Goal: Task Accomplishment & Management: Use online tool/utility

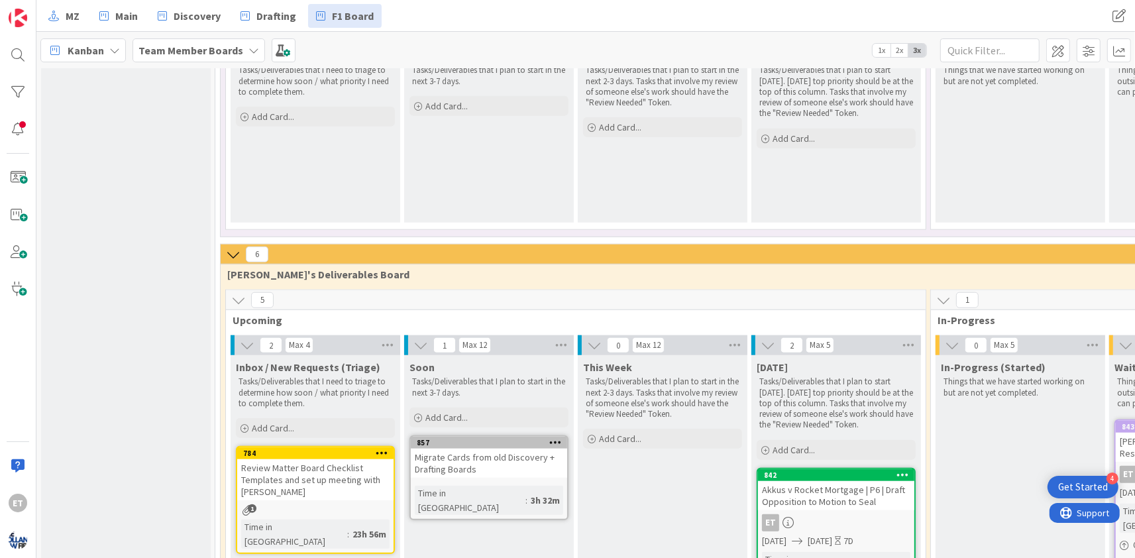
scroll to position [1078, 0]
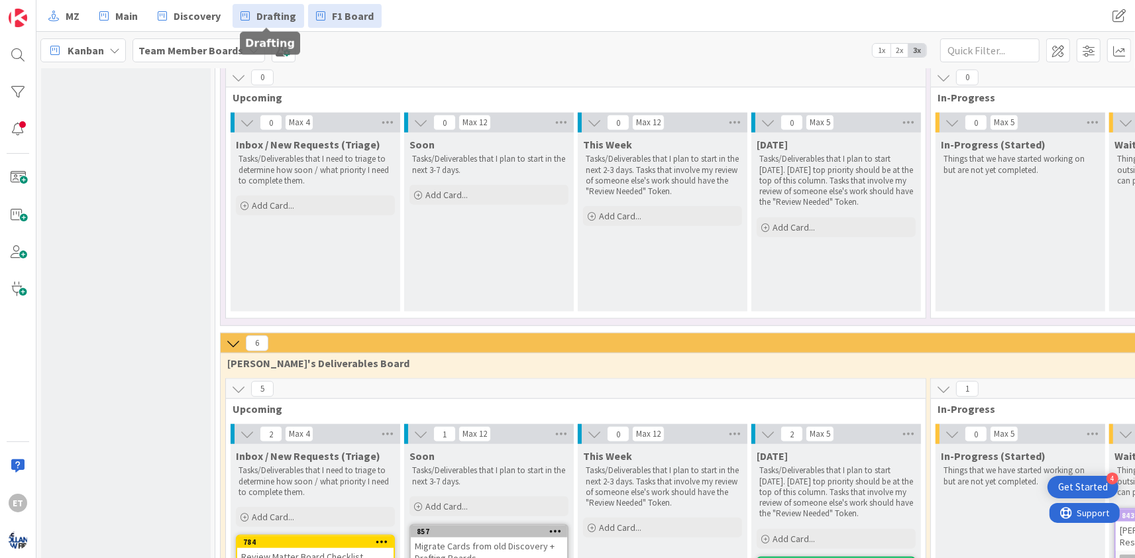
click at [274, 15] on span "Drafting" at bounding box center [276, 16] width 40 height 16
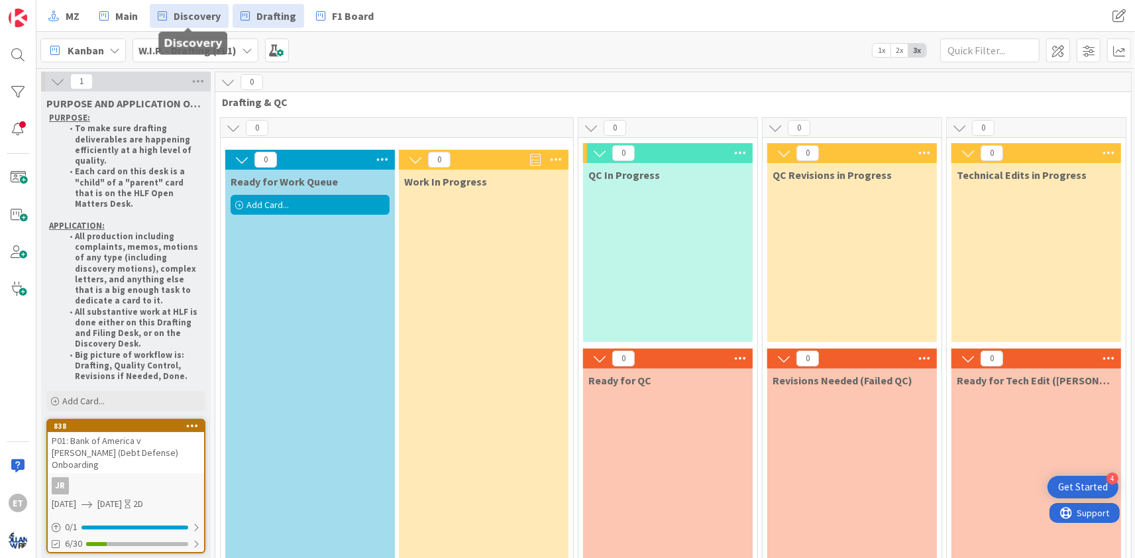
click at [181, 16] on span "Discovery" at bounding box center [197, 16] width 47 height 16
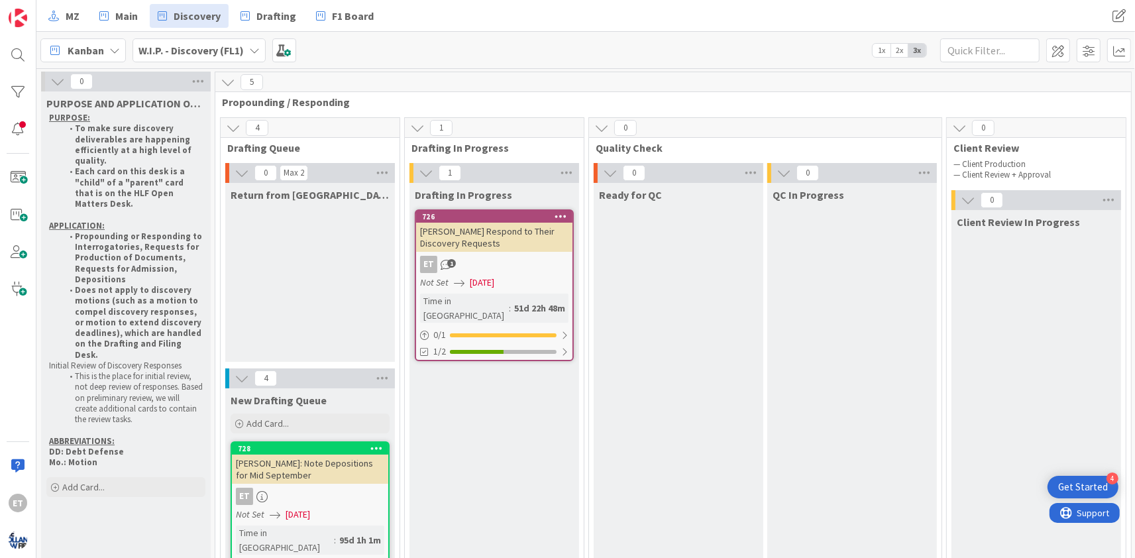
click at [472, 226] on div "[PERSON_NAME] Respond to Their Discovery Requests" at bounding box center [494, 237] width 156 height 29
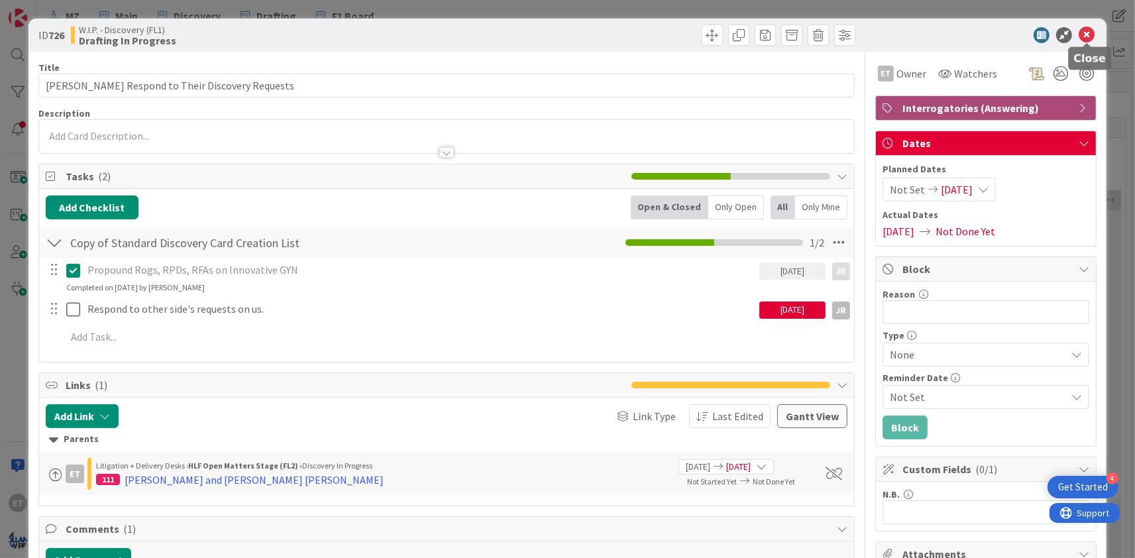
click at [1091, 30] on icon at bounding box center [1087, 35] width 16 height 16
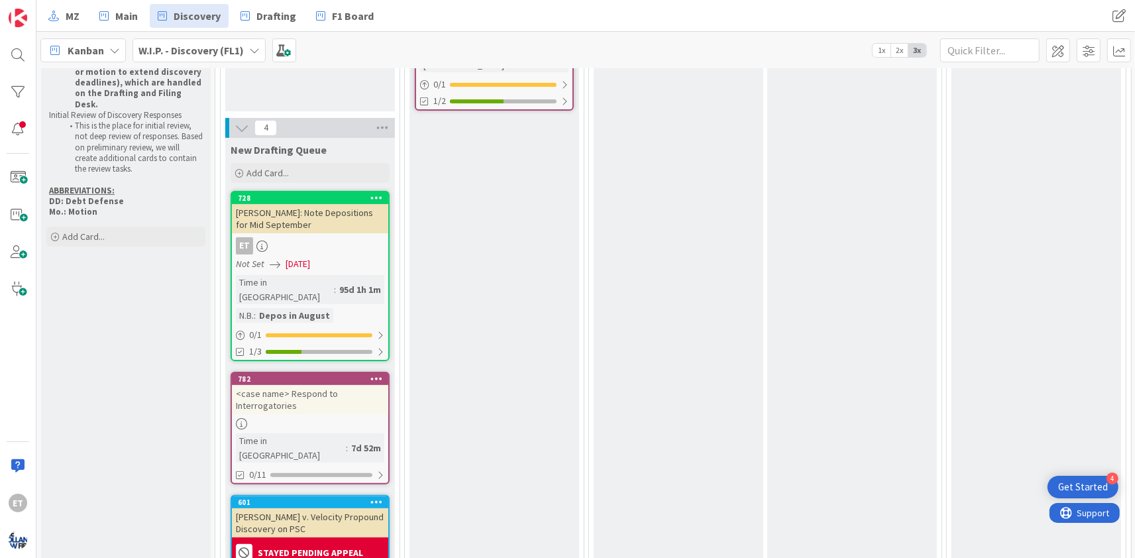
scroll to position [321, 0]
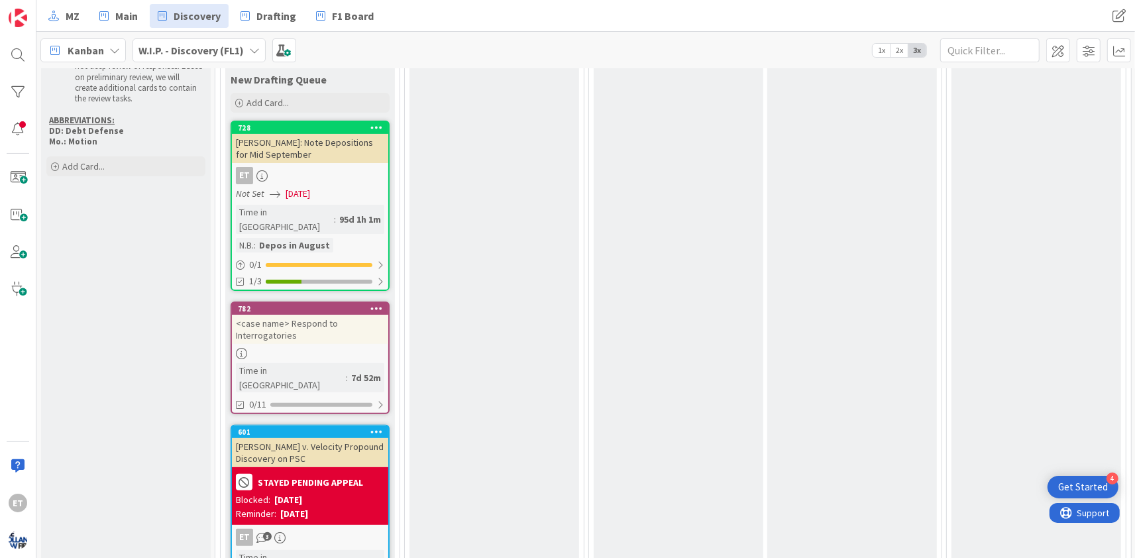
click at [374, 128] on icon at bounding box center [376, 127] width 13 height 9
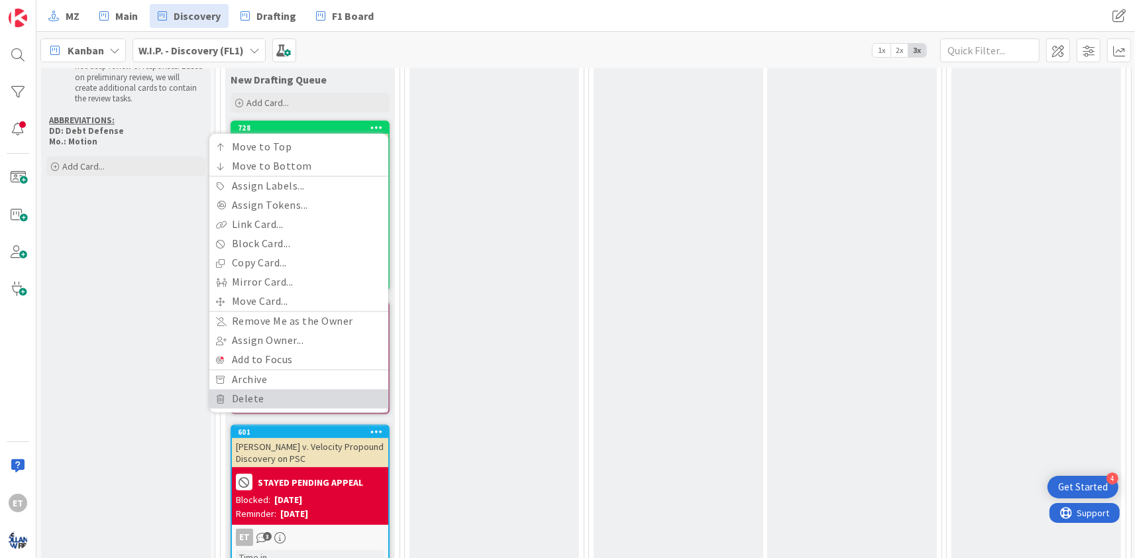
click at [244, 401] on link "Delete" at bounding box center [298, 399] width 179 height 19
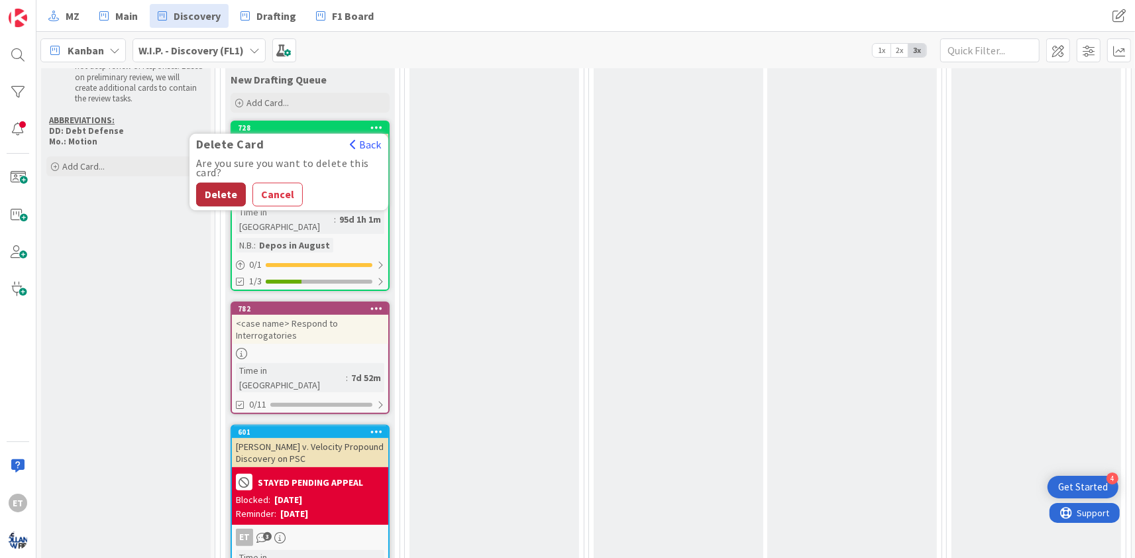
click at [218, 186] on button "Delete" at bounding box center [221, 195] width 50 height 24
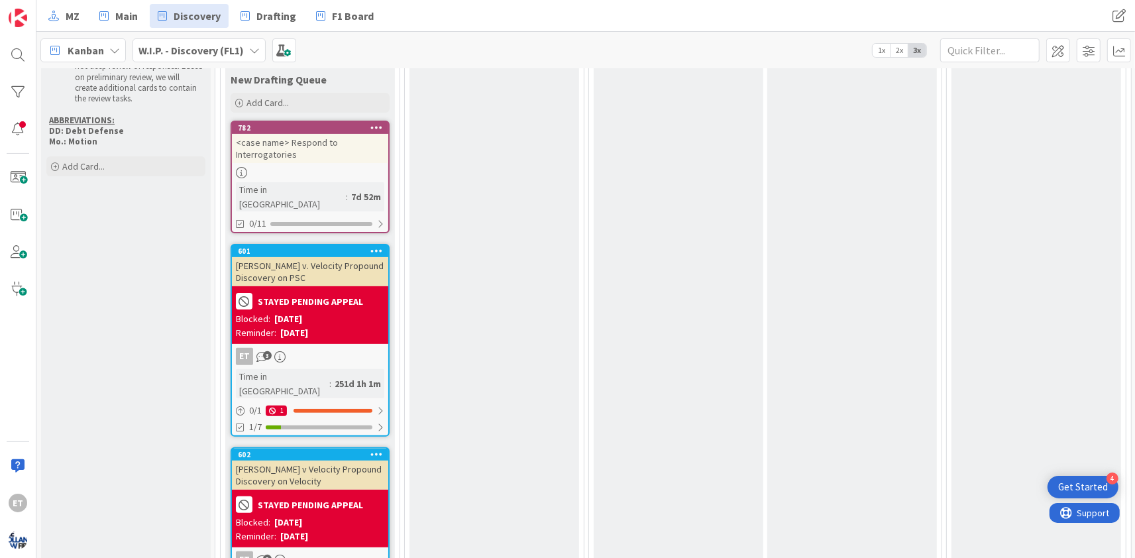
click at [384, 127] on div at bounding box center [376, 127] width 24 height 9
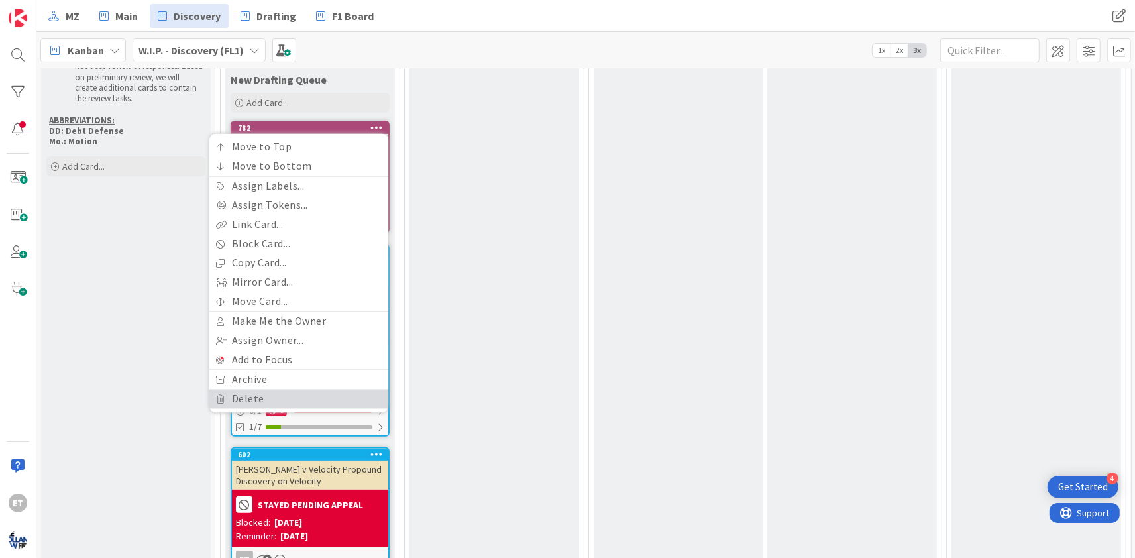
click at [270, 394] on link "Delete" at bounding box center [298, 399] width 179 height 19
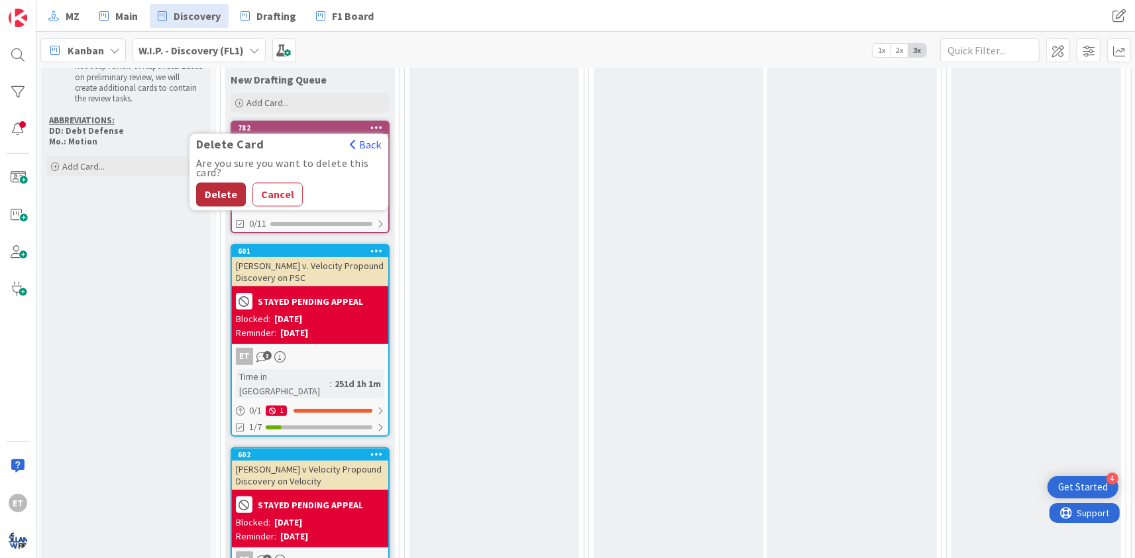
click at [217, 192] on button "Delete" at bounding box center [221, 195] width 50 height 24
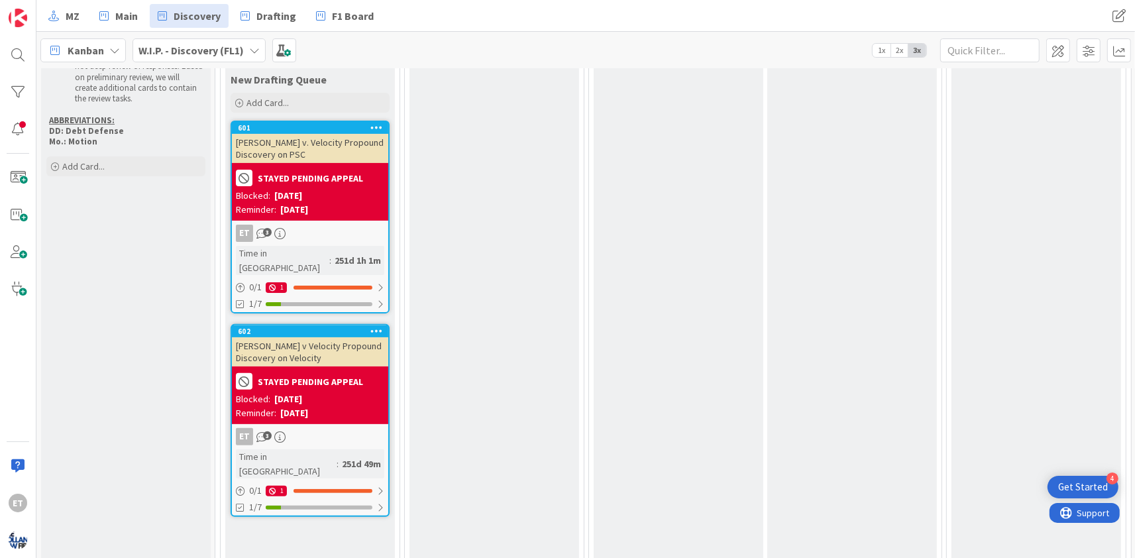
click at [376, 125] on icon at bounding box center [376, 127] width 13 height 9
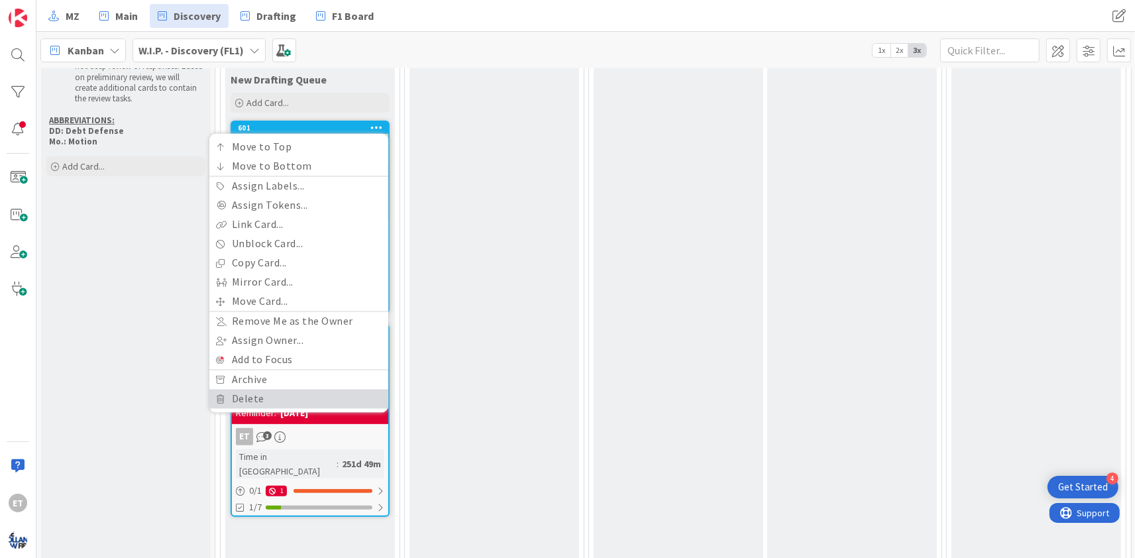
click at [264, 396] on link "Delete" at bounding box center [298, 399] width 179 height 19
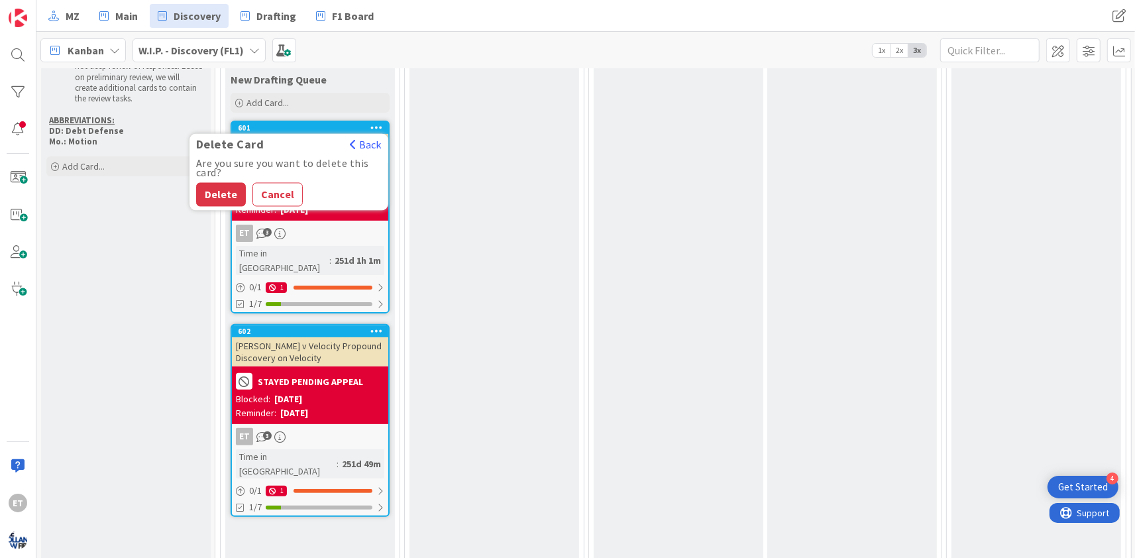
click at [230, 193] on button "Delete" at bounding box center [221, 195] width 50 height 24
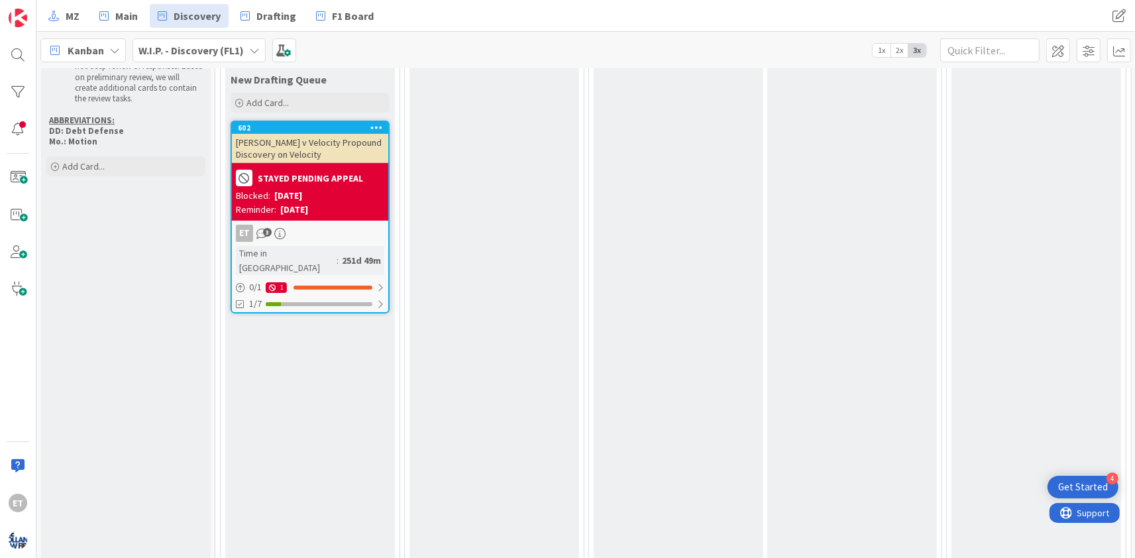
click at [374, 125] on icon at bounding box center [376, 127] width 13 height 9
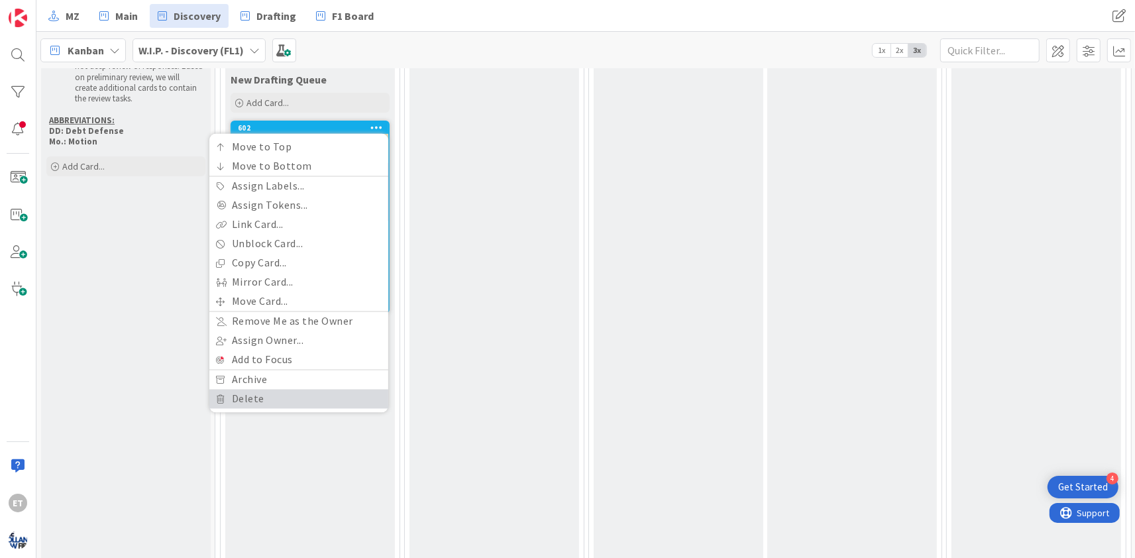
click at [244, 397] on link "Delete" at bounding box center [298, 399] width 179 height 19
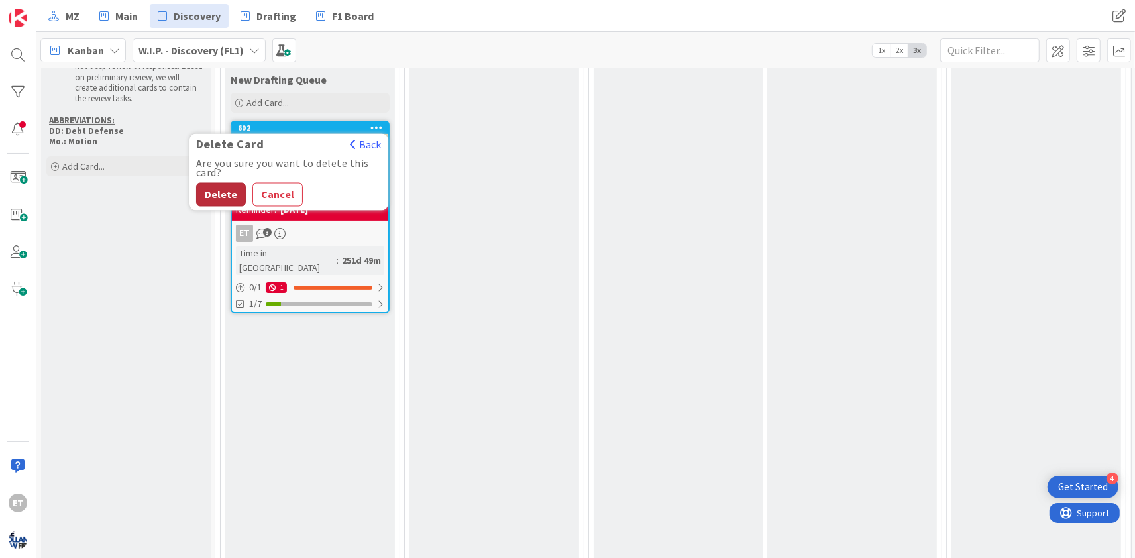
click at [221, 197] on button "Delete" at bounding box center [221, 195] width 50 height 24
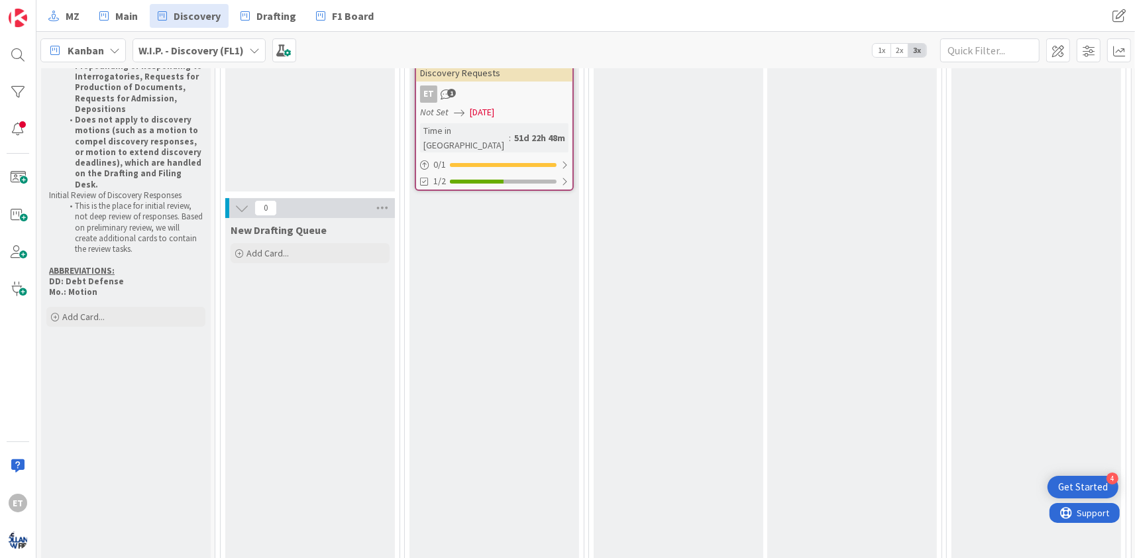
scroll to position [0, 0]
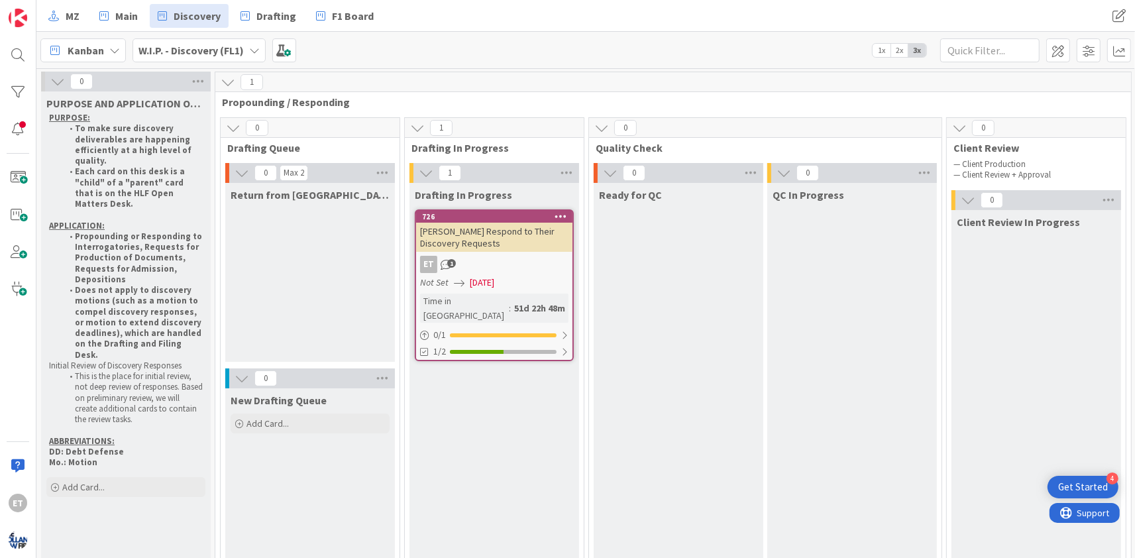
click at [560, 215] on icon at bounding box center [560, 215] width 13 height 9
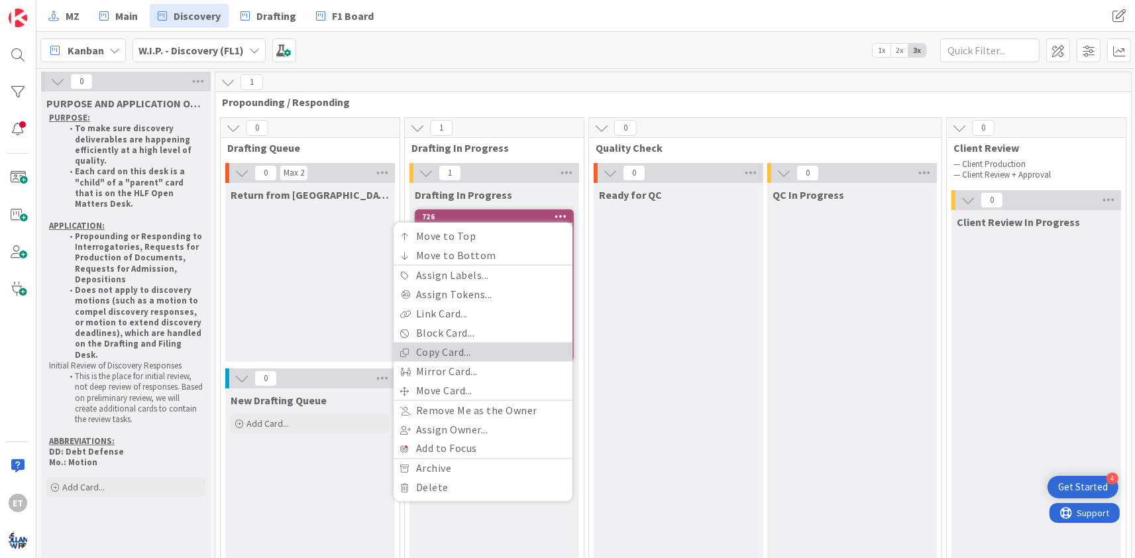
click at [458, 352] on link "Copy Card..." at bounding box center [483, 352] width 179 height 19
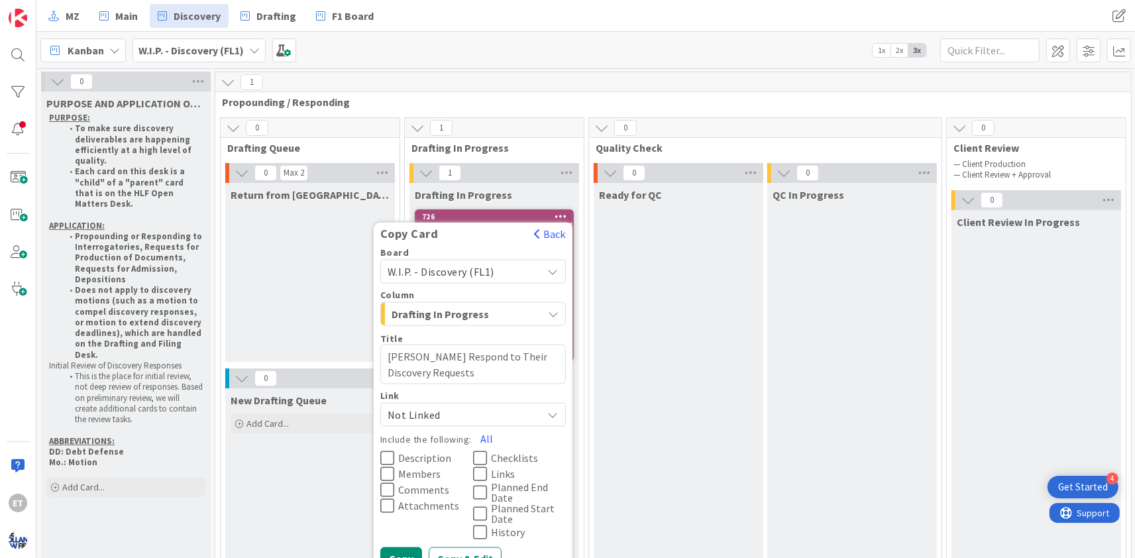
click at [514, 275] on span "W.I.P. - Discovery (FL1)" at bounding box center [462, 271] width 148 height 19
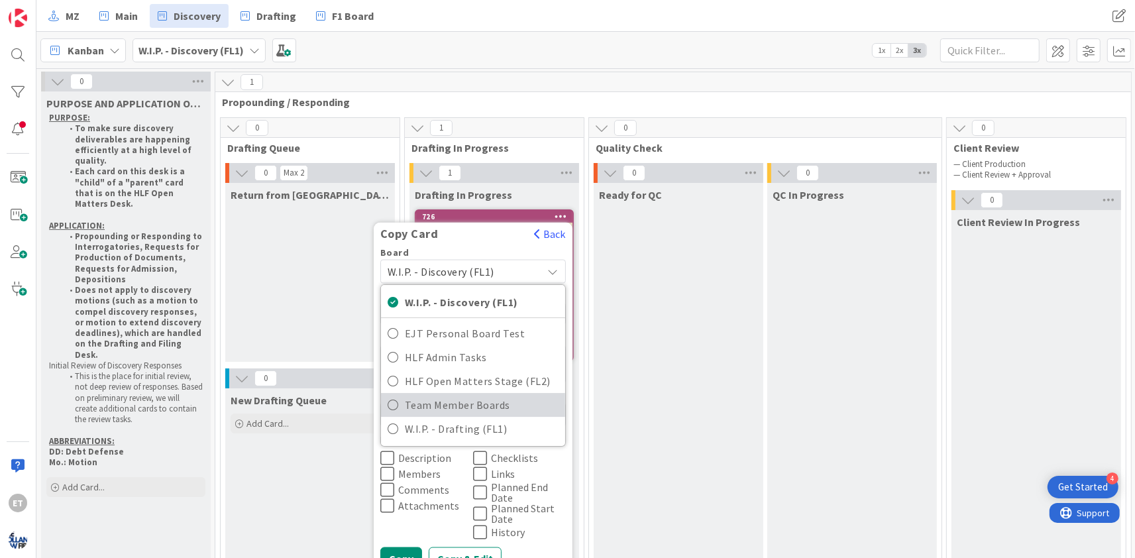
click at [452, 406] on span "Team Member Boards" at bounding box center [482, 405] width 154 height 20
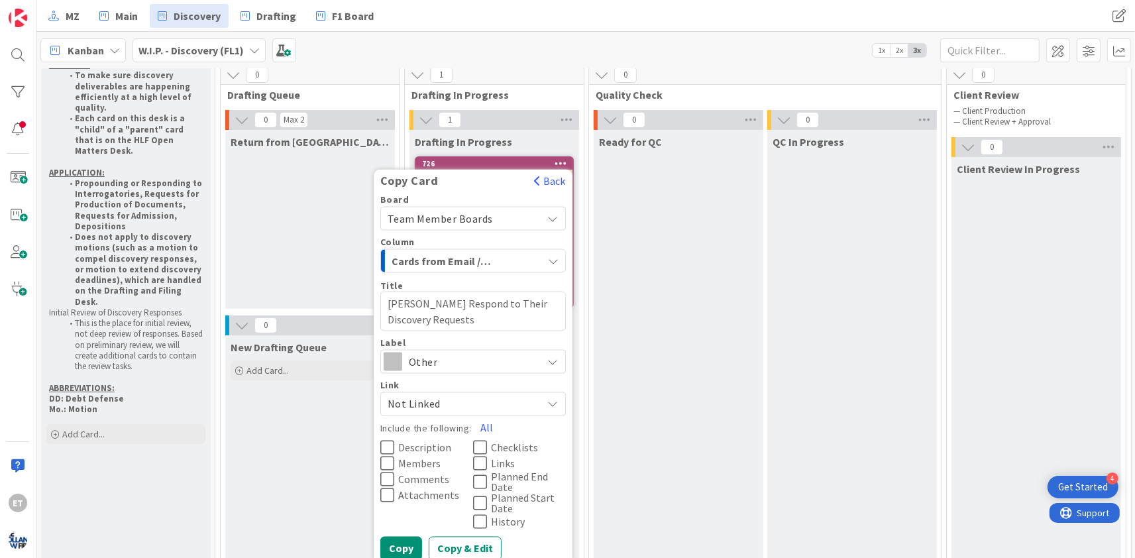
scroll to position [80, 0]
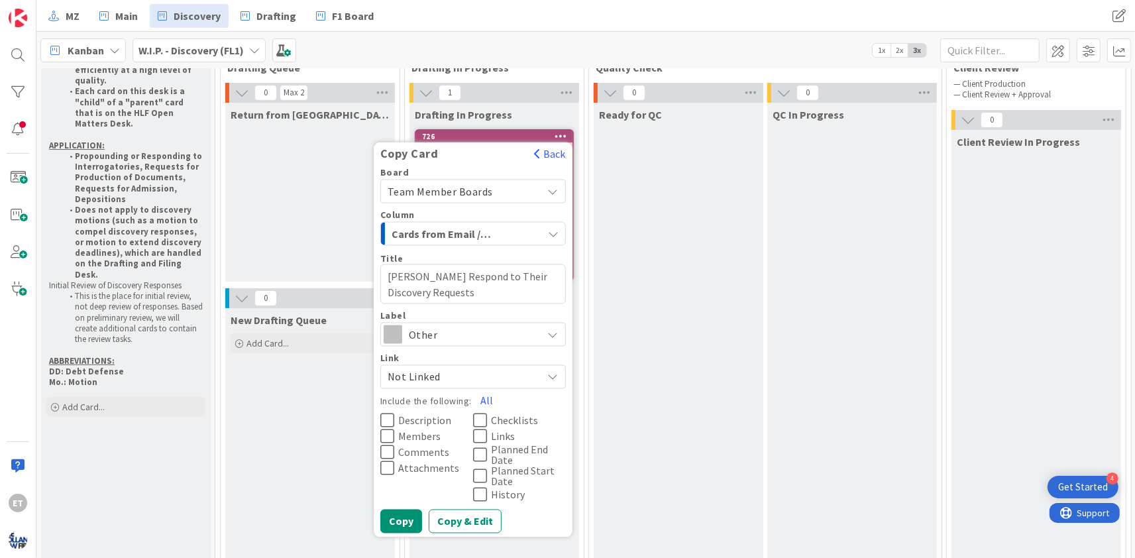
click at [443, 328] on span "Other" at bounding box center [472, 334] width 127 height 19
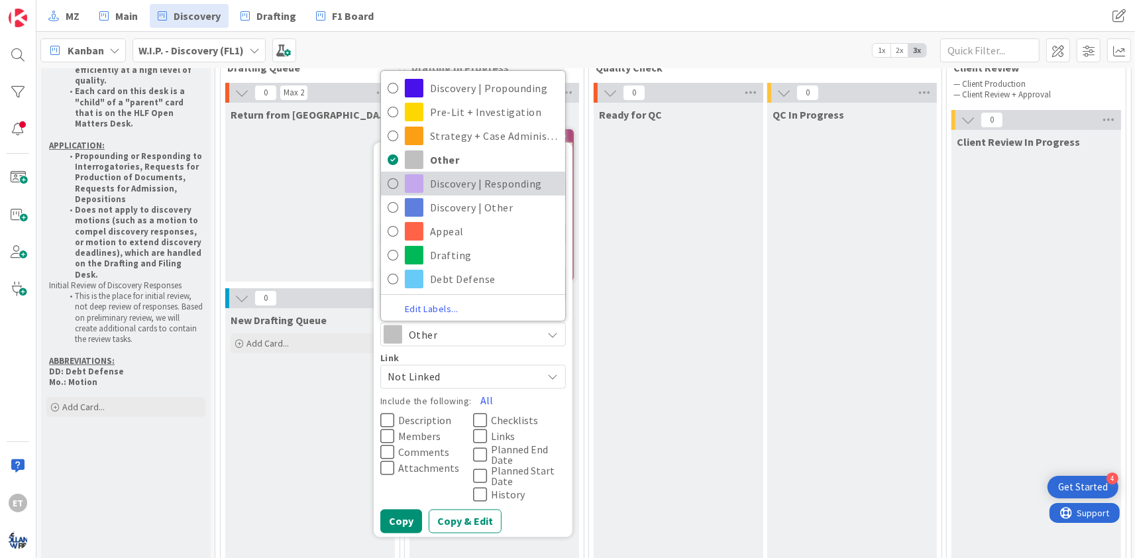
click at [394, 187] on icon at bounding box center [393, 184] width 11 height 20
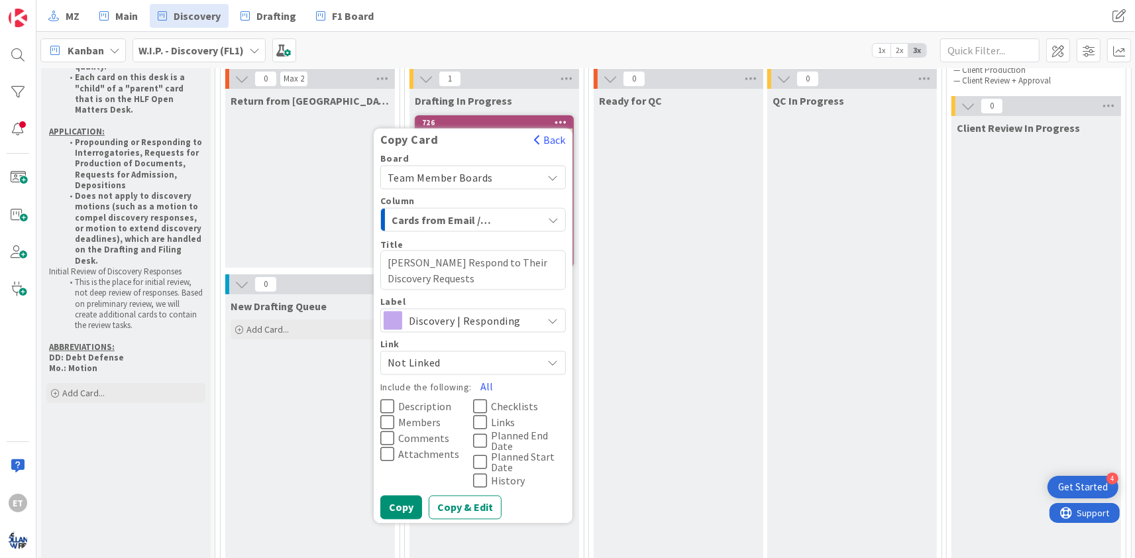
scroll to position [160, 0]
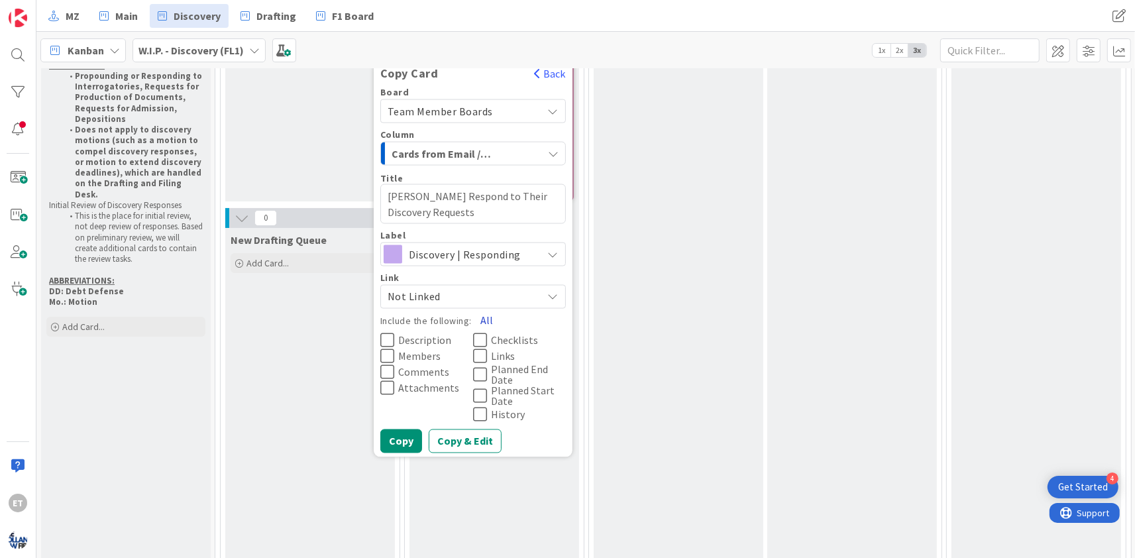
click at [482, 317] on button "All" at bounding box center [487, 320] width 30 height 24
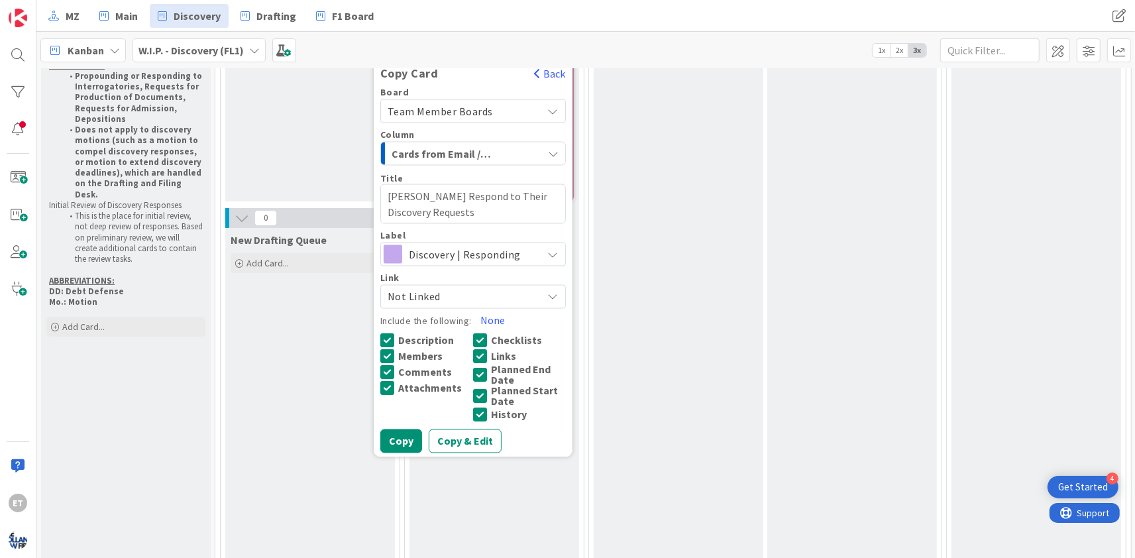
click at [484, 376] on icon at bounding box center [480, 374] width 14 height 16
click at [480, 390] on icon at bounding box center [480, 396] width 14 height 16
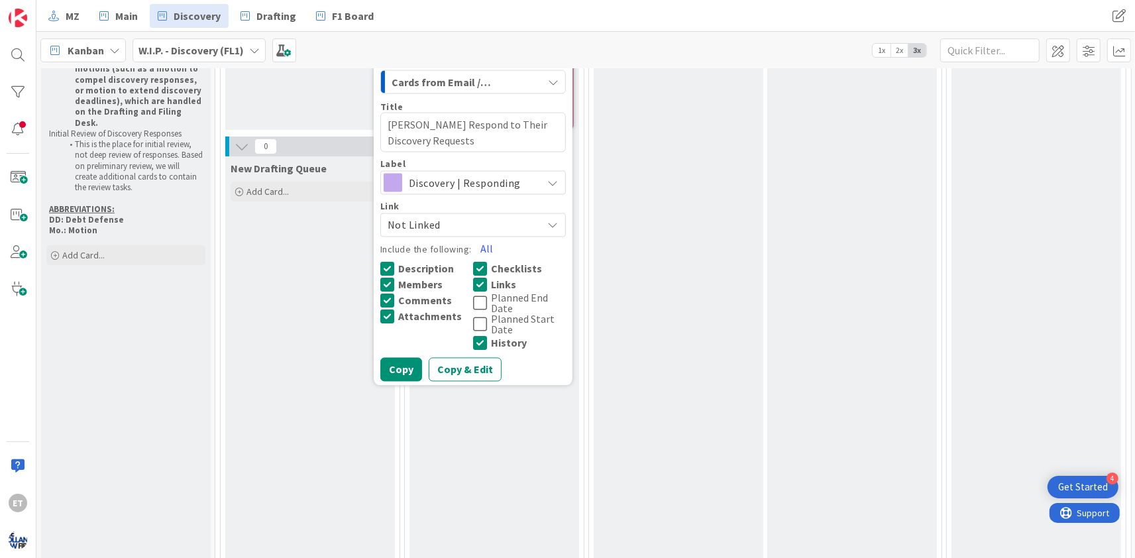
scroll to position [240, 0]
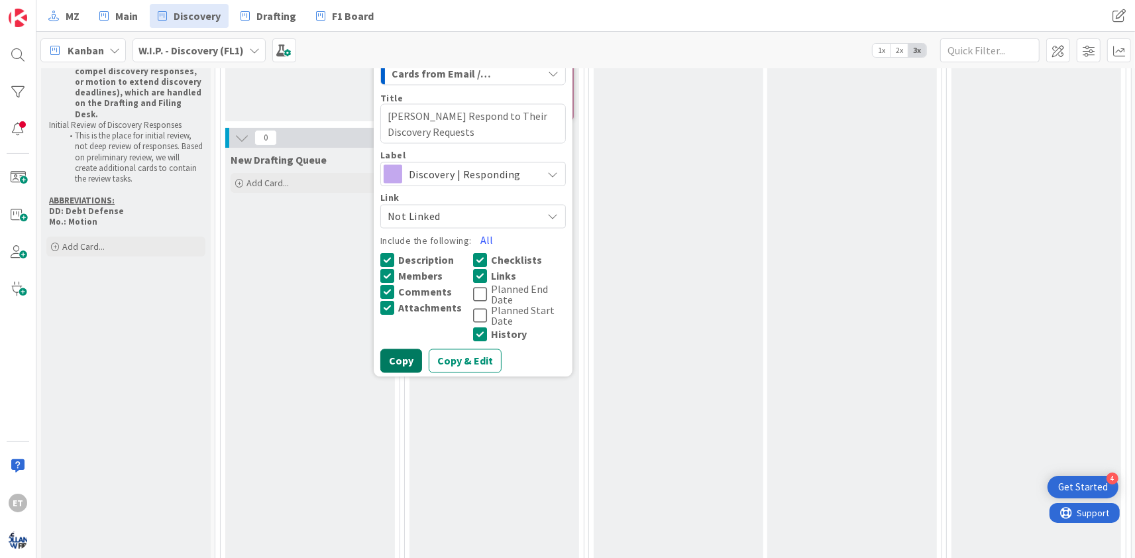
click at [404, 361] on button "Copy" at bounding box center [401, 360] width 42 height 24
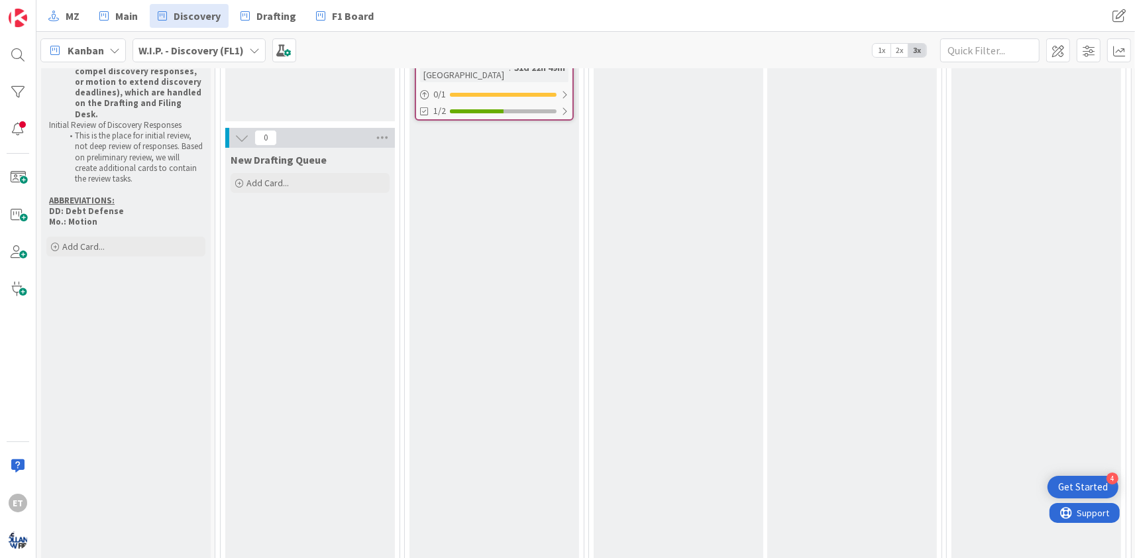
scroll to position [0, 0]
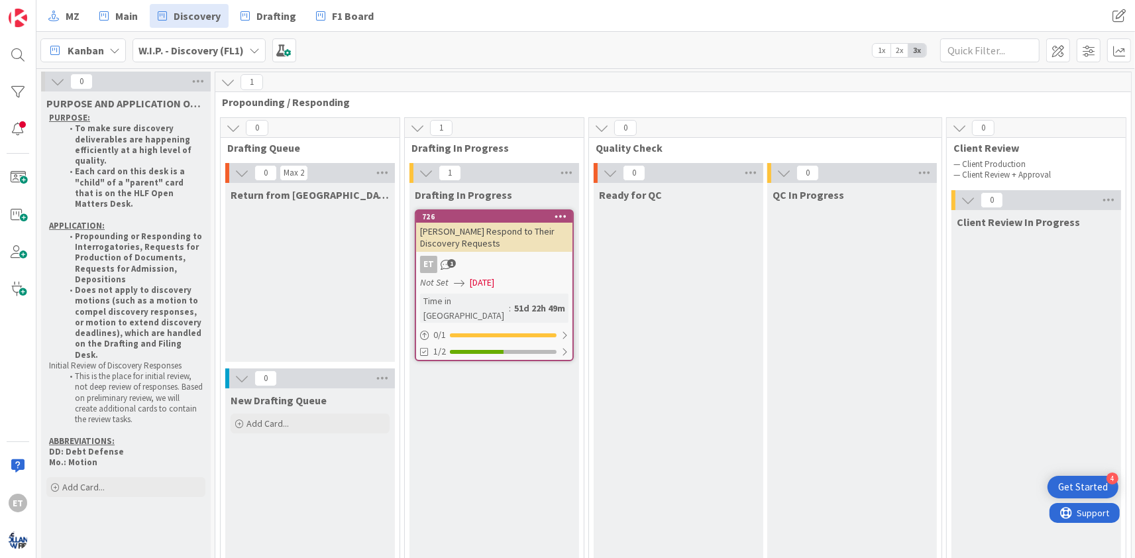
click at [556, 213] on icon at bounding box center [560, 215] width 13 height 9
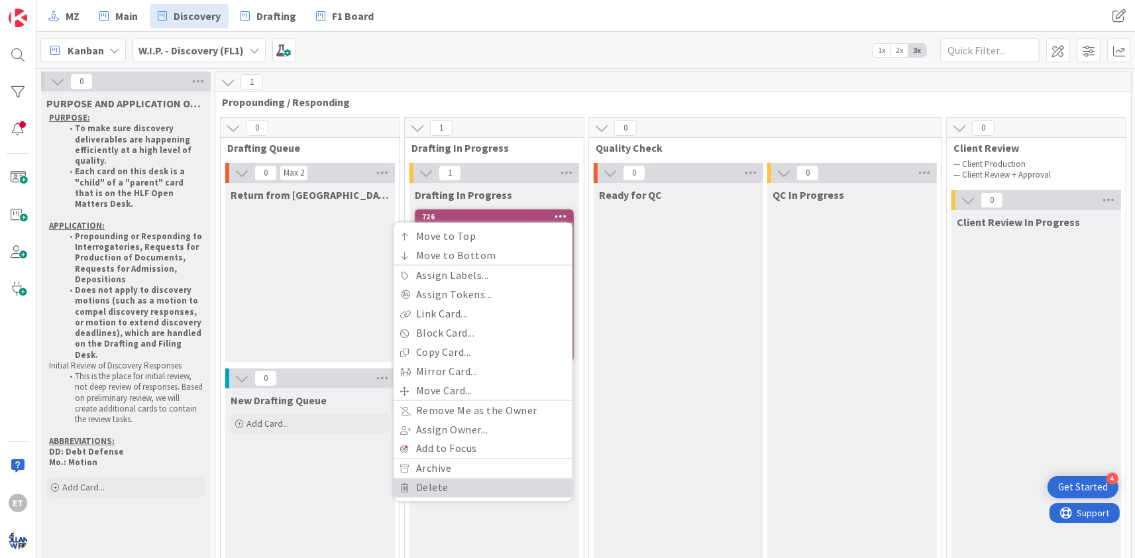
click at [439, 483] on link "Delete" at bounding box center [483, 487] width 179 height 19
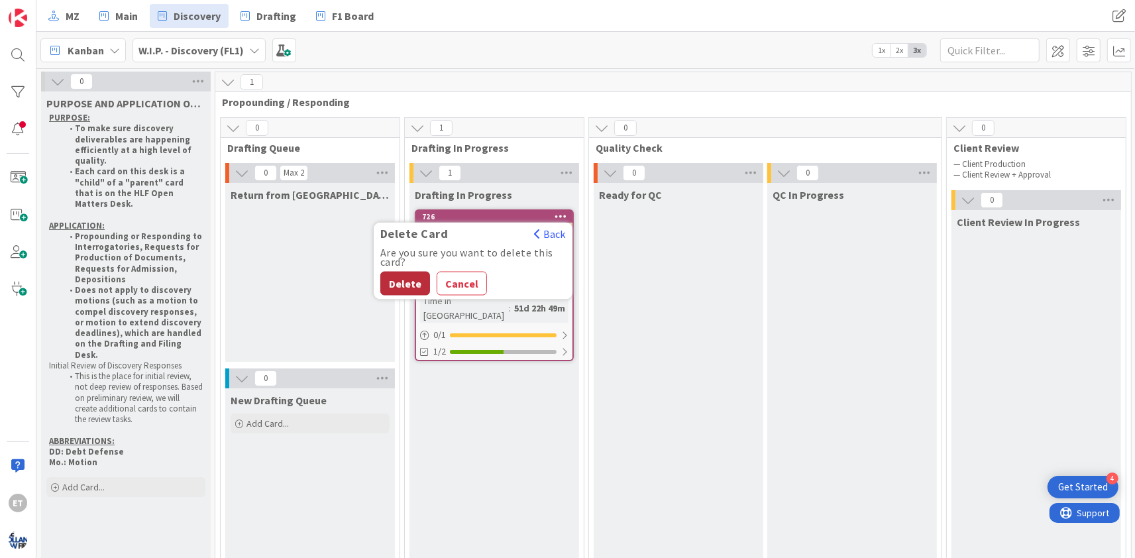
click at [416, 282] on button "Delete" at bounding box center [405, 284] width 50 height 24
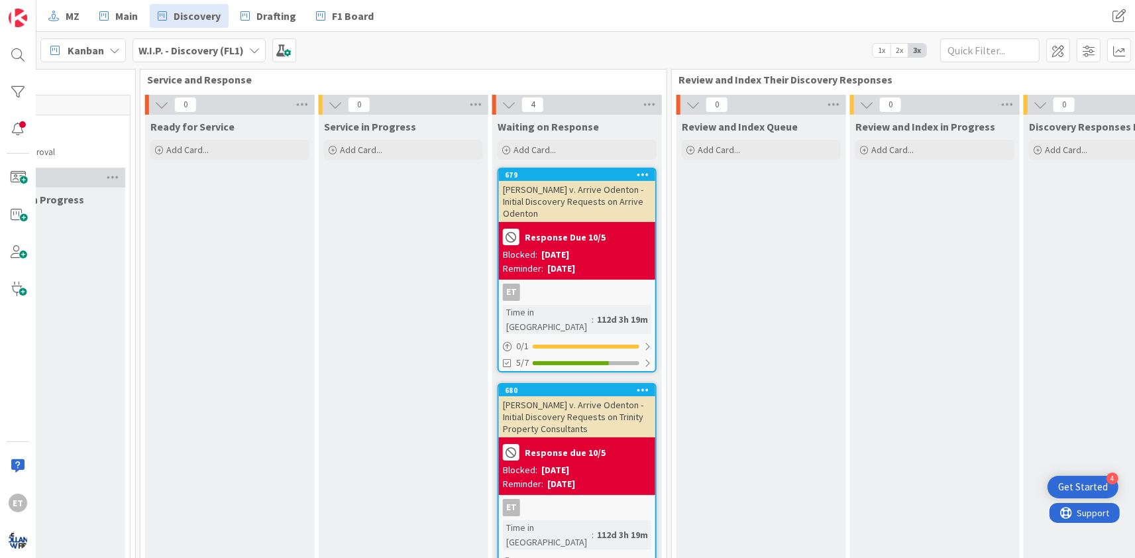
scroll to position [0, 996]
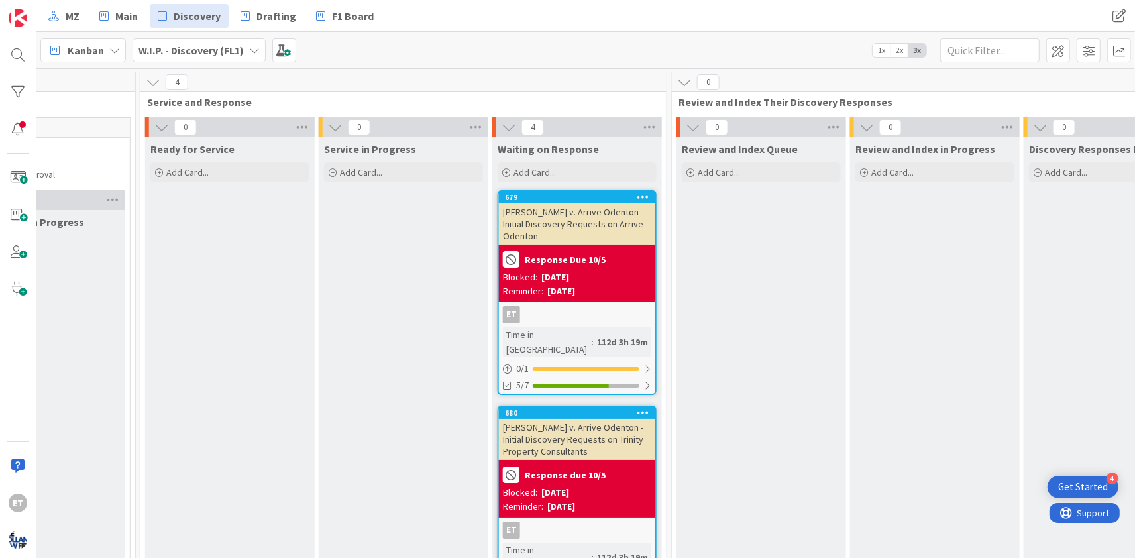
click at [645, 195] on icon at bounding box center [643, 196] width 13 height 9
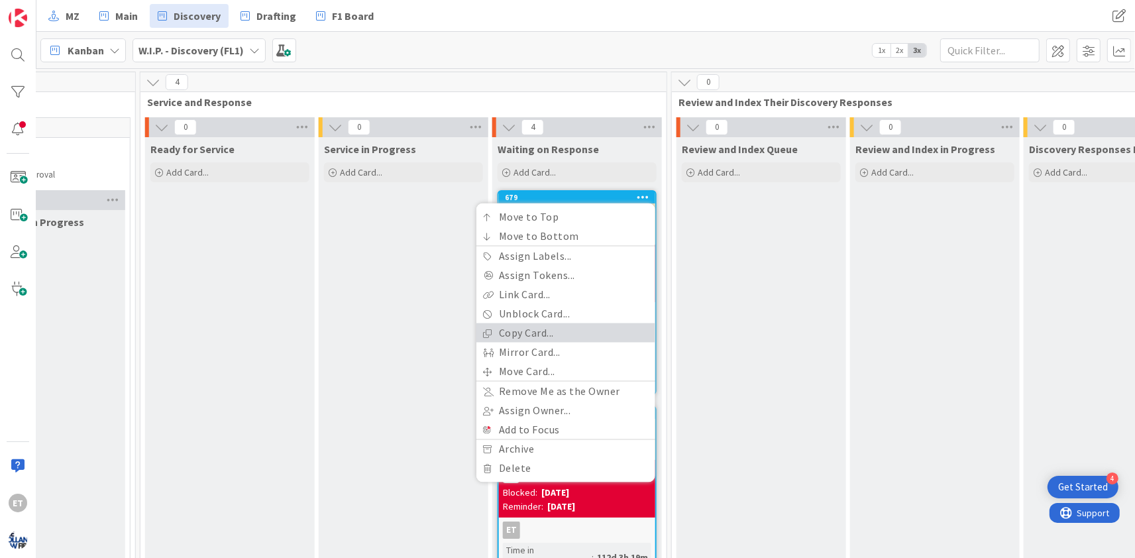
click at [531, 333] on link "Copy Card..." at bounding box center [565, 332] width 179 height 19
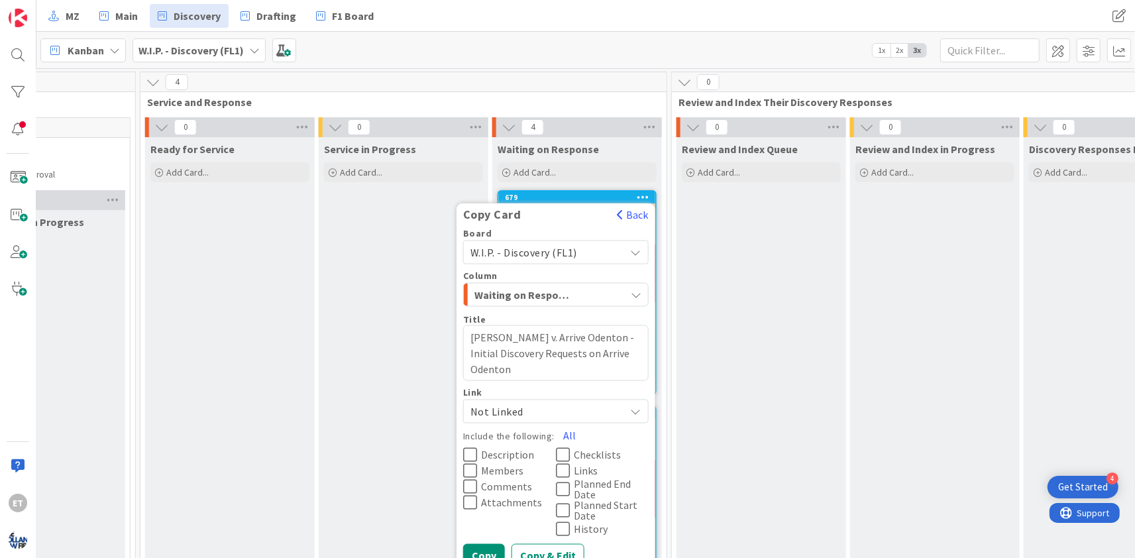
scroll to position [160, 996]
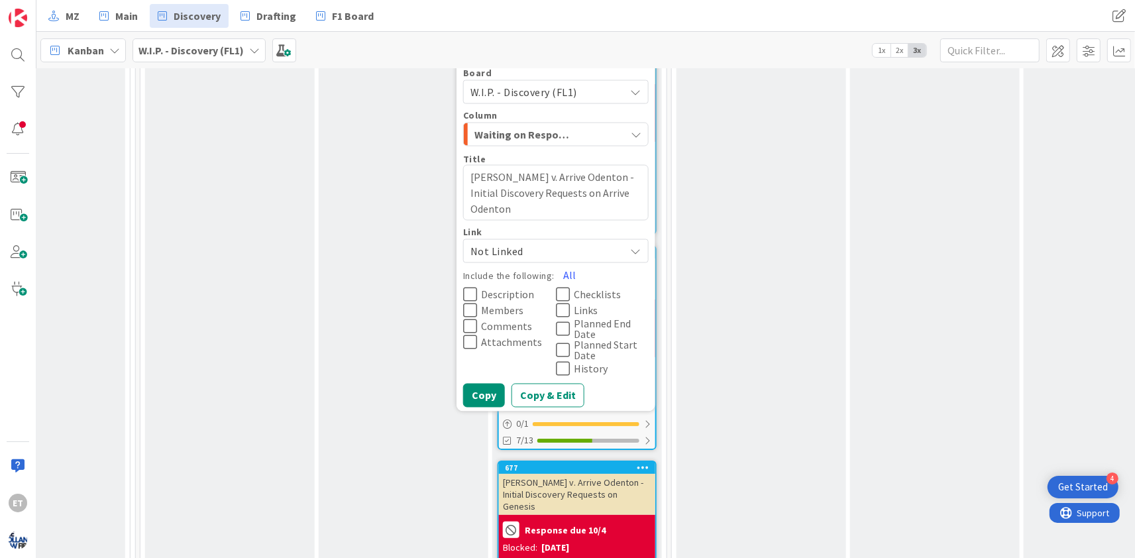
click at [521, 251] on span "Not Linked" at bounding box center [544, 250] width 148 height 19
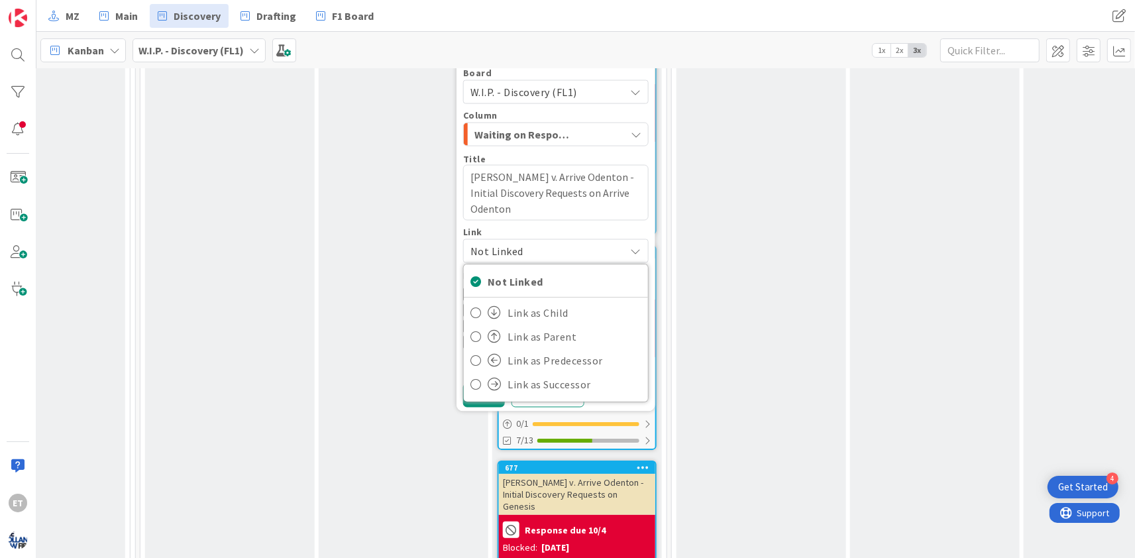
click at [521, 251] on span "Not Linked" at bounding box center [544, 250] width 148 height 19
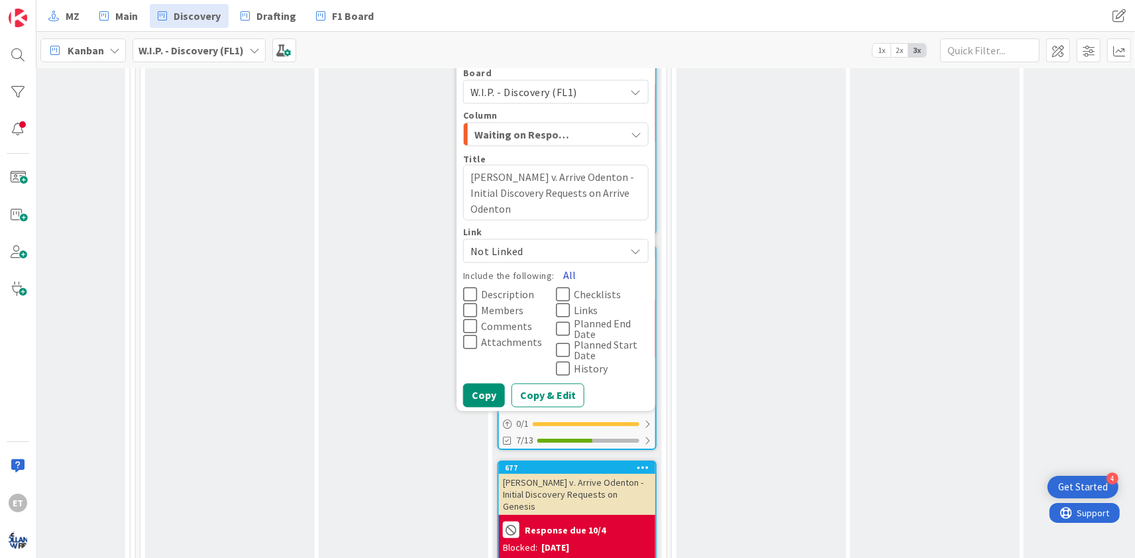
click at [568, 276] on button "All" at bounding box center [569, 274] width 30 height 24
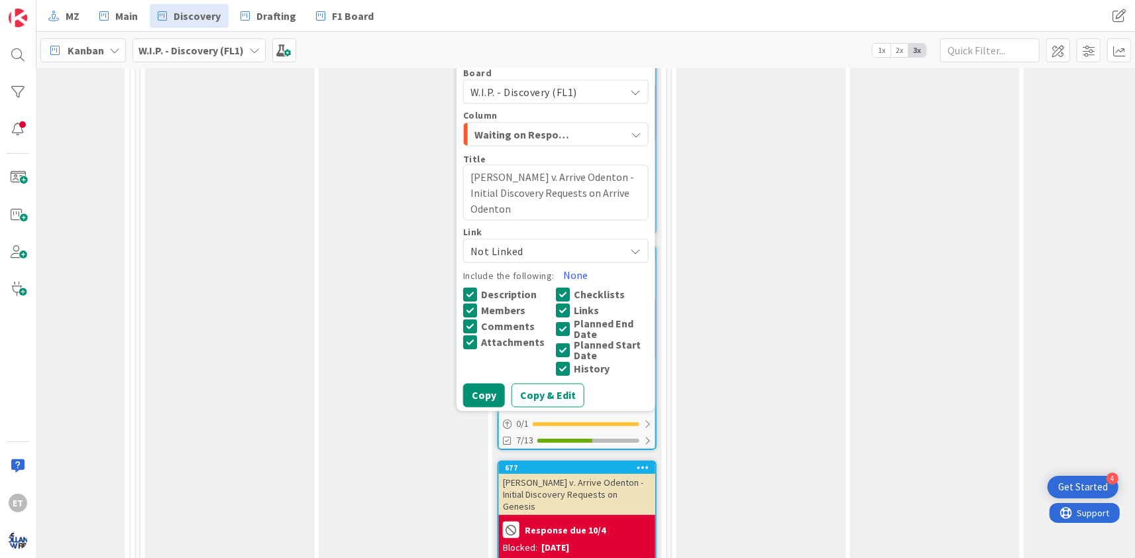
scroll to position [0, 996]
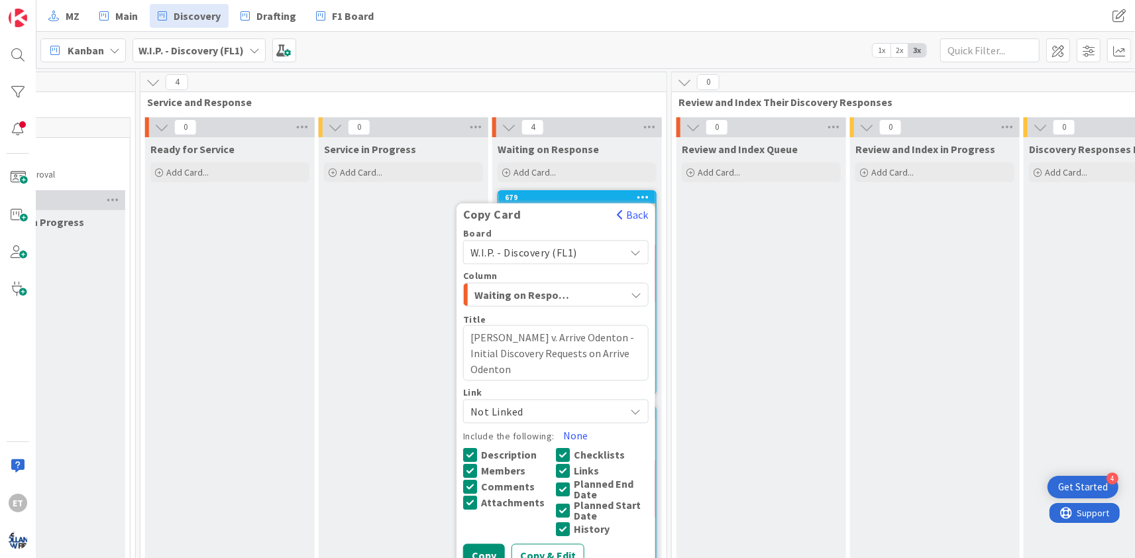
click at [607, 250] on span "W.I.P. - Discovery (FL1)" at bounding box center [544, 252] width 148 height 19
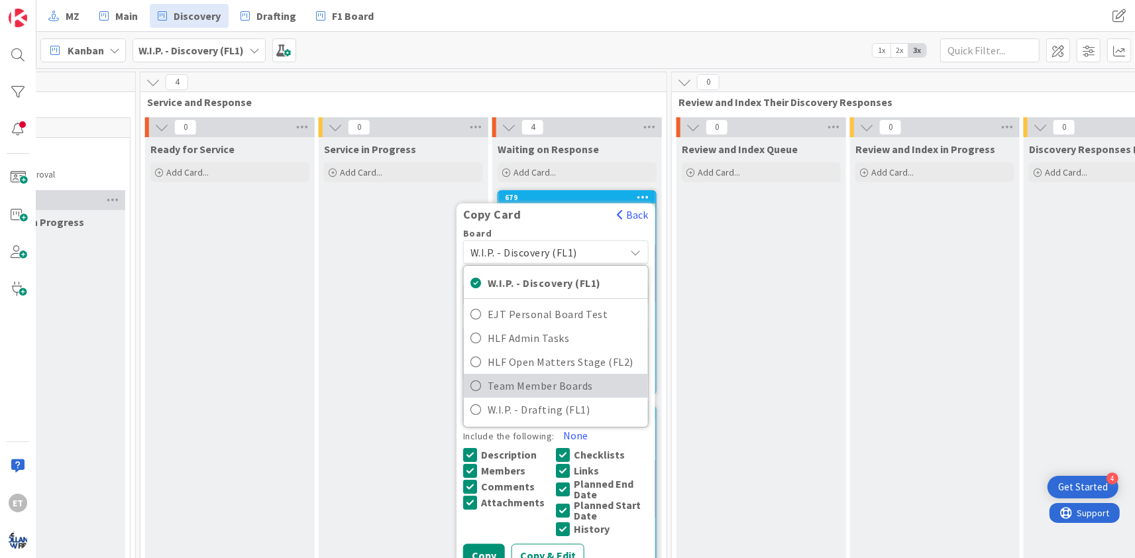
click at [529, 385] on span "Team Member Boards" at bounding box center [565, 386] width 154 height 20
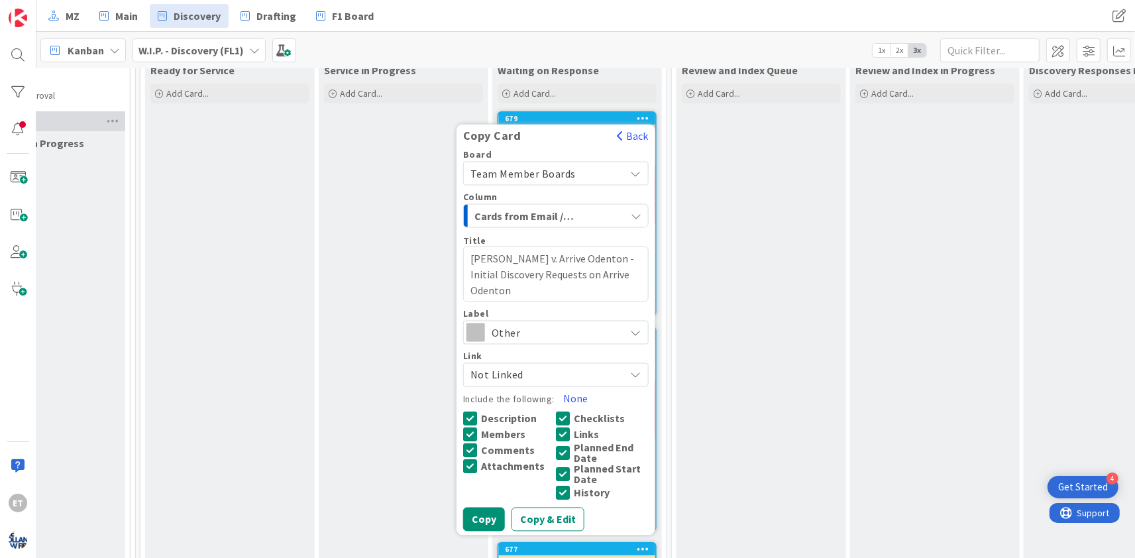
scroll to position [80, 996]
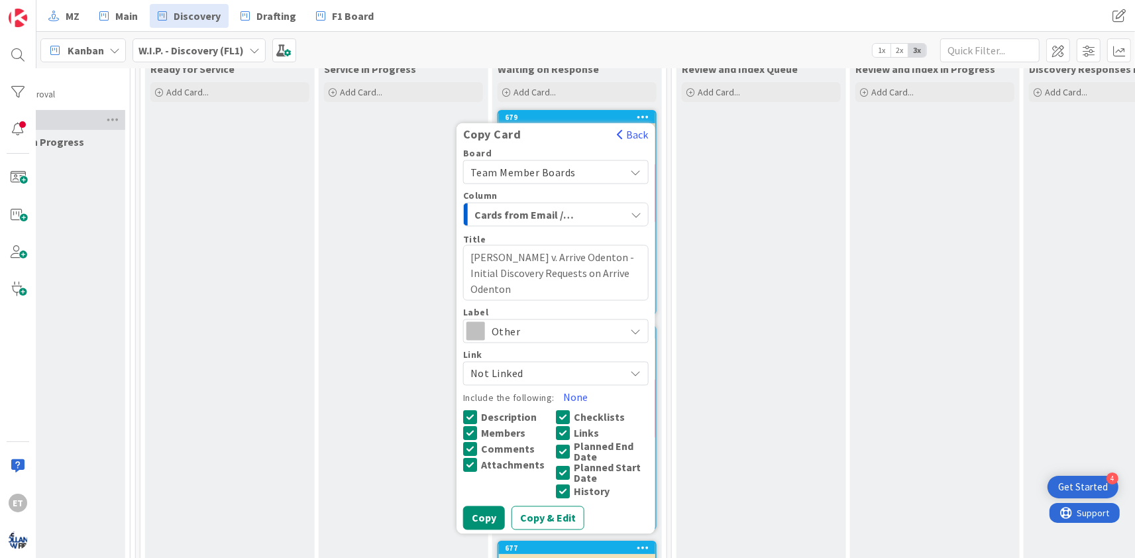
click at [531, 327] on span "Other" at bounding box center [555, 330] width 127 height 19
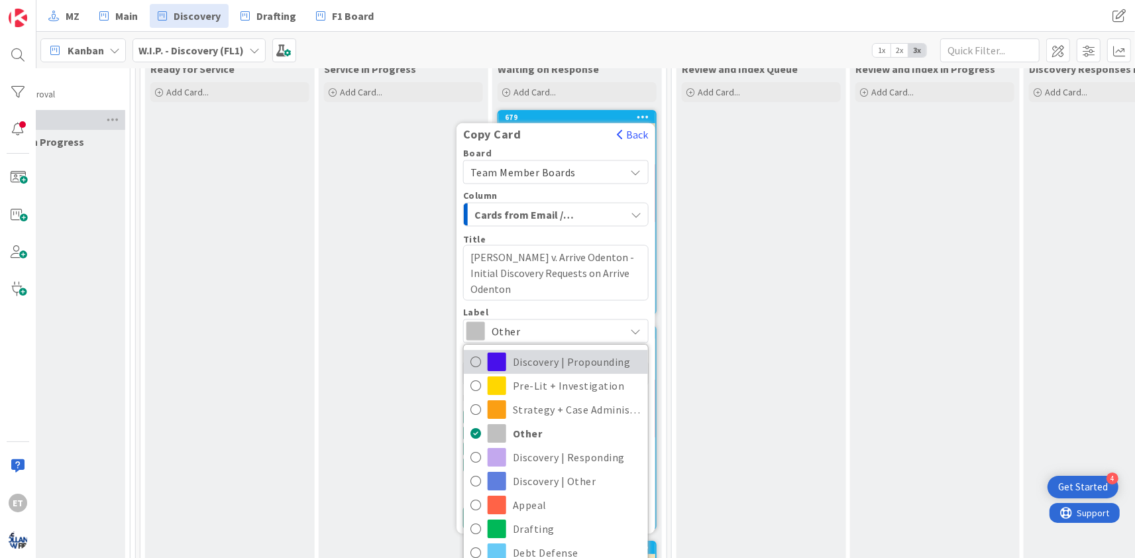
scroll to position [160, 996]
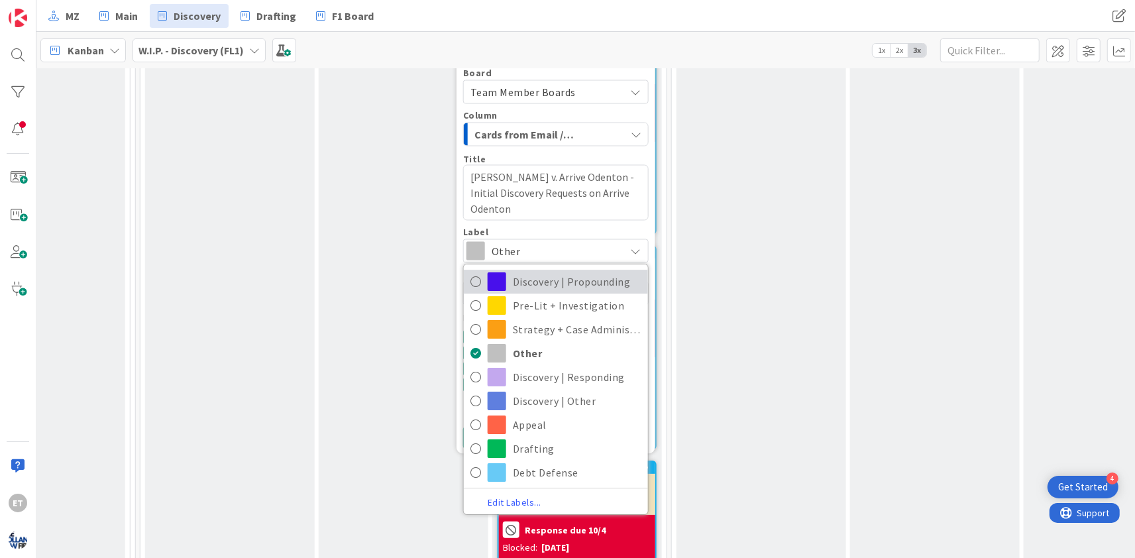
click at [533, 283] on span "Discovery | Propounding" at bounding box center [577, 282] width 129 height 20
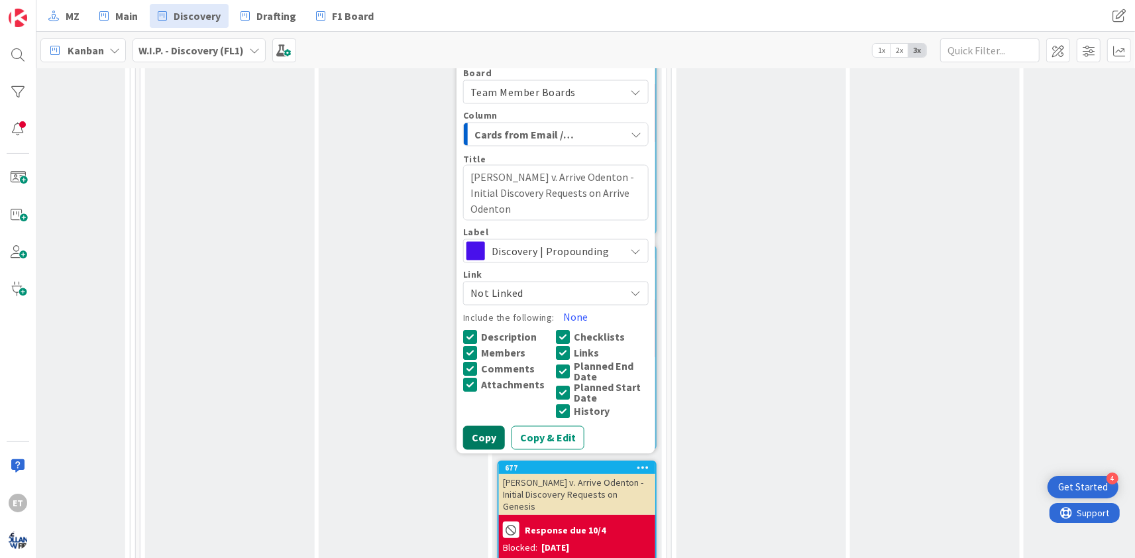
click at [495, 439] on button "Copy" at bounding box center [484, 437] width 42 height 24
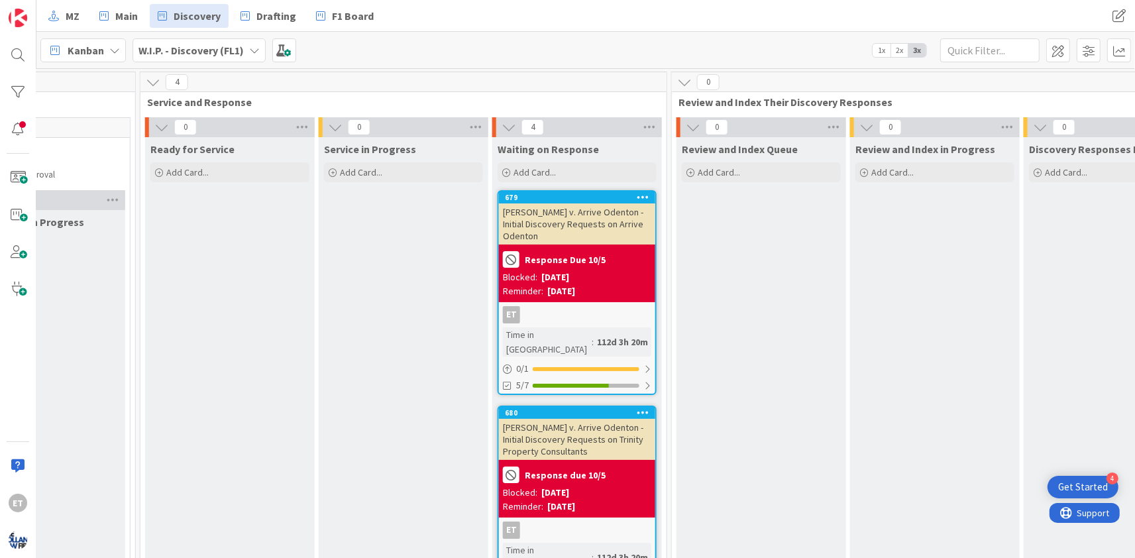
scroll to position [240, 996]
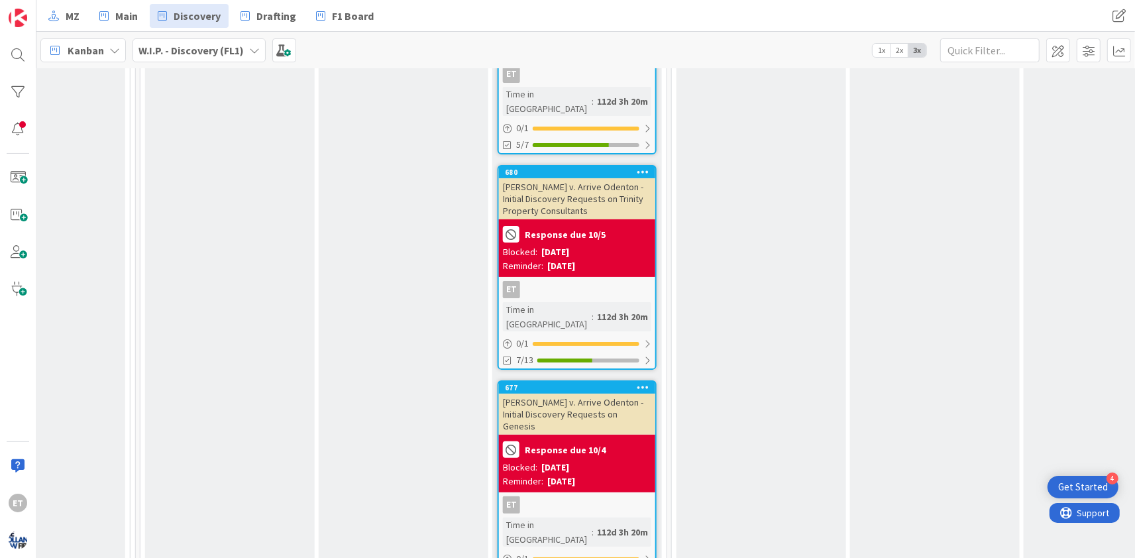
click at [641, 167] on icon at bounding box center [643, 171] width 13 height 9
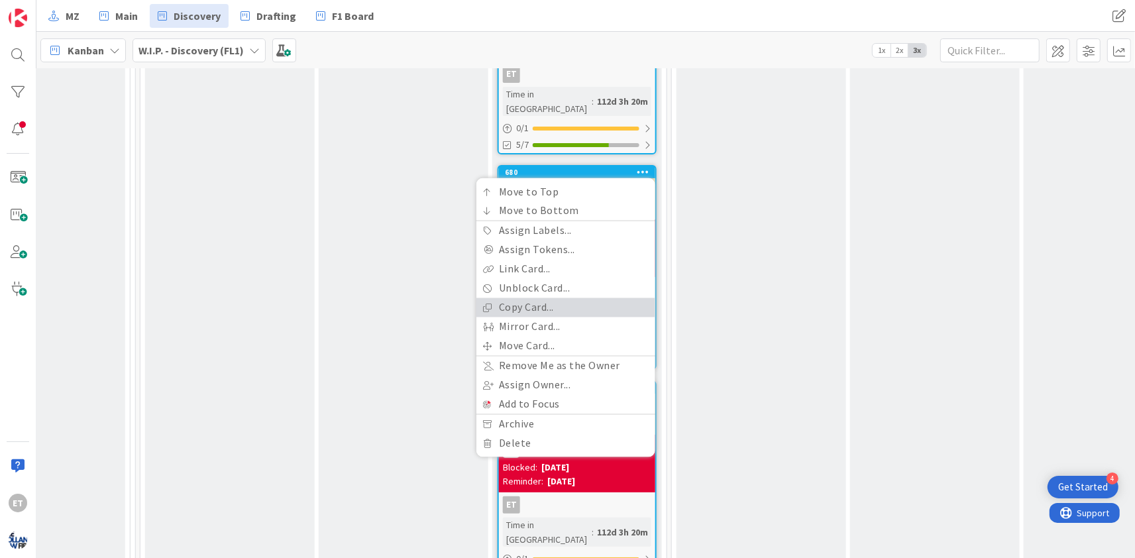
click at [551, 298] on link "Copy Card..." at bounding box center [565, 307] width 179 height 19
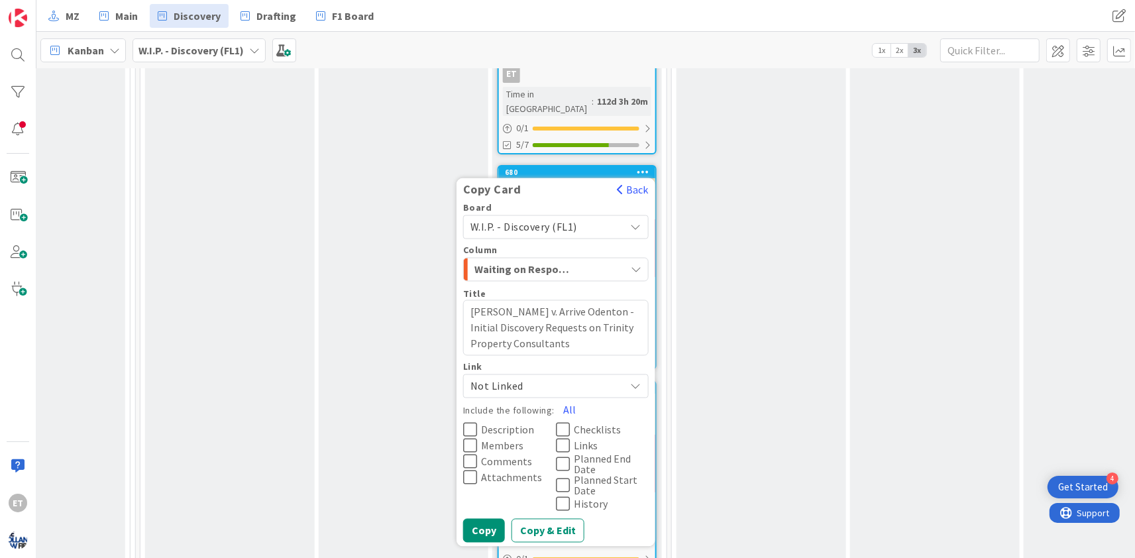
click at [578, 218] on span "W.I.P. - Discovery (FL1)" at bounding box center [544, 227] width 148 height 19
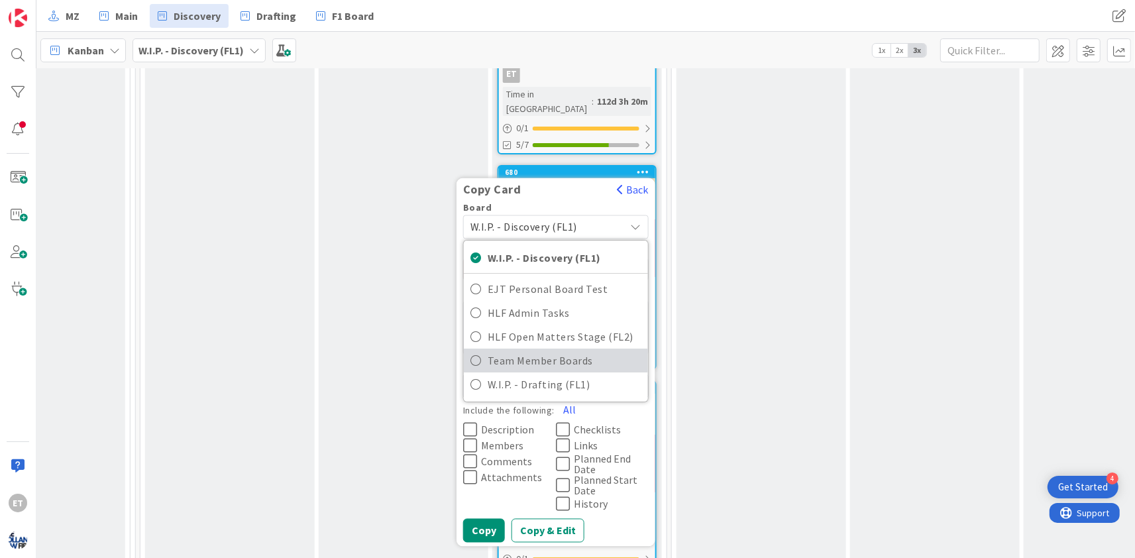
click at [505, 350] on span "Team Member Boards" at bounding box center [565, 360] width 154 height 20
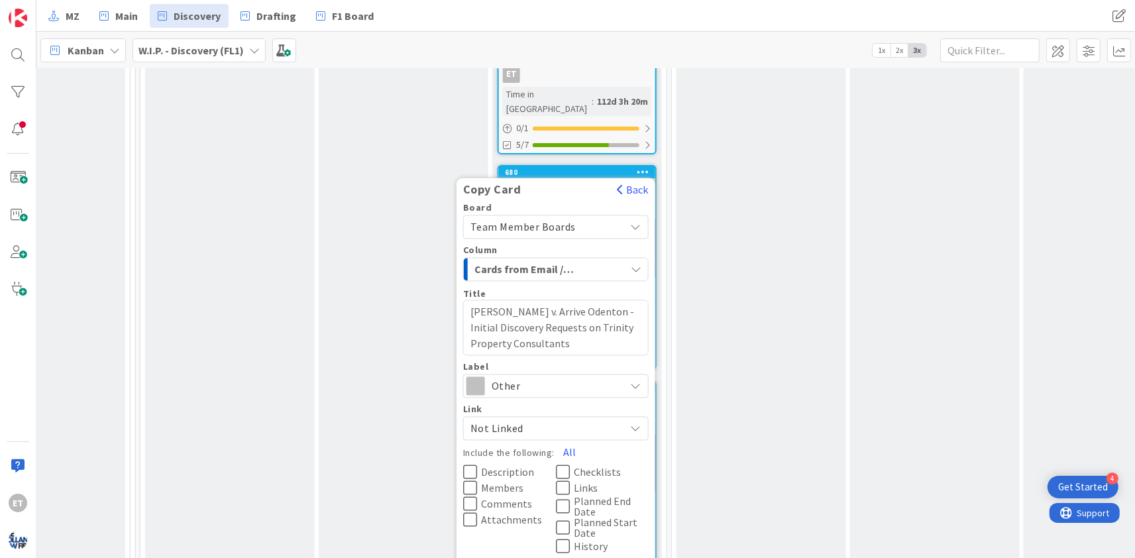
click at [536, 261] on span "Cards from Email / Group Triage" at bounding box center [523, 269] width 99 height 17
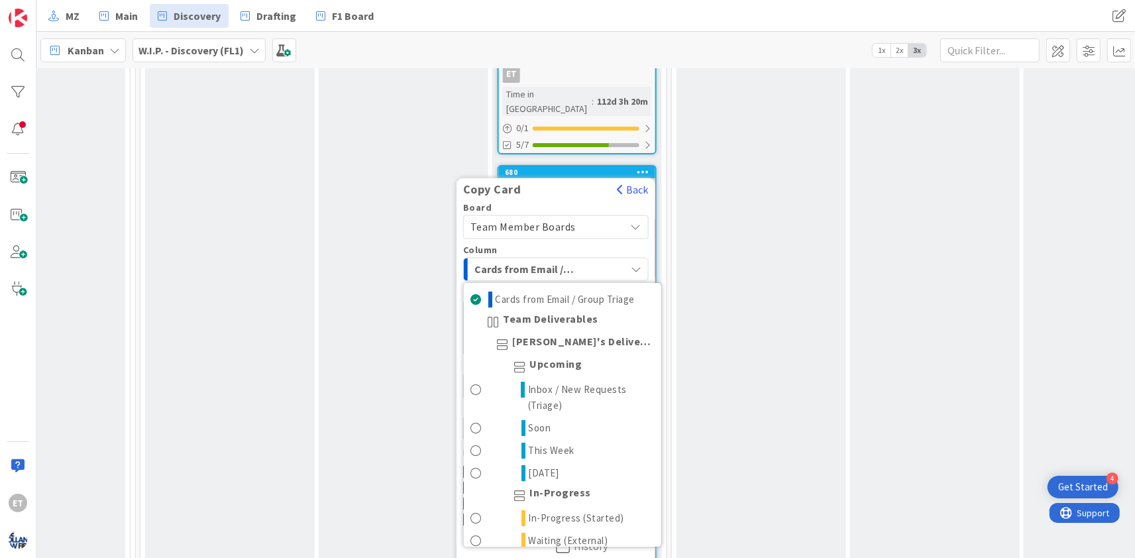
click at [537, 261] on span "Cards from Email / Group Triage" at bounding box center [523, 269] width 99 height 17
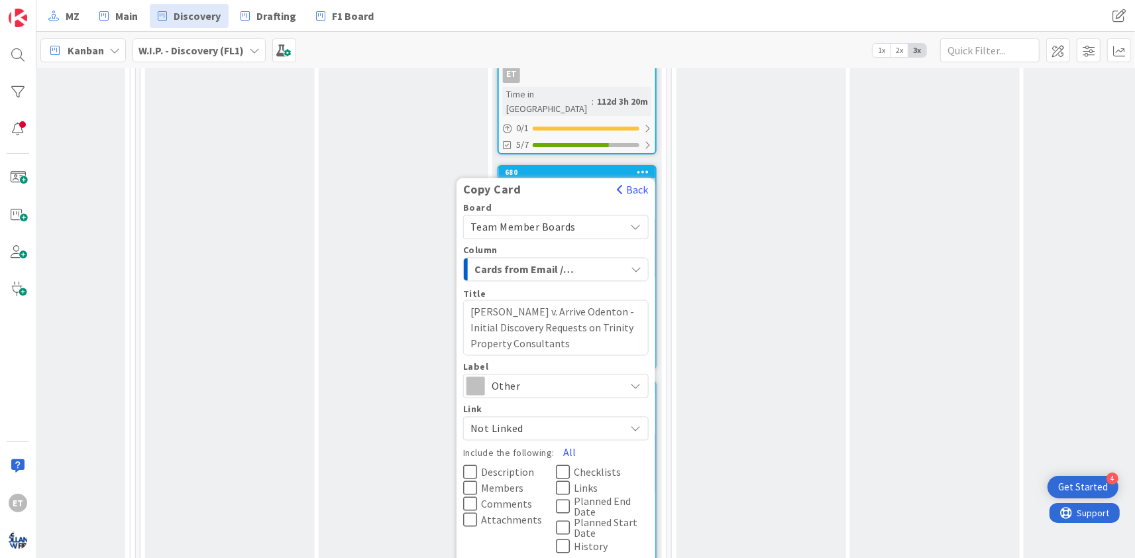
click at [496, 376] on span "Other" at bounding box center [555, 385] width 127 height 19
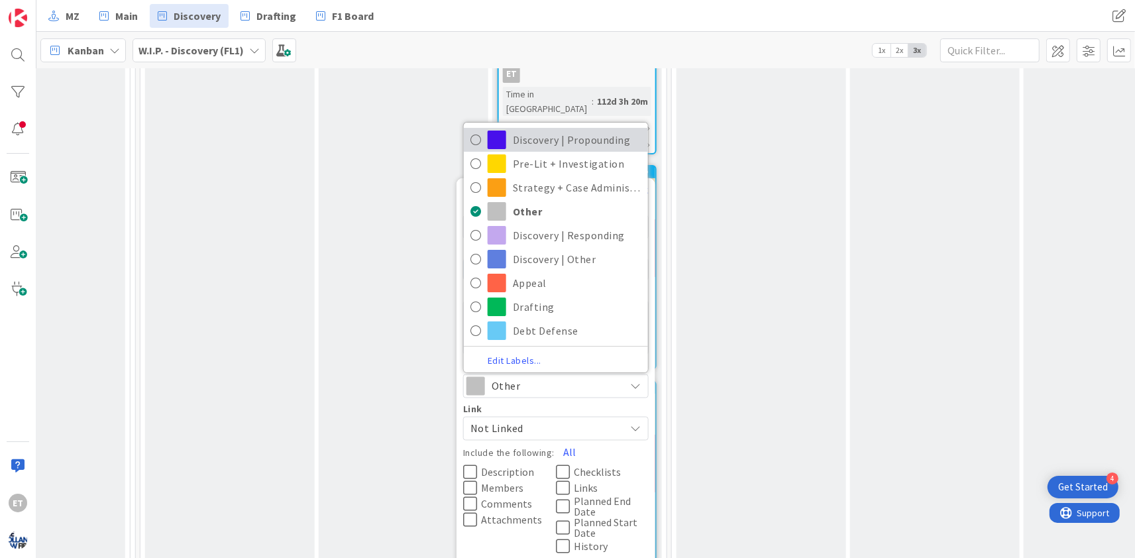
click at [511, 128] on link "Discovery | Propounding" at bounding box center [556, 140] width 184 height 24
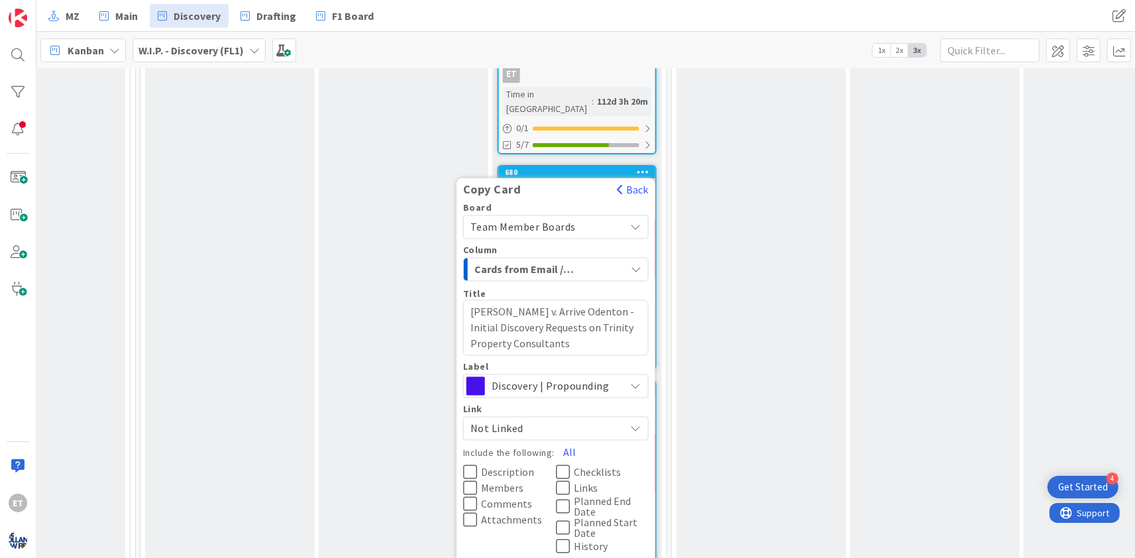
scroll to position [321, 996]
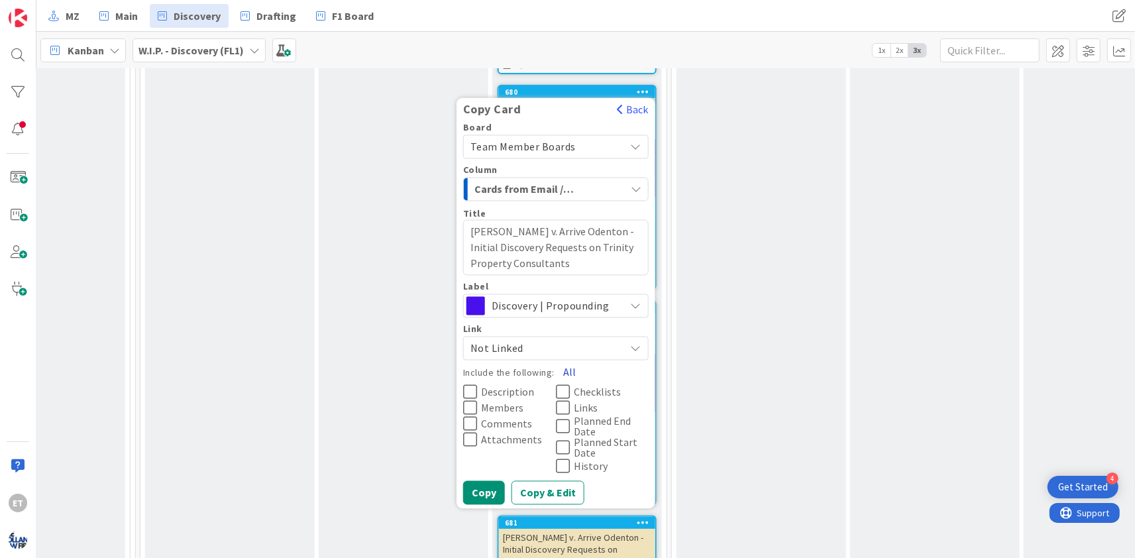
click at [566, 360] on button "All" at bounding box center [569, 372] width 30 height 24
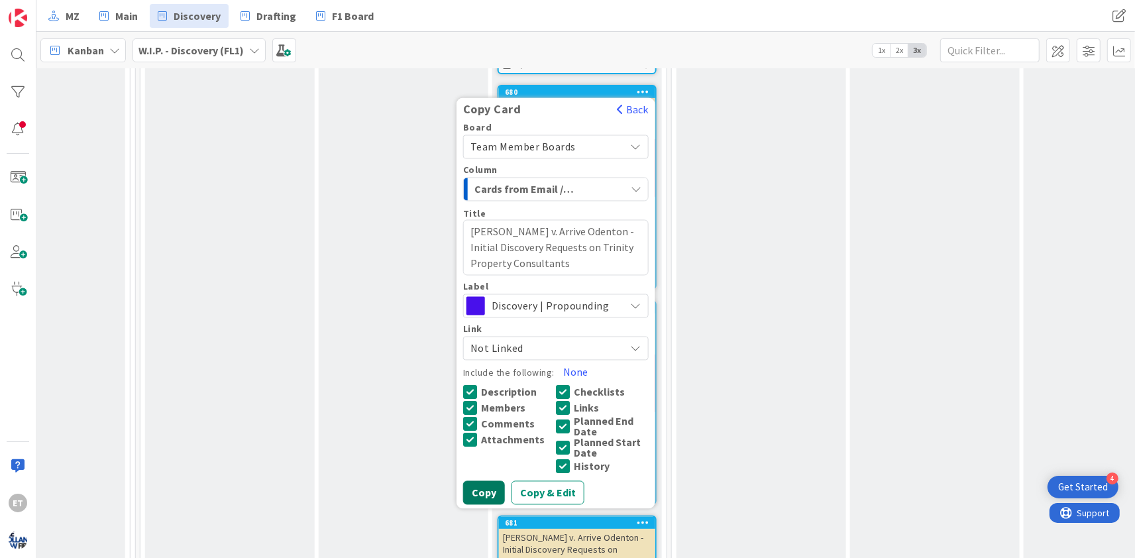
click at [481, 480] on button "Copy" at bounding box center [484, 492] width 42 height 24
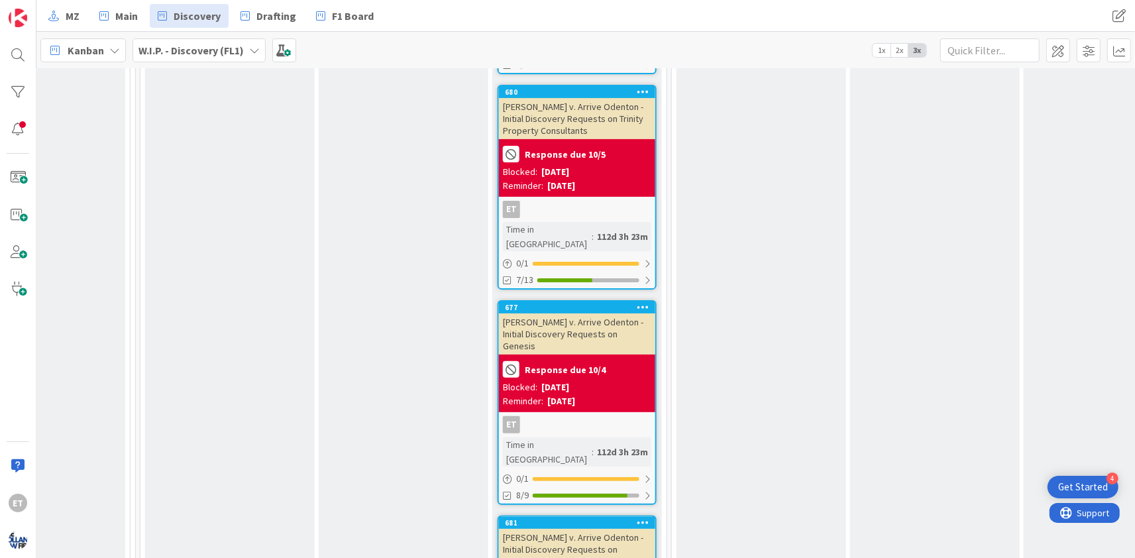
scroll to position [401, 996]
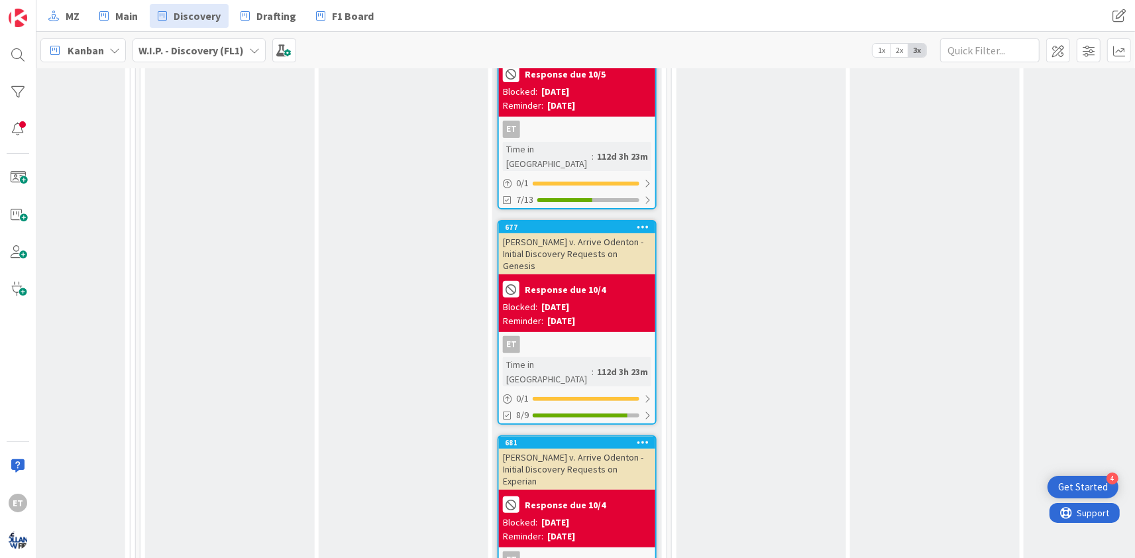
click at [643, 222] on icon at bounding box center [643, 226] width 13 height 9
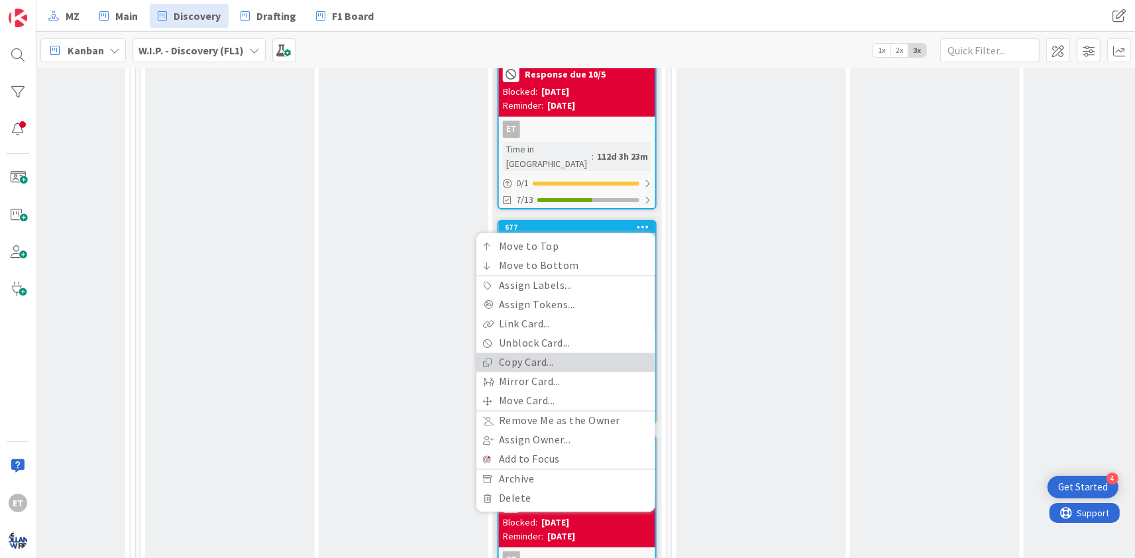
click at [544, 353] on link "Copy Card..." at bounding box center [565, 362] width 179 height 19
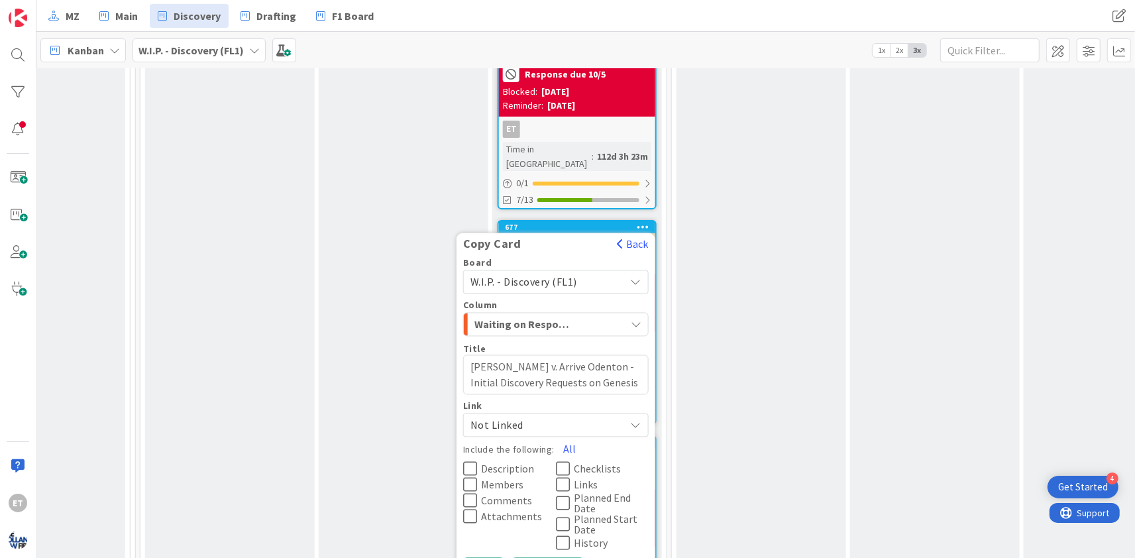
click at [599, 273] on span "W.I.P. - Discovery (FL1)" at bounding box center [544, 282] width 148 height 19
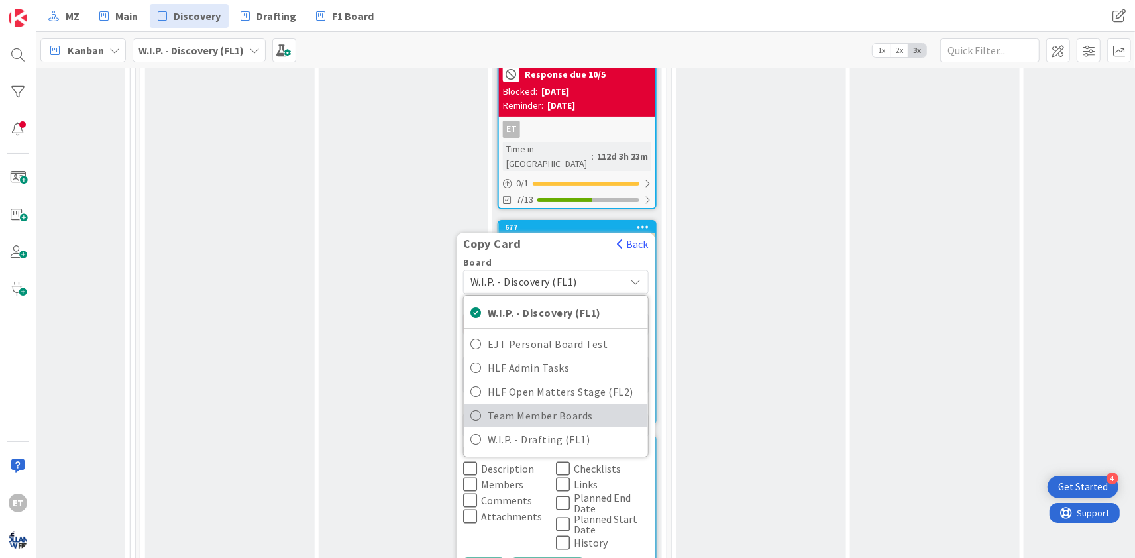
click at [541, 405] on span "Team Member Boards" at bounding box center [565, 415] width 154 height 20
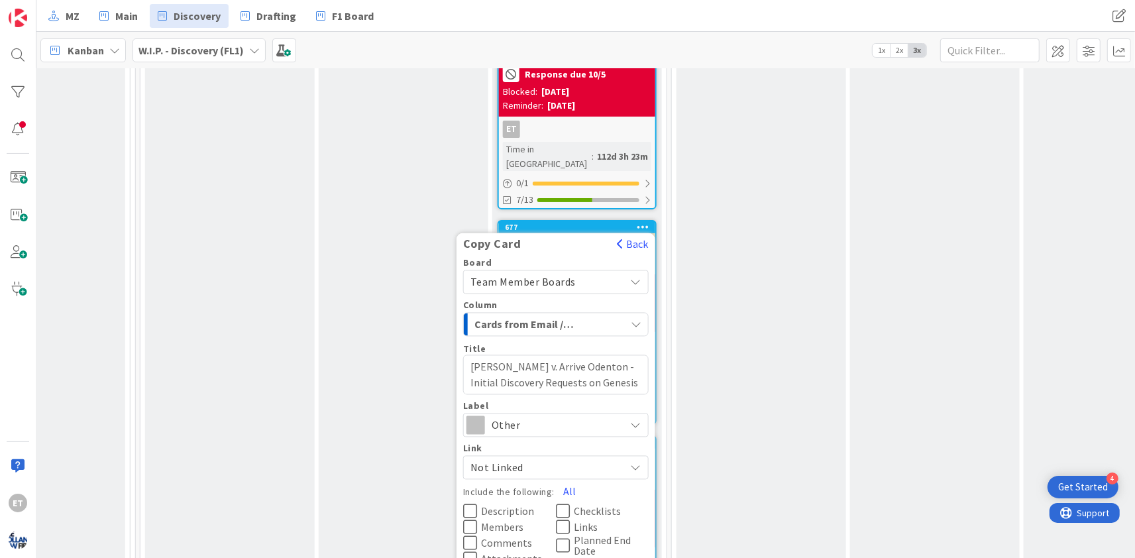
scroll to position [440, 996]
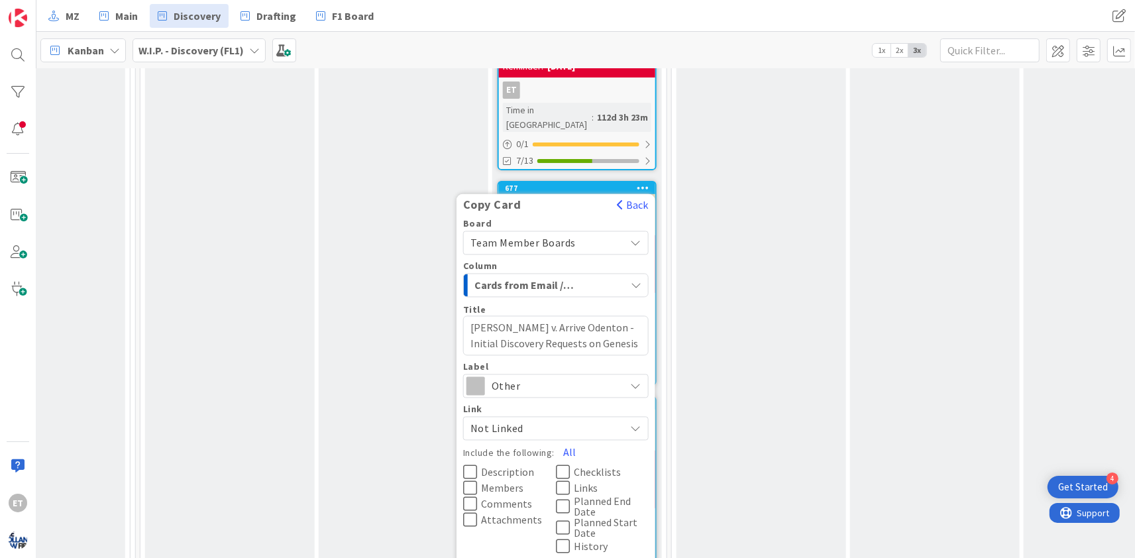
click at [547, 376] on span "Other" at bounding box center [555, 385] width 127 height 19
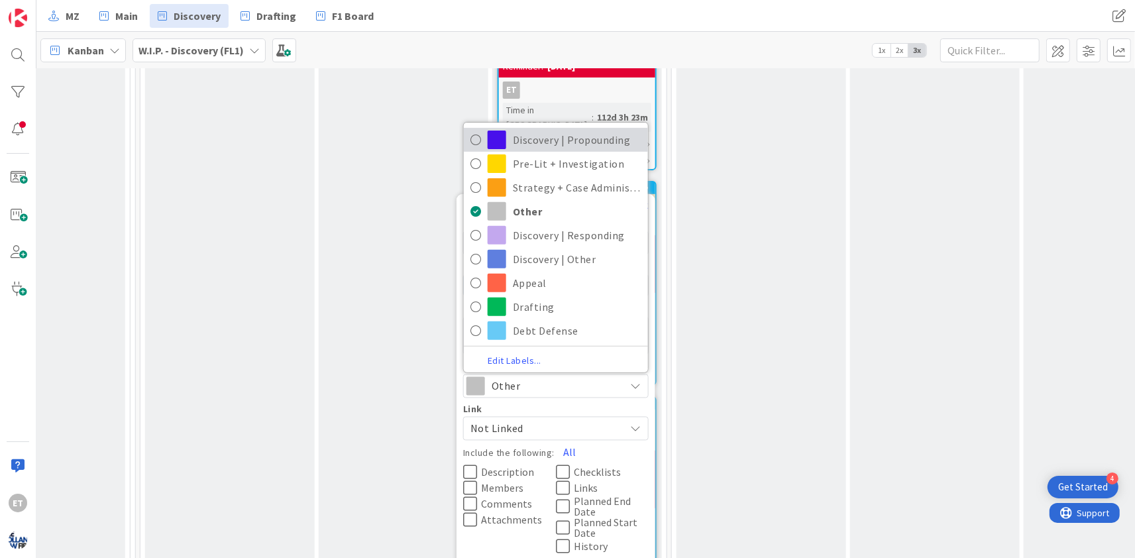
click at [541, 130] on span "Discovery | Propounding" at bounding box center [577, 140] width 129 height 20
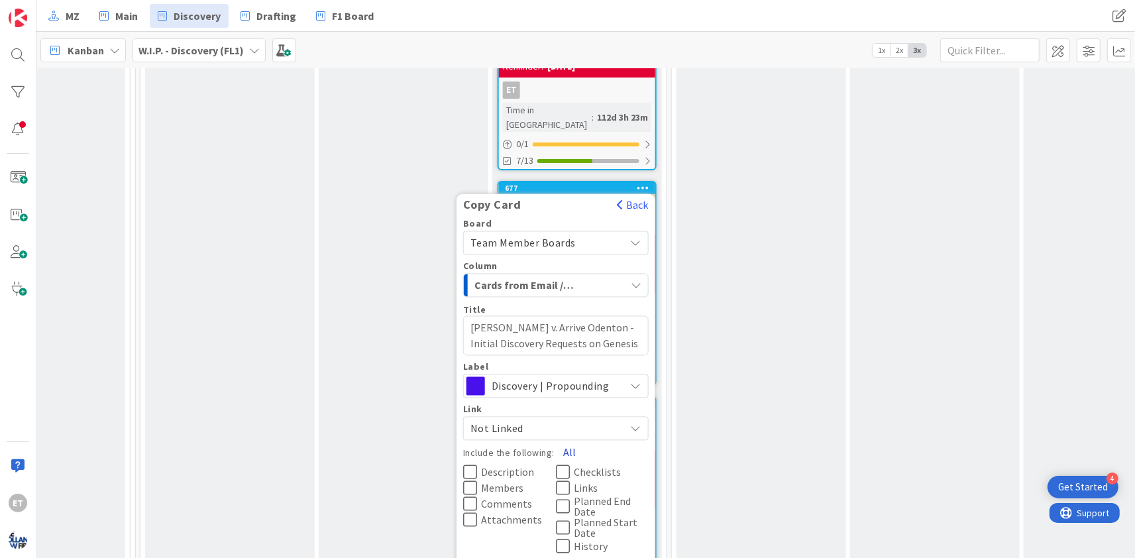
click at [565, 440] on button "All" at bounding box center [569, 452] width 30 height 24
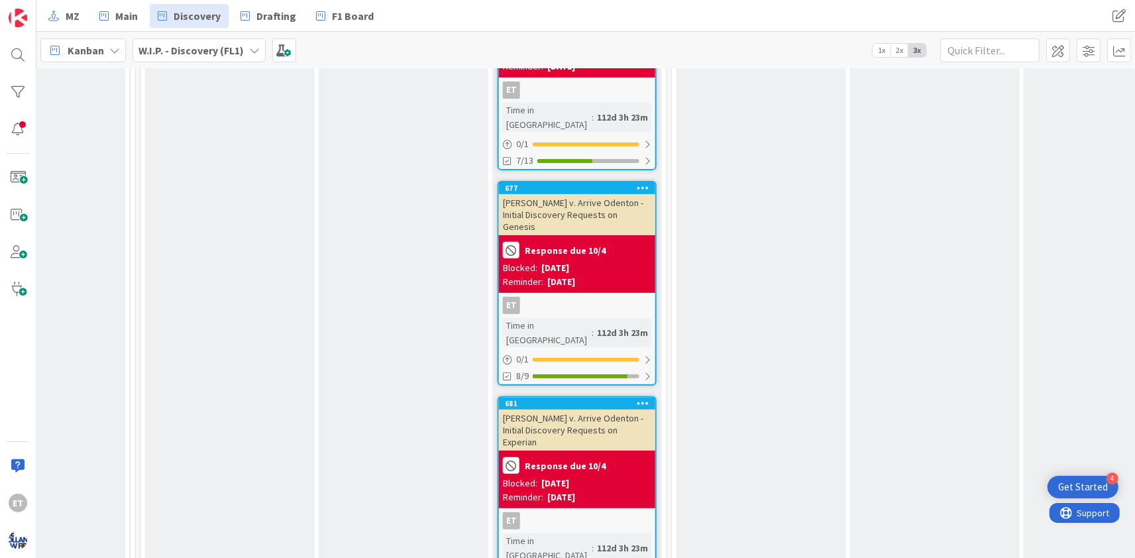
scroll to position [423, 996]
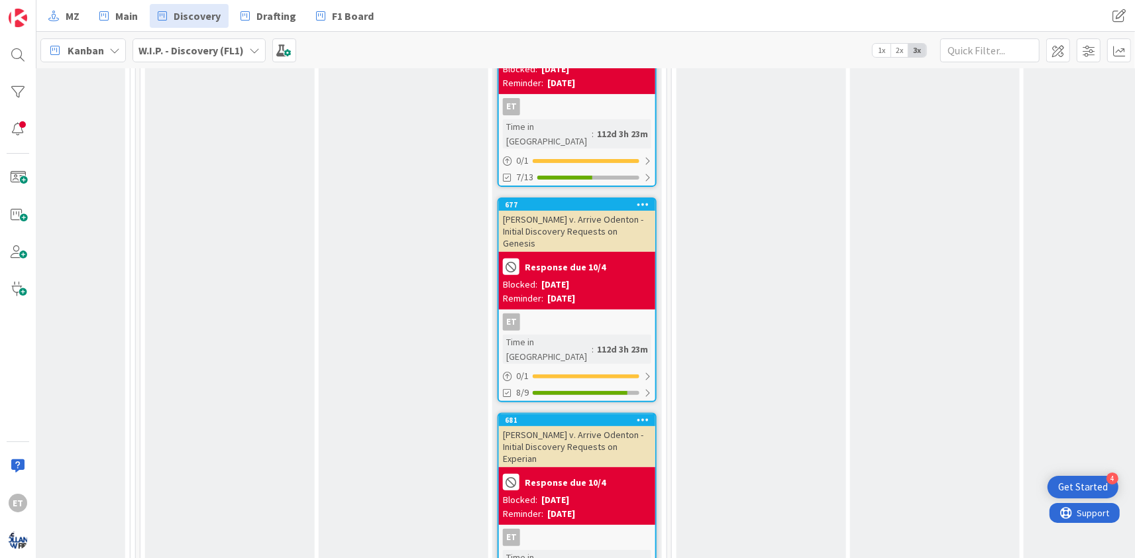
click at [644, 415] on icon at bounding box center [643, 419] width 13 height 9
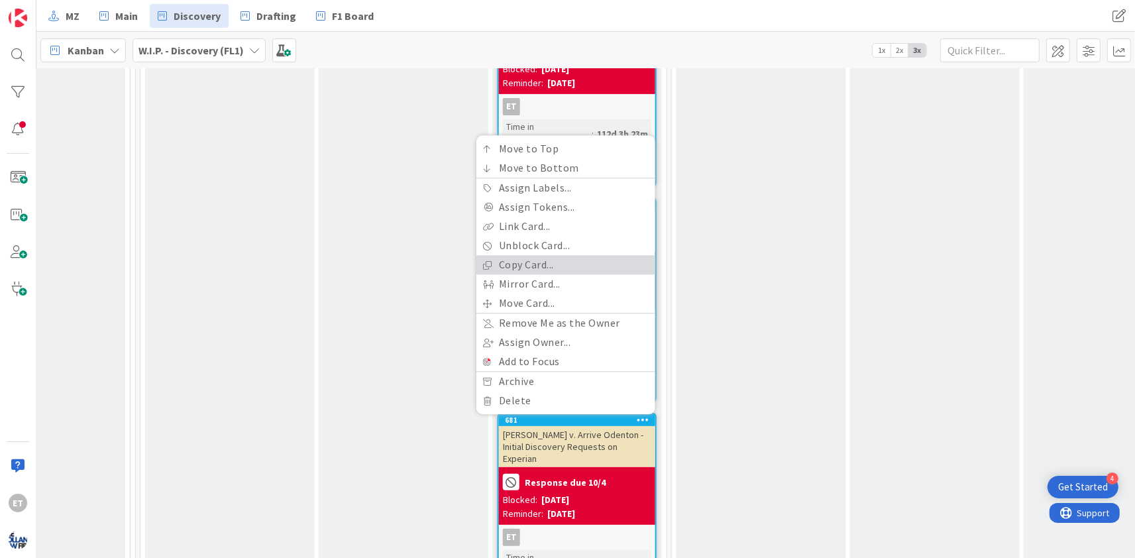
click at [545, 255] on link "Copy Card..." at bounding box center [565, 264] width 179 height 19
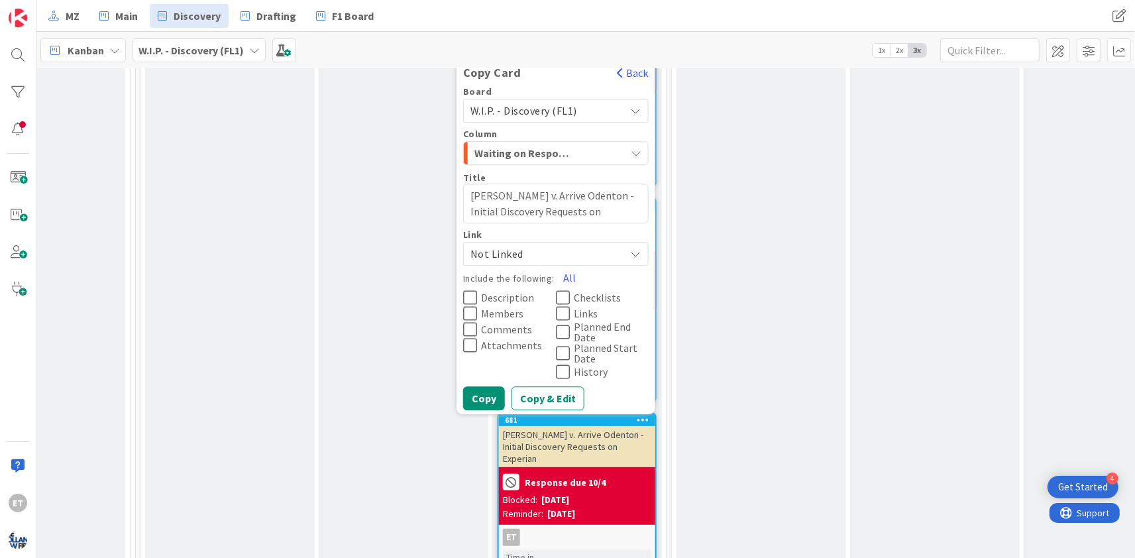
scroll to position [183, 996]
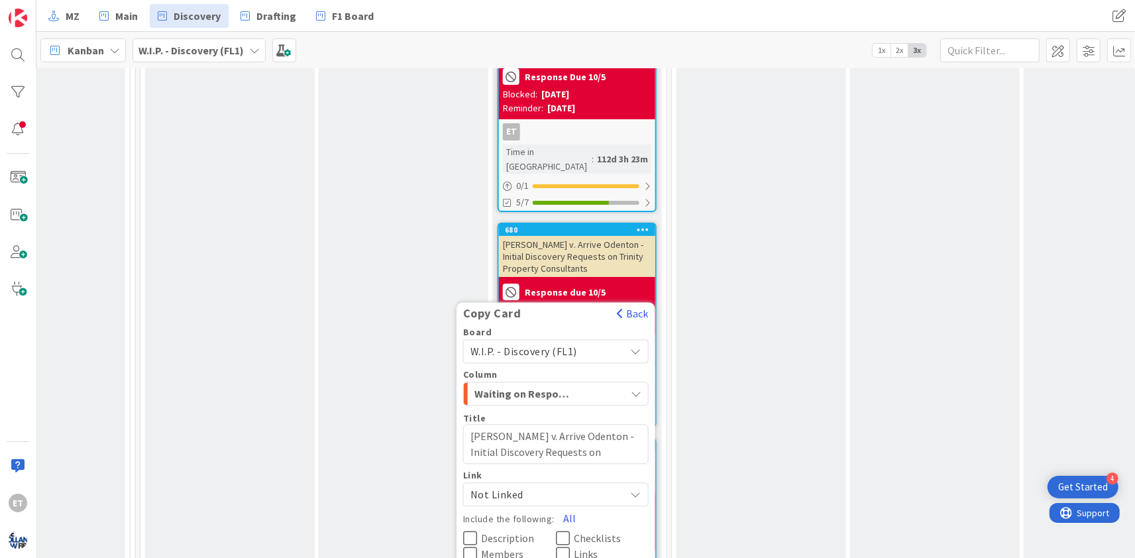
click at [582, 384] on div "Waiting on Response" at bounding box center [548, 394] width 154 height 21
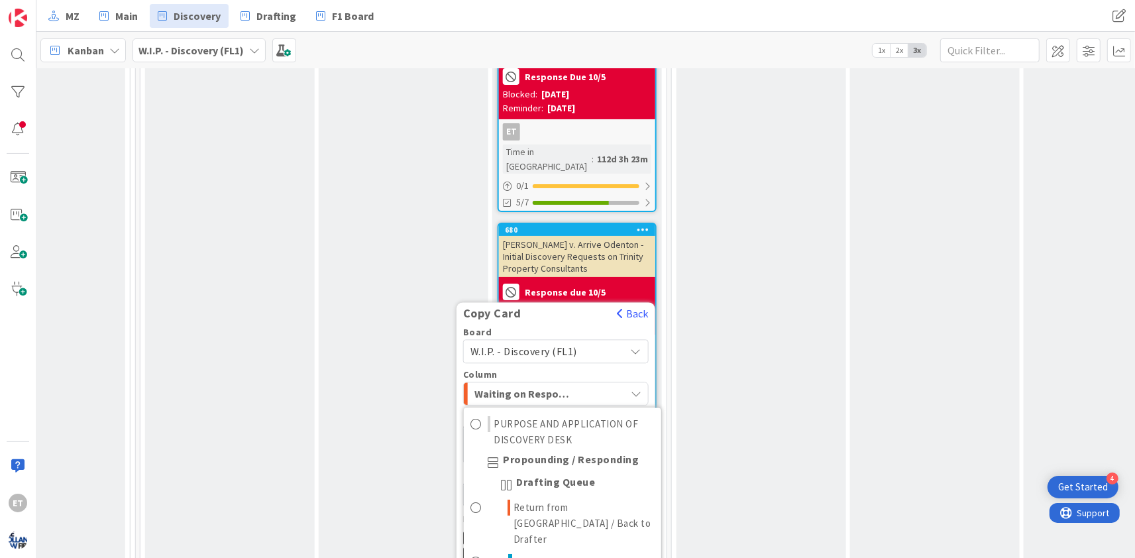
click at [580, 343] on span "W.I.P. - Discovery (FL1)" at bounding box center [544, 352] width 148 height 19
click at [575, 345] on span "W.I.P. - Discovery (FL1)" at bounding box center [523, 351] width 107 height 13
click at [587, 307] on div "Copy Card Back" at bounding box center [555, 317] width 199 height 21
click at [629, 382] on button "Waiting on Response" at bounding box center [555, 394] width 185 height 24
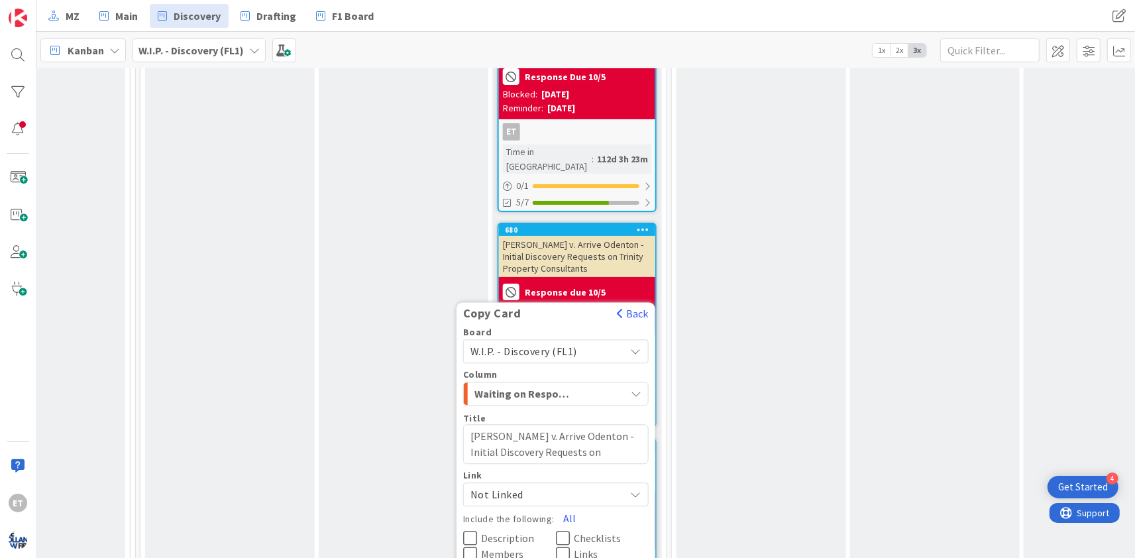
click at [618, 340] on div "W.I.P. - Discovery (FL1)" at bounding box center [555, 352] width 185 height 24
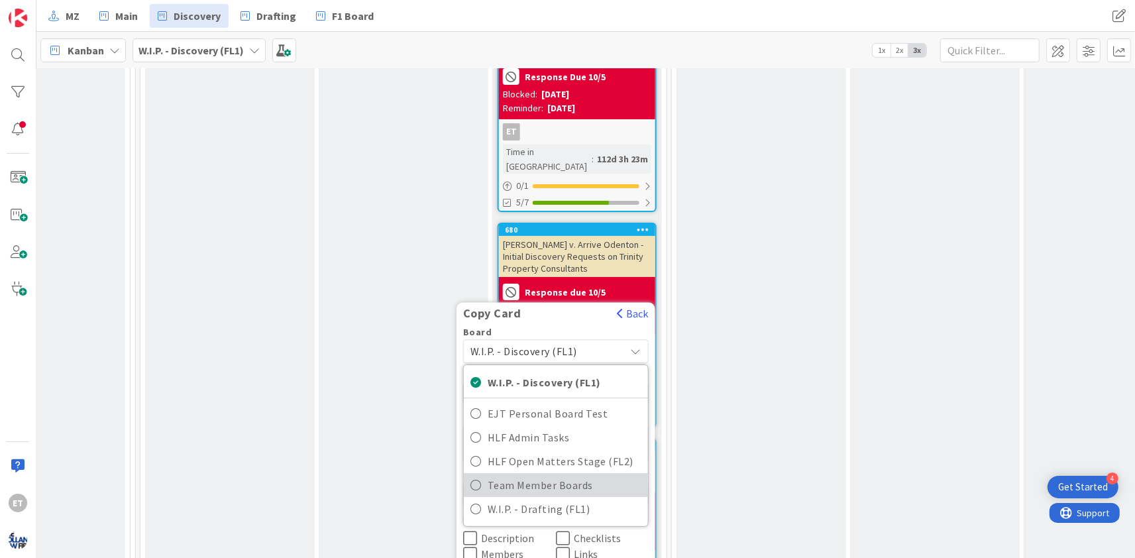
click at [535, 475] on span "Team Member Boards" at bounding box center [565, 485] width 154 height 20
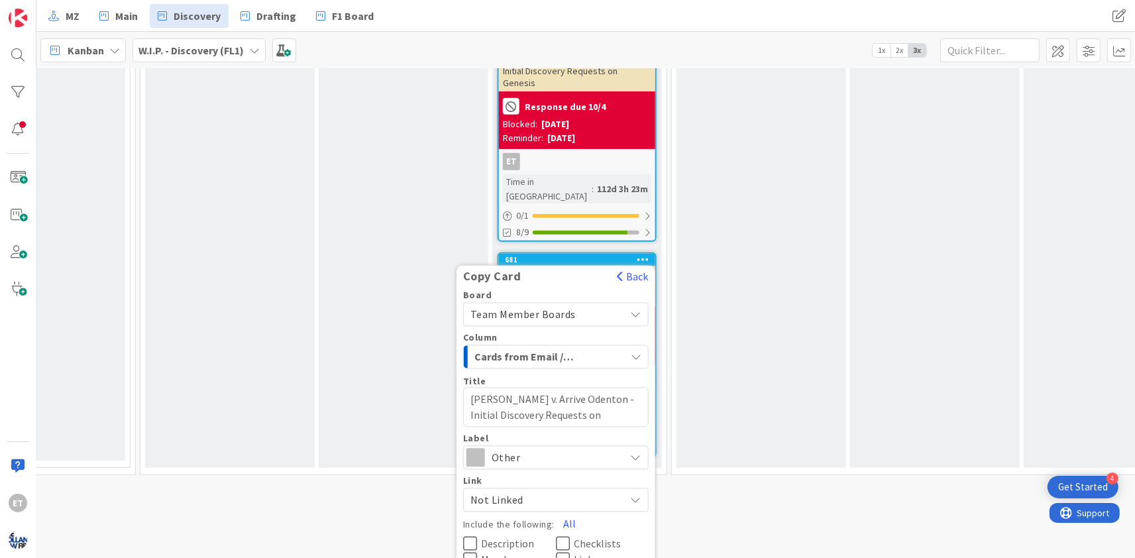
scroll to position [628, 996]
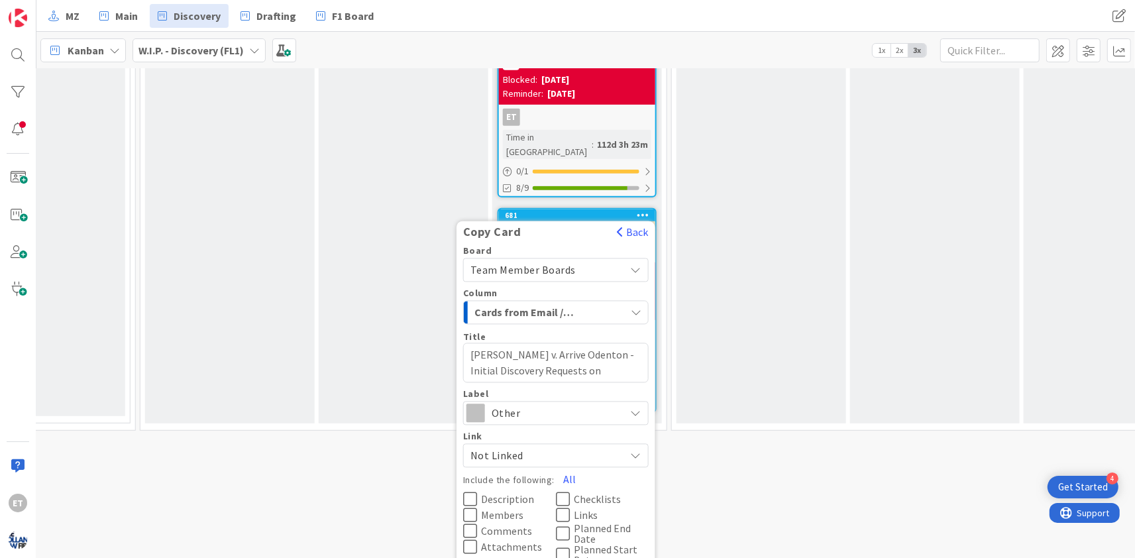
click at [531, 403] on span "Other" at bounding box center [555, 412] width 127 height 19
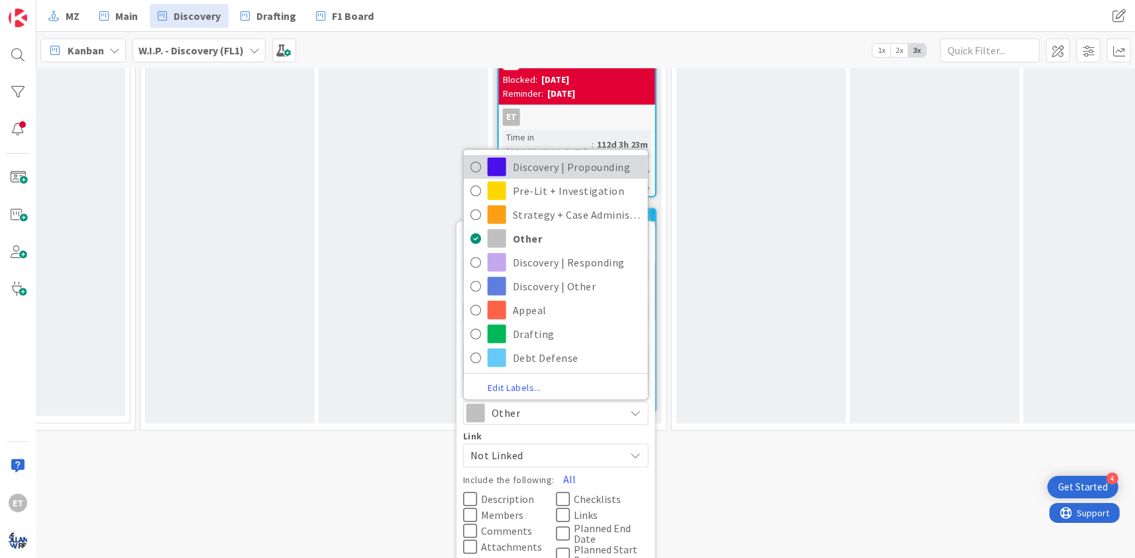
click at [523, 157] on span "Discovery | Propounding" at bounding box center [577, 167] width 129 height 20
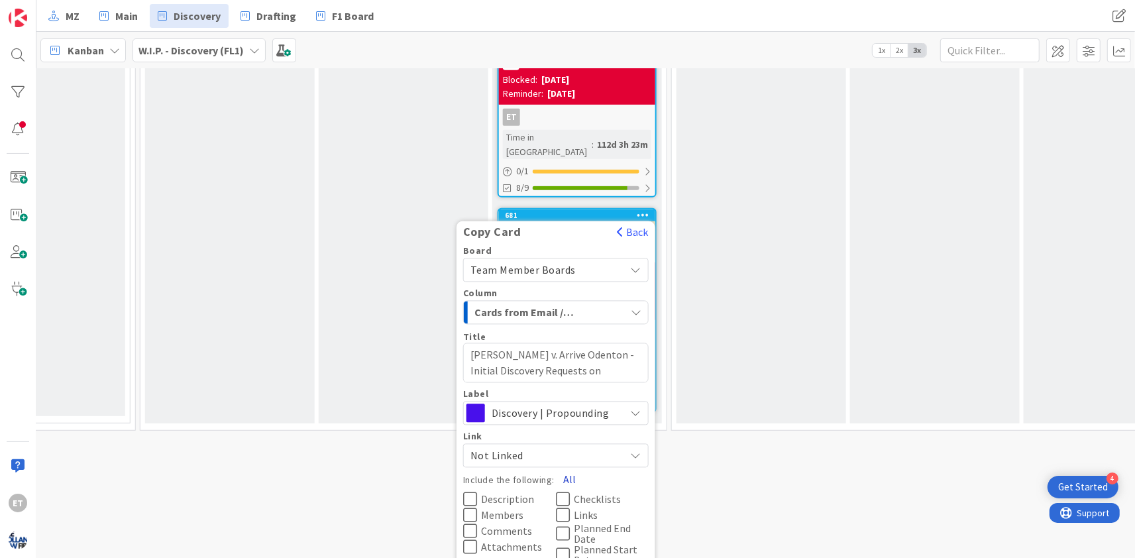
click at [568, 467] on button "All" at bounding box center [569, 479] width 30 height 24
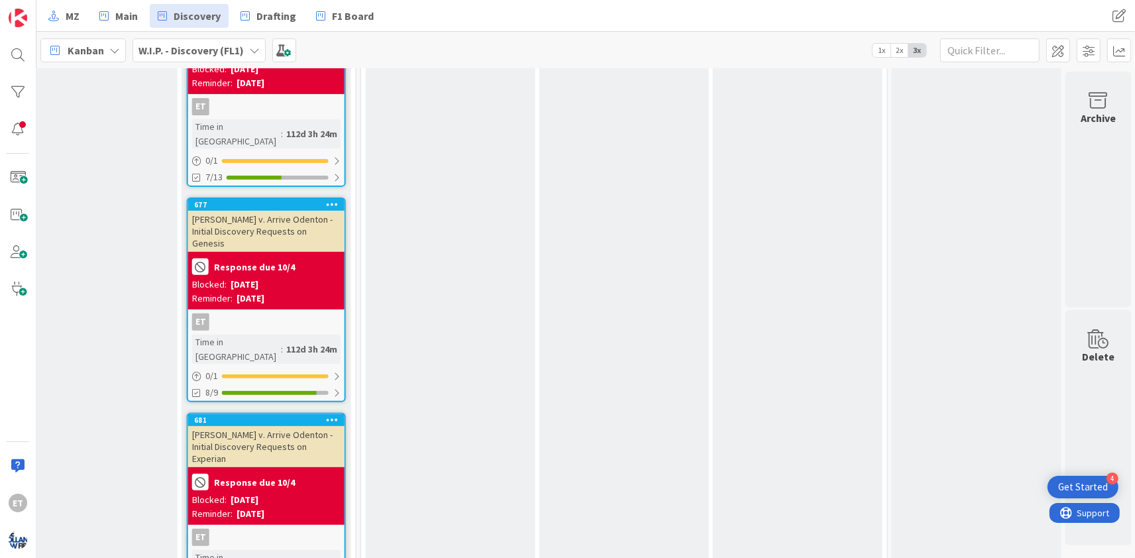
scroll to position [0, 1306]
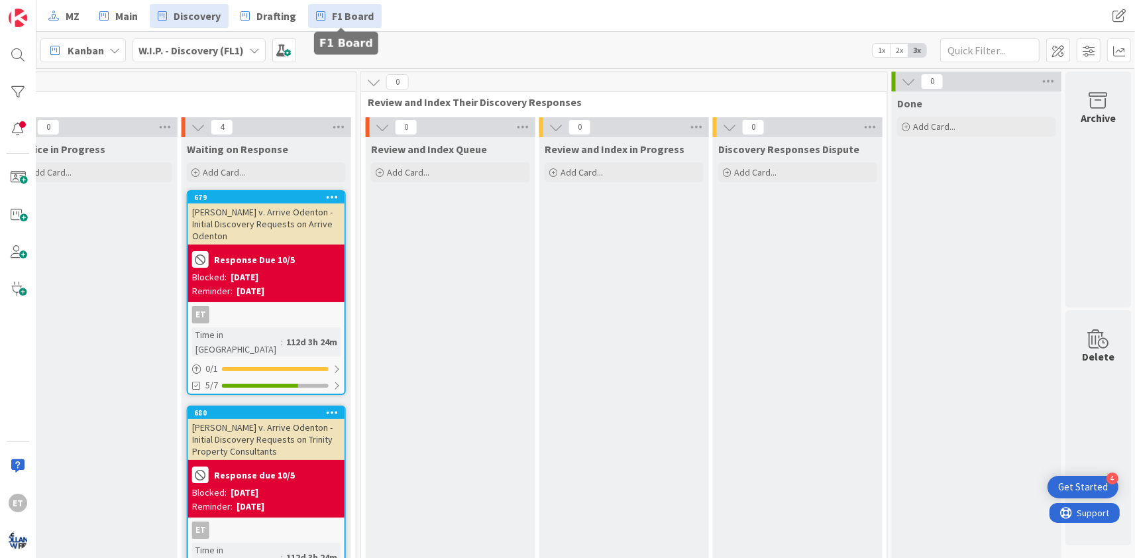
click at [354, 13] on span "F1 Board" at bounding box center [353, 16] width 42 height 16
type textarea "x"
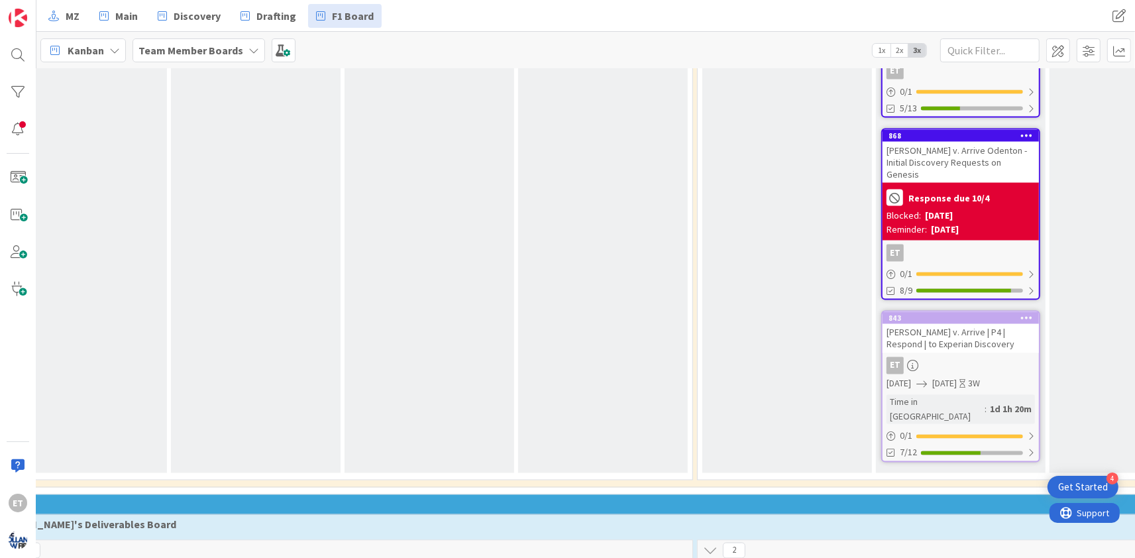
scroll to position [1924, 233]
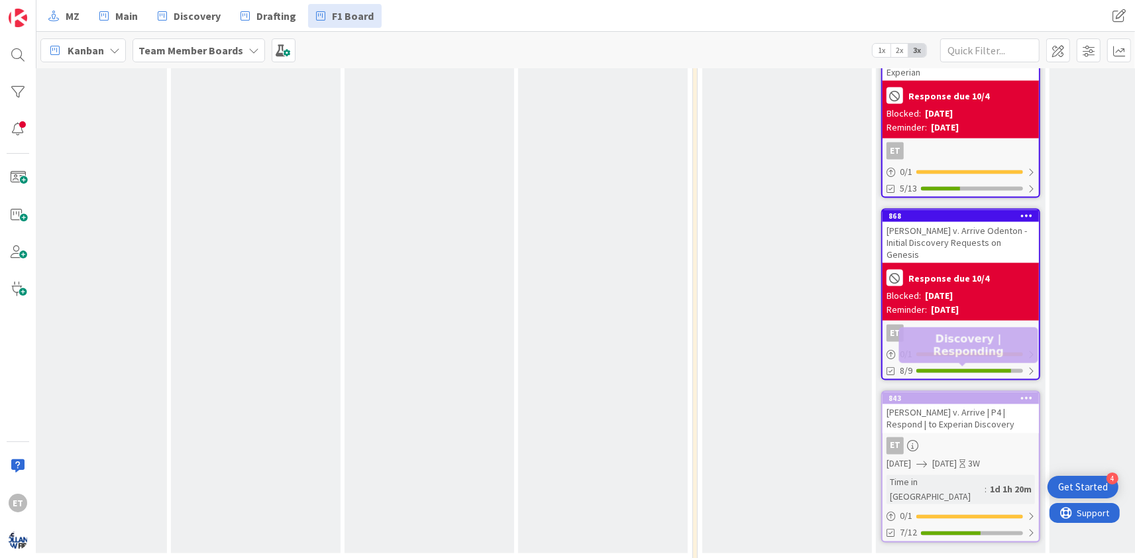
click at [955, 394] on div "843" at bounding box center [963, 398] width 150 height 9
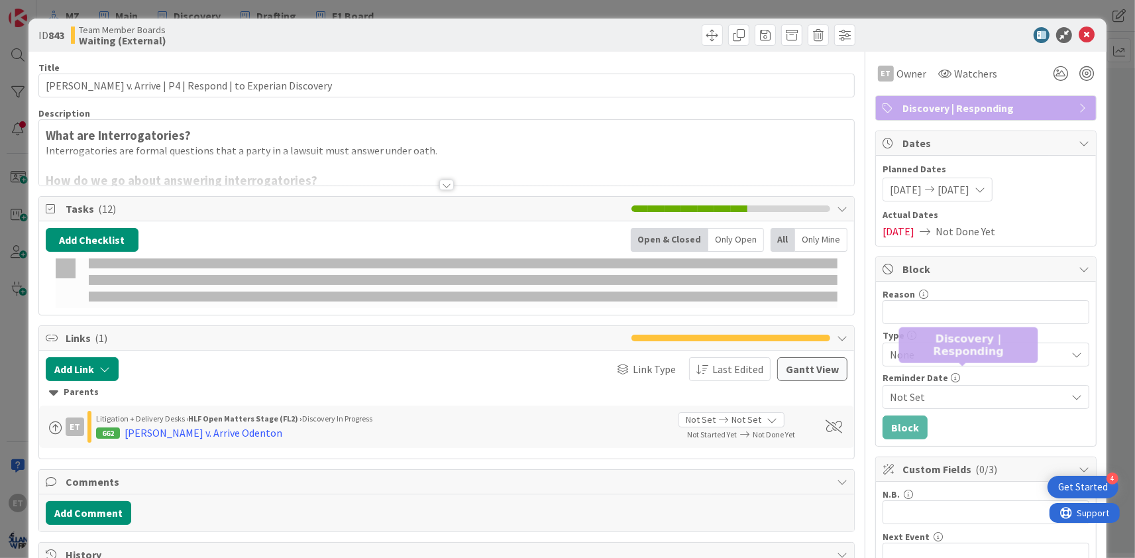
click at [1090, 36] on icon at bounding box center [1087, 35] width 16 height 16
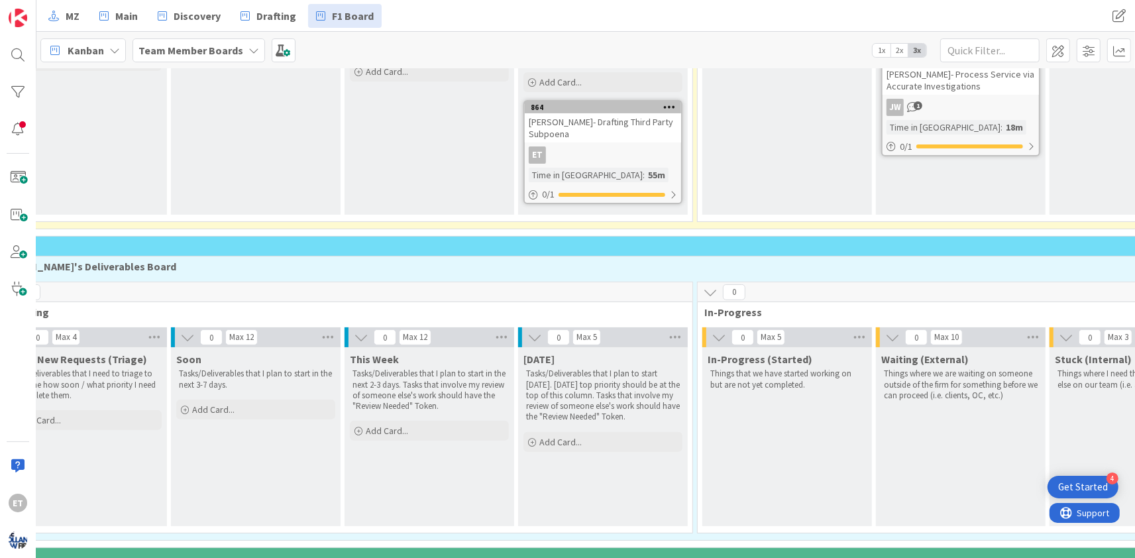
scroll to position [0, 233]
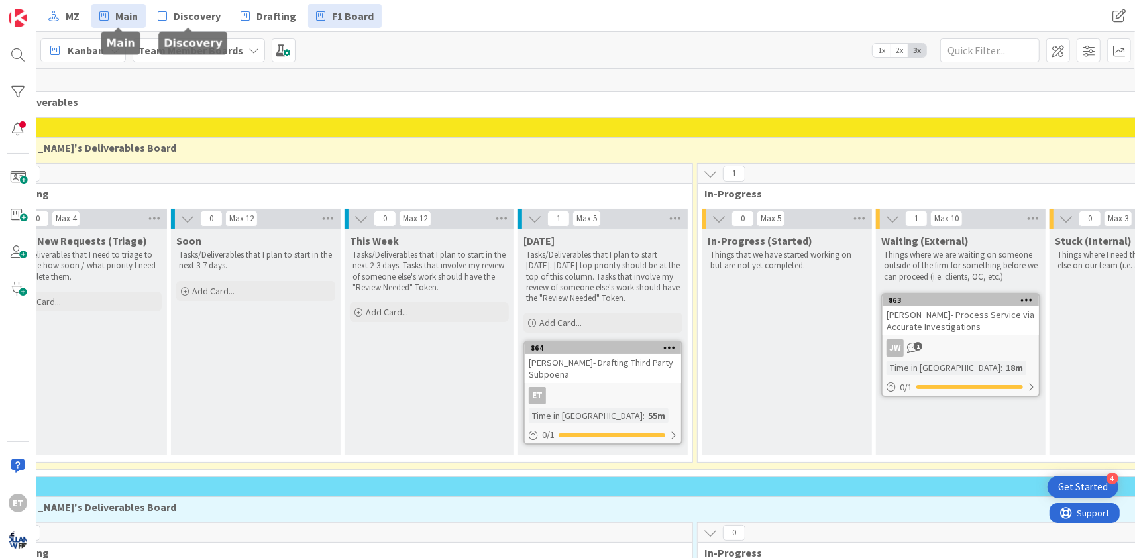
click at [126, 21] on span "Main" at bounding box center [126, 16] width 23 height 16
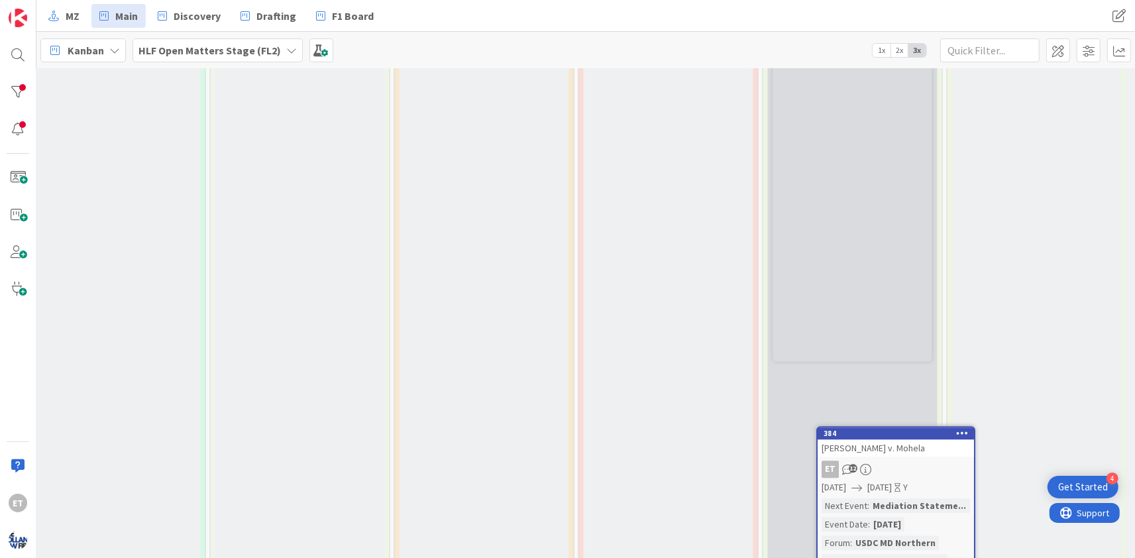
scroll to position [882, 1807]
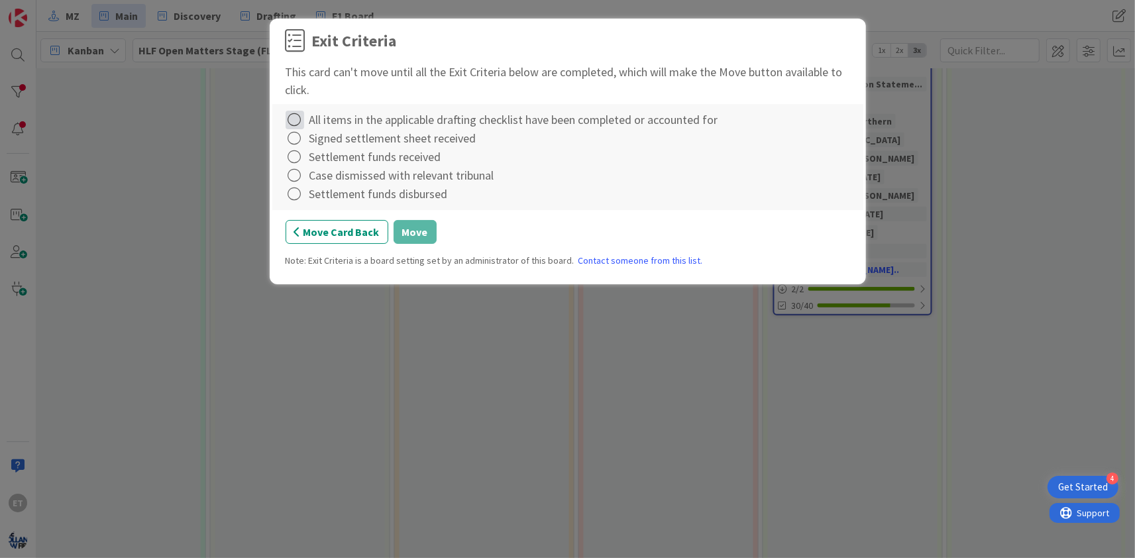
click at [297, 121] on icon at bounding box center [295, 120] width 19 height 19
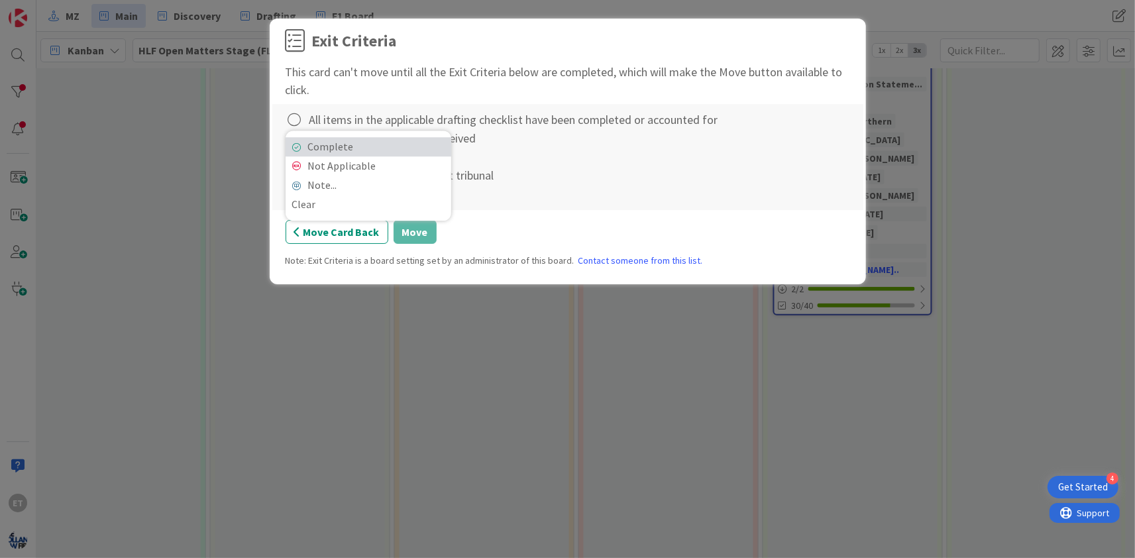
click at [313, 142] on link "Complete" at bounding box center [369, 146] width 166 height 19
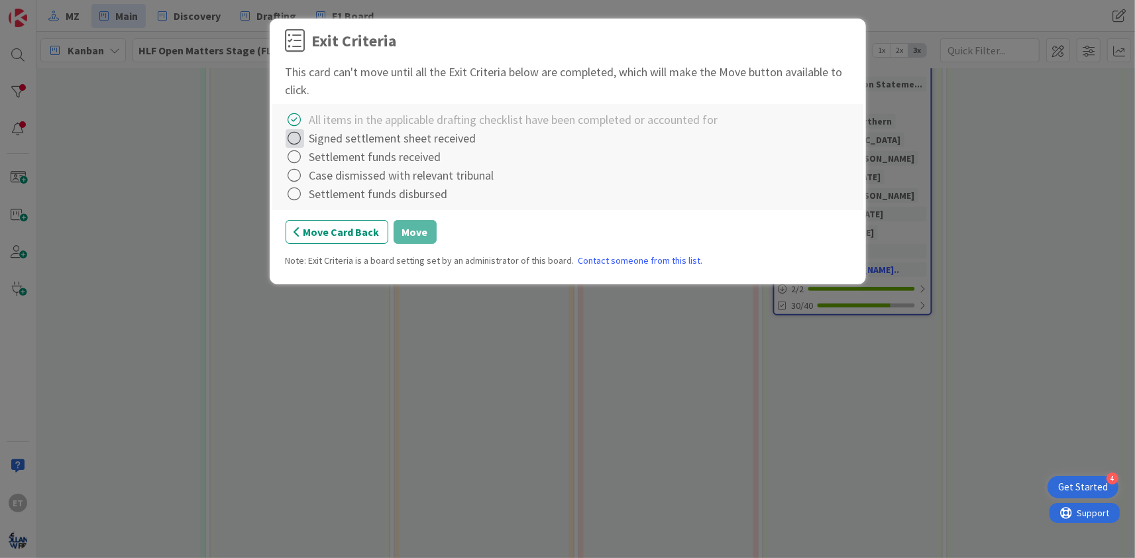
click at [296, 141] on icon at bounding box center [295, 138] width 19 height 19
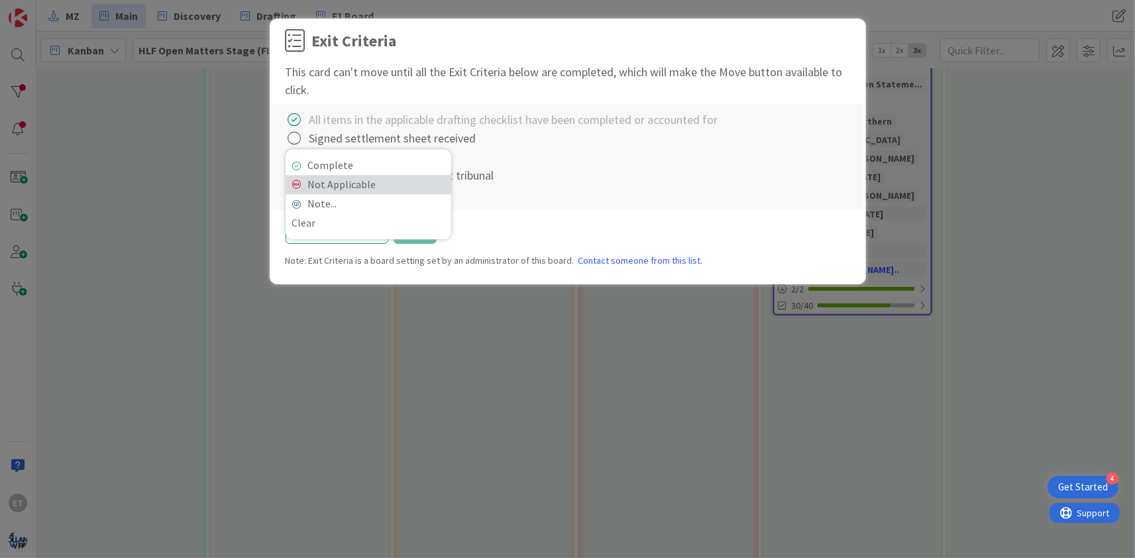
click at [326, 185] on link "Not Applicable" at bounding box center [369, 184] width 166 height 19
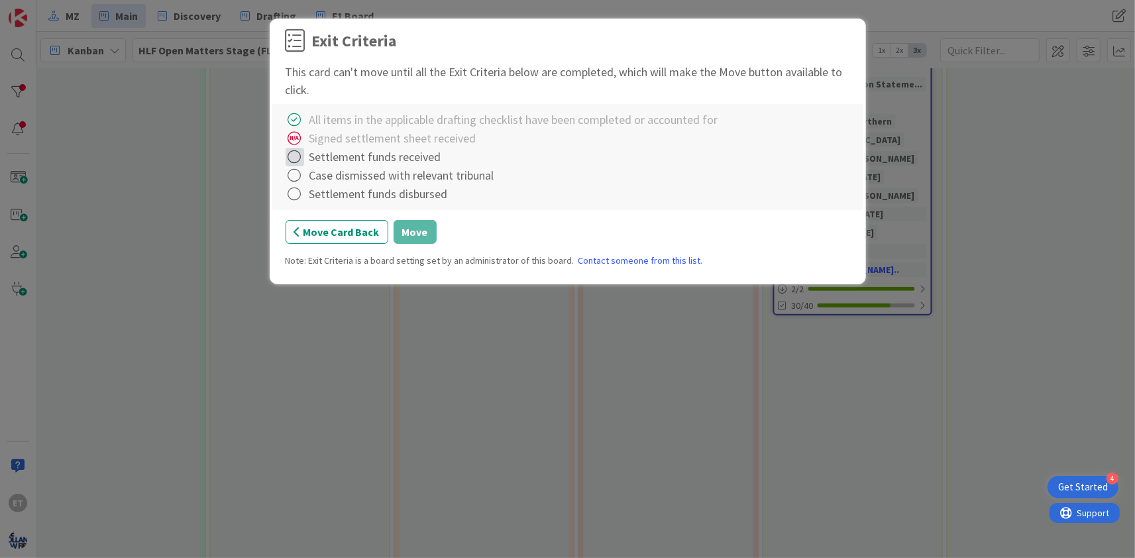
click at [302, 157] on icon at bounding box center [295, 157] width 19 height 19
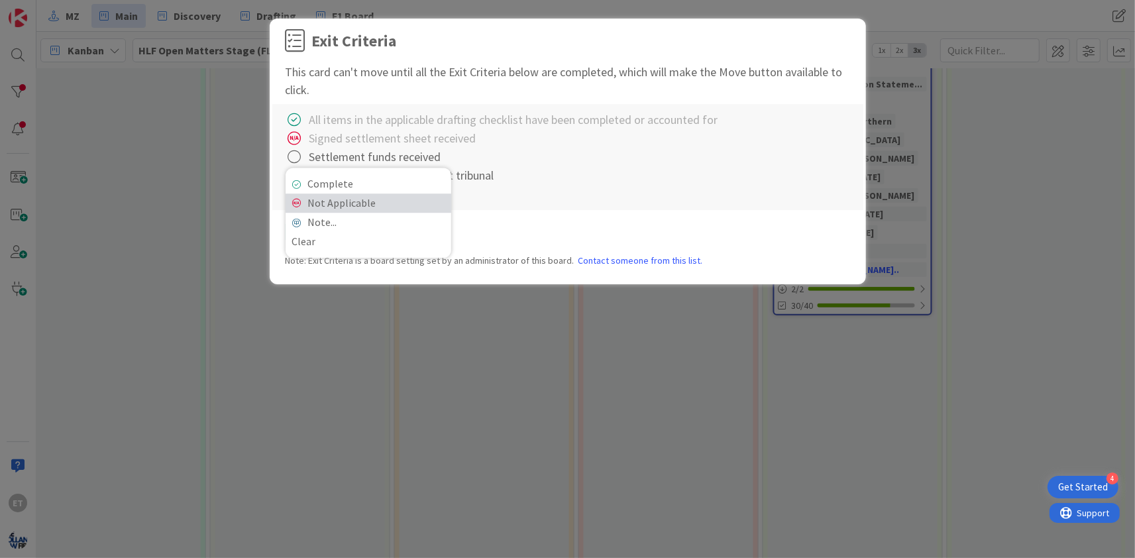
click at [326, 201] on link "Not Applicable" at bounding box center [369, 202] width 166 height 19
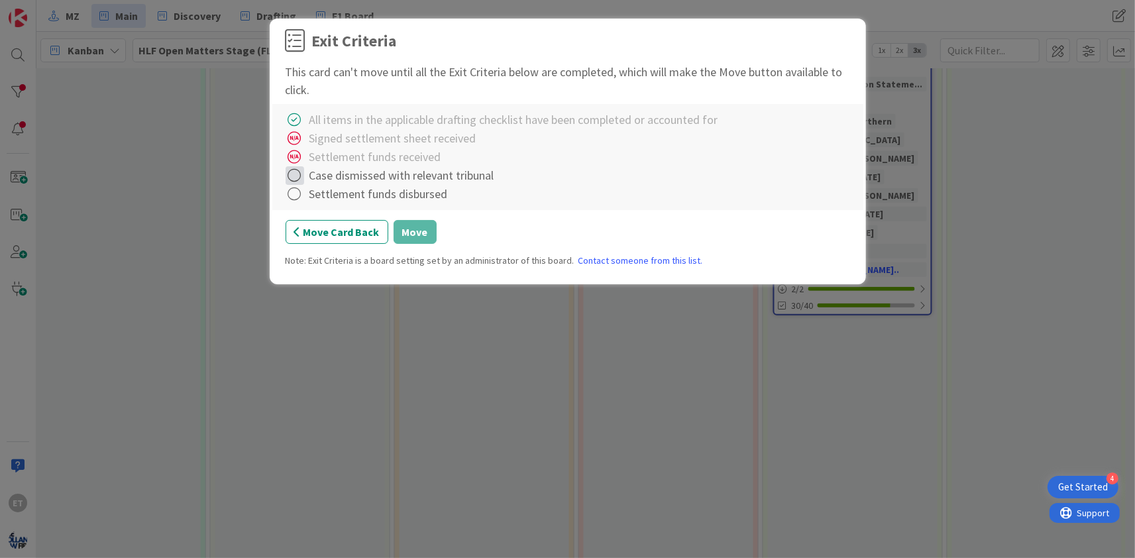
click at [297, 180] on icon at bounding box center [295, 175] width 19 height 19
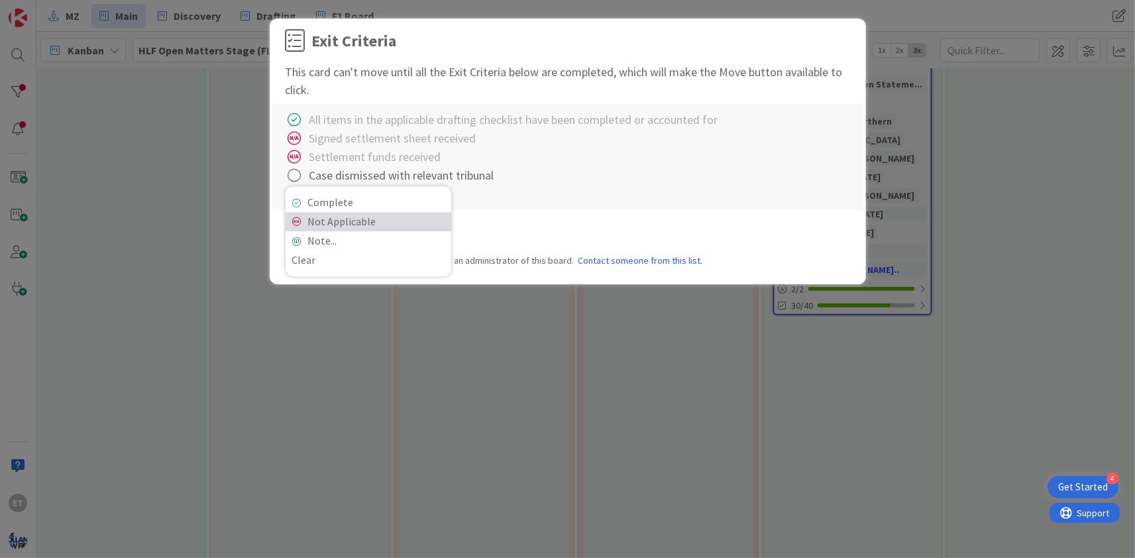
drag, startPoint x: 322, startPoint y: 225, endPoint x: 309, endPoint y: 203, distance: 25.6
click at [321, 225] on link "Not Applicable" at bounding box center [369, 221] width 166 height 19
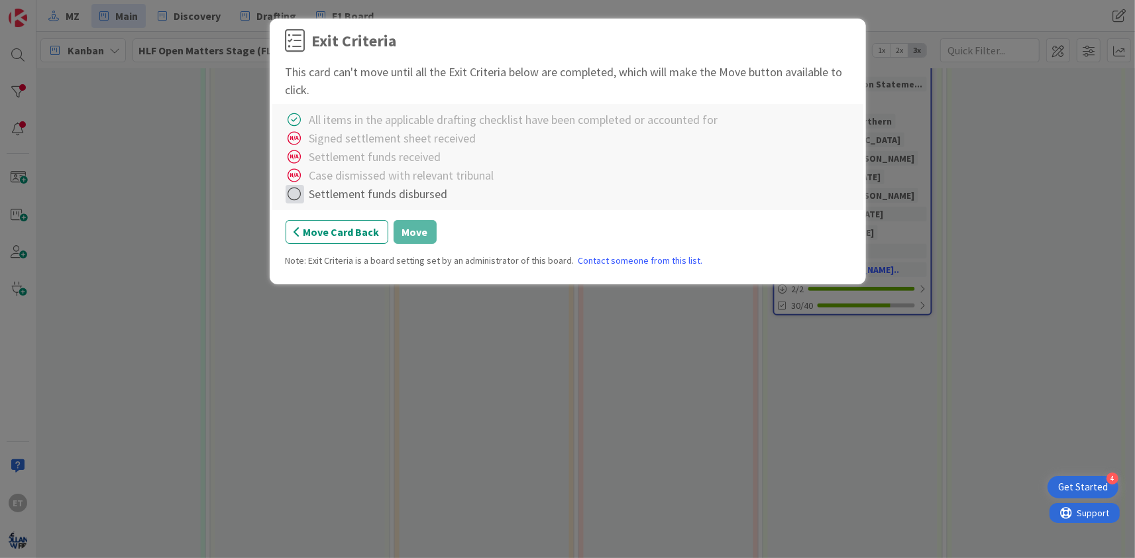
click at [298, 195] on icon at bounding box center [295, 194] width 19 height 19
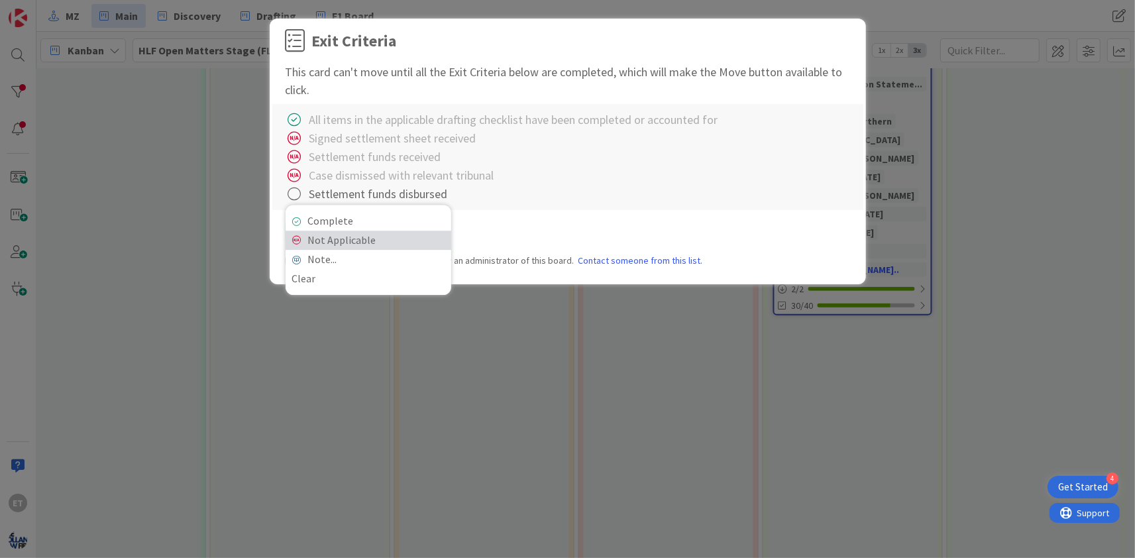
click at [331, 238] on link "Not Applicable" at bounding box center [369, 240] width 166 height 19
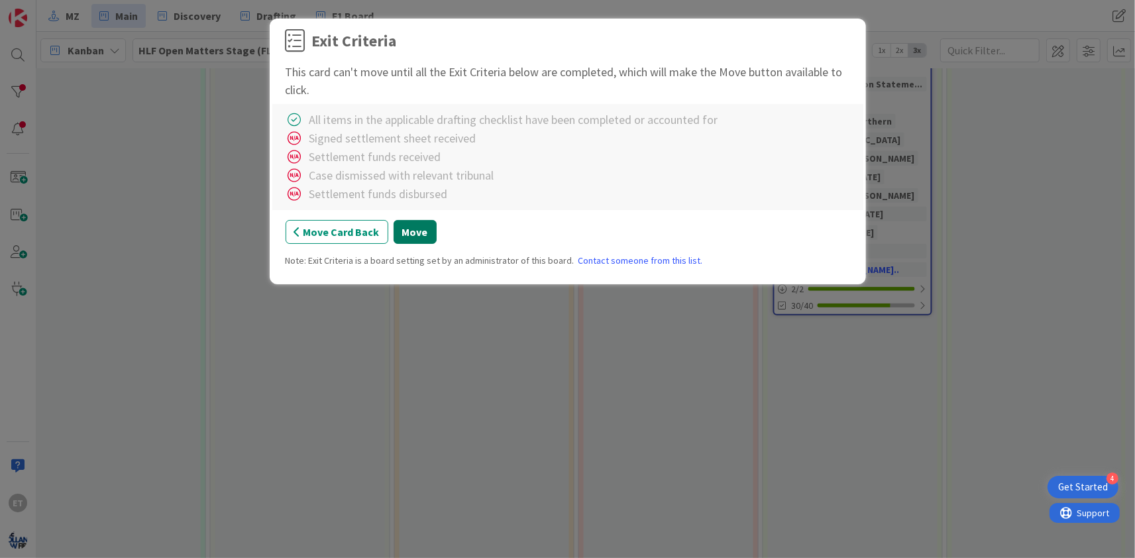
click at [411, 231] on button "Move" at bounding box center [415, 232] width 43 height 24
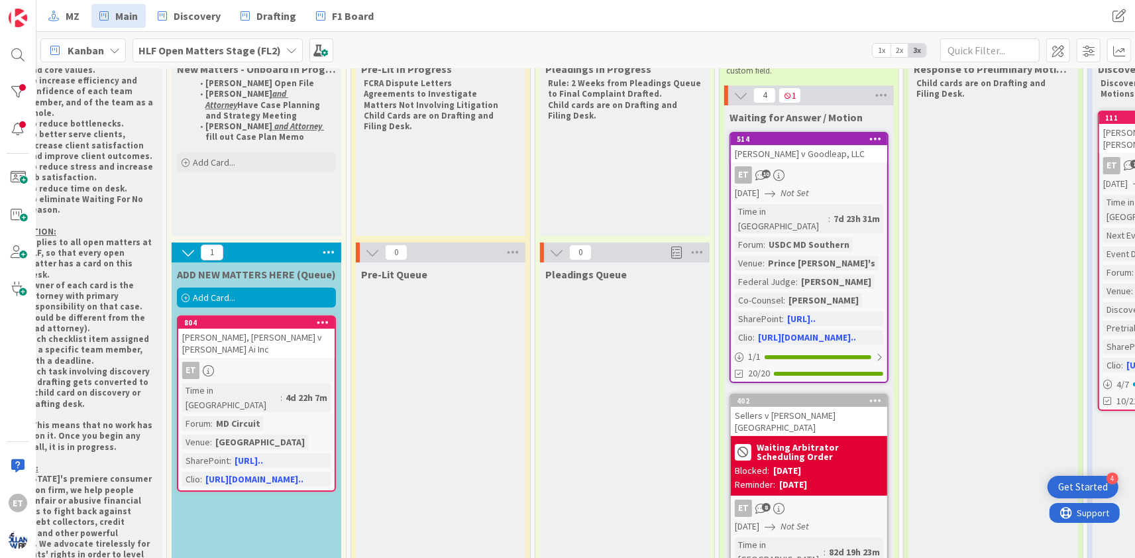
scroll to position [80, 0]
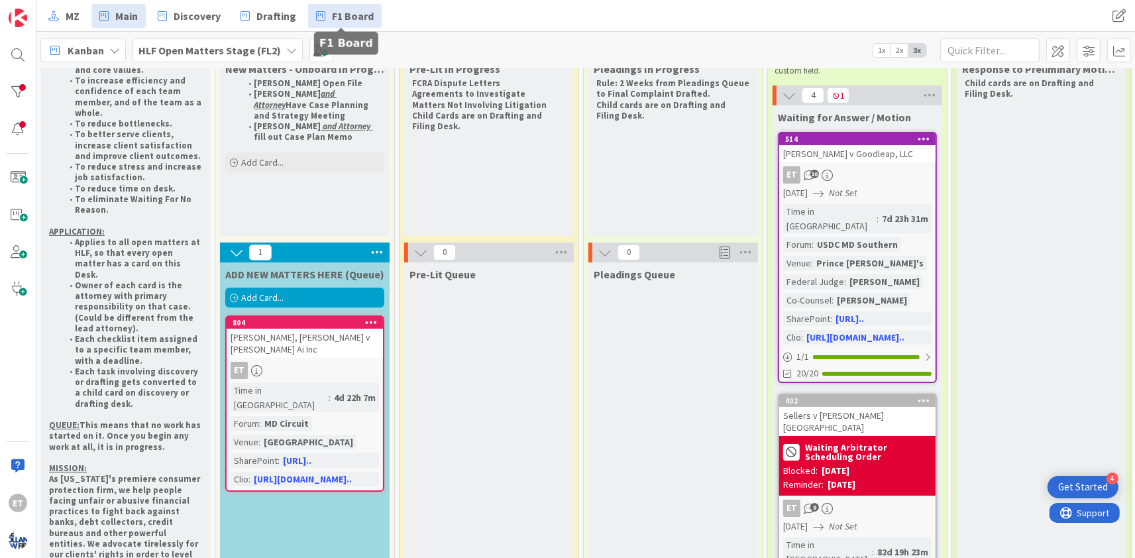
click at [332, 21] on span "F1 Board" at bounding box center [353, 16] width 42 height 16
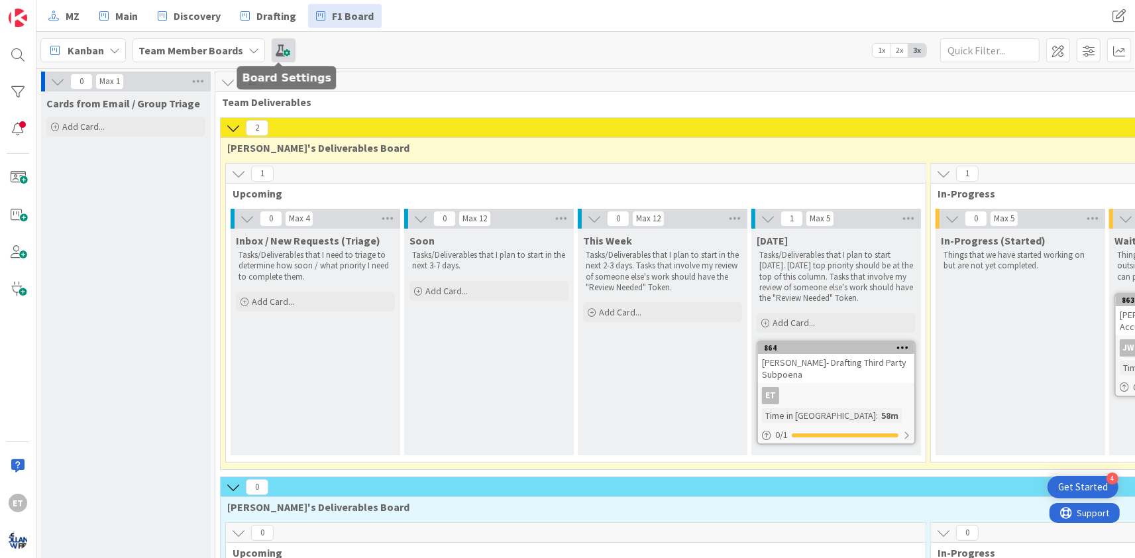
click at [278, 52] on span at bounding box center [284, 50] width 24 height 24
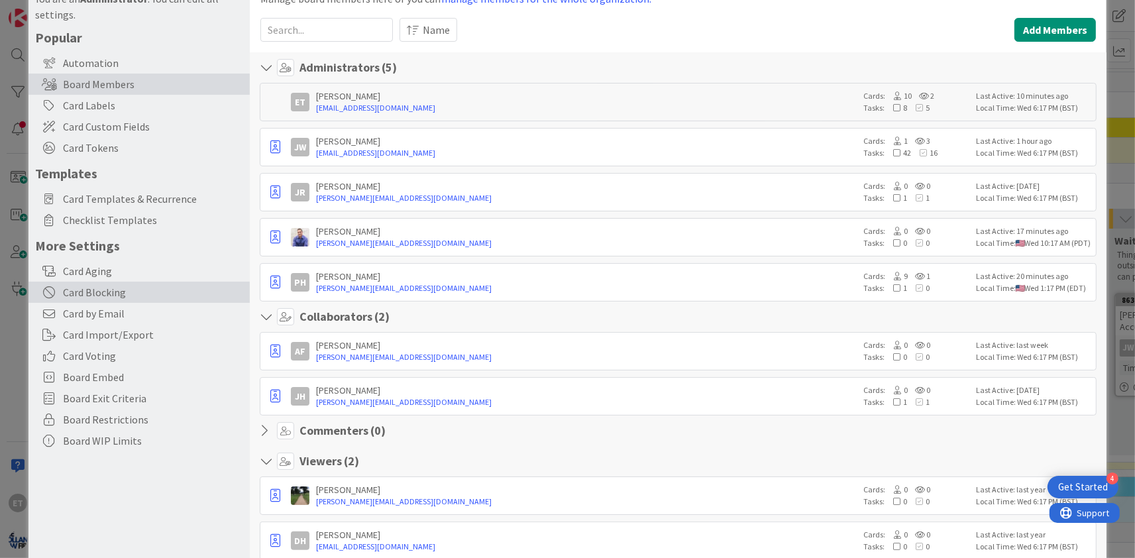
scroll to position [80, 0]
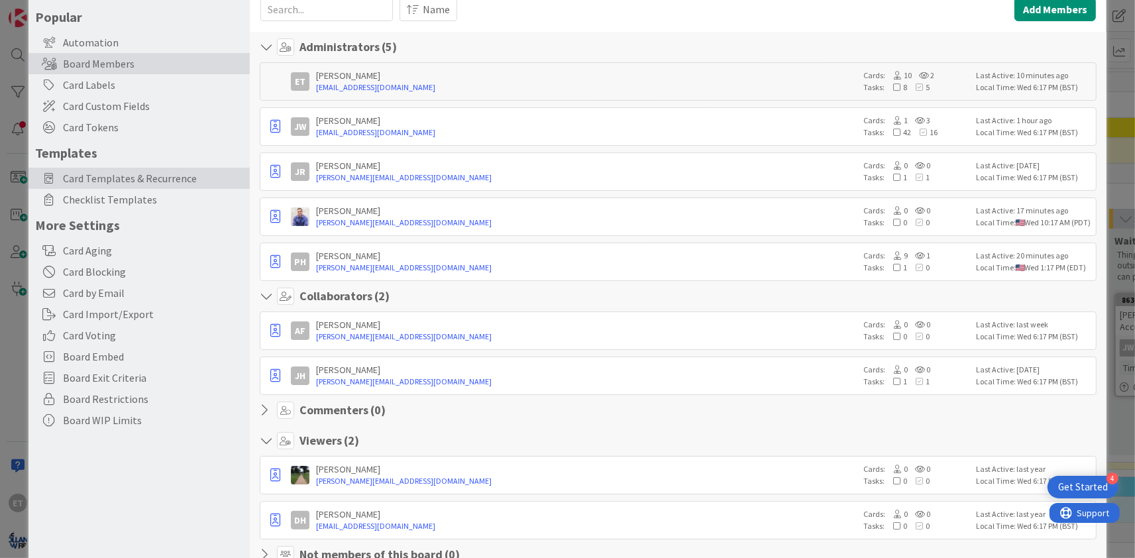
click at [115, 185] on span "Card Templates & Recurrence" at bounding box center [153, 178] width 180 height 16
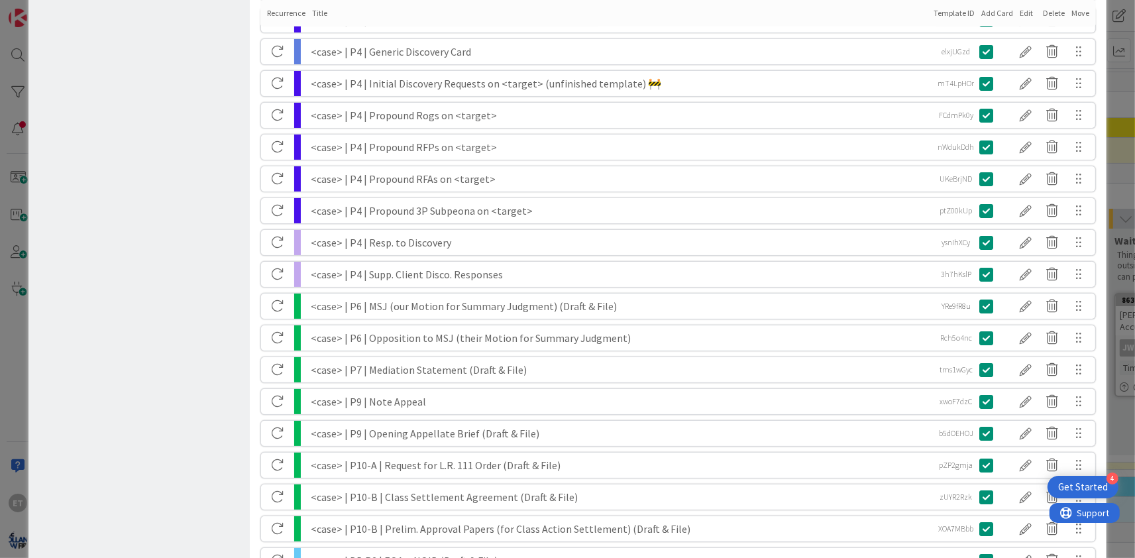
scroll to position [641, 0]
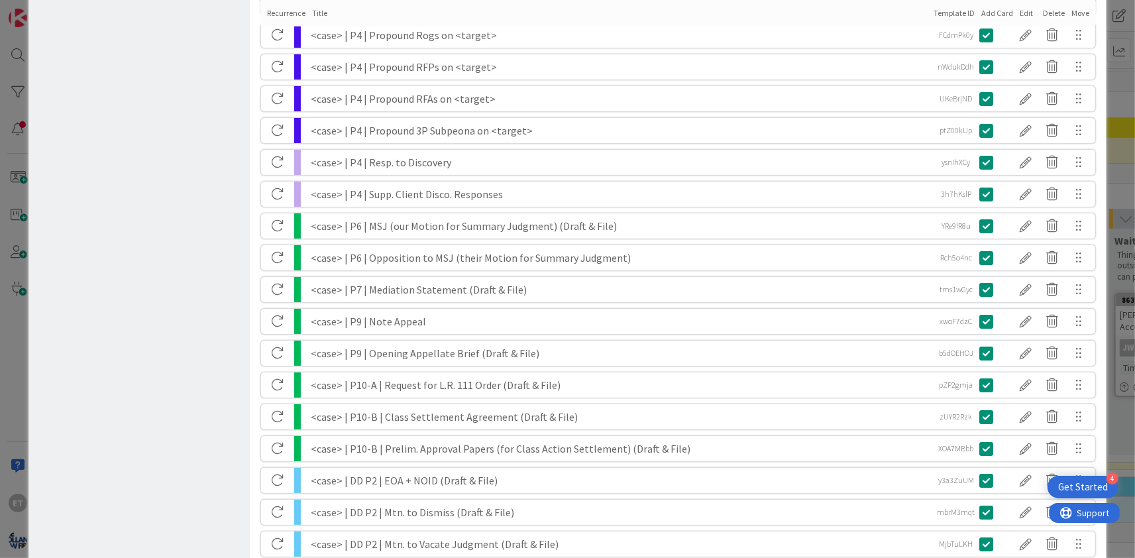
click at [1082, 225] on div at bounding box center [1078, 226] width 26 height 23
click at [1028, 224] on div at bounding box center [1025, 226] width 26 height 23
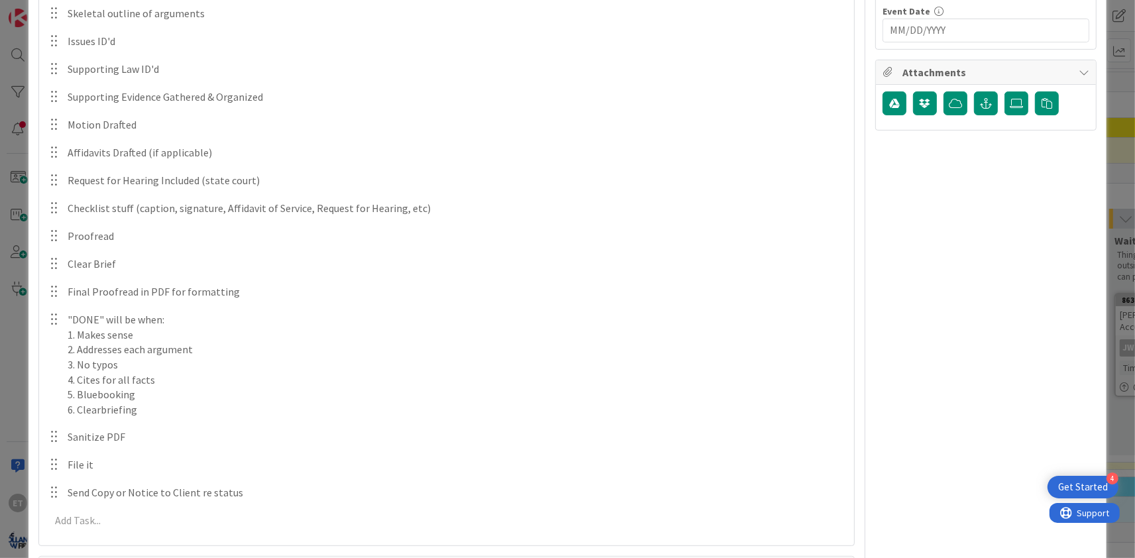
scroll to position [0, 0]
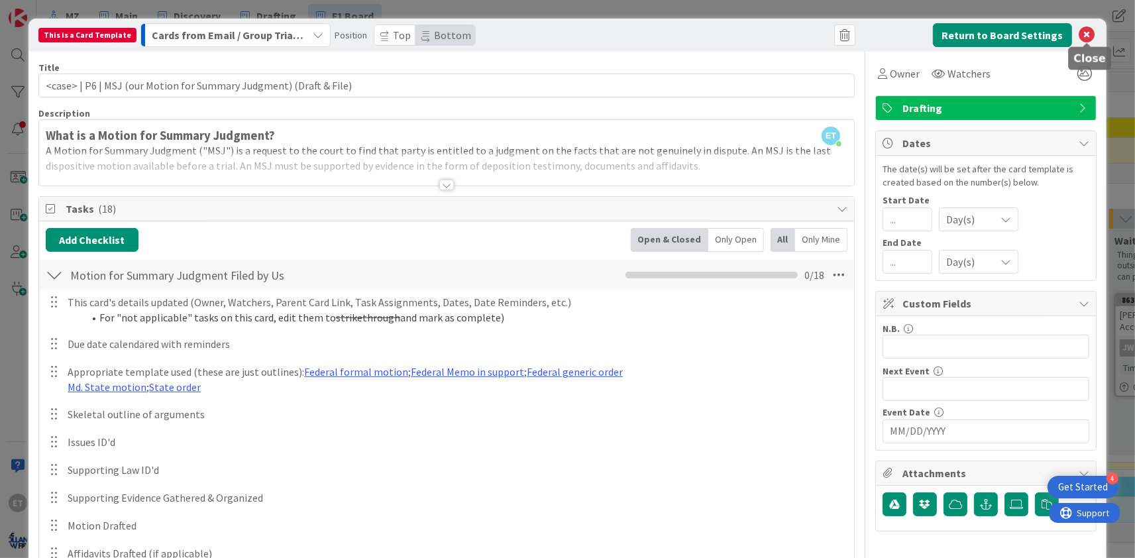
click at [1090, 35] on icon at bounding box center [1087, 35] width 16 height 16
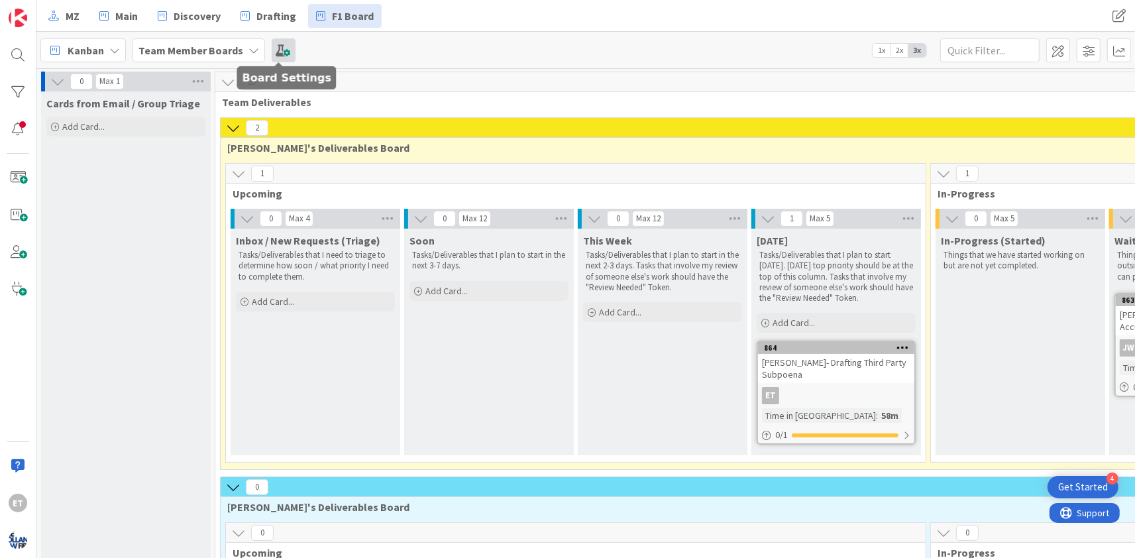
click at [272, 51] on span at bounding box center [284, 50] width 24 height 24
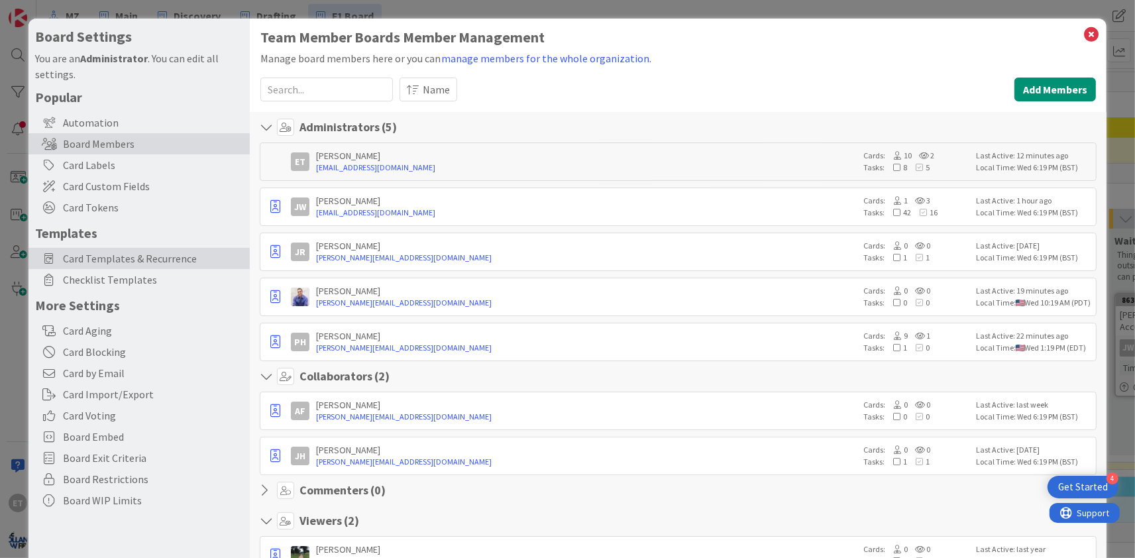
click at [136, 254] on span "Card Templates & Recurrence" at bounding box center [153, 258] width 180 height 16
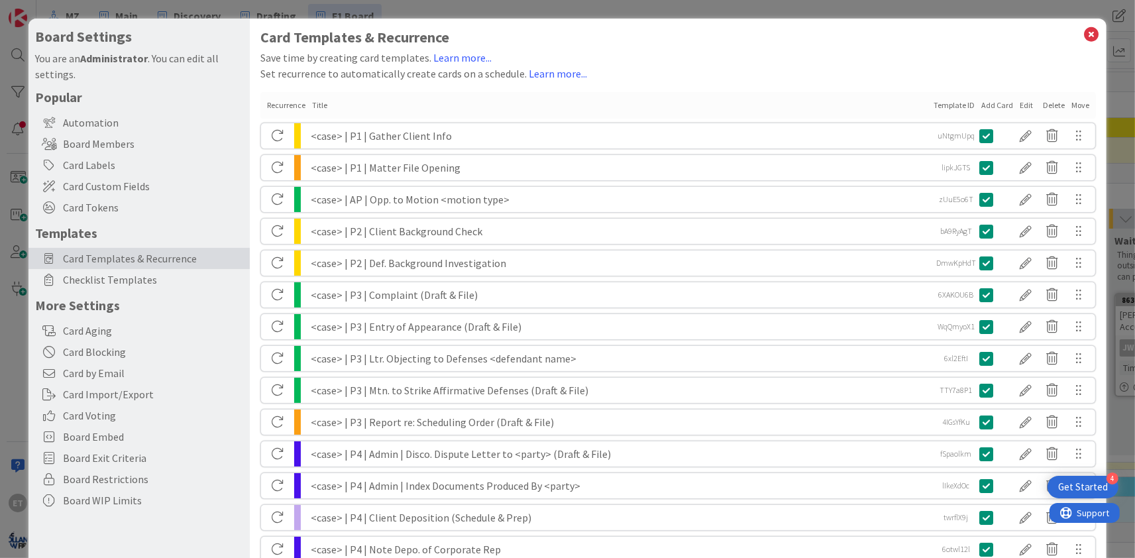
click at [1002, 105] on div "Add Card" at bounding box center [997, 105] width 32 height 12
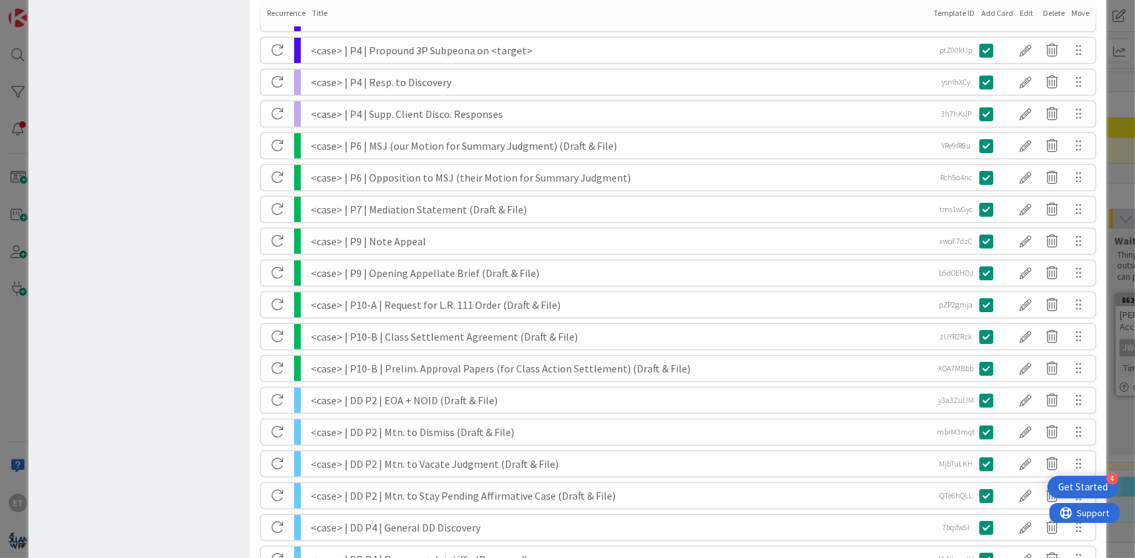
scroll to position [1030, 0]
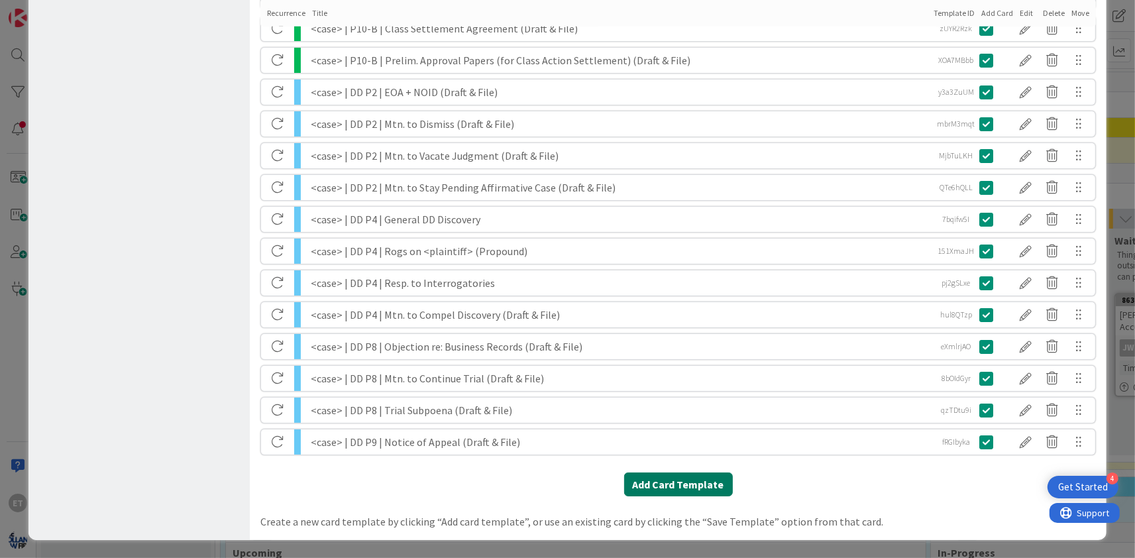
click at [667, 486] on button "Add Card Template" at bounding box center [678, 484] width 109 height 24
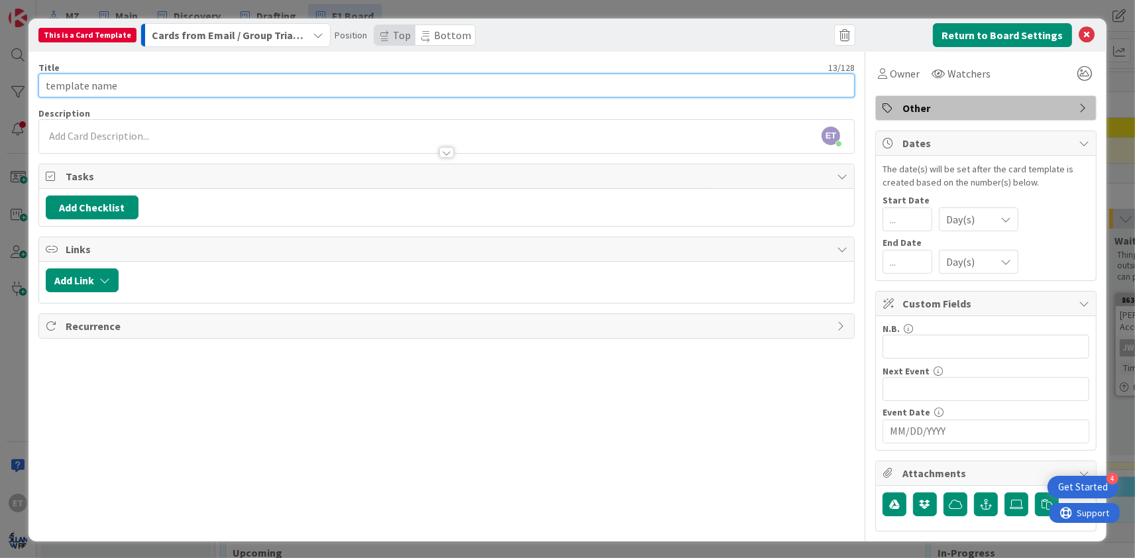
click at [163, 85] on input "template name" at bounding box center [446, 86] width 816 height 24
drag, startPoint x: 166, startPoint y: 86, endPoint x: 38, endPoint y: 83, distance: 127.9
click at [38, 83] on input "template name" at bounding box center [446, 86] width 816 height 24
type input "<case> |P6-8| Generic Motion or Opposition"
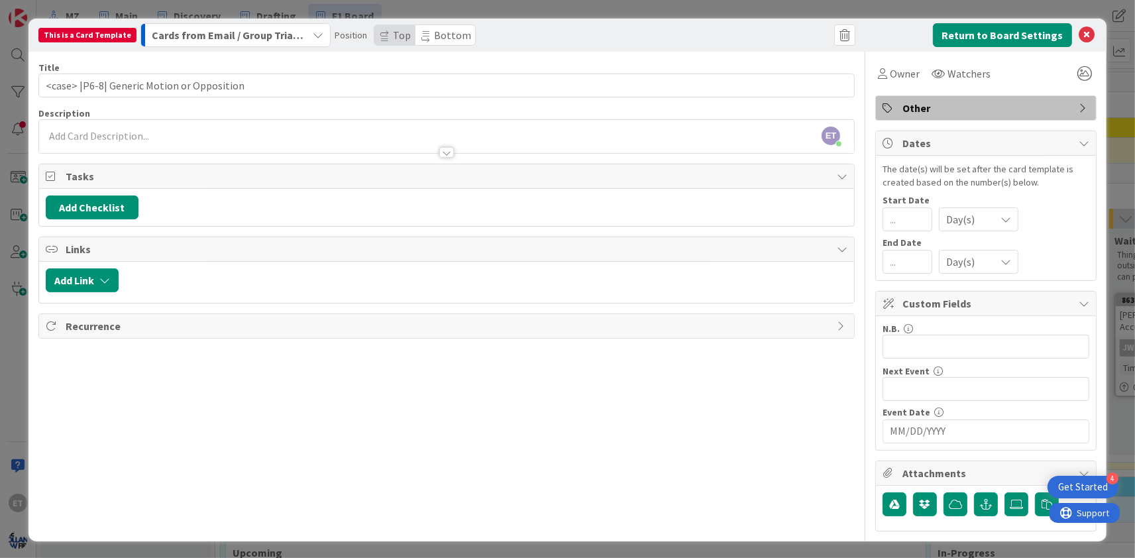
click at [935, 105] on span "Other" at bounding box center [987, 108] width 170 height 16
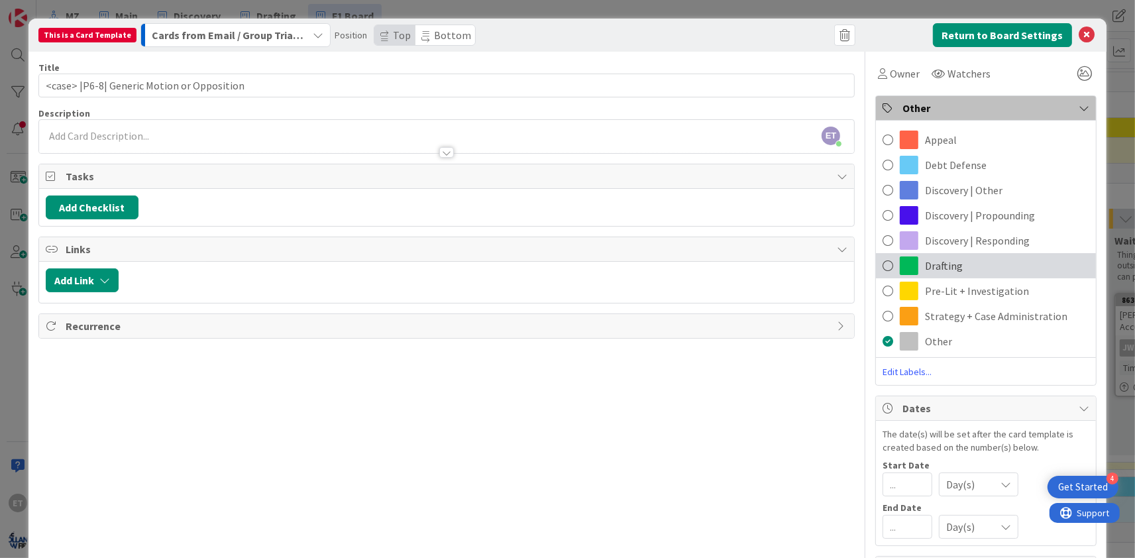
click at [888, 266] on span at bounding box center [887, 266] width 11 height 20
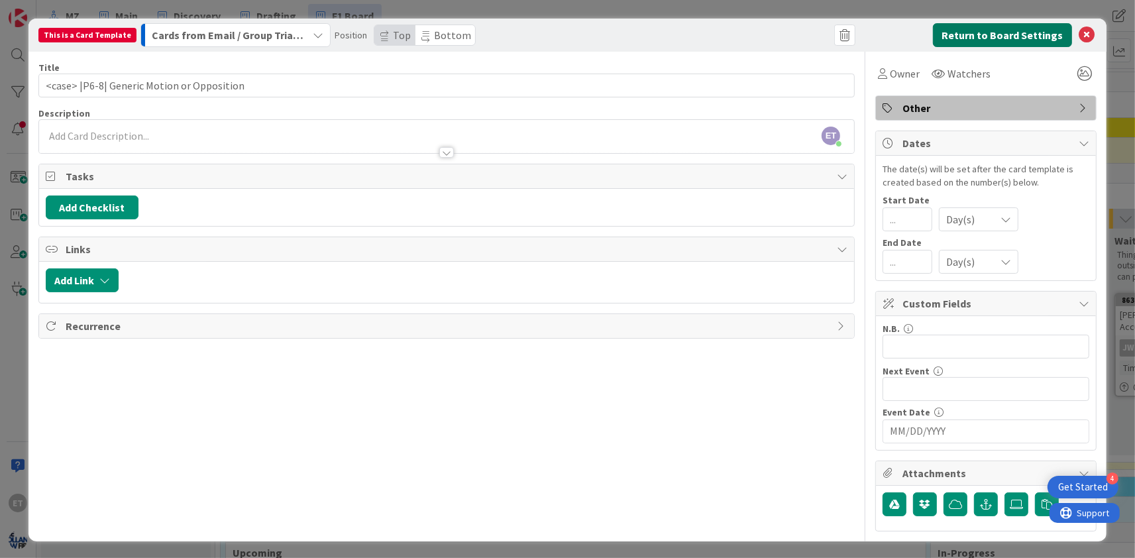
click at [979, 33] on button "Return to Board Settings" at bounding box center [1002, 35] width 139 height 24
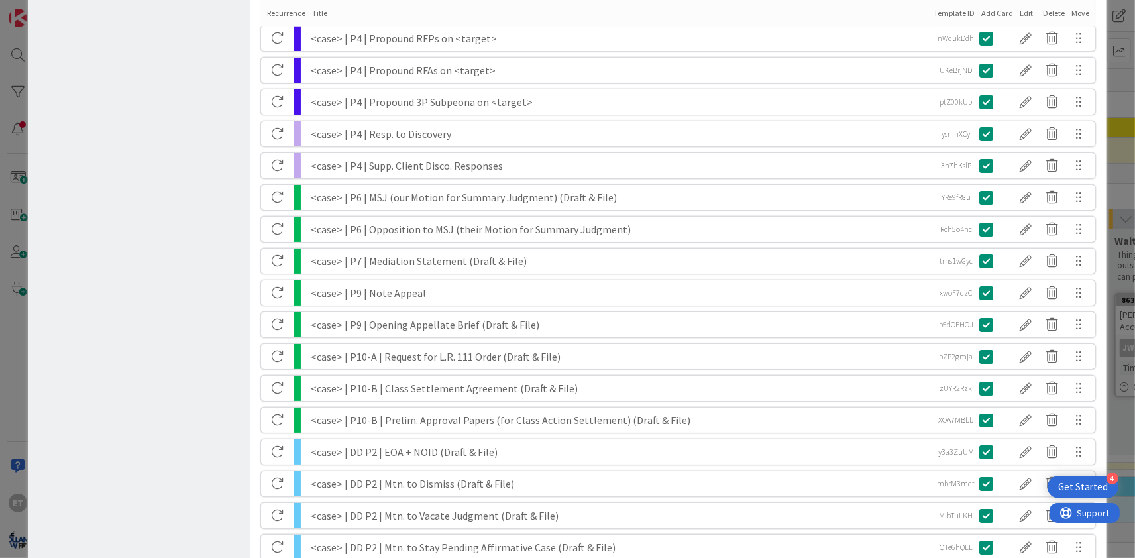
scroll to position [678, 0]
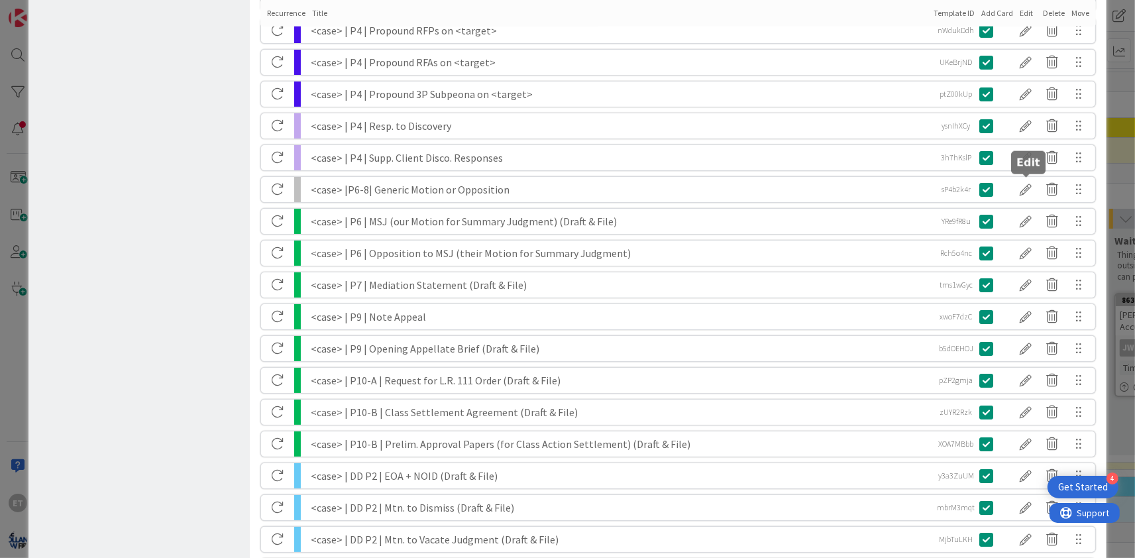
click at [1030, 185] on div at bounding box center [1025, 189] width 26 height 23
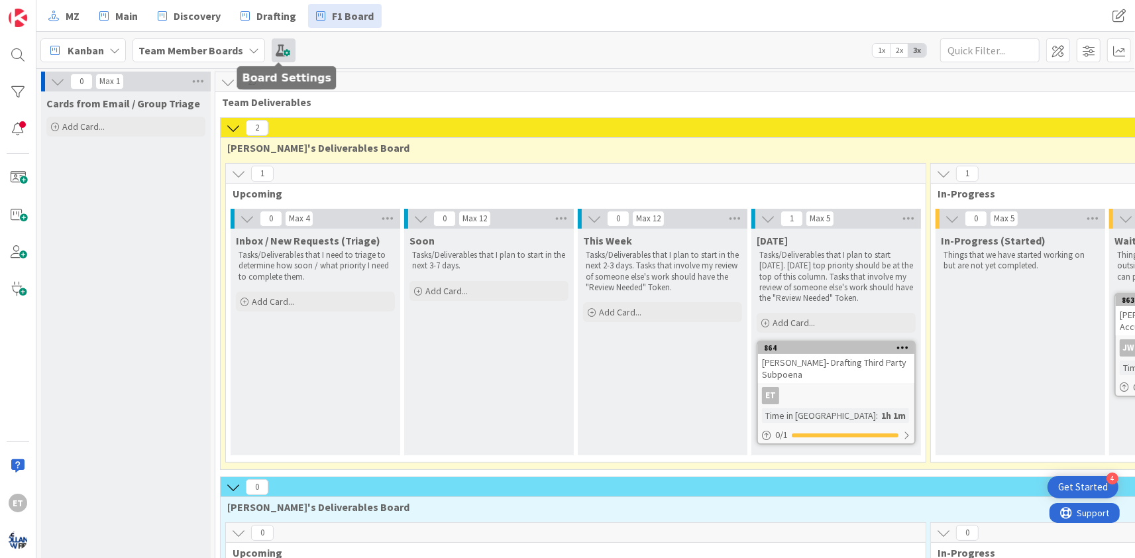
click at [283, 48] on span at bounding box center [284, 50] width 24 height 24
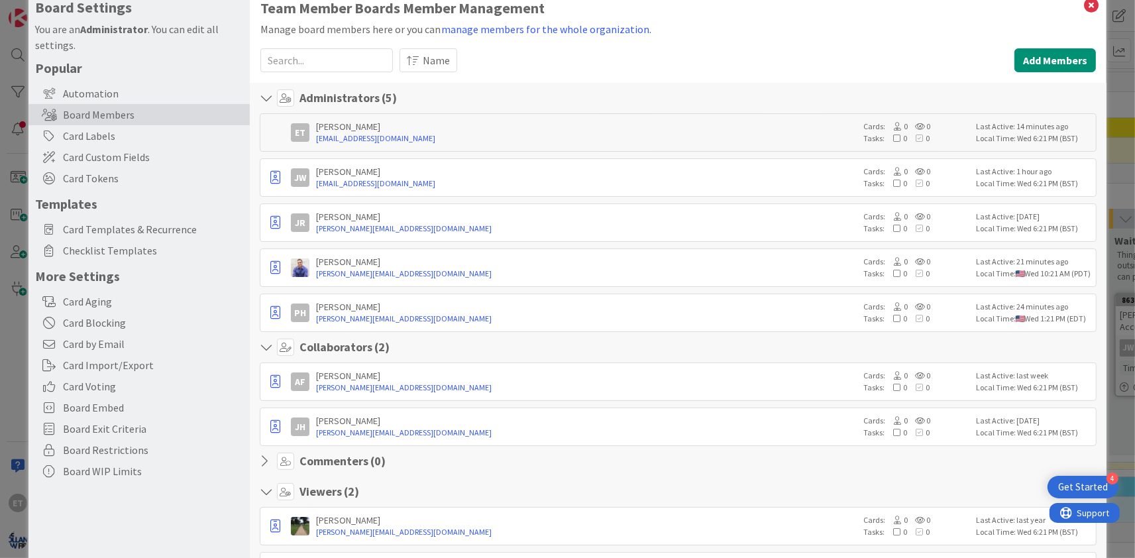
scroll to position [0, 0]
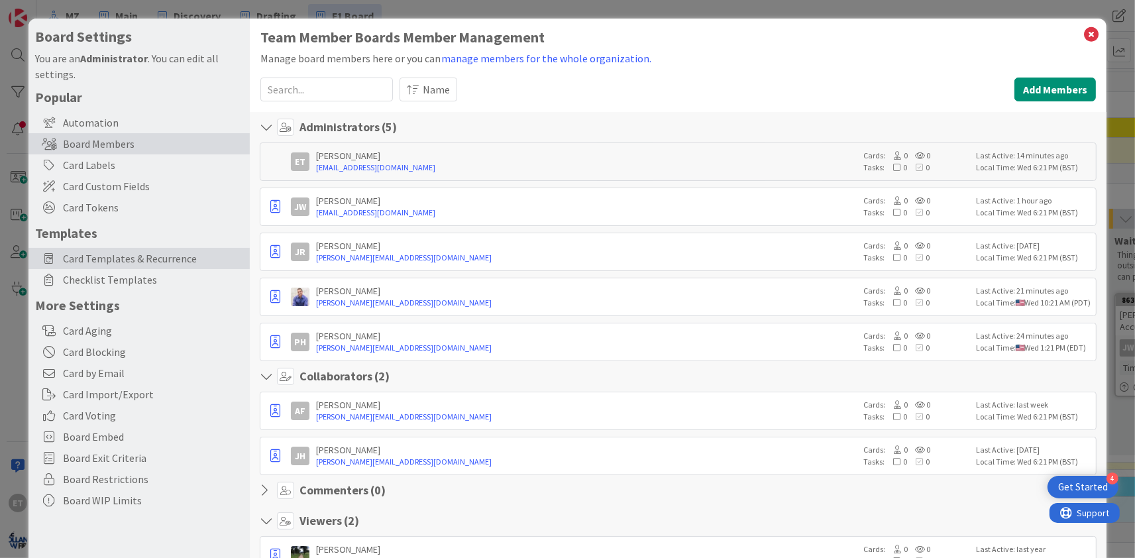
click at [107, 255] on span "Card Templates & Recurrence" at bounding box center [153, 258] width 180 height 16
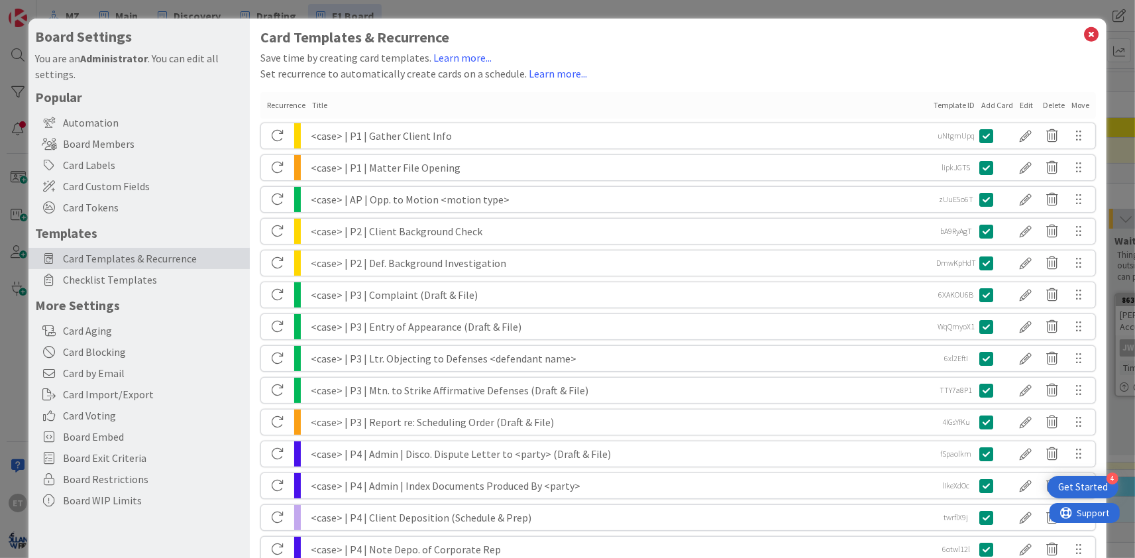
scroll to position [481, 0]
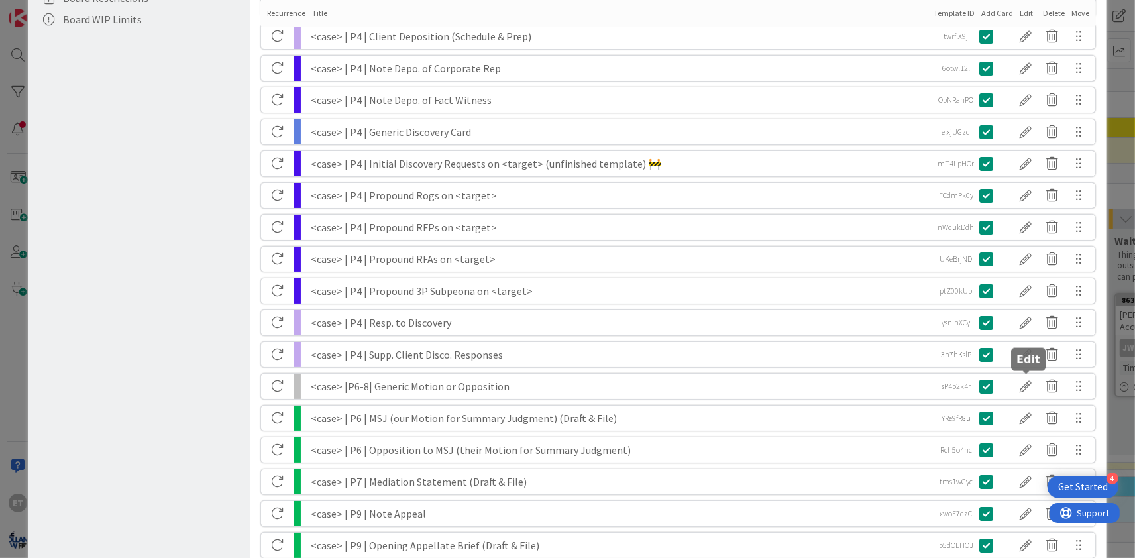
click at [1032, 386] on div at bounding box center [1025, 386] width 26 height 23
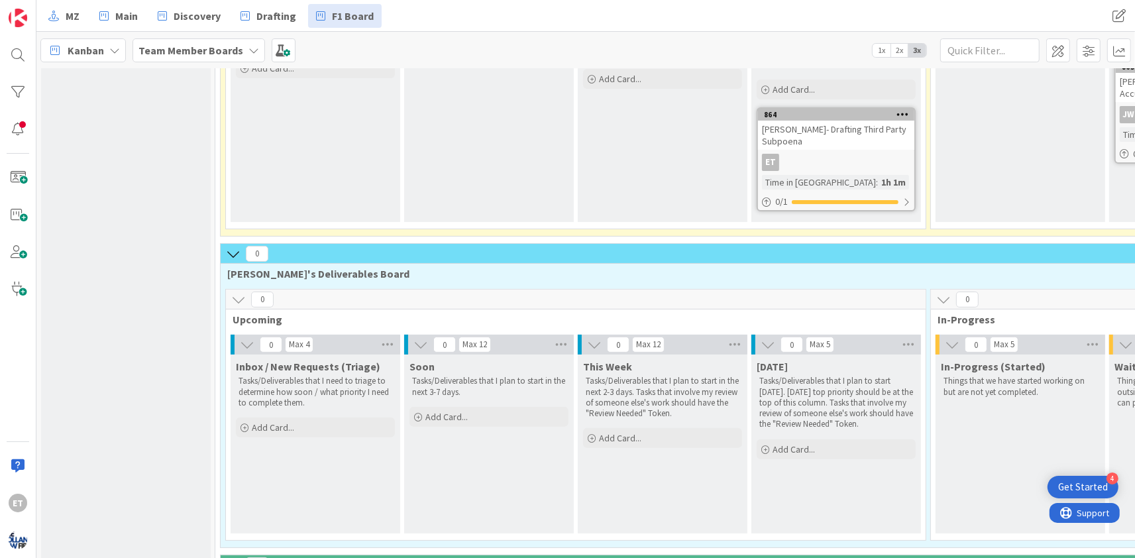
scroll to position [160, 0]
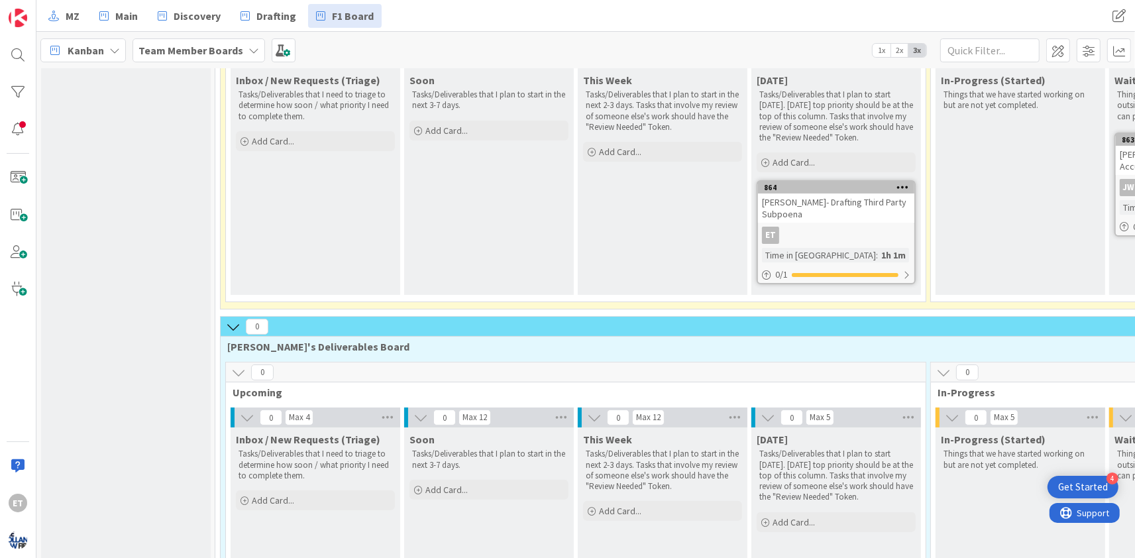
click at [902, 185] on icon at bounding box center [902, 186] width 13 height 9
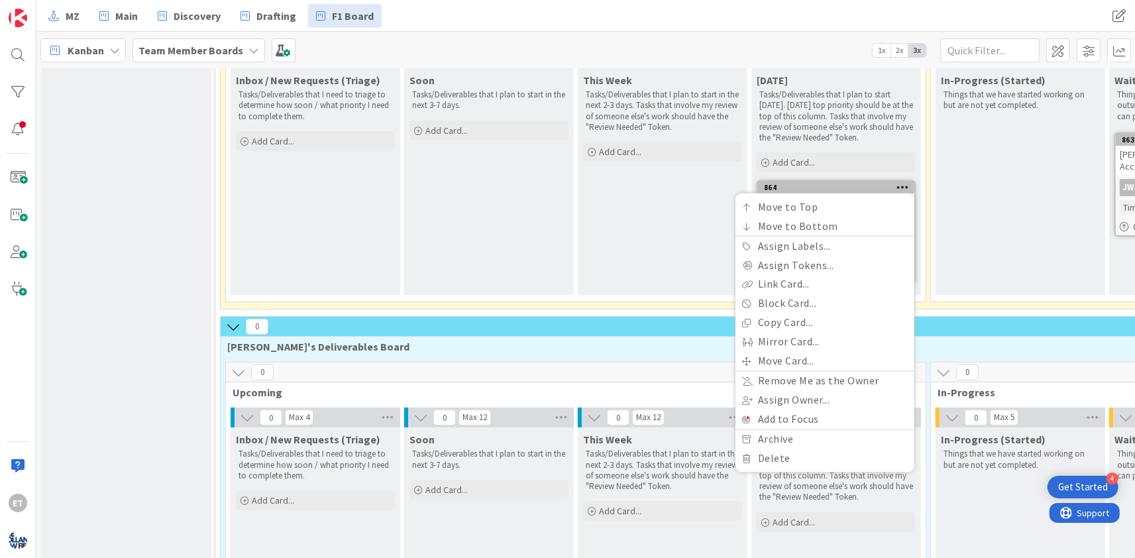
click at [671, 203] on div "This Week Tasks/Deliverables that I plan to start in the next 2-3 days. Tasks t…" at bounding box center [663, 181] width 170 height 227
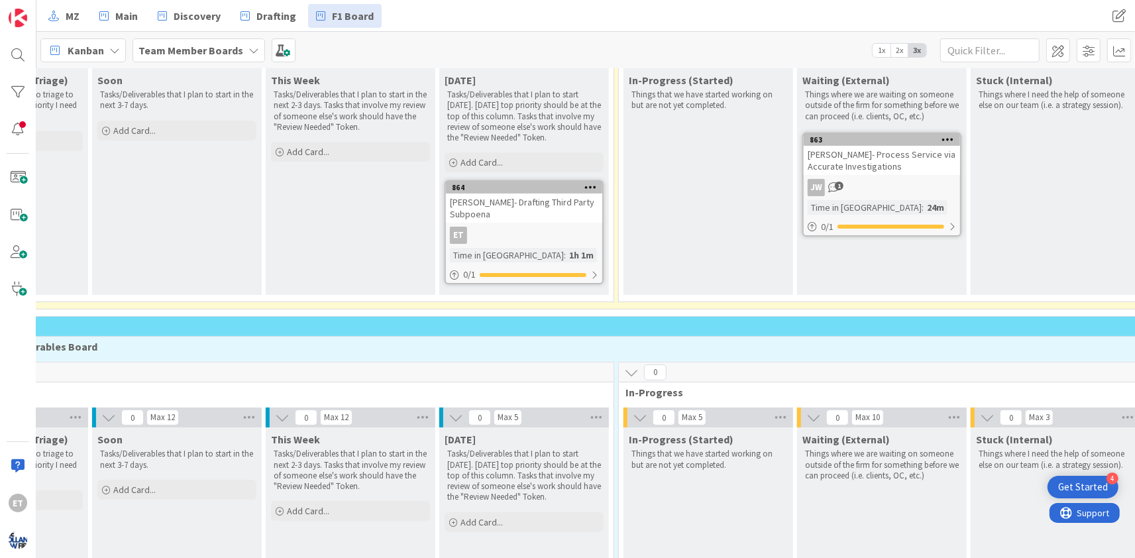
scroll to position [160, 319]
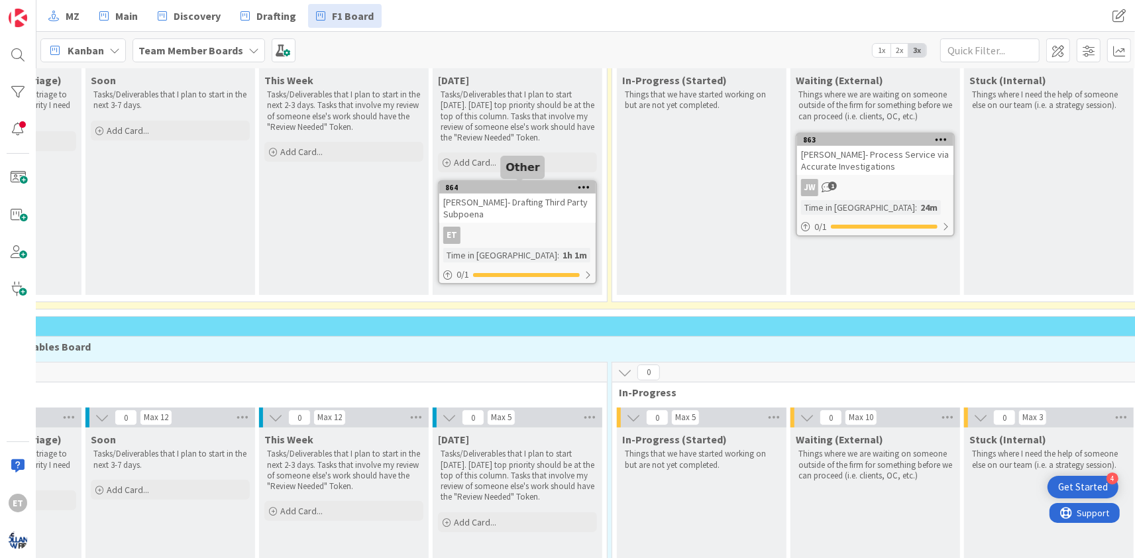
click at [579, 187] on icon at bounding box center [584, 186] width 13 height 9
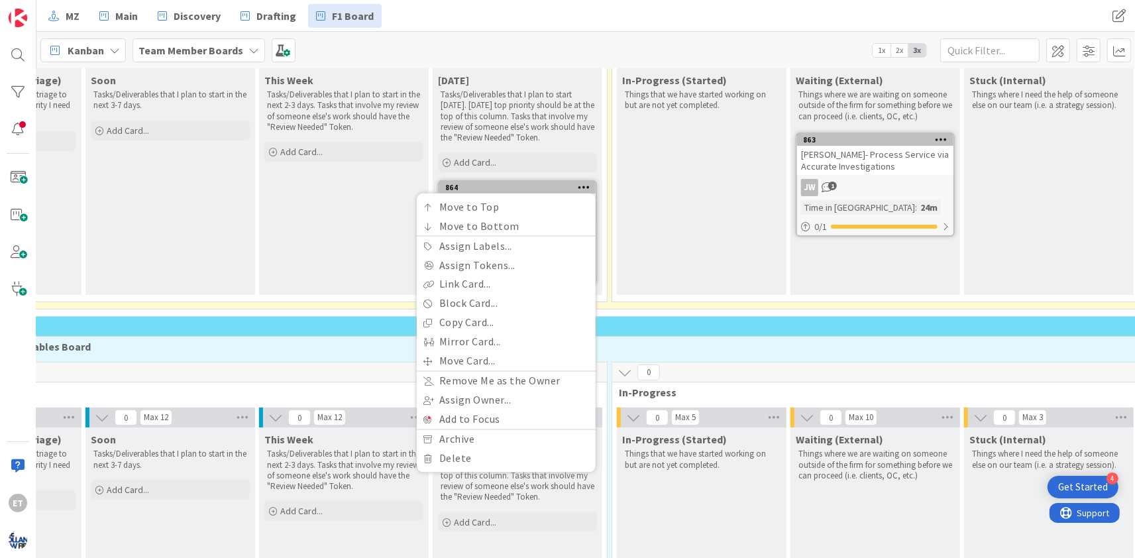
click at [533, 182] on div "864 Move to Top Move to Bottom Assign Labels... Assign Tokens... Link Card... B…" at bounding box center [517, 188] width 156 height 12
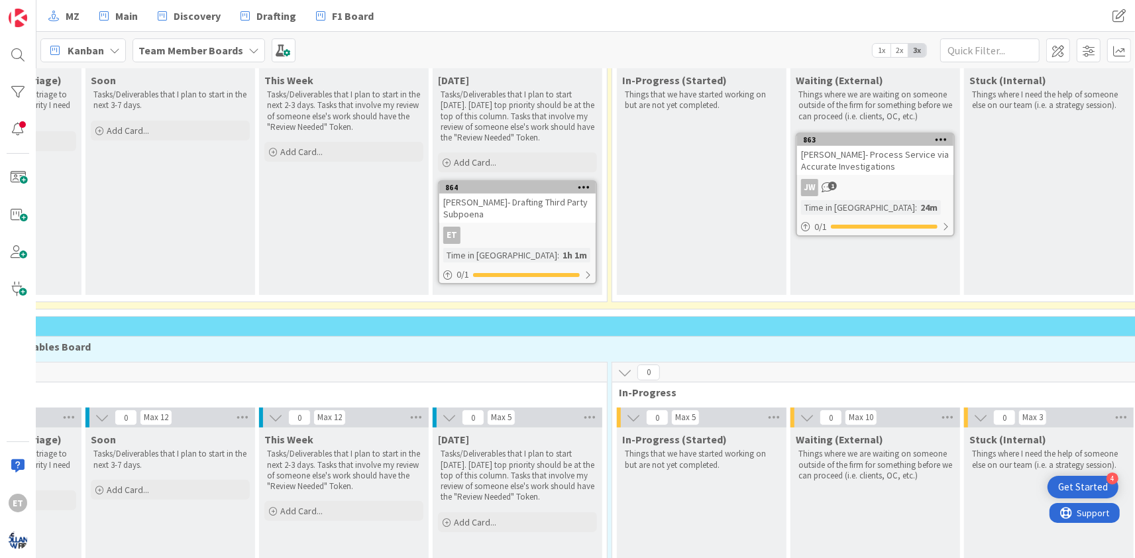
click at [527, 220] on div "[PERSON_NAME]- Drafting Third Party Subpoena" at bounding box center [517, 207] width 156 height 29
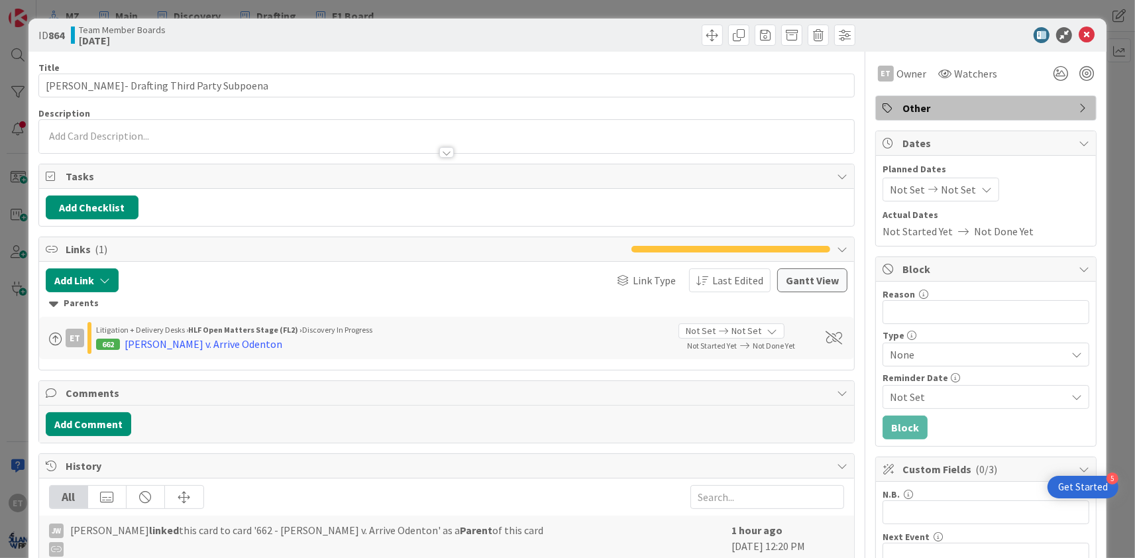
click at [1049, 105] on span "Other" at bounding box center [987, 108] width 170 height 16
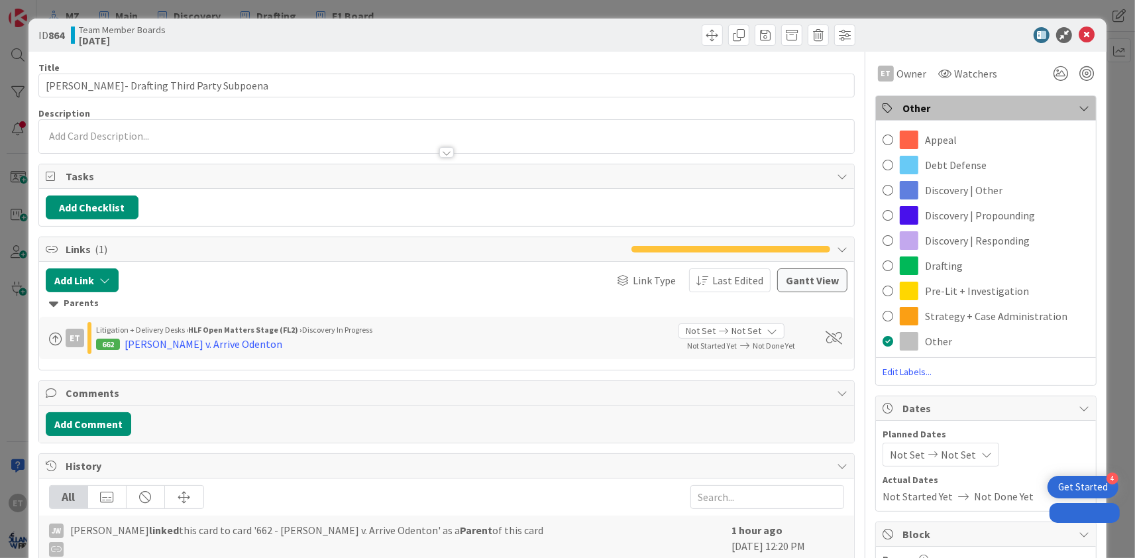
click at [955, 194] on span "Discovery | Other" at bounding box center [964, 190] width 78 height 16
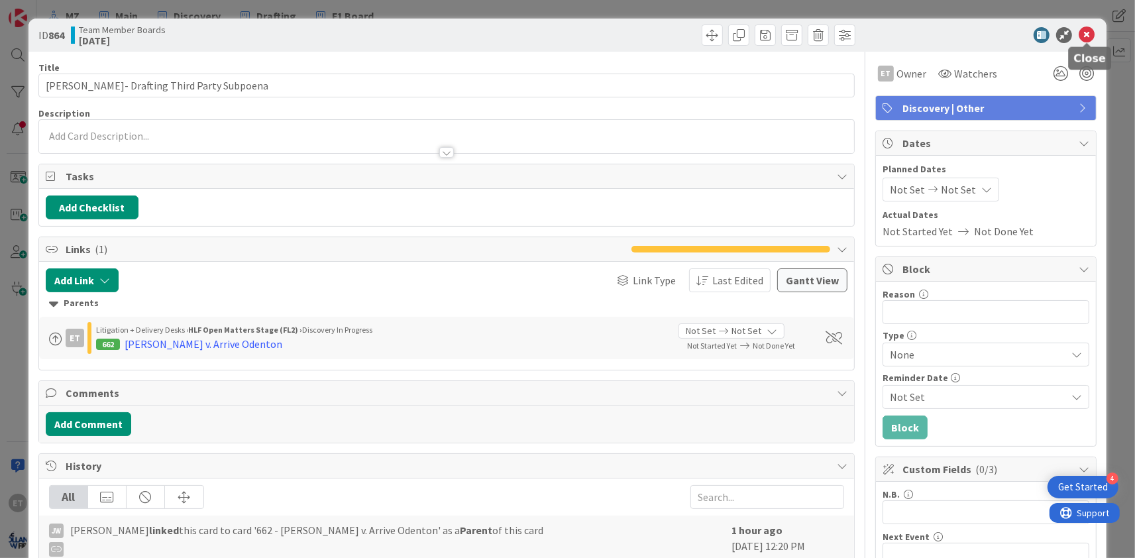
click at [1088, 35] on icon at bounding box center [1087, 35] width 16 height 16
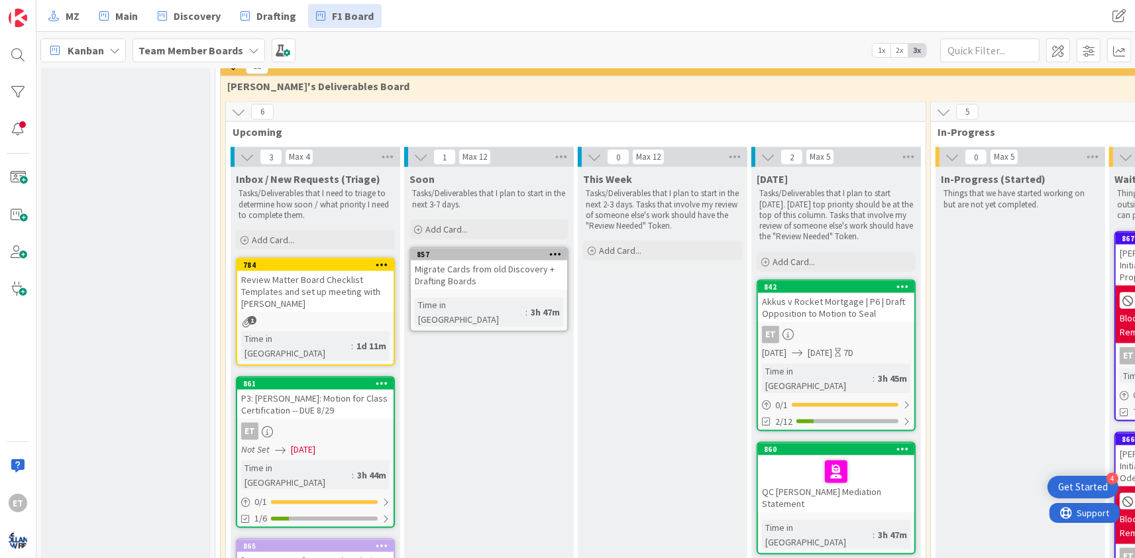
scroll to position [1202, 0]
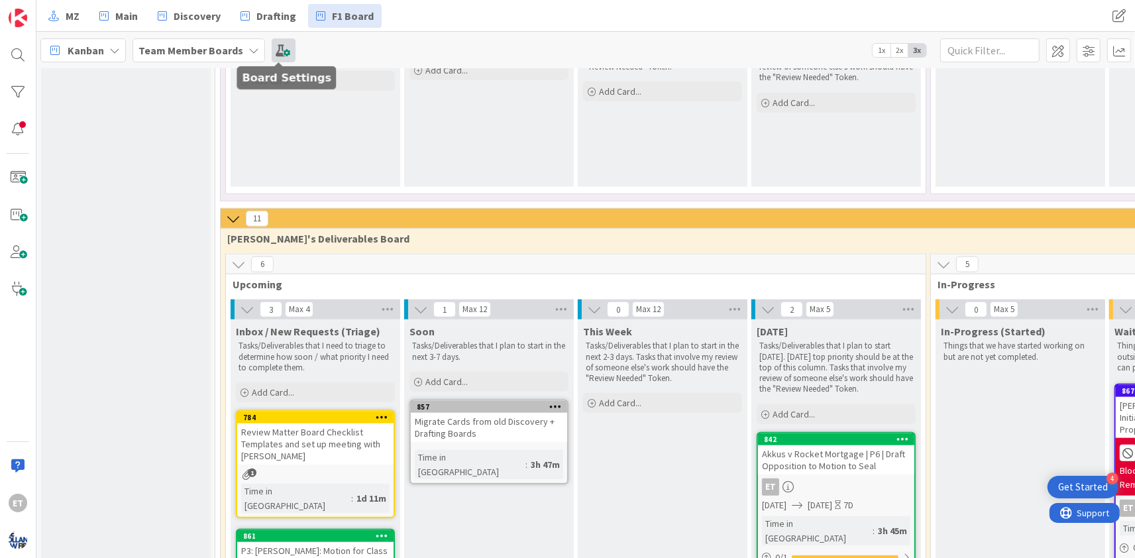
click at [278, 48] on span at bounding box center [284, 50] width 24 height 24
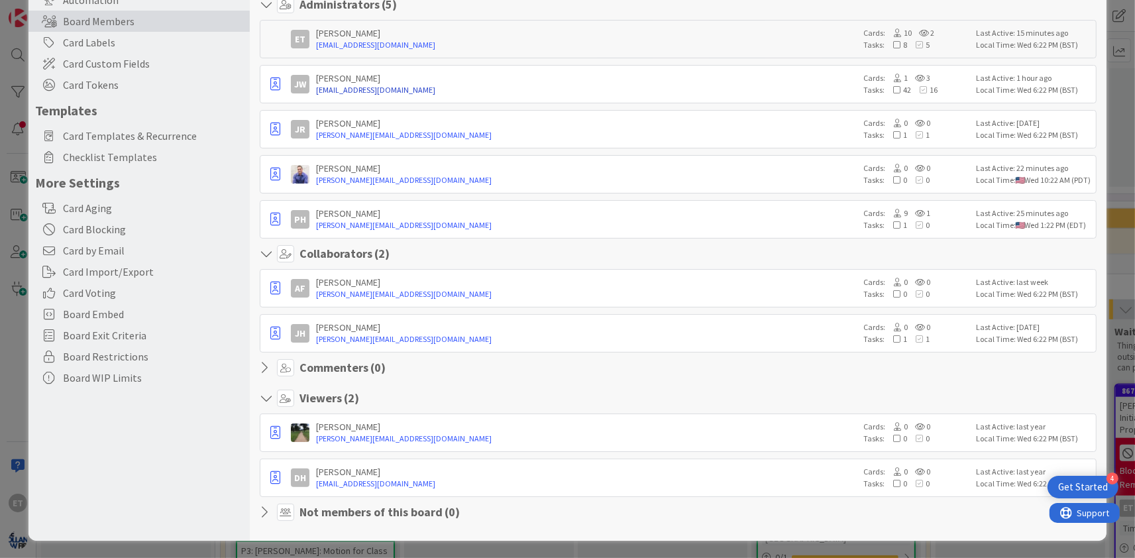
scroll to position [0, 0]
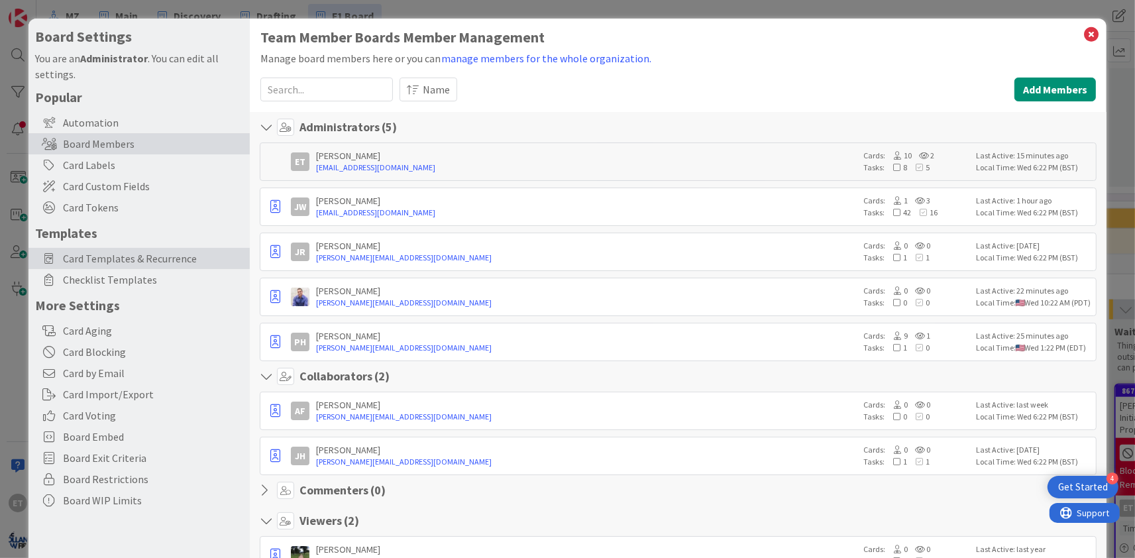
click at [157, 258] on span "Card Templates & Recurrence" at bounding box center [153, 258] width 180 height 16
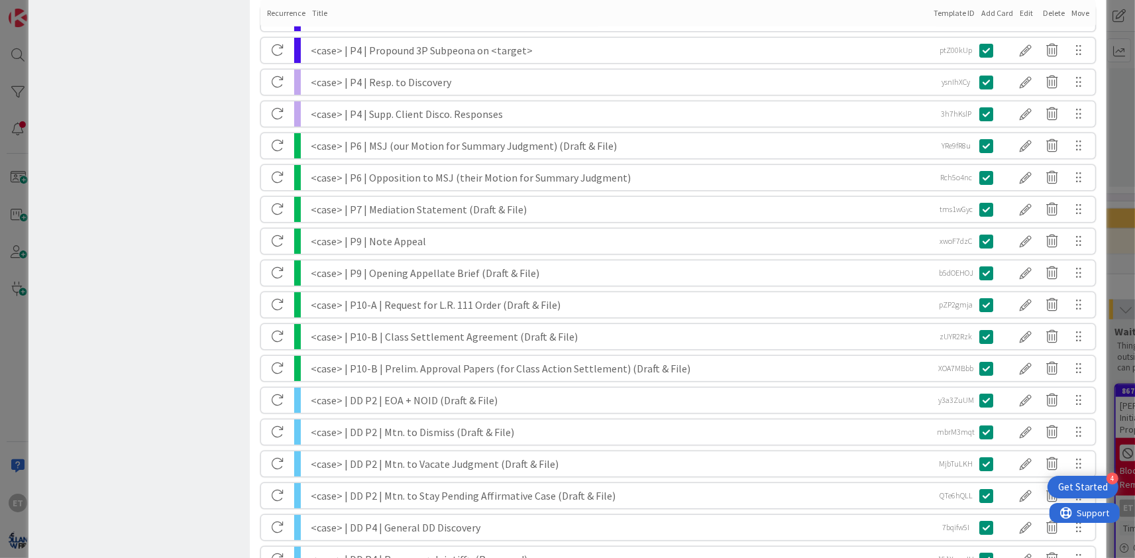
scroll to position [1061, 0]
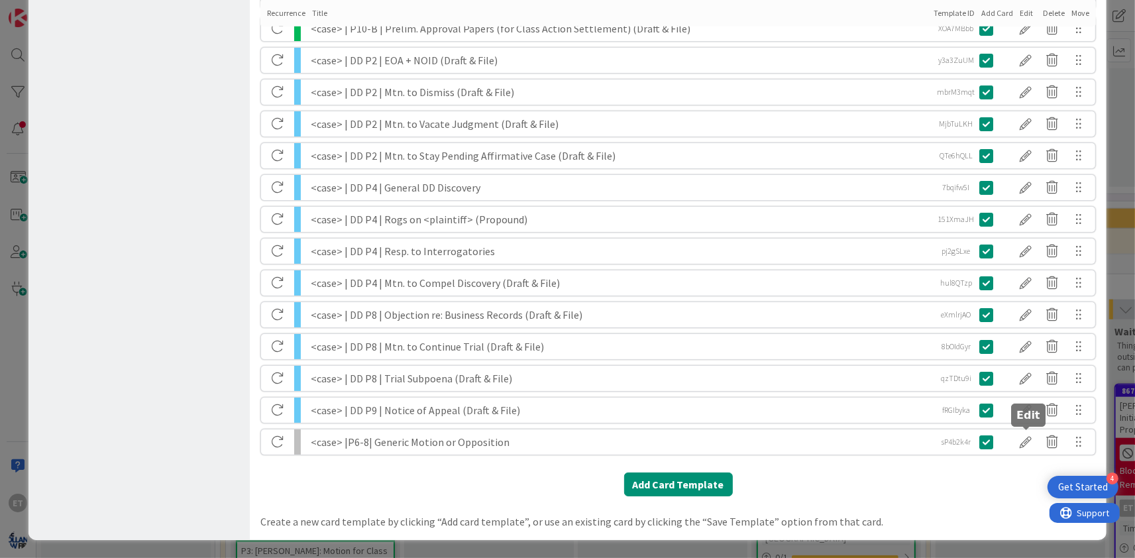
click at [1026, 439] on div at bounding box center [1025, 442] width 26 height 23
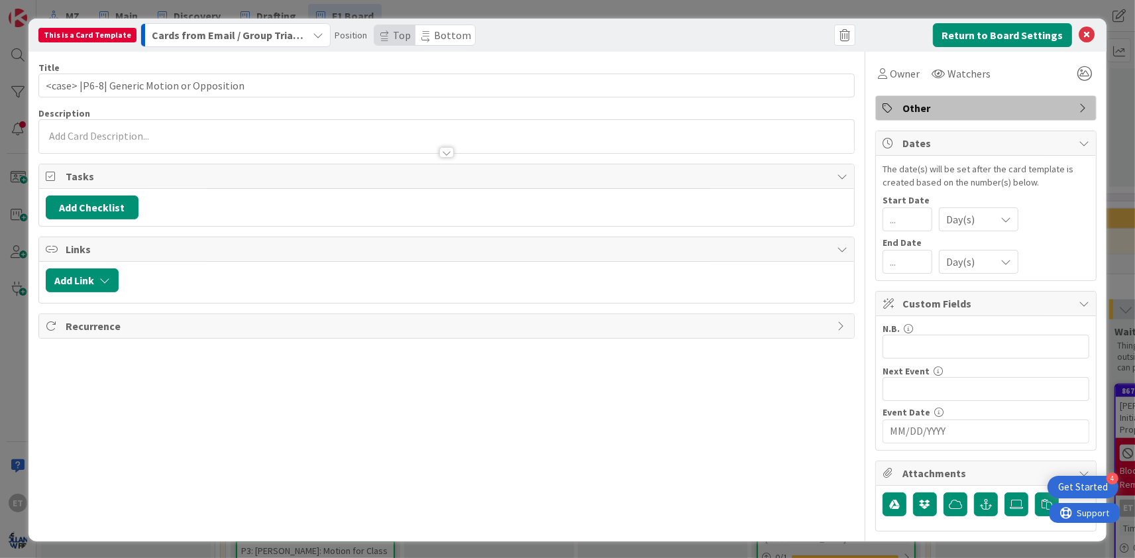
scroll to position [0, 0]
click at [971, 106] on span "Other" at bounding box center [987, 108] width 170 height 16
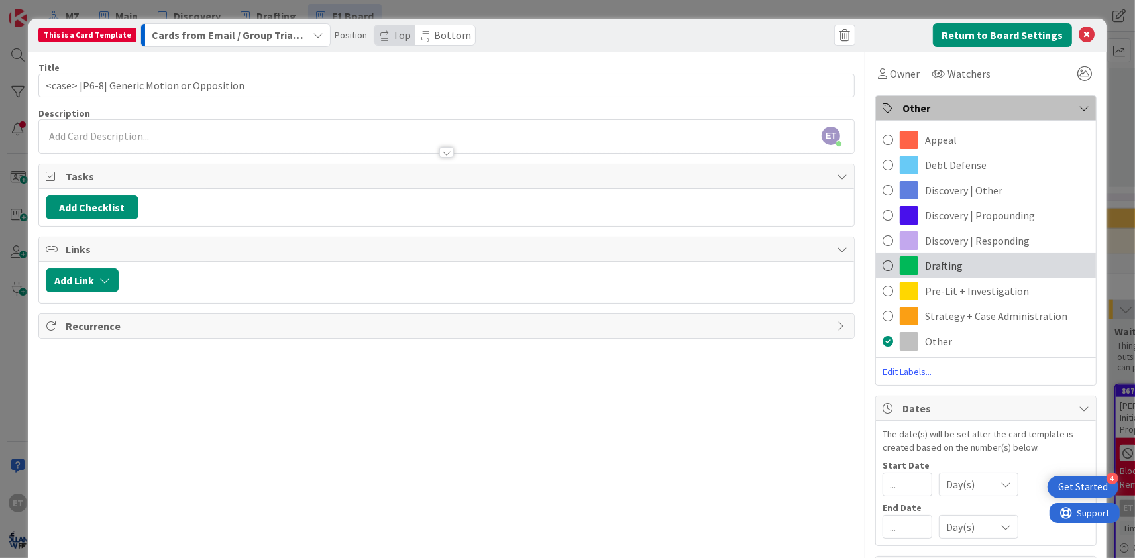
click at [890, 262] on span at bounding box center [887, 266] width 11 height 20
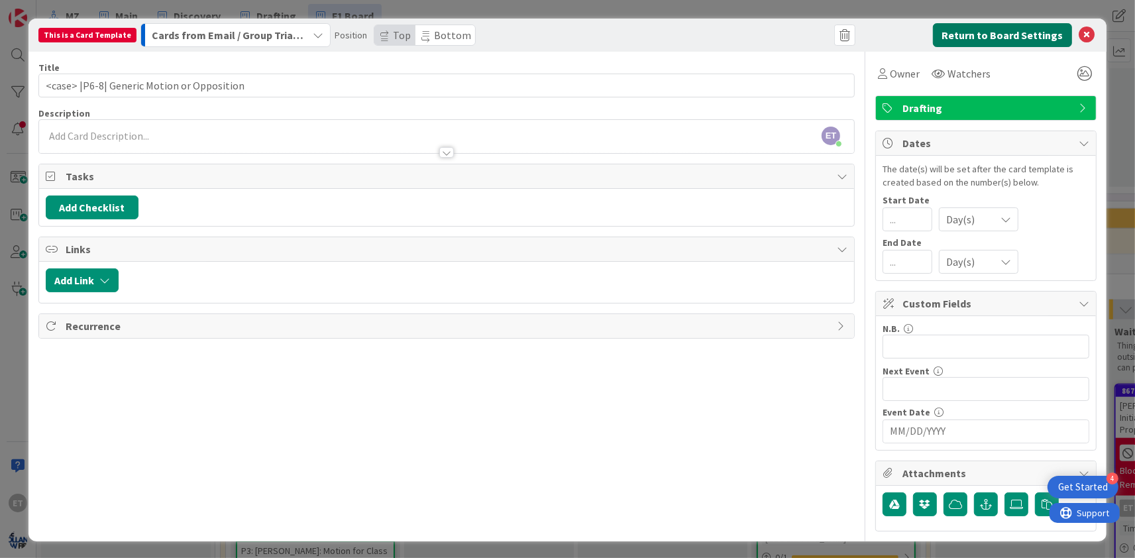
click at [1016, 40] on button "Return to Board Settings" at bounding box center [1002, 35] width 139 height 24
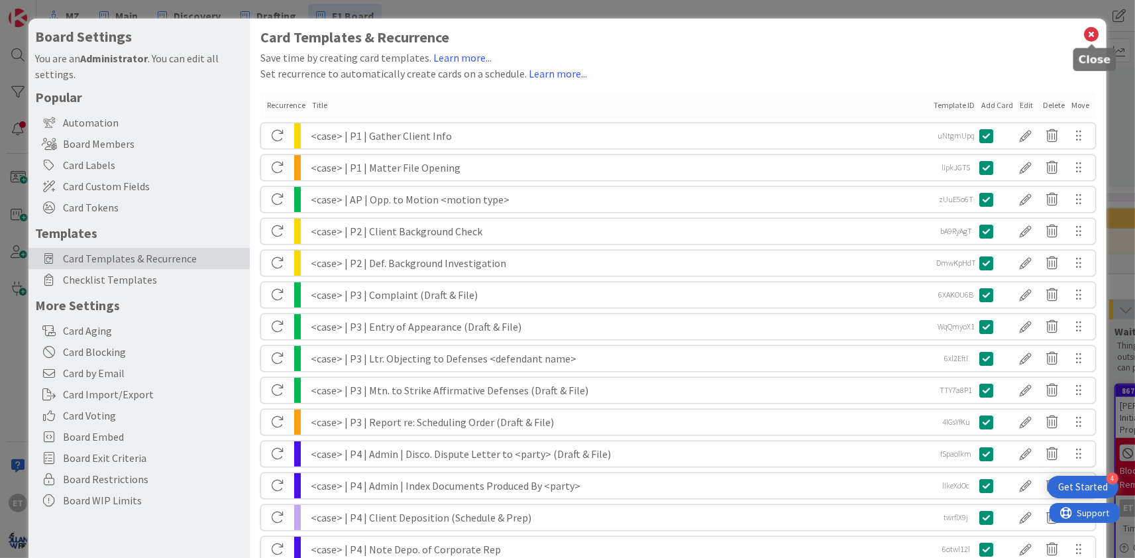
click at [1091, 34] on icon at bounding box center [1090, 34] width 17 height 19
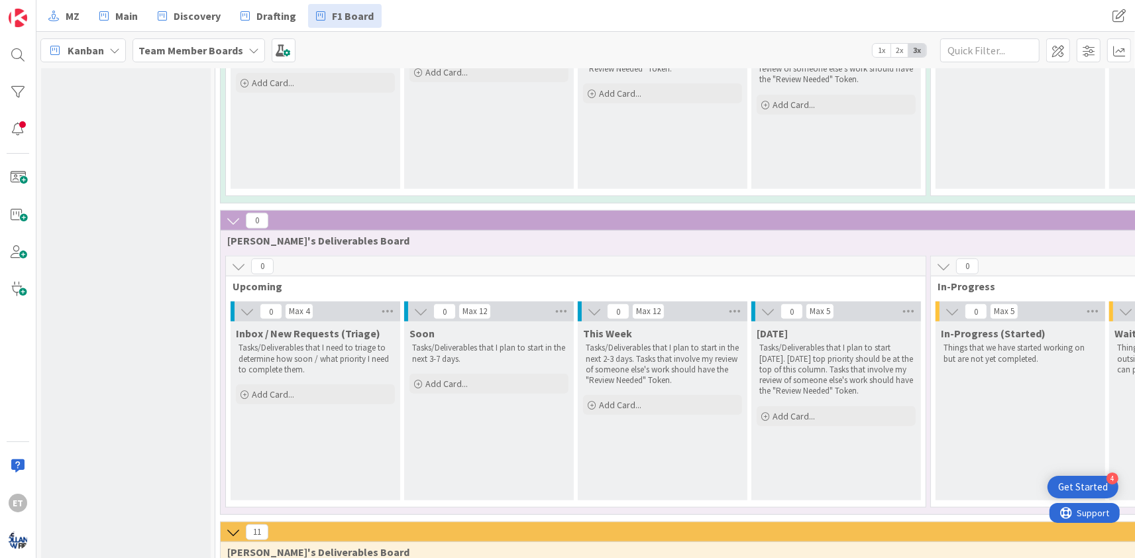
scroll to position [882, 0]
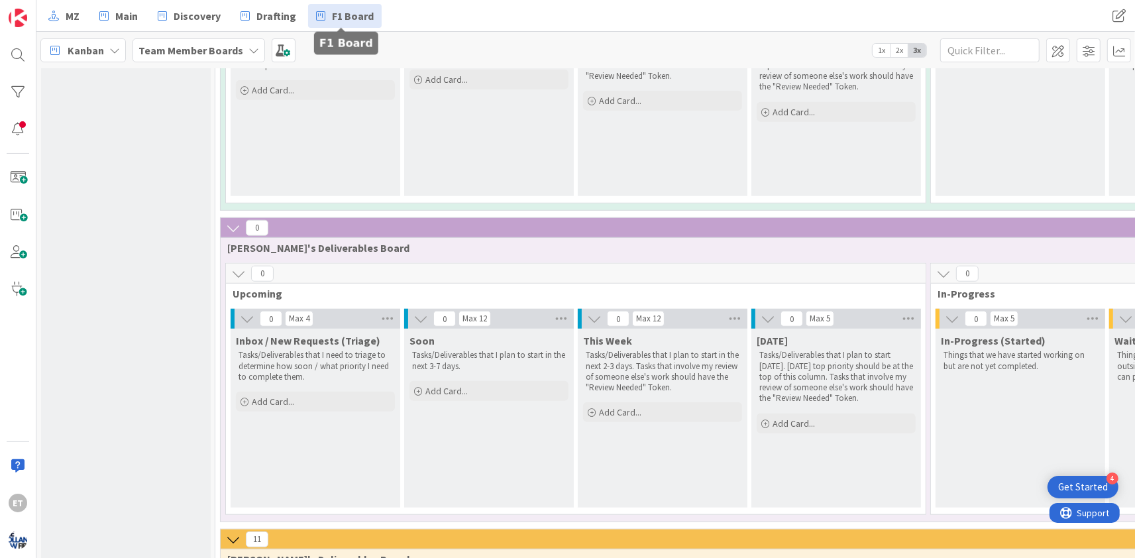
click at [339, 12] on span "F1 Board" at bounding box center [353, 16] width 42 height 16
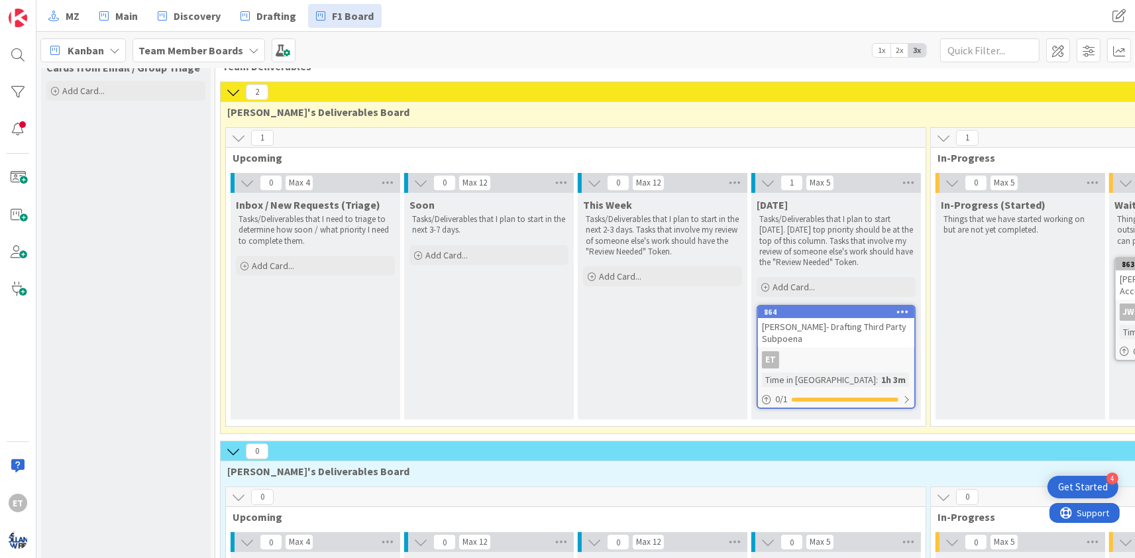
scroll to position [0, 0]
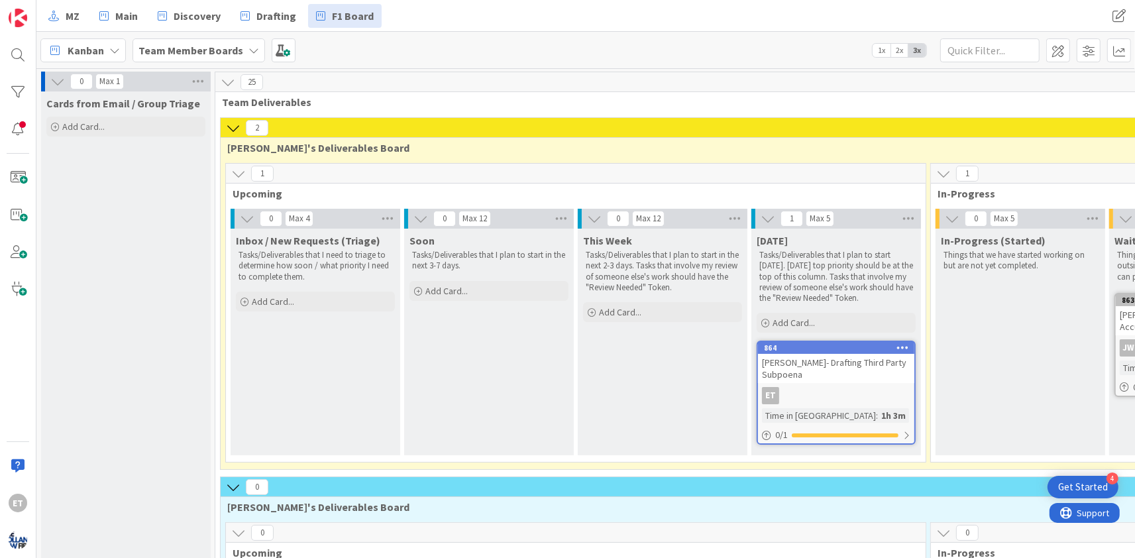
click at [299, 130] on div "2" at bounding box center [934, 128] width 1426 height 20
click at [1053, 57] on span at bounding box center [1058, 50] width 24 height 24
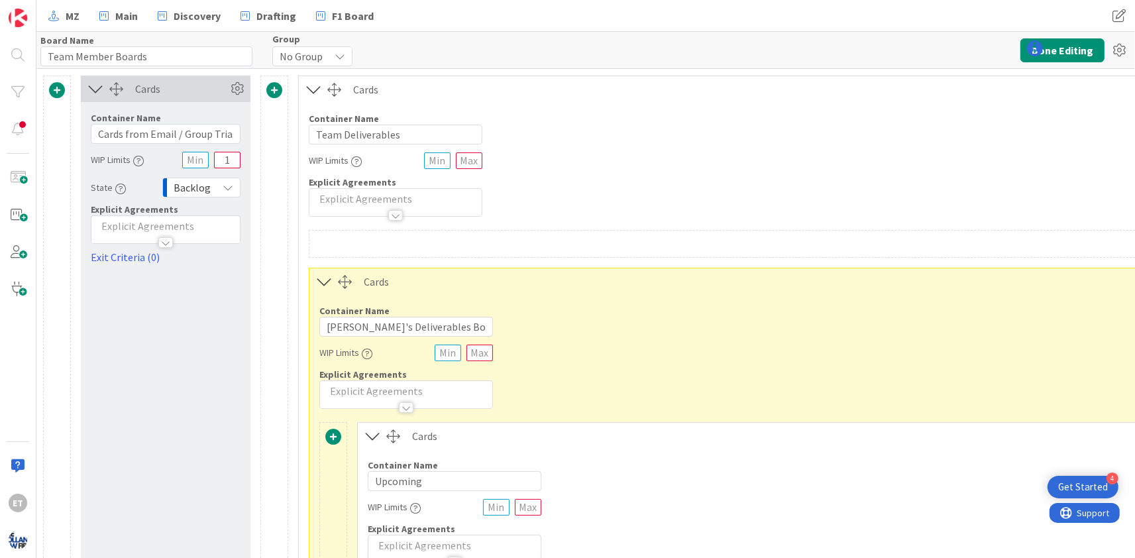
type input "Team Member Boards"
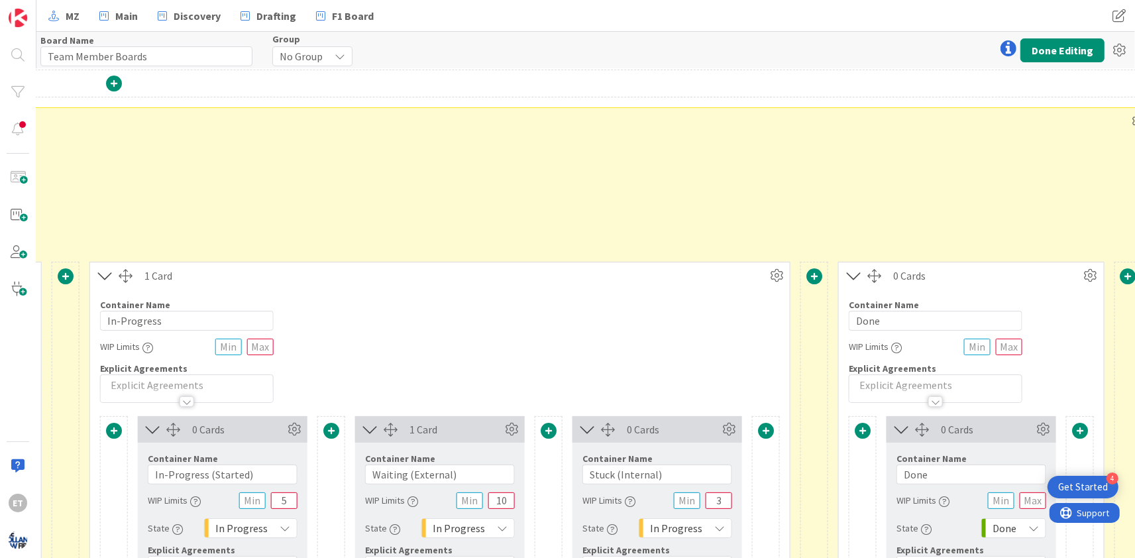
scroll to position [160, 1305]
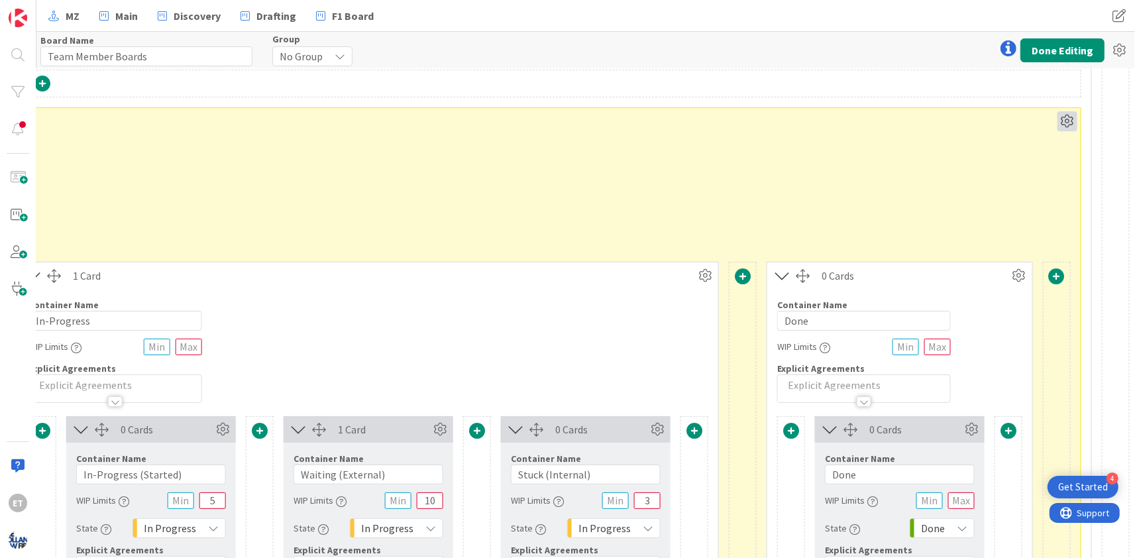
click at [1069, 120] on icon at bounding box center [1067, 121] width 20 height 20
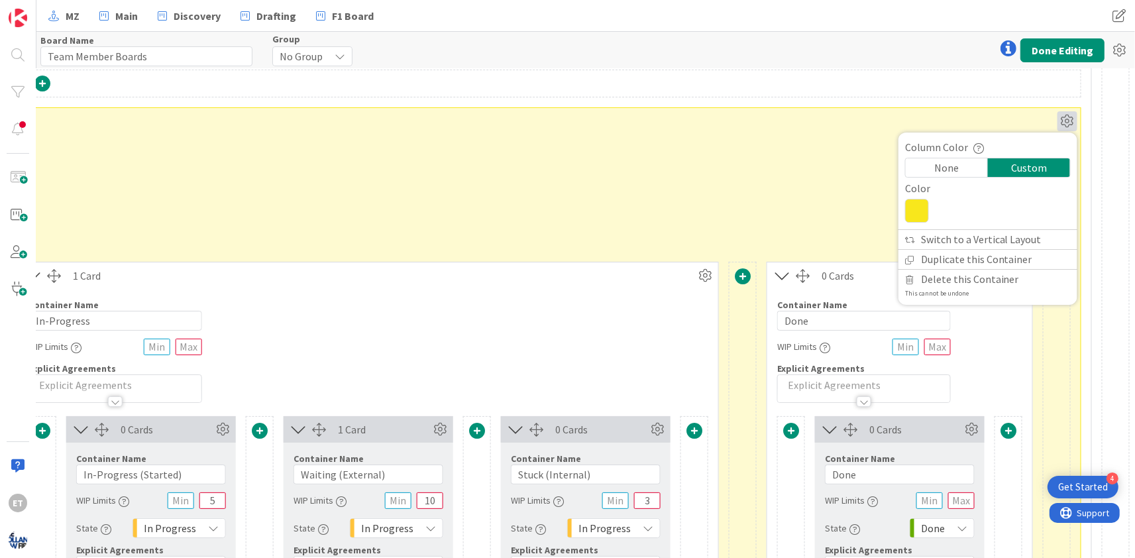
click at [920, 208] on icon at bounding box center [917, 211] width 24 height 24
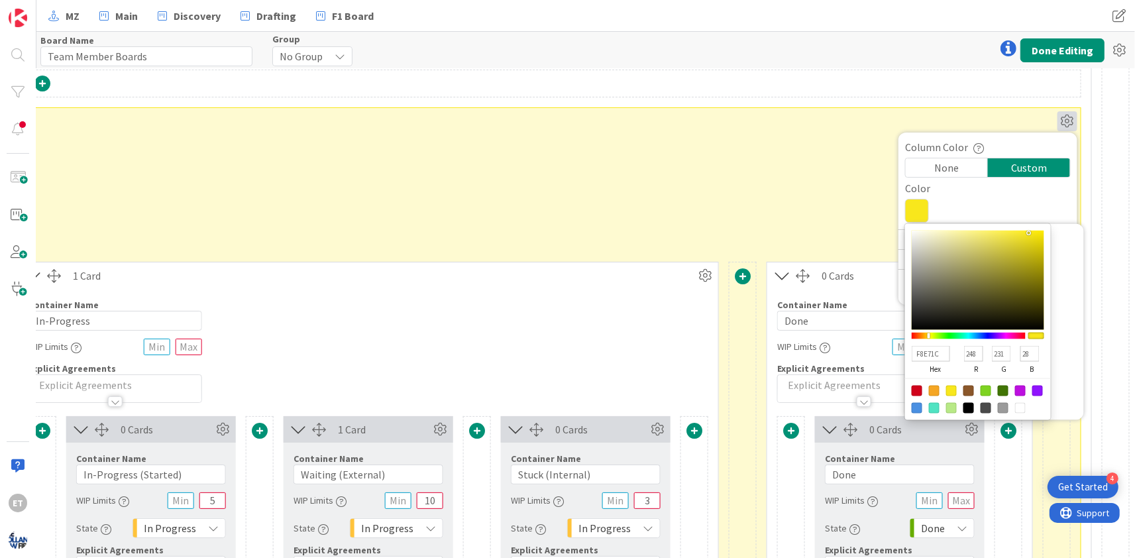
type input "41F81C"
type input "65"
type input "248"
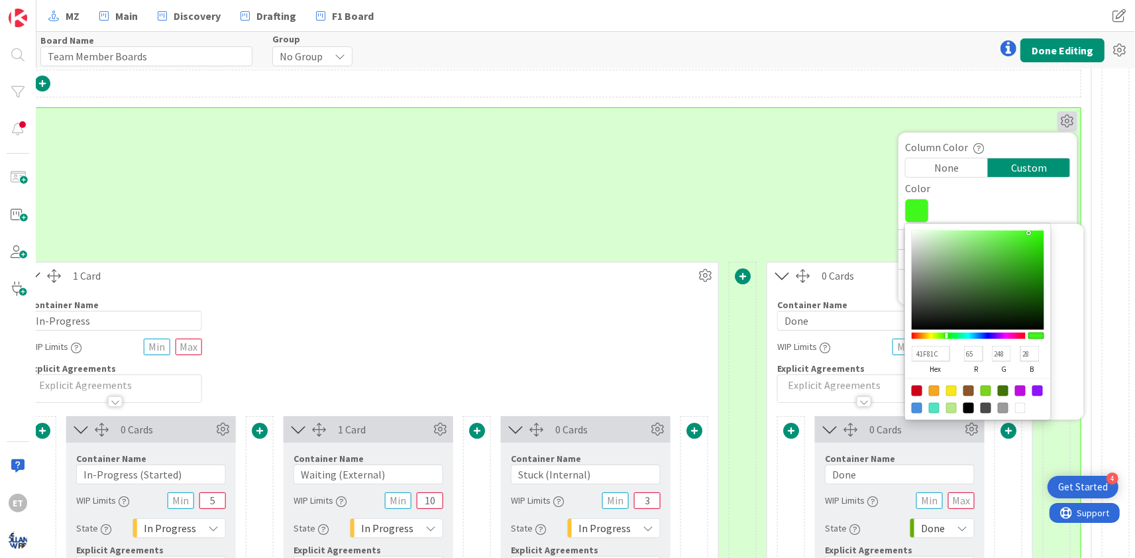
type input "49F81C"
type input "73"
type input "50F81C"
type input "80"
type input "58F81C"
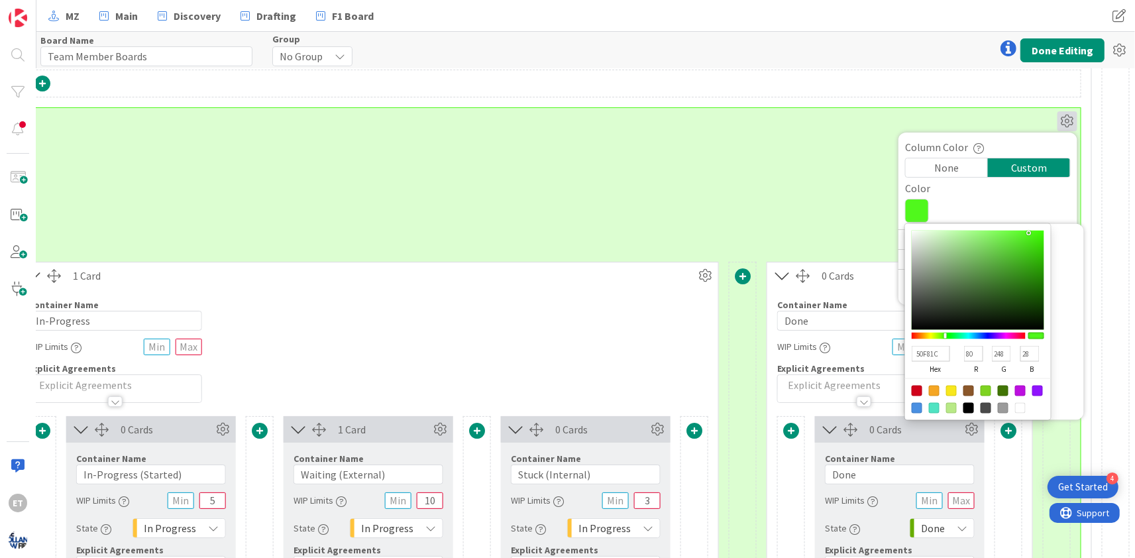
type input "88"
type input "60F81C"
type input "96"
type input "67F81C"
type input "103"
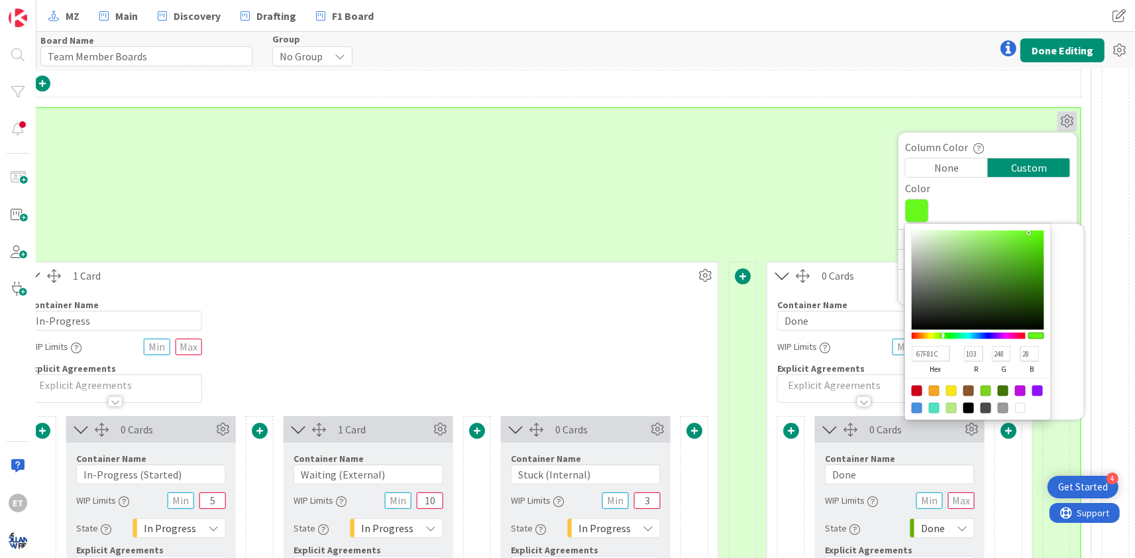
click at [942, 335] on div at bounding box center [969, 336] width 114 height 7
type input "1CF82D"
type input "28"
type input "45"
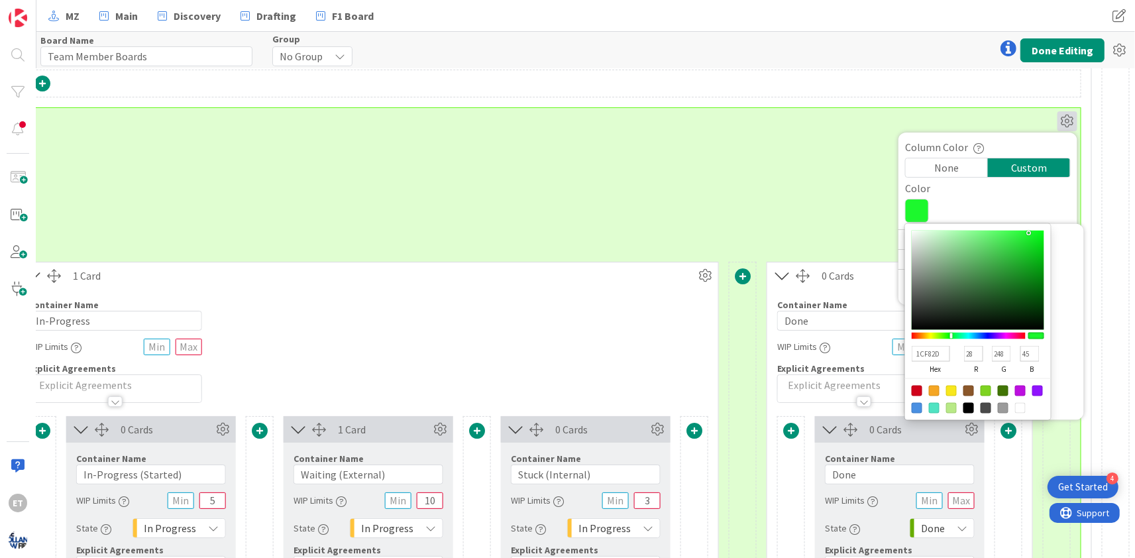
click at [950, 335] on div at bounding box center [969, 336] width 114 height 7
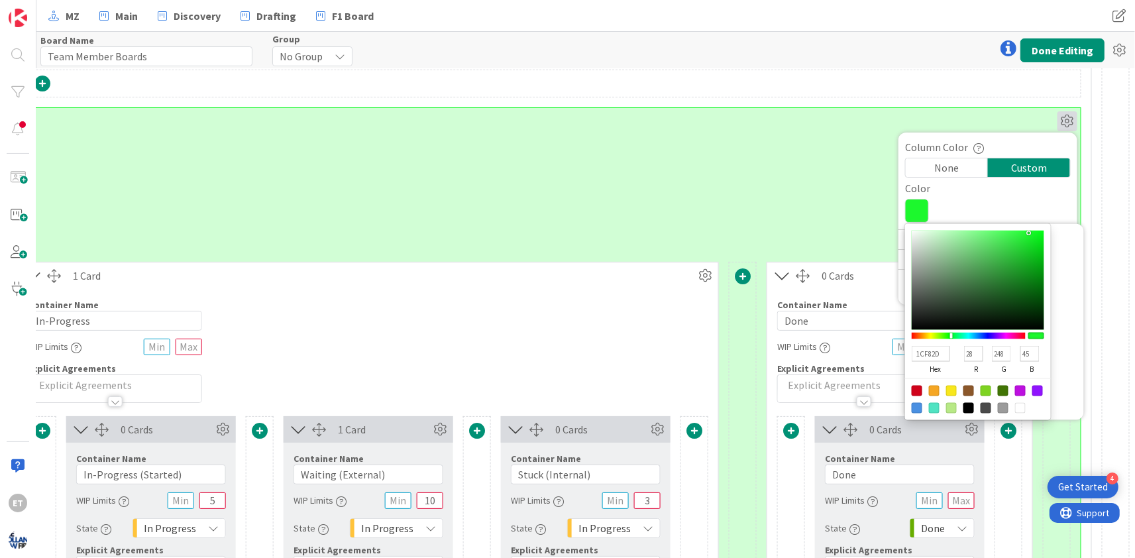
type input "1BBD27"
type input "27"
type input "189"
type input "39"
click at [1024, 256] on div at bounding box center [978, 280] width 132 height 99
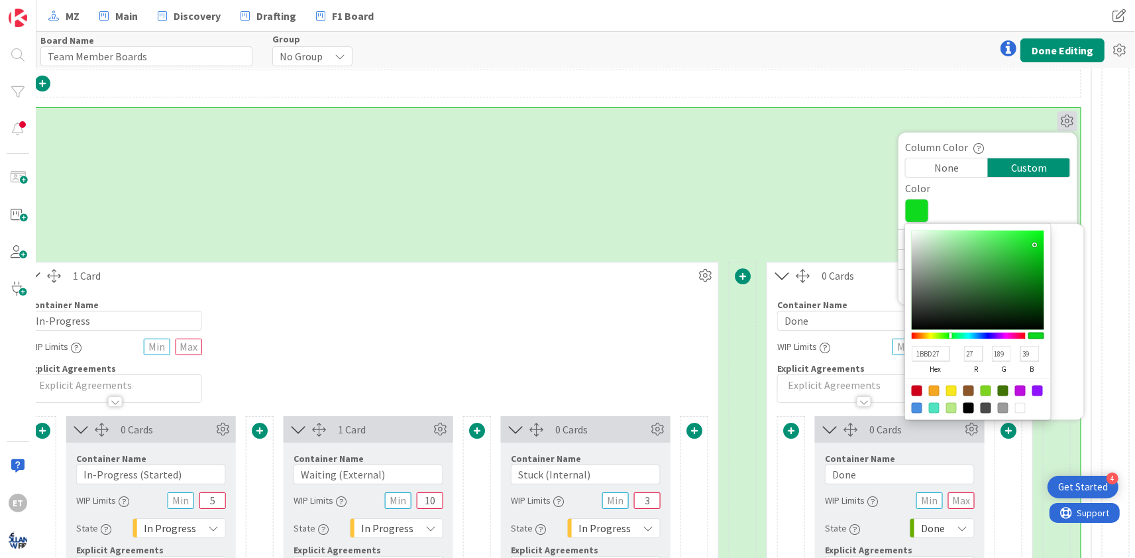
type input "0FDA1E"
type input "15"
type input "218"
type input "30"
click at [1034, 244] on div at bounding box center [978, 280] width 132 height 99
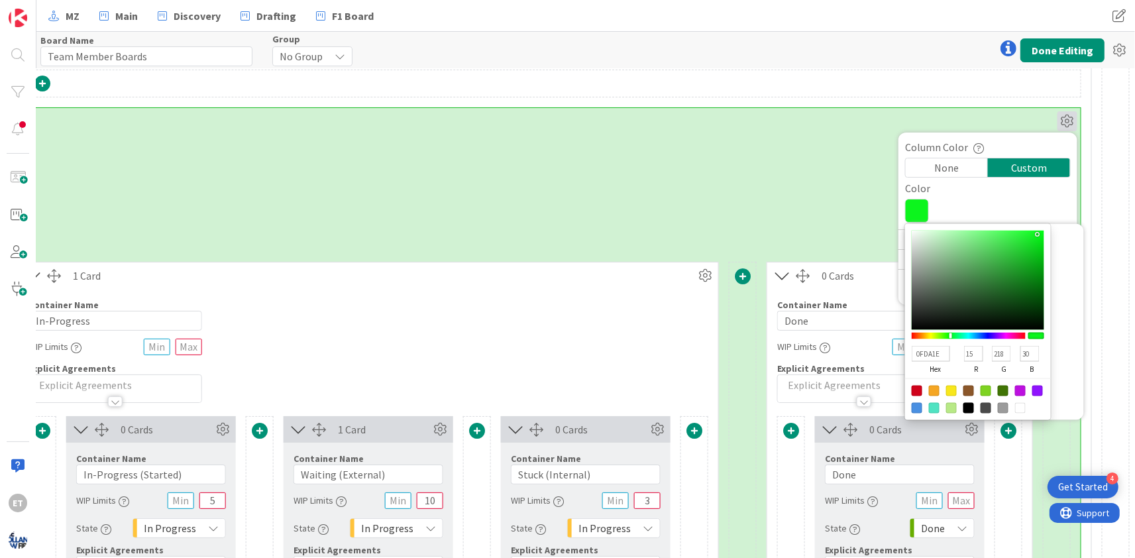
type input "0CF51D"
type input "12"
type input "245"
type input "29"
type input "0AF51C"
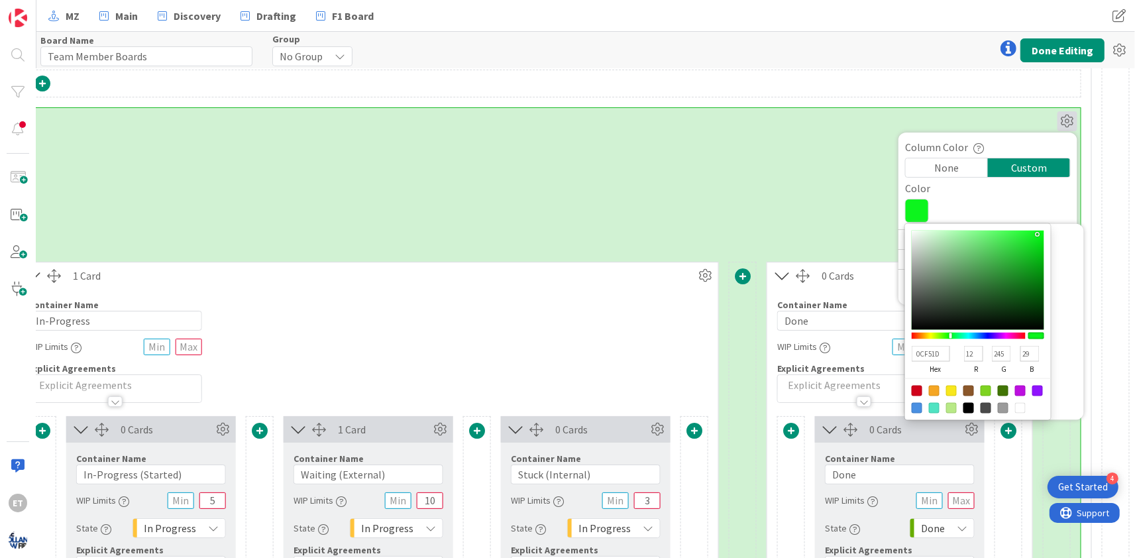
type input "10"
type input "28"
click at [1037, 234] on div at bounding box center [978, 280] width 132 height 99
type input "04F517"
type input "4"
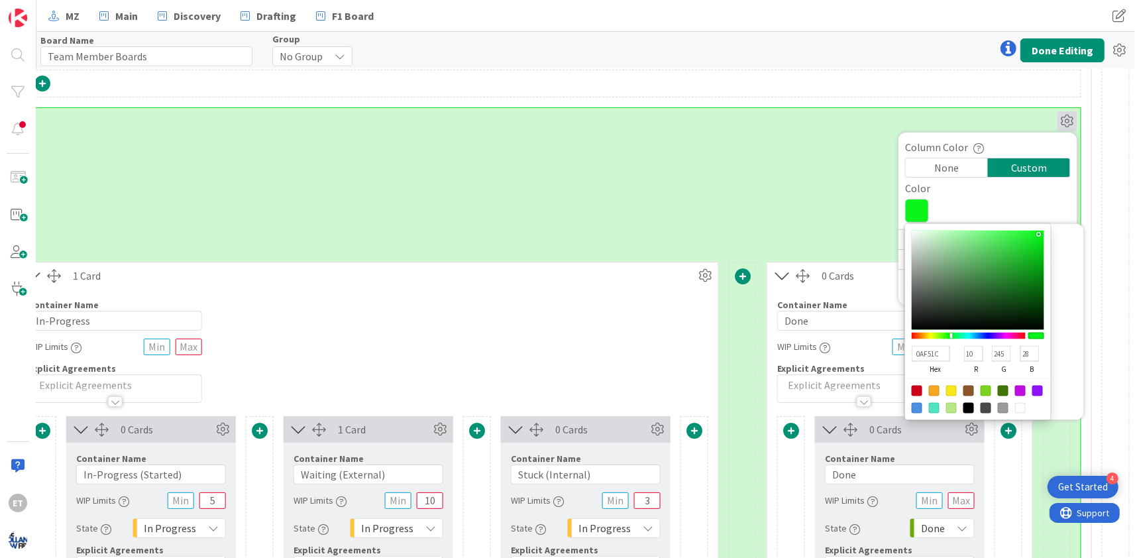
type input "23"
click at [1041, 234] on div at bounding box center [978, 280] width 132 height 99
click at [1017, 117] on div "2 Cards" at bounding box center [58, 121] width 1999 height 16
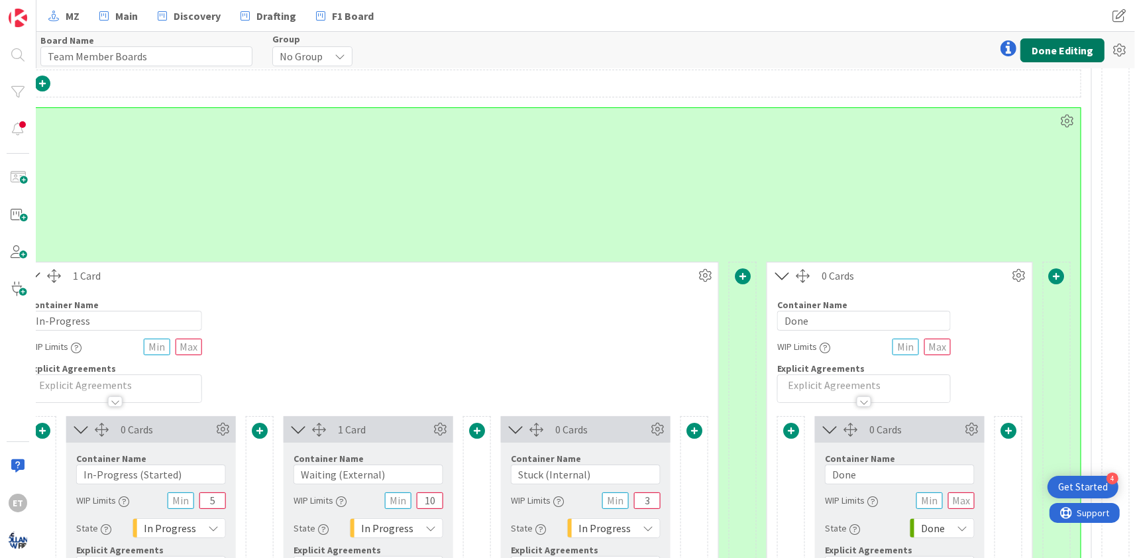
click at [1060, 52] on button "Done Editing" at bounding box center [1062, 50] width 84 height 24
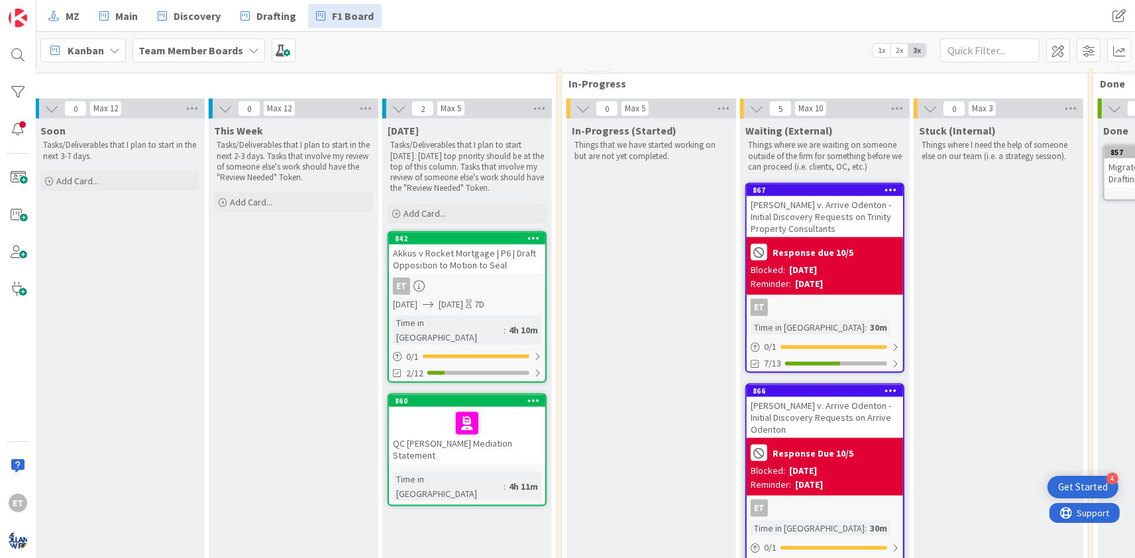
scroll to position [1418, 368]
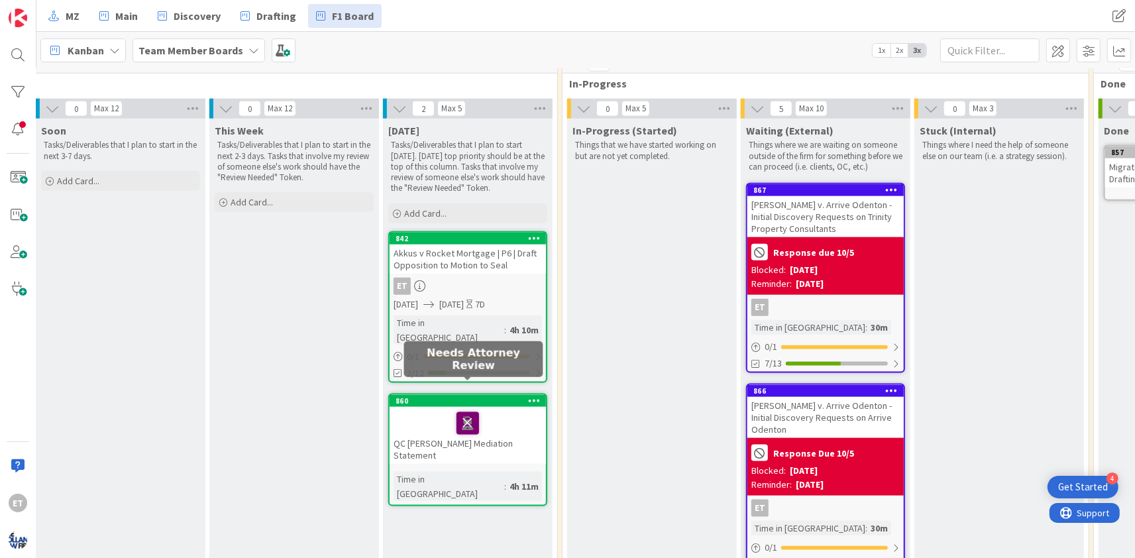
click at [470, 412] on icon at bounding box center [467, 422] width 23 height 21
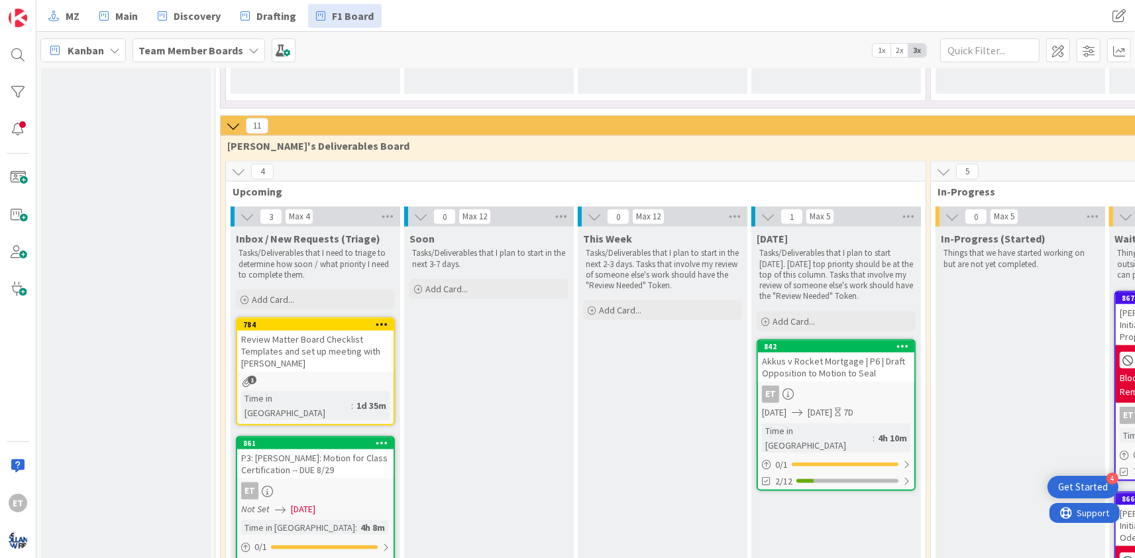
scroll to position [1257, 0]
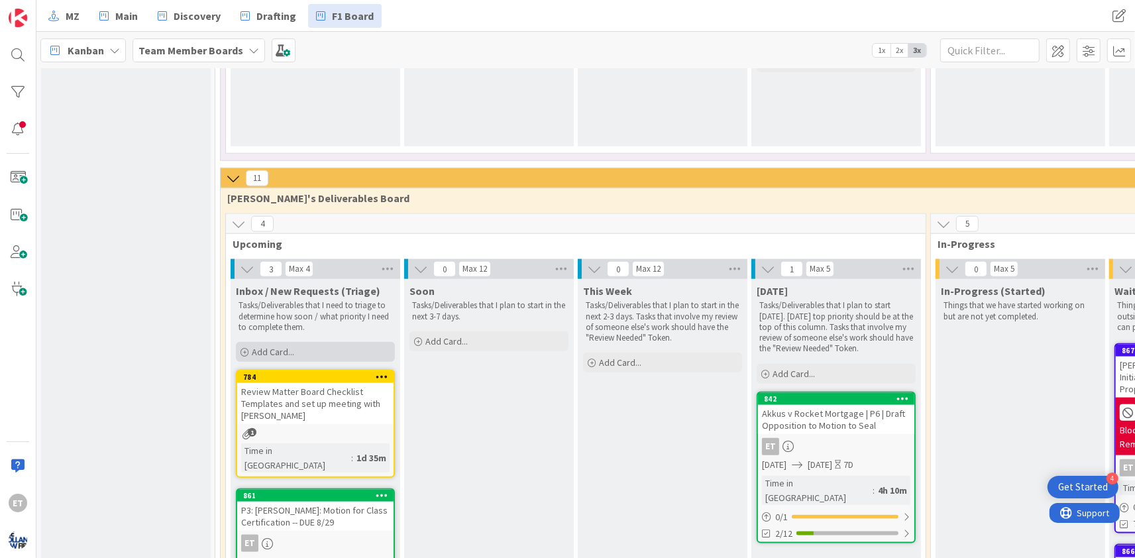
click at [250, 342] on div "Add Card..." at bounding box center [315, 352] width 159 height 20
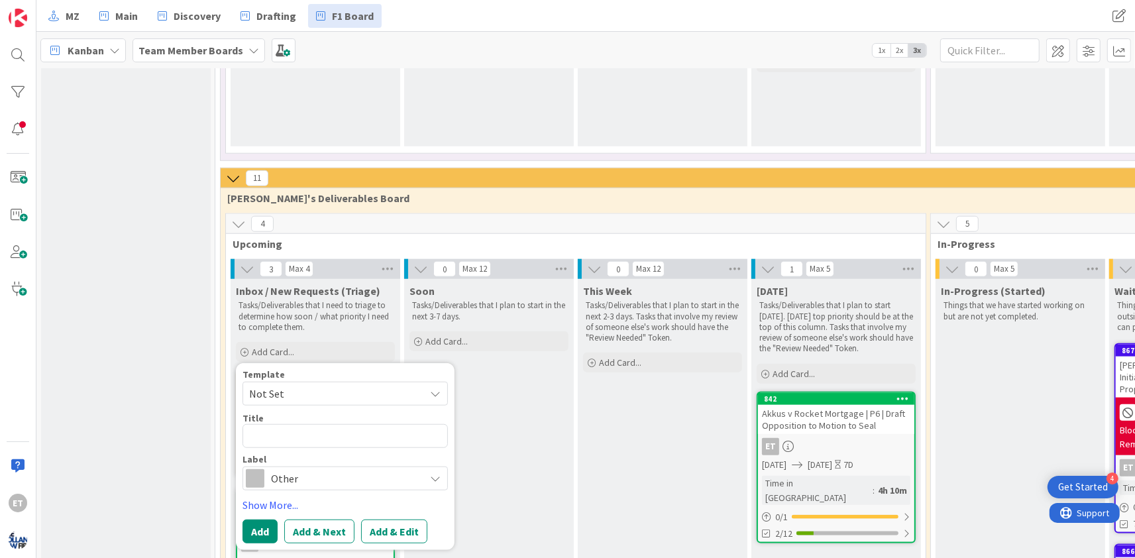
click at [308, 385] on span "Not Set" at bounding box center [332, 393] width 166 height 17
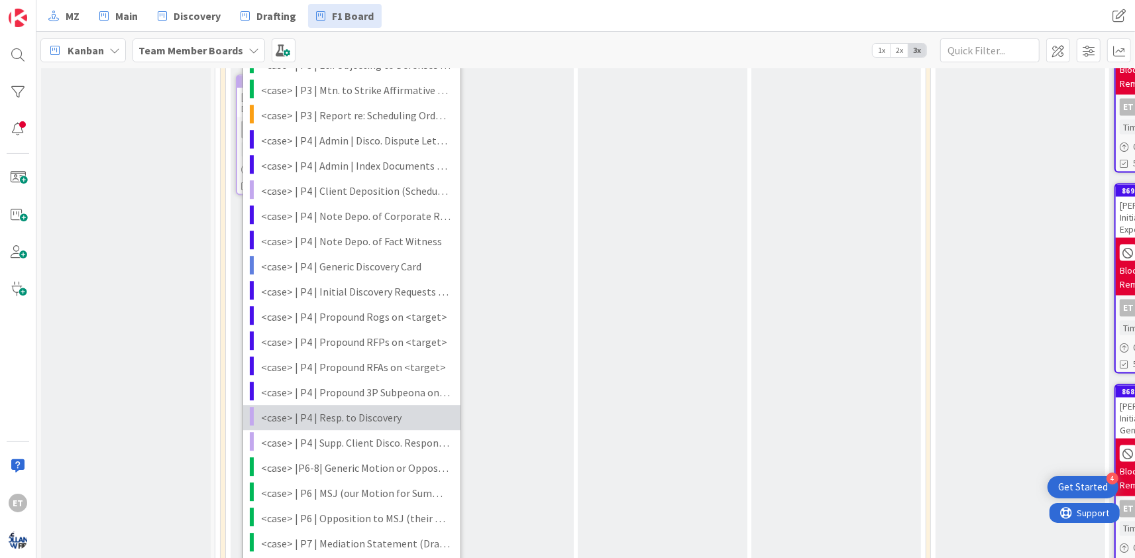
scroll to position [1899, 0]
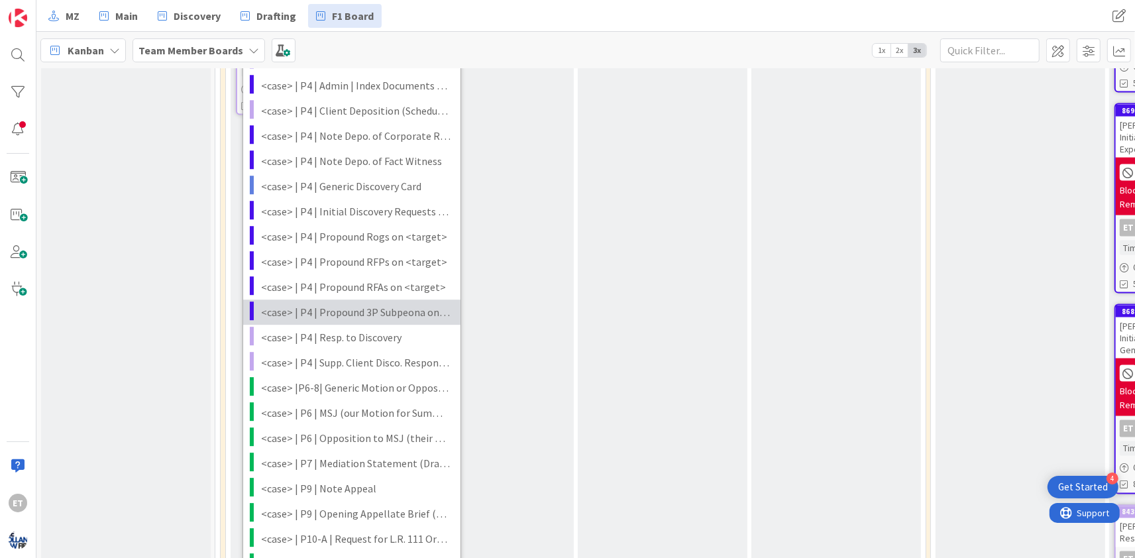
click at [348, 304] on span "<case> | P4 | Propound 3P Subpeona on <target>" at bounding box center [355, 312] width 189 height 17
type textarea "x"
type textarea "<case> | P4 | Propound 3P Subpeona on <target>"
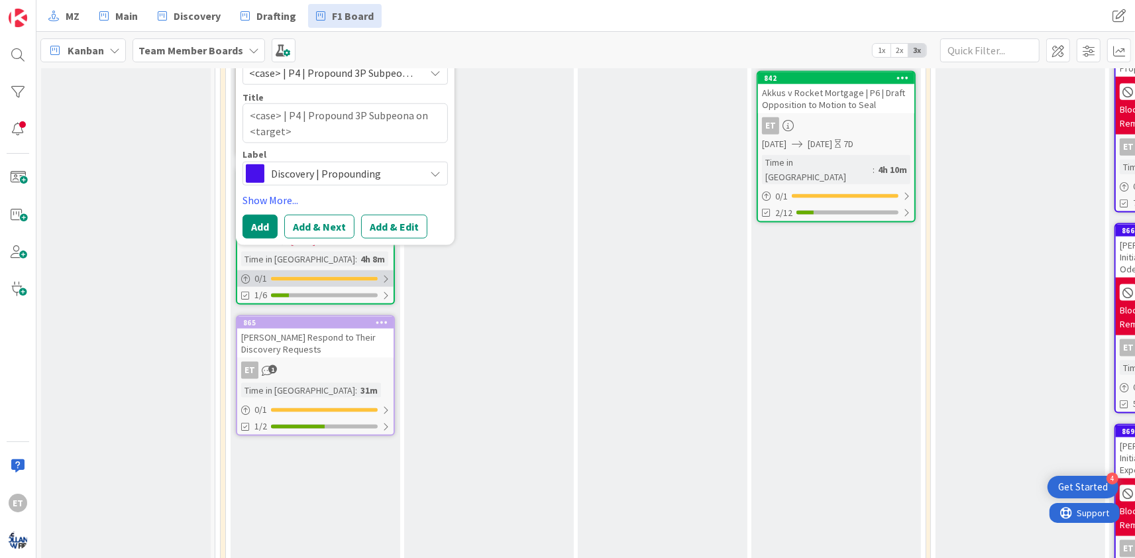
scroll to position [1498, 0]
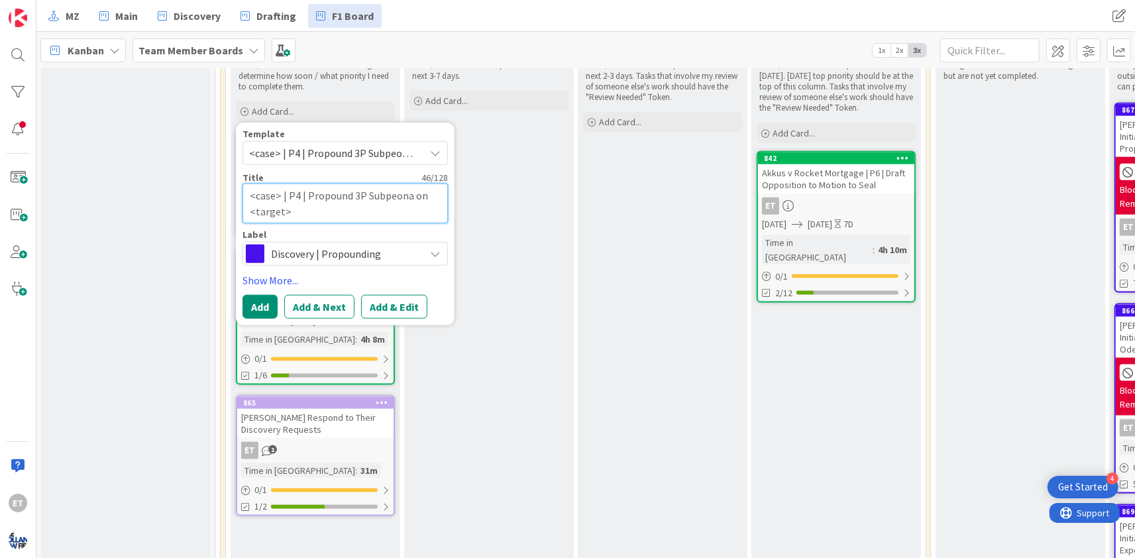
drag, startPoint x: 280, startPoint y: 180, endPoint x: 231, endPoint y: 174, distance: 48.7
click at [242, 184] on textarea "<case> | P4 | Propound 3P Subpeona on <target>" at bounding box center [344, 204] width 205 height 40
type textarea "x"
type textarea "C | P4 | Propound 3P Subpeona on <target>"
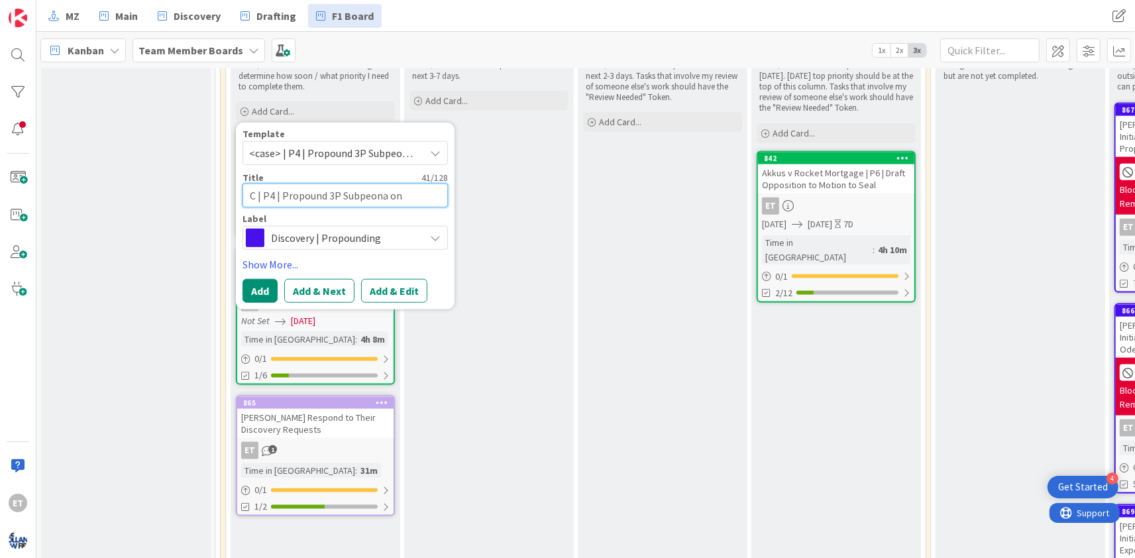
type textarea "x"
type textarea "Ca | P4 | Propound 3P Subpeona on <target>"
type textarea "x"
type textarea "Cam | P4 | Propound 3P Subpeona on <target>"
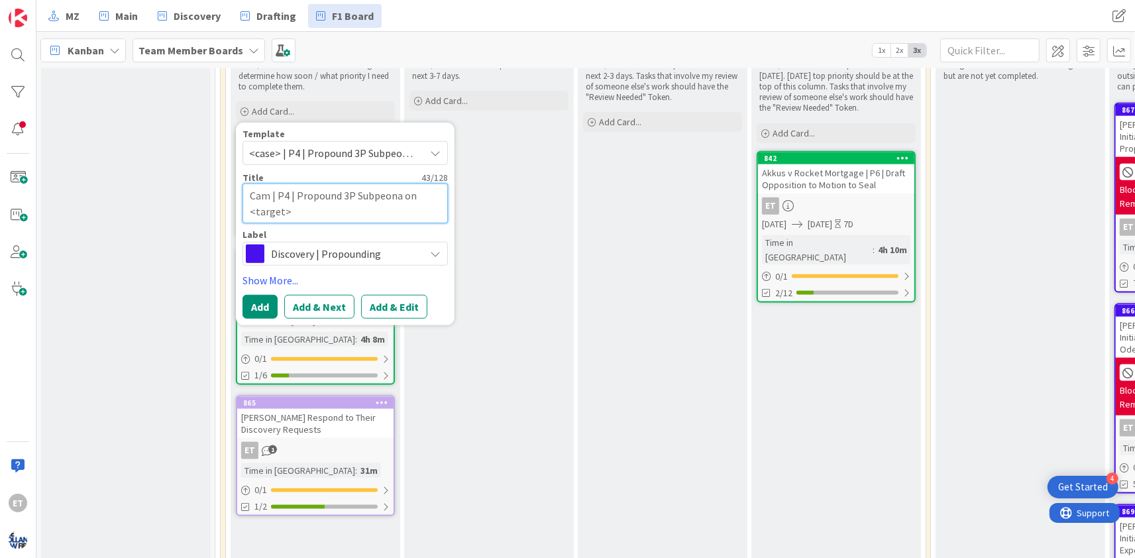
type textarea "x"
type textarea "Camp | P4 | Propound 3P Subpeona on <target>"
type textarea "x"
type textarea "Campb | P4 | Propound 3P Subpeona on <target>"
type textarea "x"
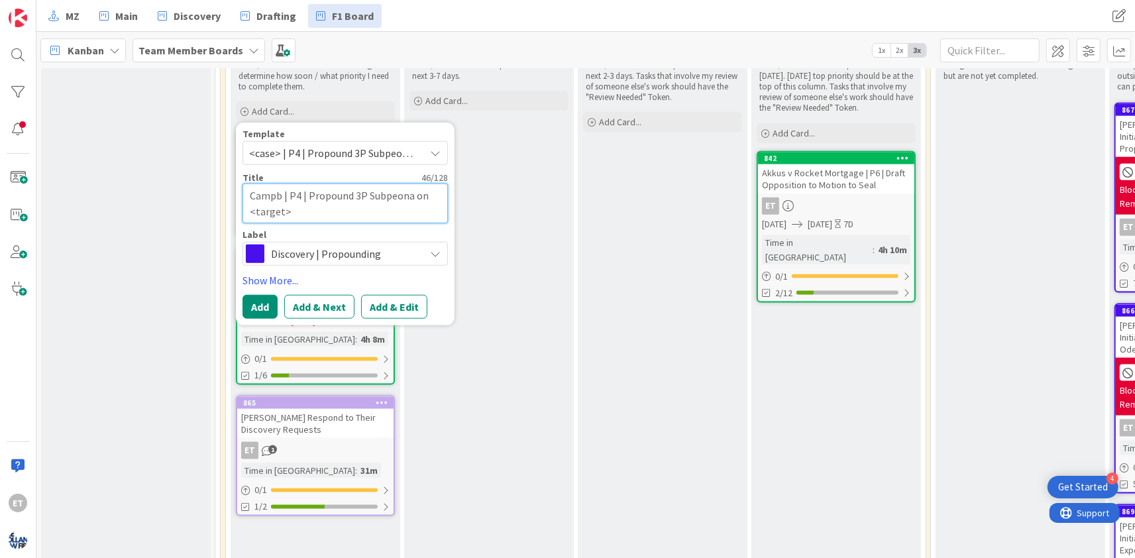
type textarea "Campbe | P4 | Propound 3P Subpeona on <target>"
type textarea "x"
type textarea "Campbel | P4 | Propound 3P Subpeona on <target>"
type textarea "x"
type textarea "Campbell | P4 | Propound 3P Subpeona on <target>"
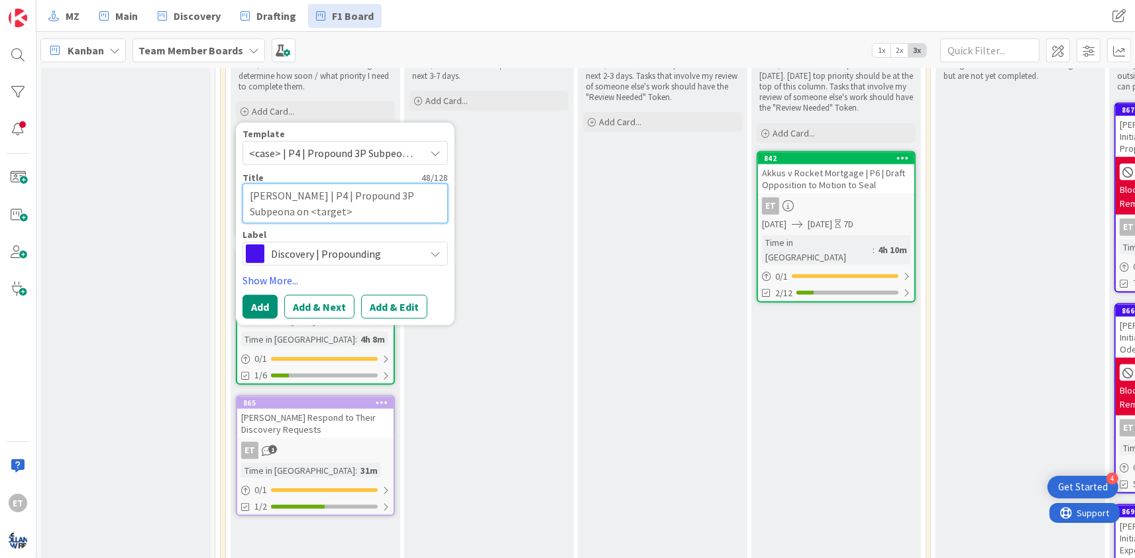
type textarea "x"
type textarea "Campbell | P4 | Propound 3P Subpeona on <target>"
type textarea "x"
type textarea "Campbell v | P4 | Propound 3P Subpeona on <target>"
type textarea "x"
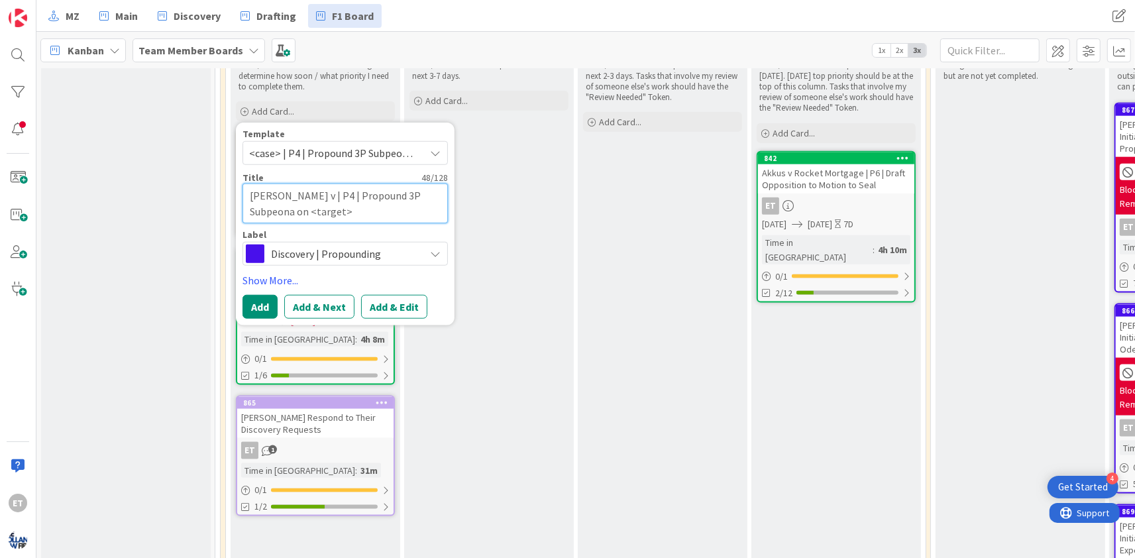
type textarea "Campbell v. | P4 | Propound 3P Subpeona on <target>"
type textarea "x"
type textarea "Campbell v. | P4 | Propound 3P Subpeona on <target>"
type textarea "x"
type textarea "Campbell v. A | P4 | Propound 3P Subpeona on <target>"
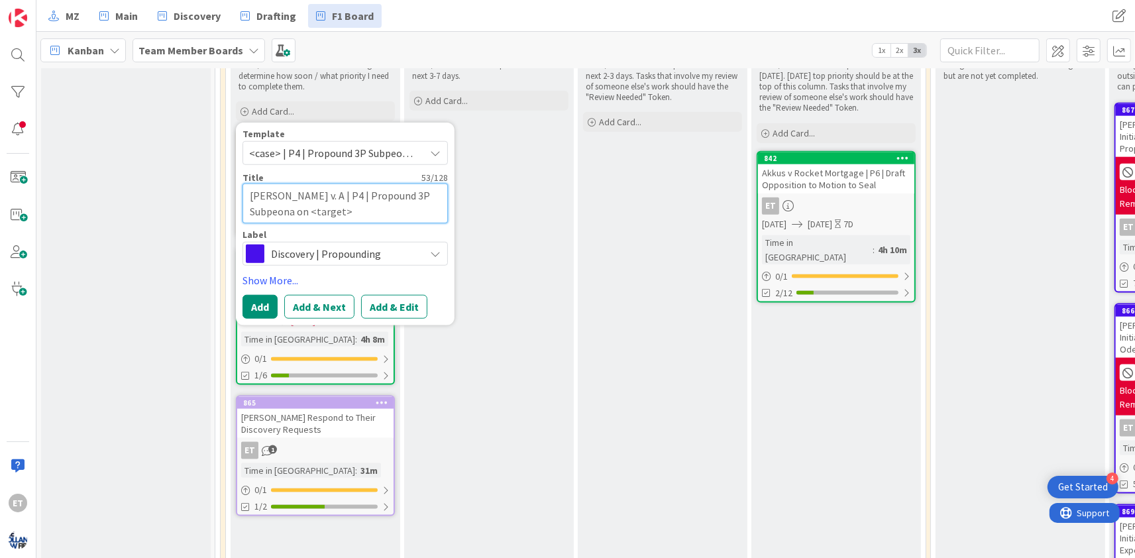
type textarea "x"
type textarea "Campbell v. Ar | P4 | Propound 3P Subpeona on <target>"
type textarea "x"
type textarea "Campbell v. Arr | P4 | Propound 3P Subpeona on <target>"
type textarea "x"
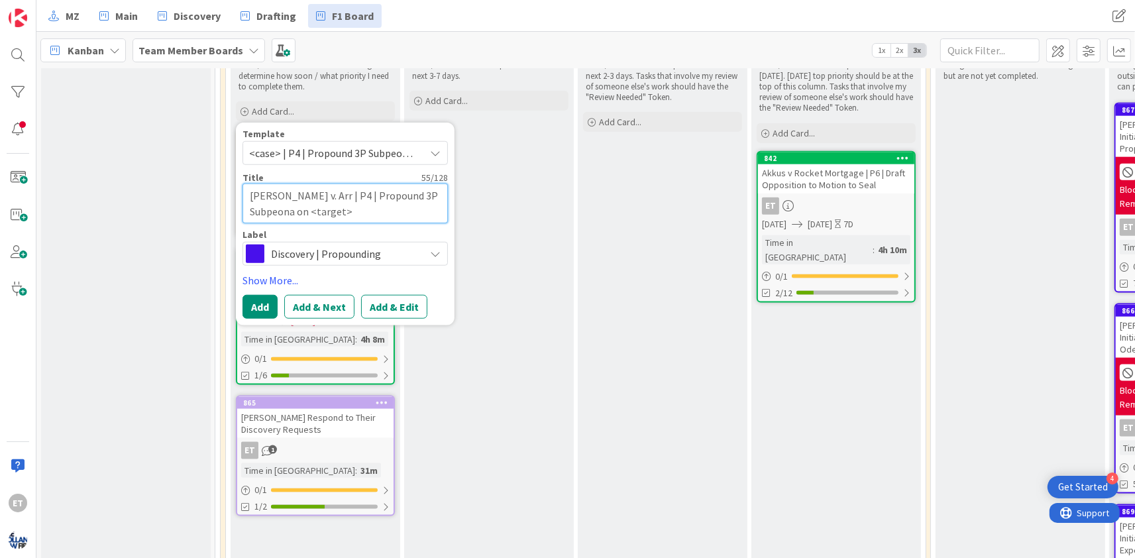
type textarea "Campbell v. Arri | P4 | Propound 3P Subpeona on <target>"
type textarea "x"
type textarea "Campbell v. Arriv | P4 | Propound 3P Subpeona on <target>"
type textarea "x"
type textarea "Campbell v. Arrive | P4 | Propound 3P Subpeona on <target>"
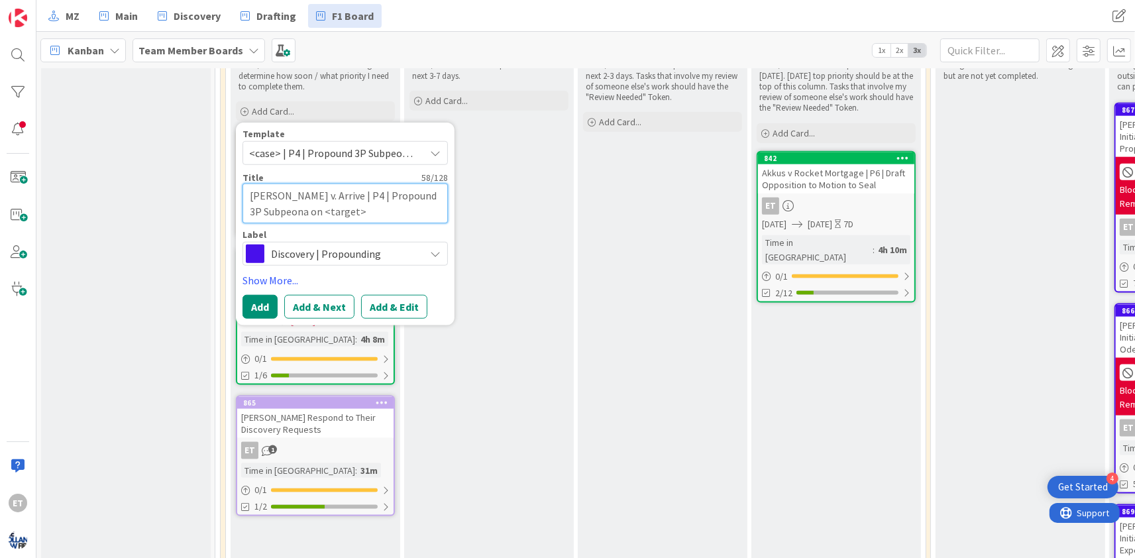
click at [305, 194] on textarea "Campbell v. Arrive | P4 | Propound 3P Subpeona on <target>" at bounding box center [344, 204] width 205 height 40
drag, startPoint x: 359, startPoint y: 191, endPoint x: 313, endPoint y: 194, distance: 46.4
click at [313, 194] on textarea "Campbell v. Arrive | P4 | Propound 3P Subpeona on <target>" at bounding box center [344, 204] width 205 height 40
type textarea "x"
type textarea "Campbell v. Arrive | P4 | Propound 3P Subpeona on A"
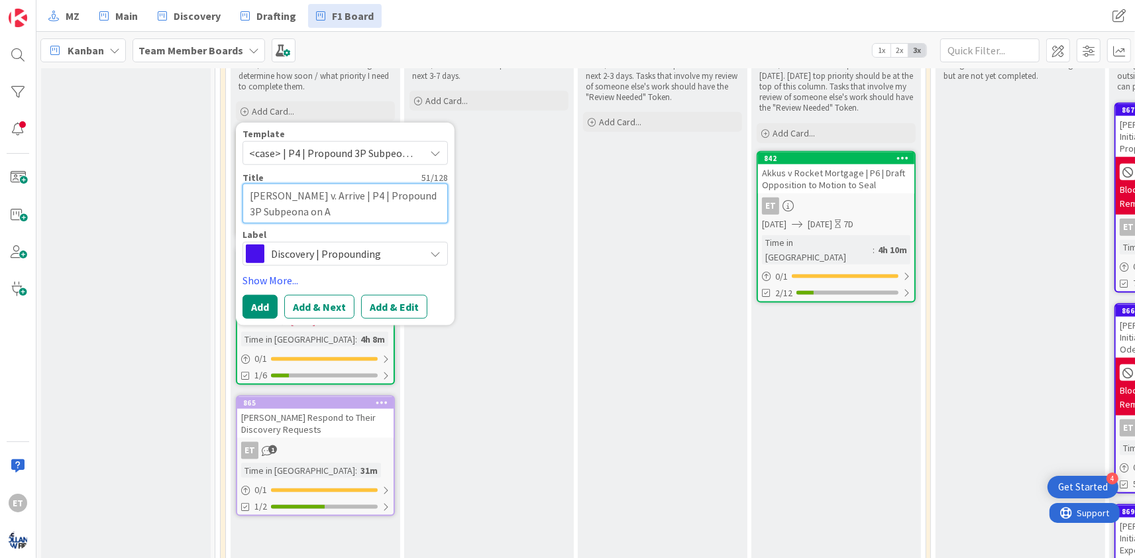
type textarea "x"
type textarea "Campbell v. Arrive | P4 | Propound 3P Subpeona on Ar"
type textarea "x"
type textarea "Campbell v. Arrive | P4 | Propound 3P Subpeona on Arr"
type textarea "x"
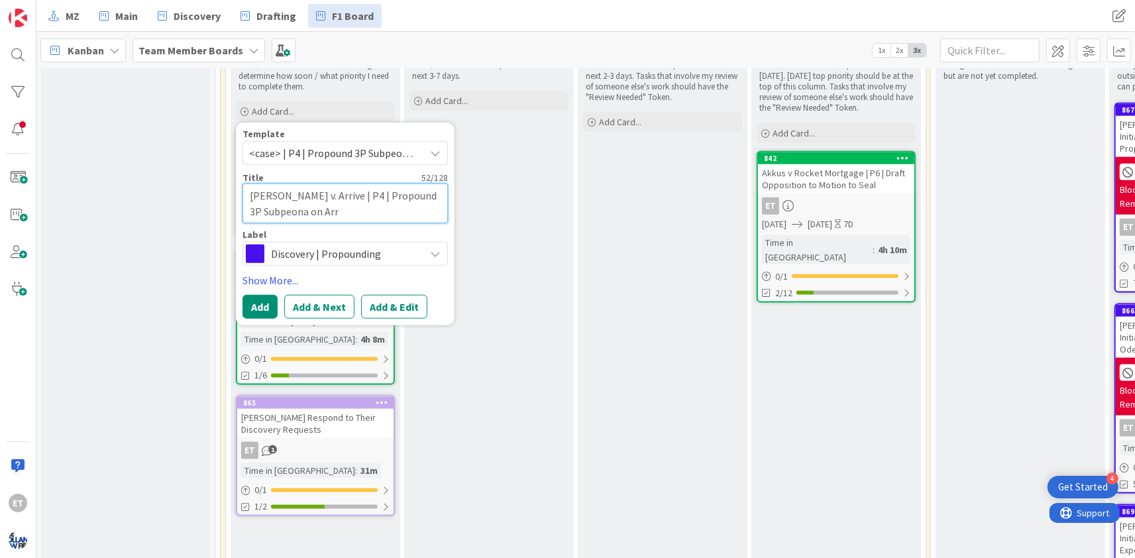
type textarea "Campbell v. Arrive | P4 | Propound 3P Subpeona on Arri"
type textarea "x"
type textarea "Campbell v. Arrive | P4 | Propound 3P Subpeona on Arriv"
type textarea "x"
type textarea "Campbell v. Arrive | P4 | Propound 3P Subpeona on Arrive"
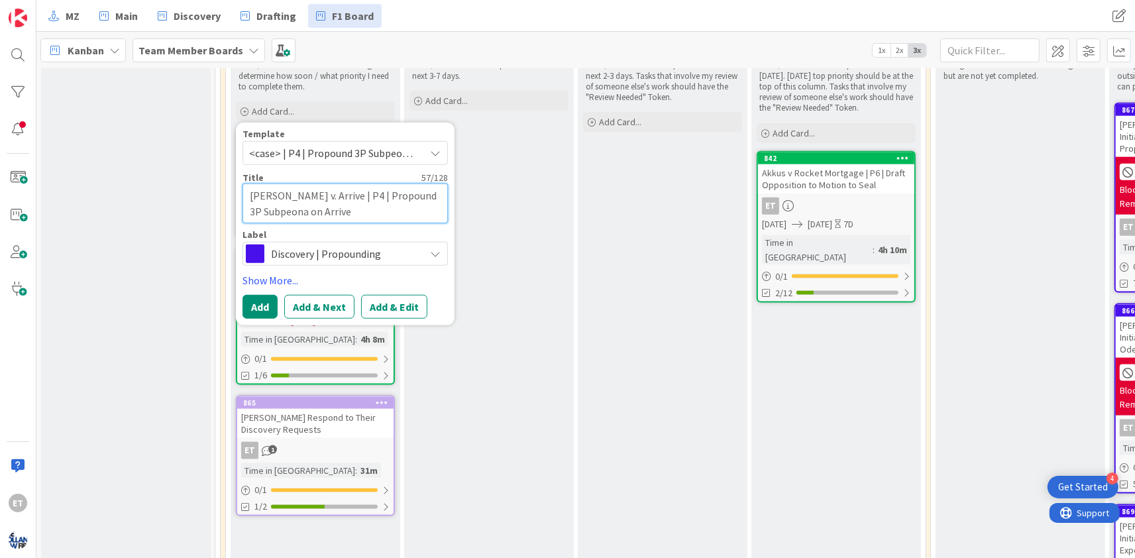
type textarea "x"
type textarea "Campbell v. Arrive | P4 | Propound 3P Subpeona on Arrive"
type textarea "x"
type textarea "Campbell v. Arrive | P4 | Propound 3P Subpeona on Arrive O"
type textarea "x"
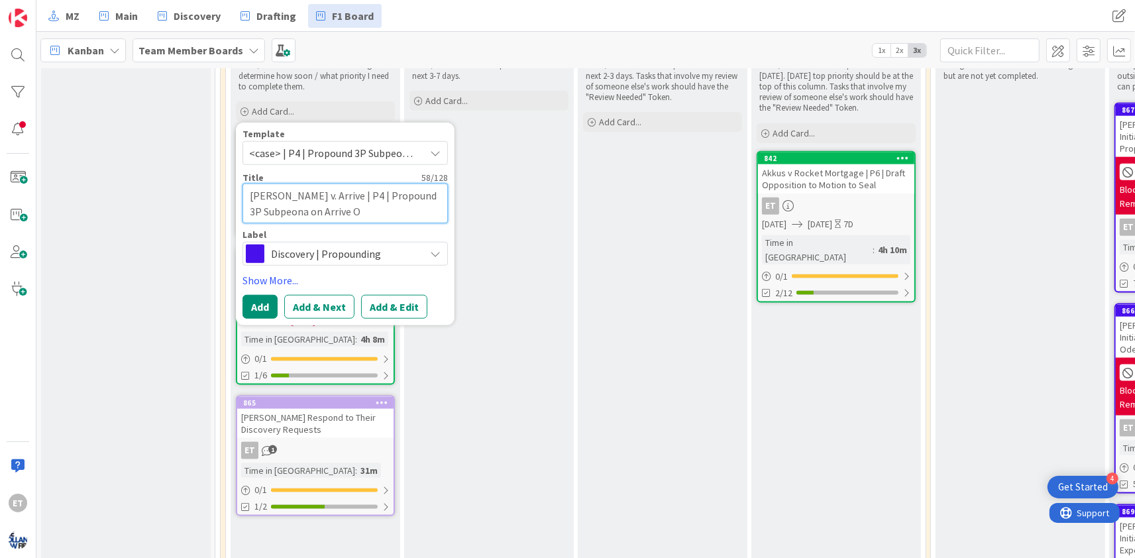
type textarea "Campbell v. Arrive | P4 | Propound 3P Subpeona on Arrive"
type textarea "x"
type textarea "Campbell v. Arrive | P4 | Propound 3P Subpeona on Arrive"
type textarea "x"
type textarea "Campbell v. Arrive | P4 | Propound 3P Subpeona on Arriv"
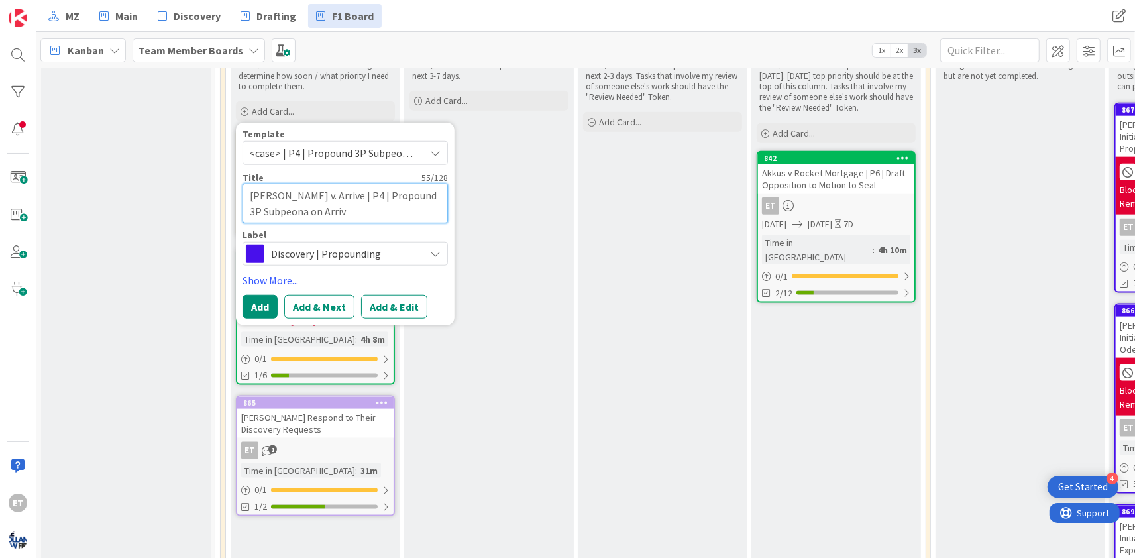
type textarea "x"
type textarea "Campbell v. Arrive | P4 | Propound 3P Subpeona on Arri"
type textarea "x"
type textarea "Campbell v. Arrive | P4 | Propound 3P Subpeona on Arr"
type textarea "x"
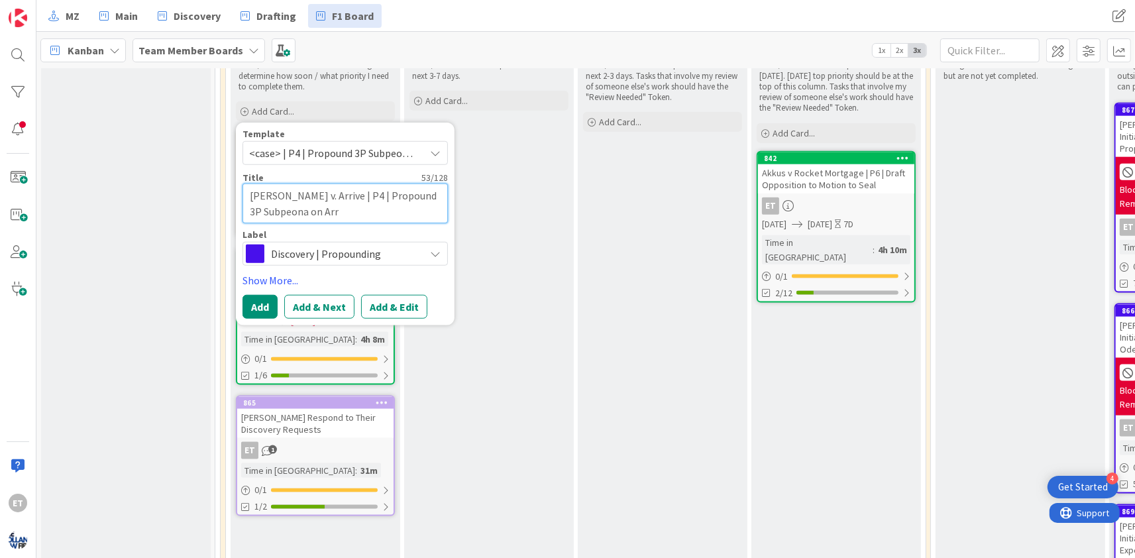
type textarea "Campbell v. Arrive | P4 | Propound 3P Subpeona on Ar"
type textarea "x"
type textarea "Campbell v. Arrive | P4 | Propound 3P Subpeona on A"
type textarea "x"
type textarea "Campbell v. Arrive | P4 | Propound 3P Subpeona on"
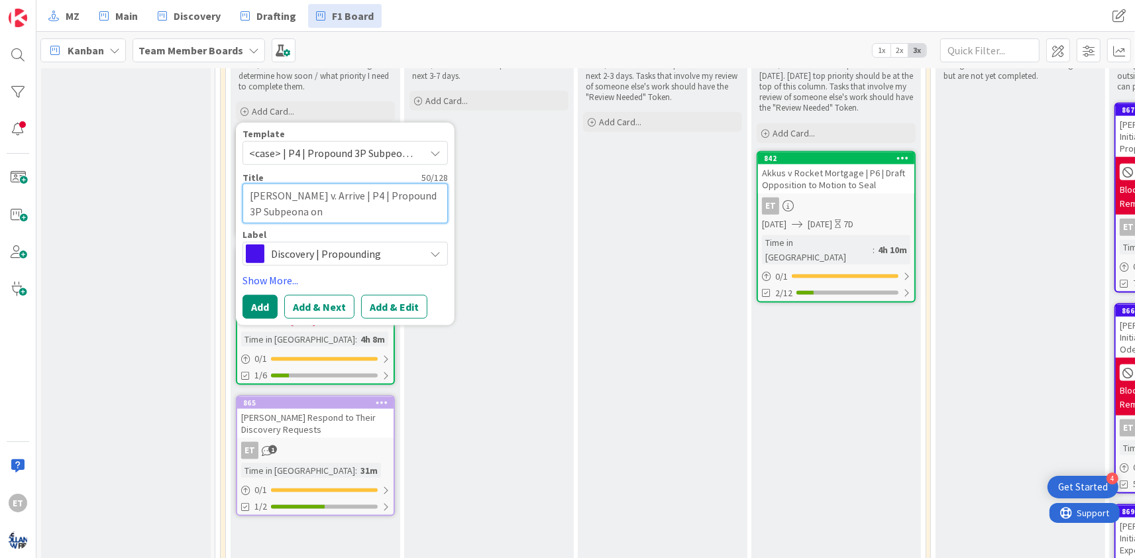
type textarea "x"
type textarea "Campbell v. Arrive | P4 | Propound 3P Subpeona on C"
type textarea "x"
type textarea "Campbell v. Arrive | P4 | Propound 3P Subpeona on Ca"
type textarea "x"
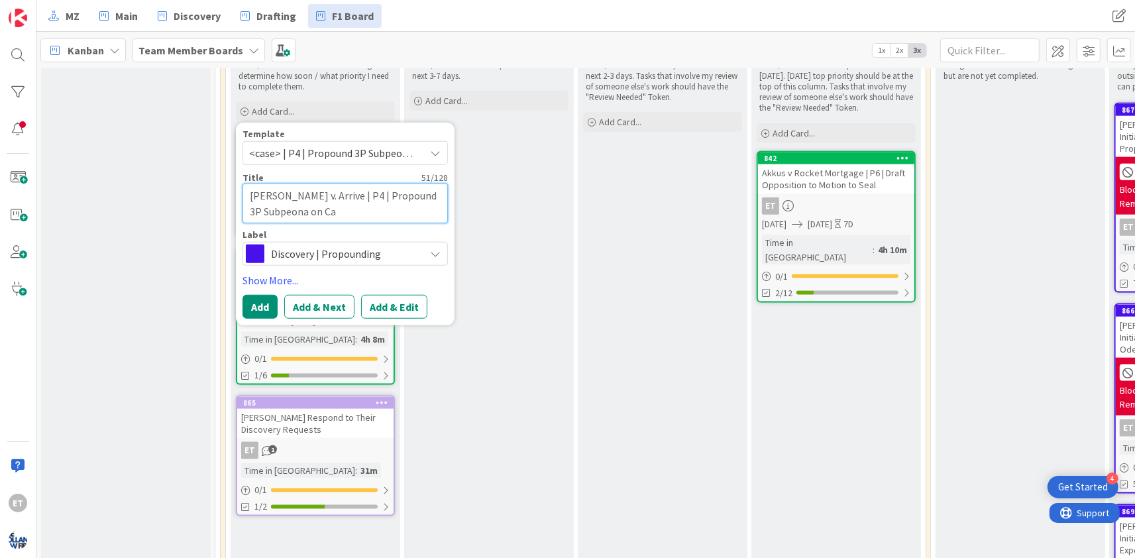
type textarea "Campbell v. Arrive | P4 | Propound 3P Subpeona on Cam"
type textarea "x"
type textarea "Campbell v. Arrive | P4 | Propound 3P Subpeona on Camp"
type textarea "x"
type textarea "Campbell v. Arrive | P4 | Propound 3P Subpeona on Campb"
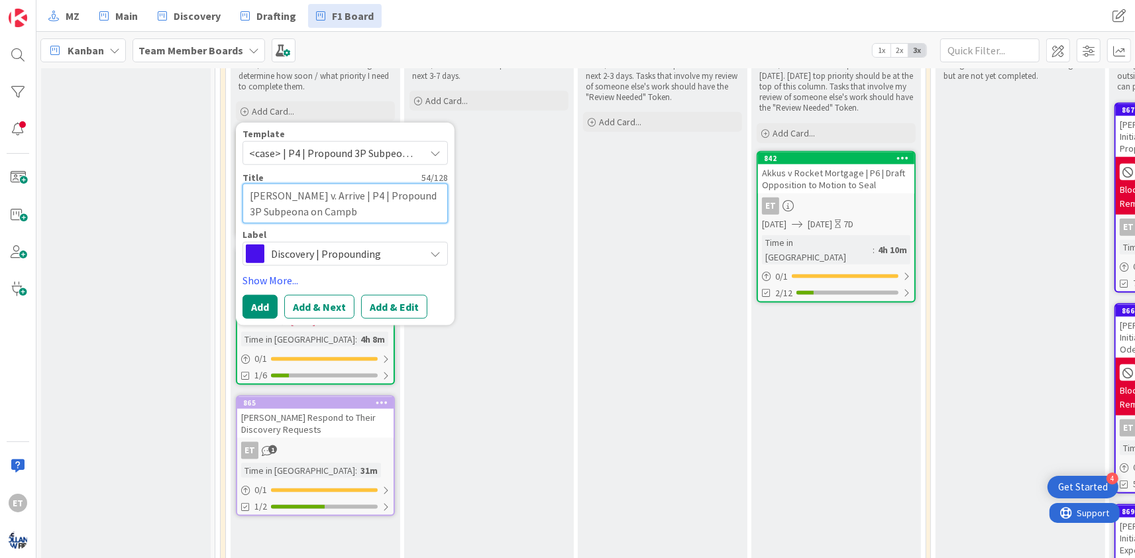
type textarea "x"
type textarea "Campbell v. Arrive | P4 | Propound 3P Subpeona on Campbe"
type textarea "x"
type textarea "Campbell v. Arrive | P4 | Propound 3P Subpeona on Campbel"
type textarea "x"
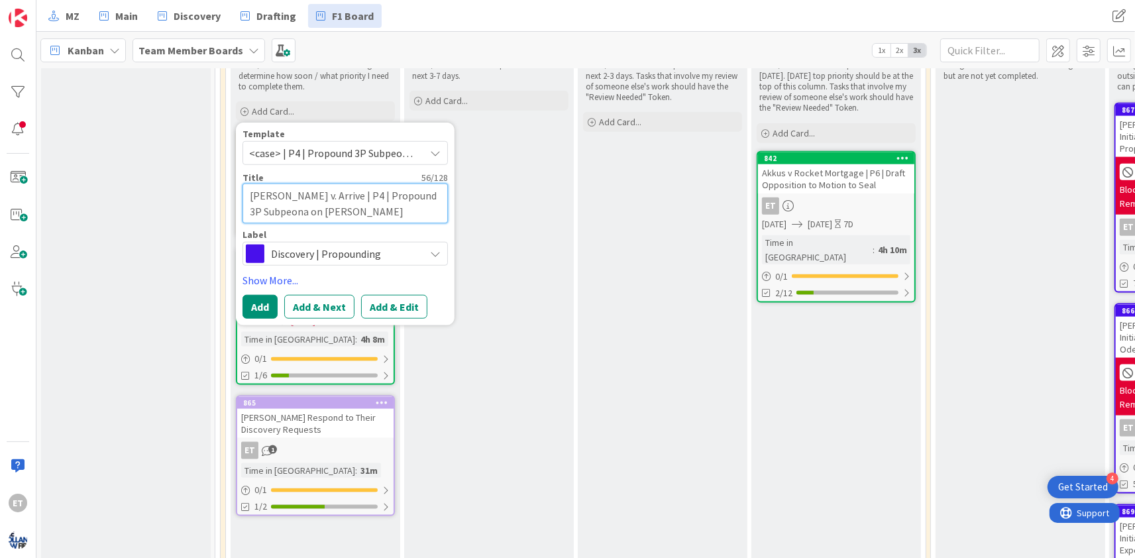
type textarea "Campbell v. Arrive | P4 | Propound 3P Subpeona on Campbell"
type textarea "x"
type textarea "Campbell v. Arrive | P4 | Propound 3P Subpeona on Campbell"
type textarea "x"
type textarea "Campbell v. Arrive | P4 | Propound 3P Subpeona on Campbell B"
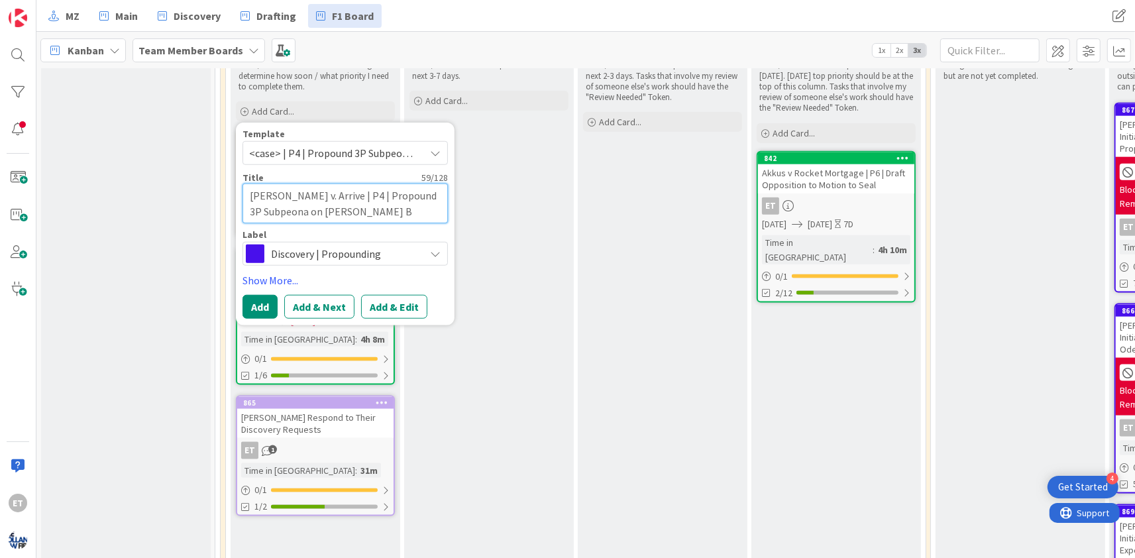
type textarea "x"
type textarea "Campbell v. Arrive | P4 | Propound 3P Subpeona on Campbell Ba"
type textarea "x"
type textarea "Campbell v. Arrive | P4 | Propound 3P Subpeona on Campbell Bak"
type textarea "x"
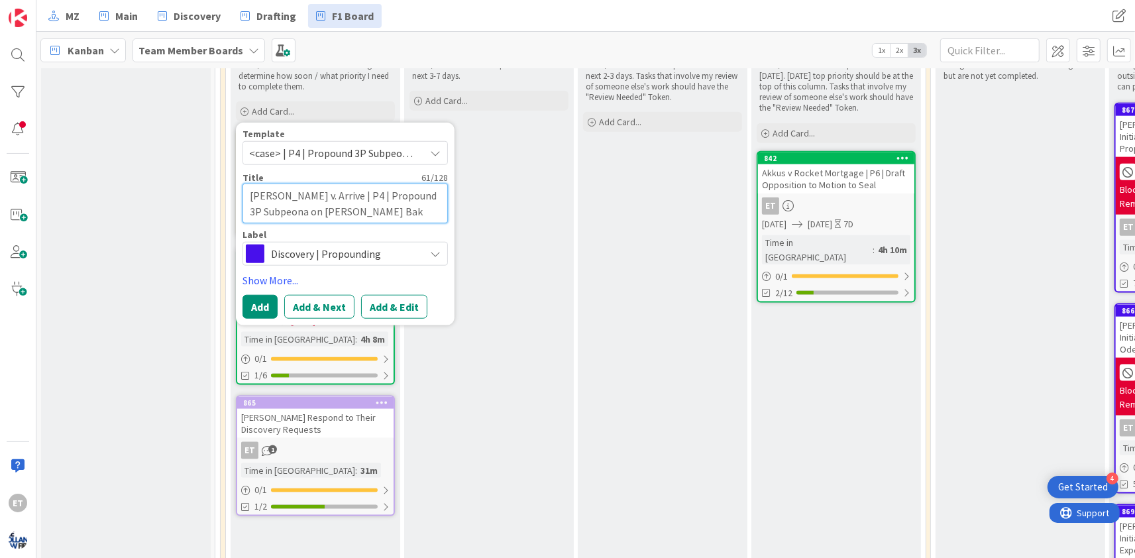
type textarea "Campbell v. Arrive | P4 | Propound 3P Subpeona on Campbell Bake"
type textarea "x"
type textarea "Campbell v. Arrive | P4 | Propound 3P Subpeona on Campbell Baker"
type textarea "x"
type textarea "Campbell v. Arrive | P4 | Propound 3P Subpeona on Campbell Baker"
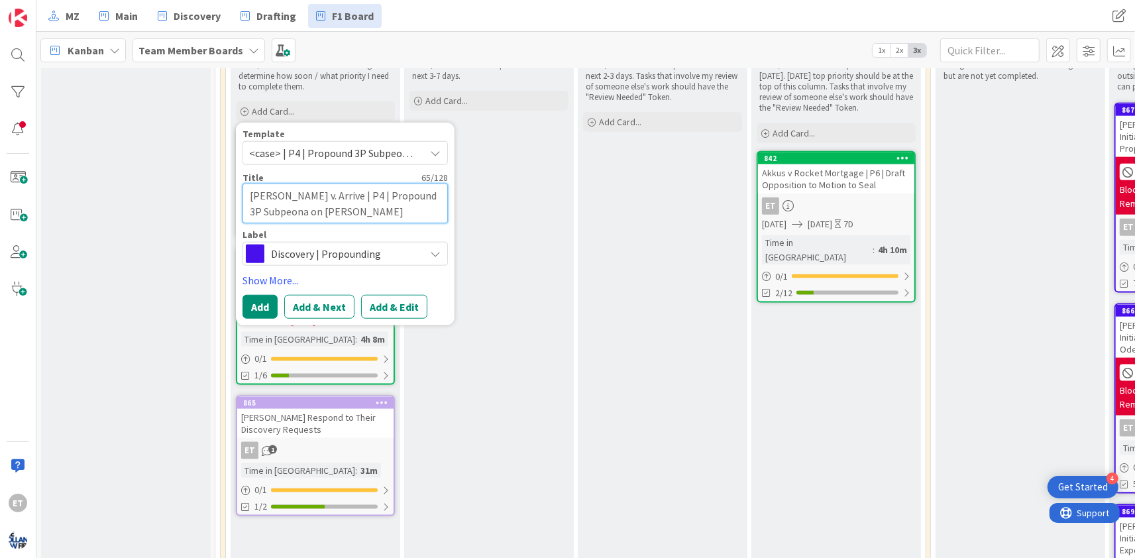
type textarea "x"
type textarea "Campbell v. Arrive | P4 | Propound 3P Subpeona on Campbell Baker 2"
type textarea "x"
type textarea "Campbell v. Arrive | P4 | Propound 3P Subpeona on Campbell Baker"
type textarea "x"
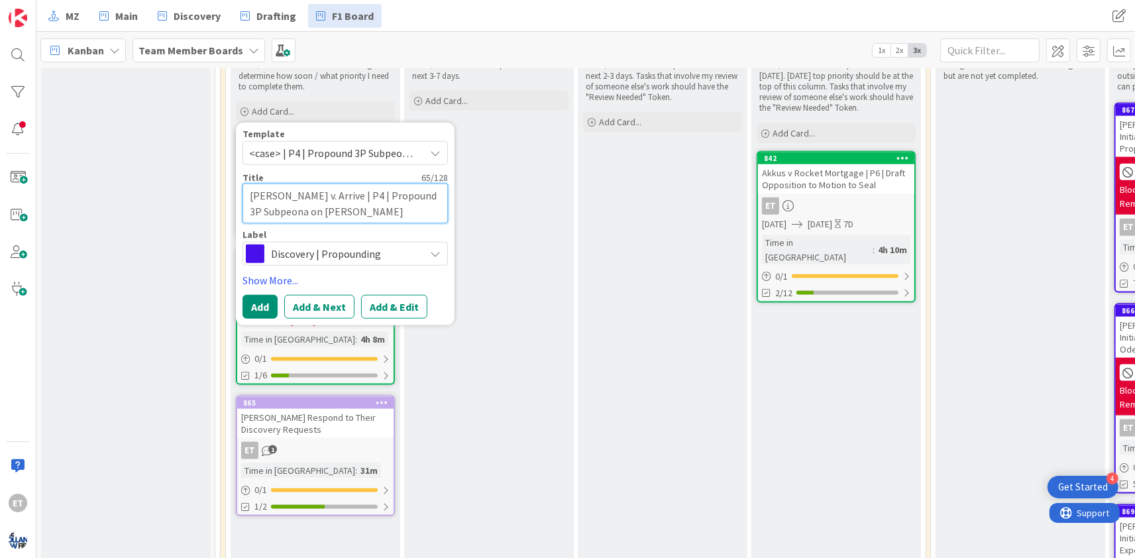
type textarea "Campbell v. Arrive | P4 | Propound 3P Subpeona on Campbell Baker"
type textarea "x"
type textarea "Campbell v. Arrive | P4 | Propound 3P Subpeona on Campbell Bake"
type textarea "x"
type textarea "Campbell v. Arrive | P4 | Propound 3P Subpeona on Campbell Bak"
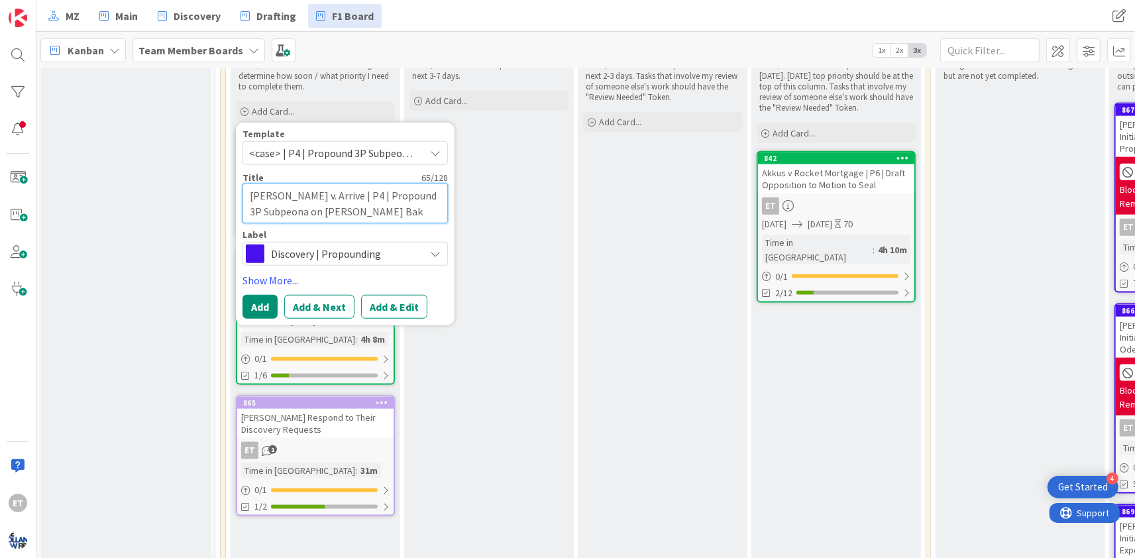
type textarea "x"
type textarea "Campbell v. Arrive | P4 | Propound 3P Subpeona on Campbell Ba"
type textarea "x"
type textarea "Campbell v. Arrive | P4 | Propound 3P Subpeona on Campbell B"
type textarea "x"
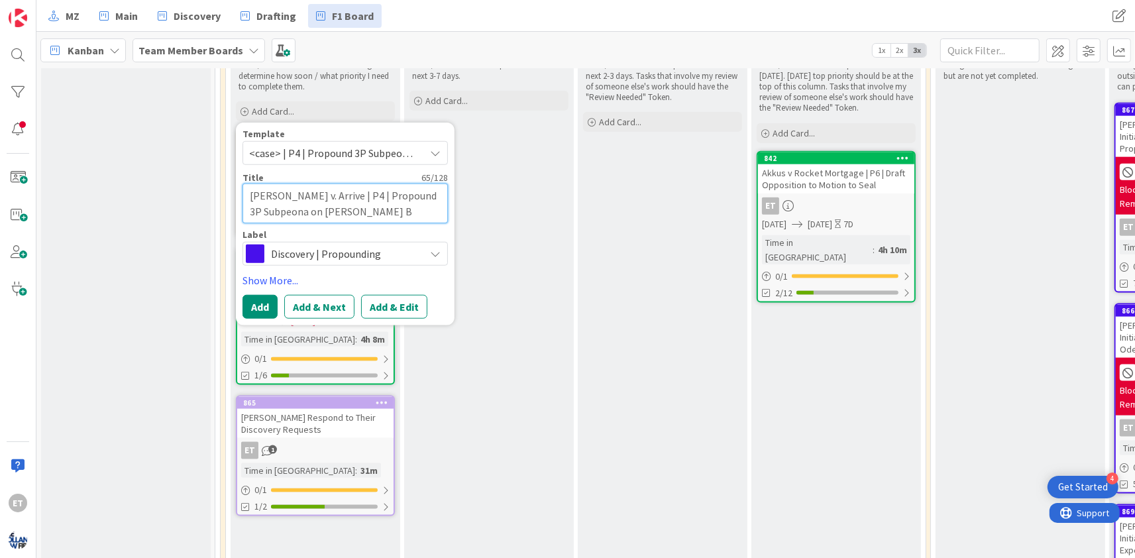
type textarea "Campbell v. Arrive | P4 | Propound 3P Subpeona on Campbell"
type textarea "x"
type textarea "Campbell v. Arrive | P4 | Propound 3P Subpeona on Campbell"
type textarea "x"
type textarea "Campbell v. Arrive | P4 | Propound 3P Subpeona on Campbel"
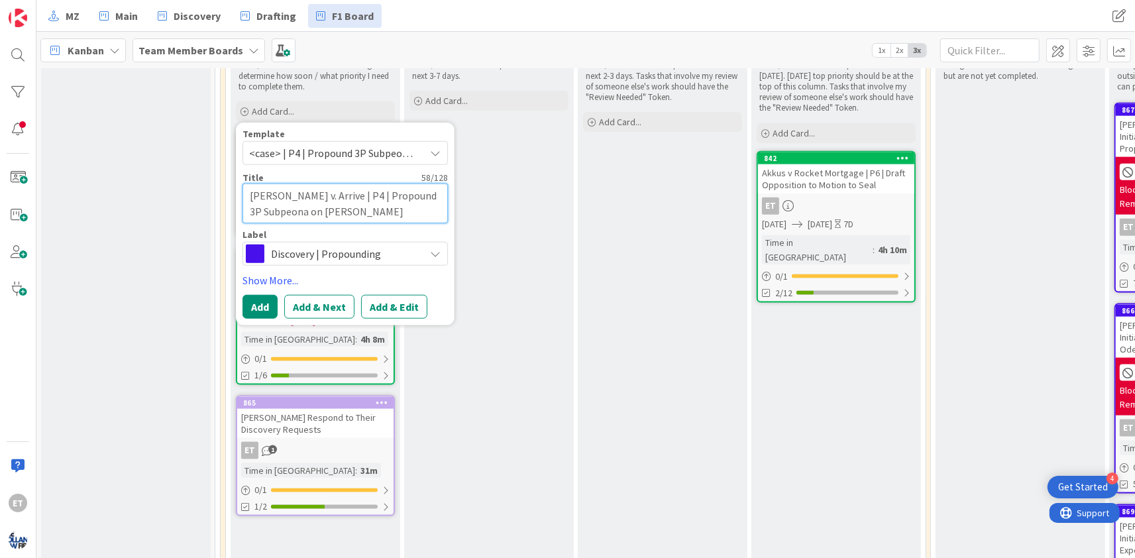
type textarea "x"
type textarea "Campbell v. Arrive | P4 | Propound 3P Subpeona on Campbe"
type textarea "x"
type textarea "Campbell v. Arrive | P4 | Propound 3P Subpeona on Campb"
type textarea "x"
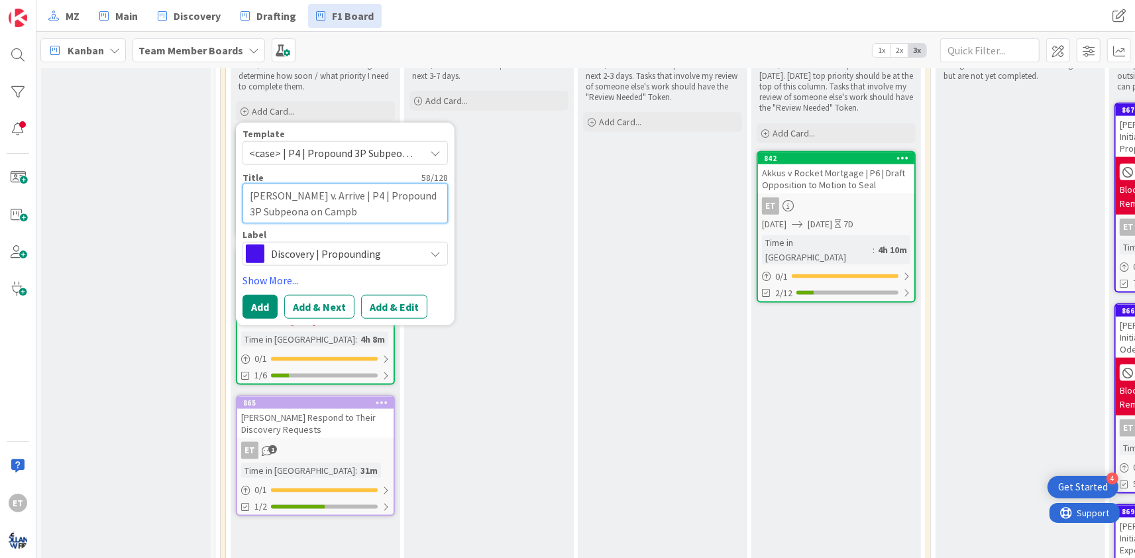
type textarea "Campbell v. Arrive | P4 | Propound 3P Subpeona on Camp"
type textarea "x"
type textarea "Campbell v. Arrive | P4 | Propound 3P Subpeona on Cam"
type textarea "x"
type textarea "Campbell v. Arrive | P4 | Propound 3P Subpeona on Ca"
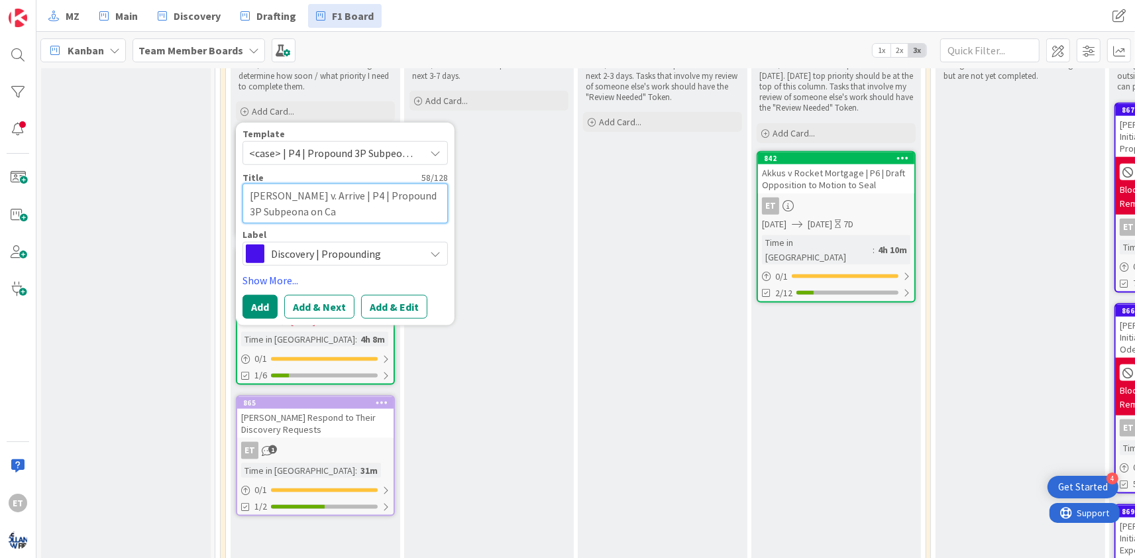
type textarea "x"
type textarea "Campbell v. Arrive | P4 | Propound 3P Subpeona on C"
type textarea "x"
type textarea "Campbell v. Arrive | P4 | Propound 3P Subpeona on"
type textarea "x"
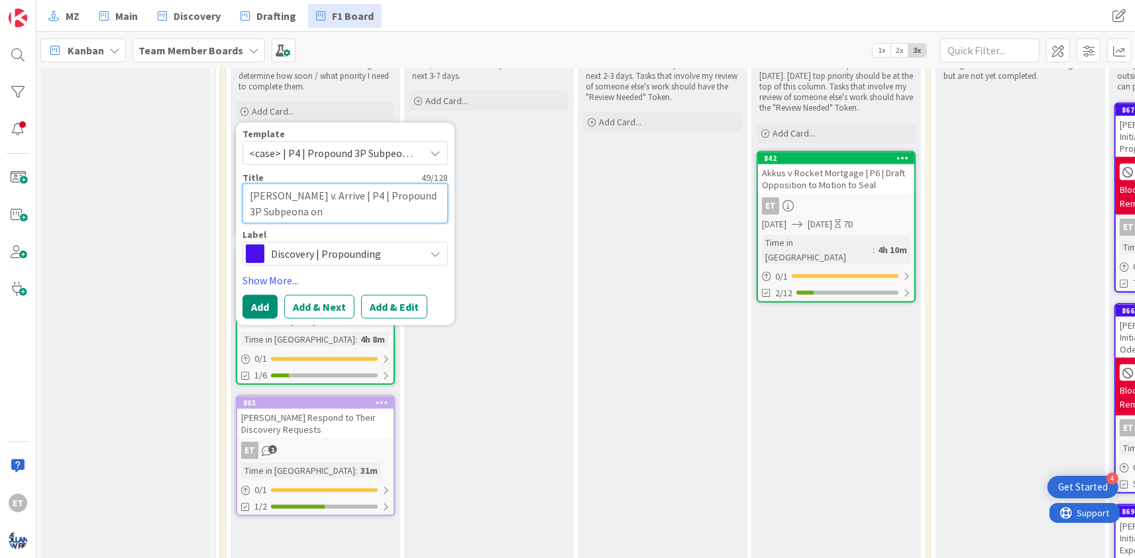
type textarea "Campbell v. Arrive | P4 | Propound 3P Subpeona on"
type textarea "x"
type textarea "Campbell v. Arrive | P4 | Propound 3P Subpeona on X"
type textarea "x"
type textarea "Campbell v. Arrive | P4 | Propound 3P Subpeona on Xa"
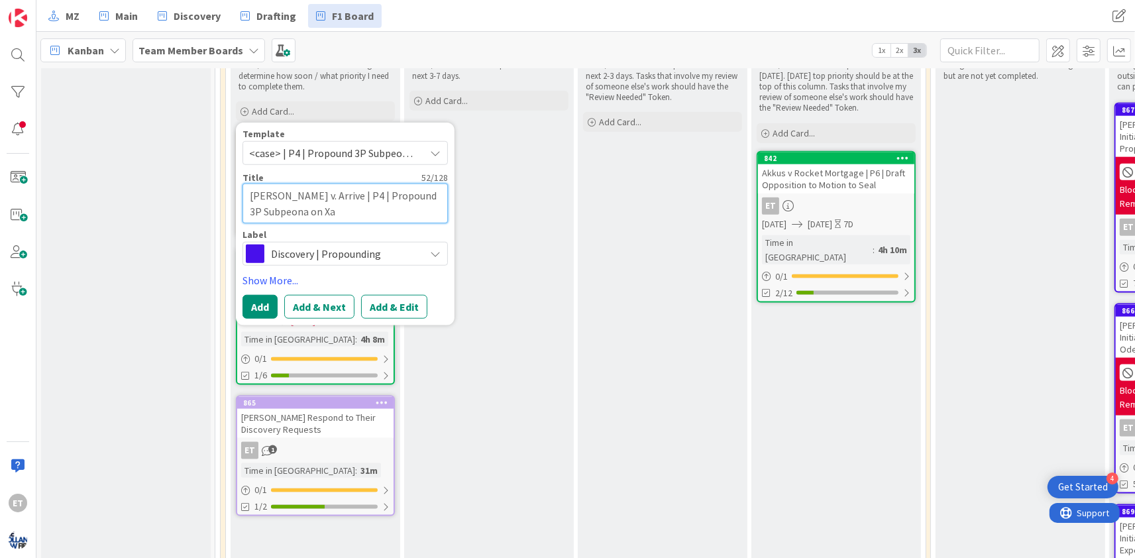
type textarea "x"
type textarea "Campbell v. Arrive | P4 | Propound 3P Subpeona on Xac"
type textarea "x"
type textarea "Campbell v. Arrive | P4 | Propound 3P Subpeona on Xact"
type textarea "x"
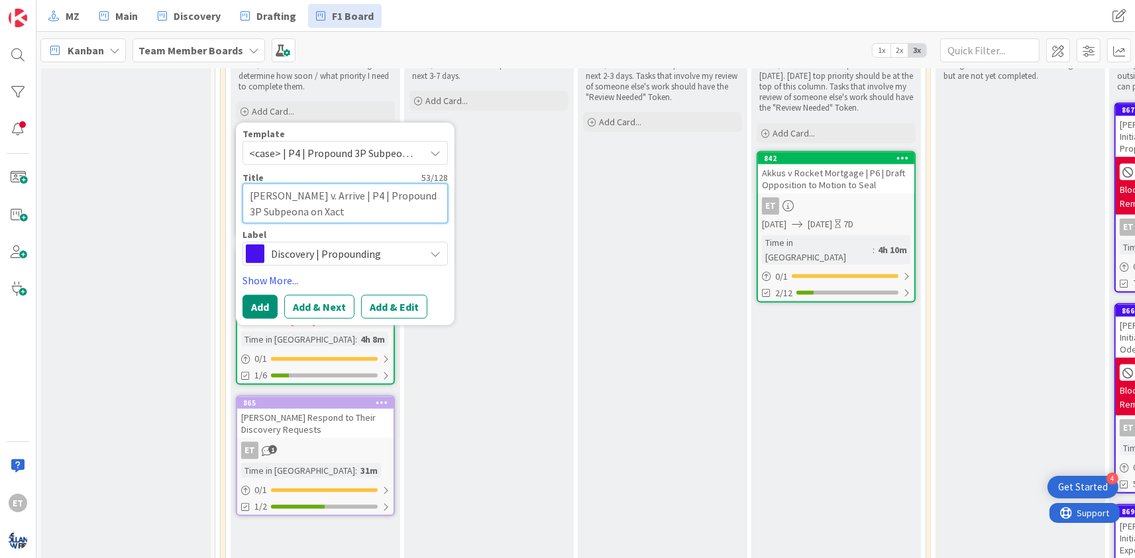
type textarea "Campbell v. Arrive | P4 | Propound 3P Subpeona on Xactu"
type textarea "x"
type textarea "Campbell v. Arrive | P4 | Propound 3P Subpeona on Xactus"
type textarea "x"
type textarea "Campbell v. Arrive | P4 | Propound 3P Subpeona on Xactus/"
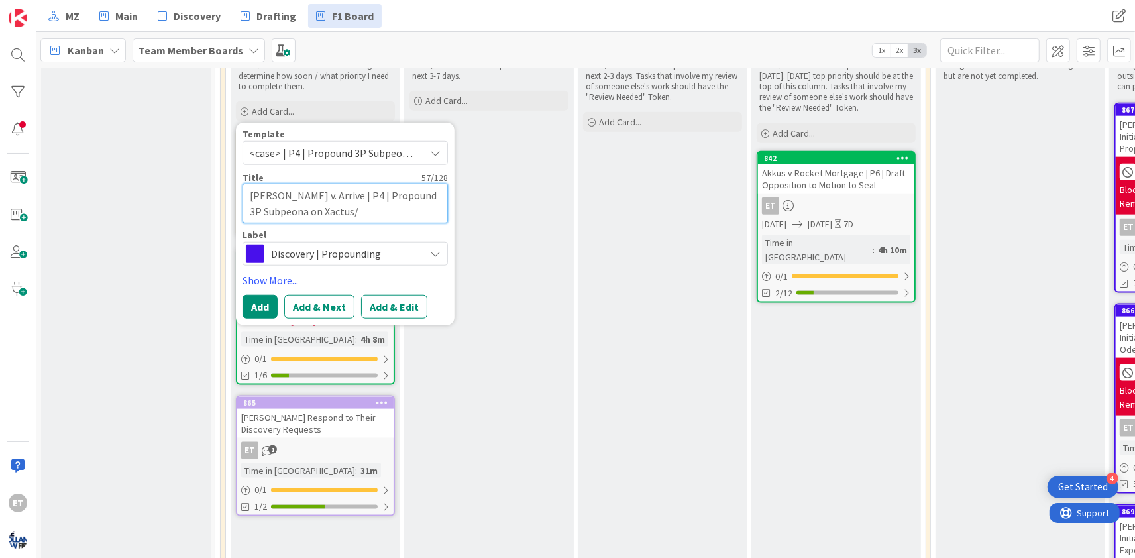
type textarea "x"
type textarea "Campbell v. Arrive | P4 | Propound 3P Subpeona on Xactus/U"
type textarea "x"
type textarea "Campbell v. Arrive | P4 | Propound 3P Subpeona on Xactus/Un"
type textarea "x"
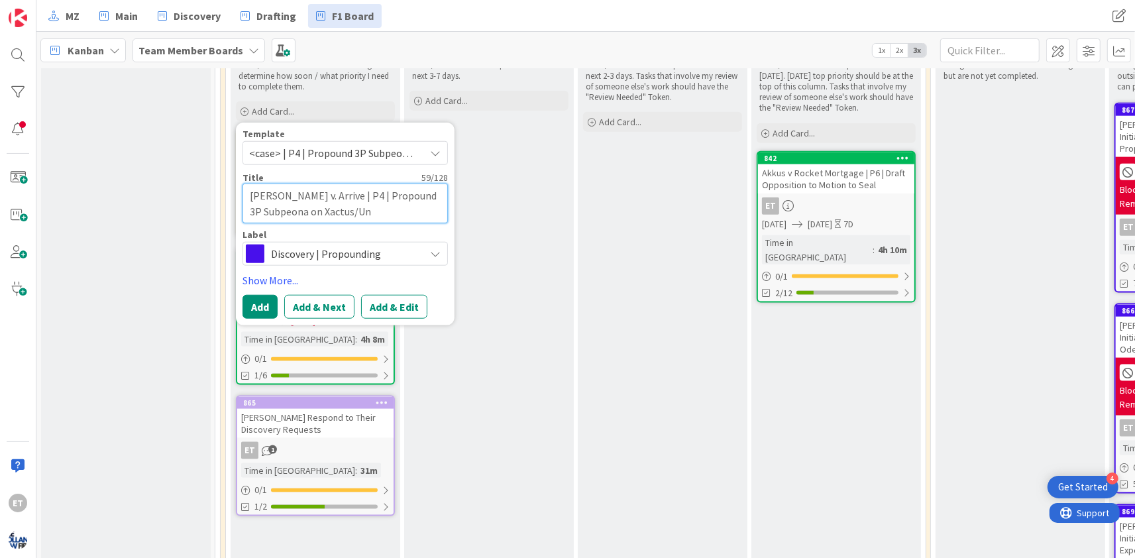
type textarea "Campbell v. Arrive | P4 | Propound 3P Subpeona on Xactus/Uni"
type textarea "x"
type textarea "Campbell v. Arrive | P4 | Propound 3P Subpeona on Xactus/Univ"
type textarea "x"
type textarea "Campbell v. Arrive | P4 | Propound 3P Subpeona on Xactus/Unive"
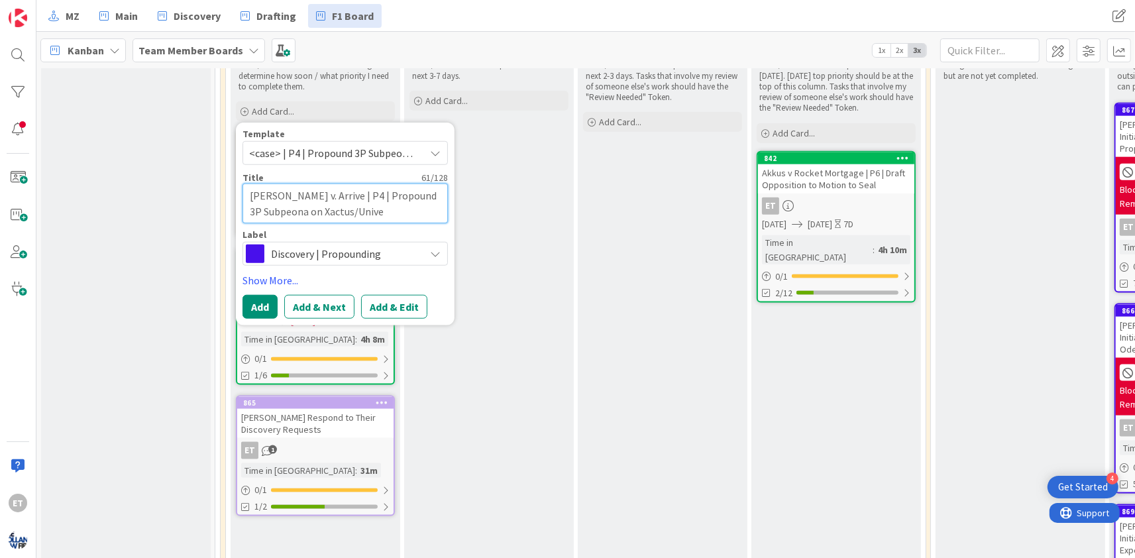
type textarea "x"
type textarea "Campbell v. Arrive | P4 | Propound 3P Subpeona on Xactus/Univer"
type textarea "x"
type textarea "Campbell v. Arrive | P4 | Propound 3P Subpeona on Xactus/Univers"
type textarea "x"
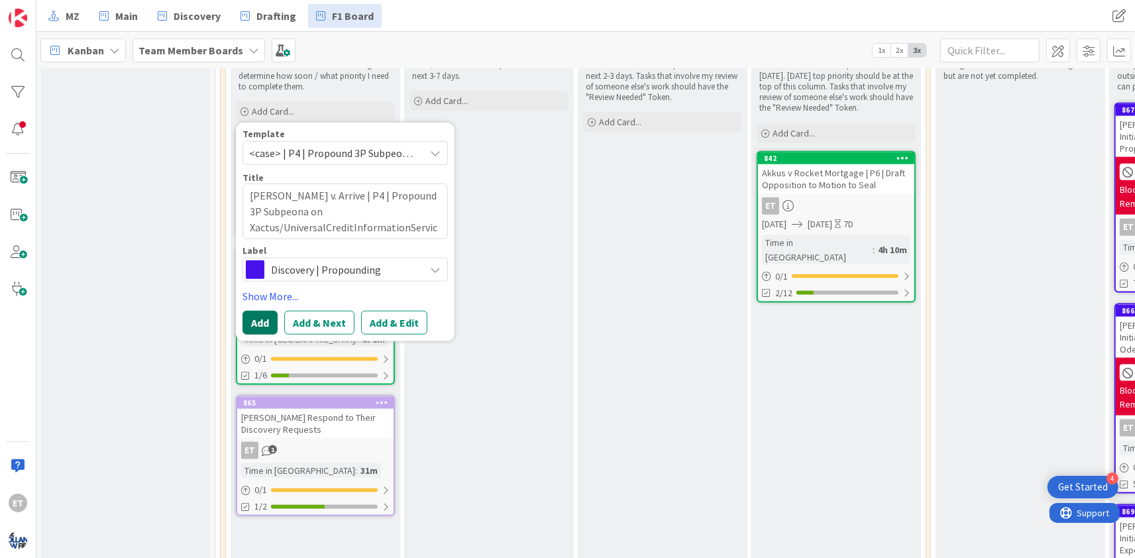
click at [269, 311] on button "Add" at bounding box center [259, 323] width 35 height 24
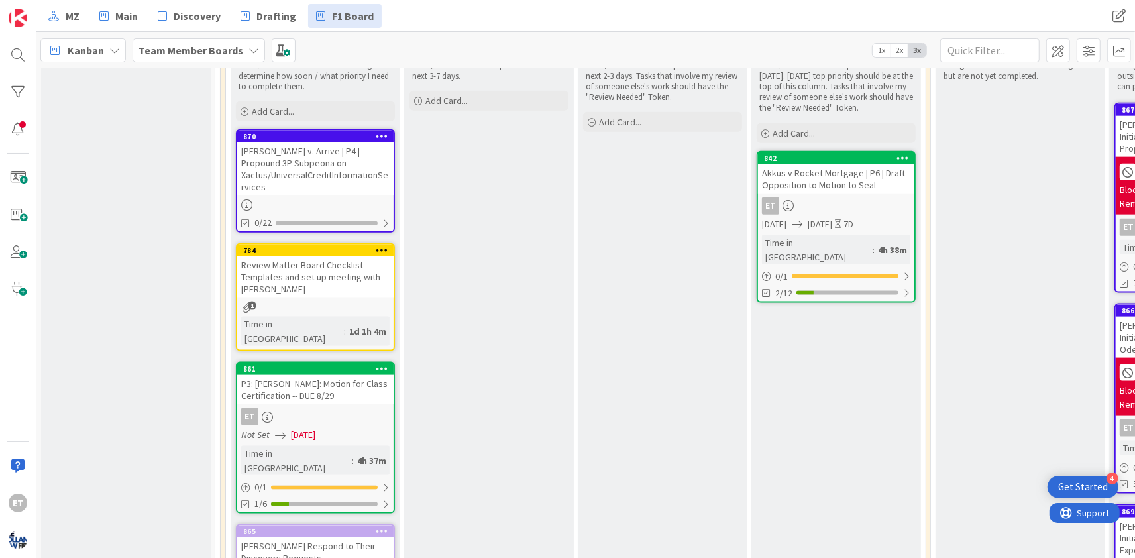
click at [339, 164] on div "Campbell v. Arrive | P4 | Propound 3P Subpeona on Xactus/UniversalCreditInforma…" at bounding box center [315, 168] width 156 height 53
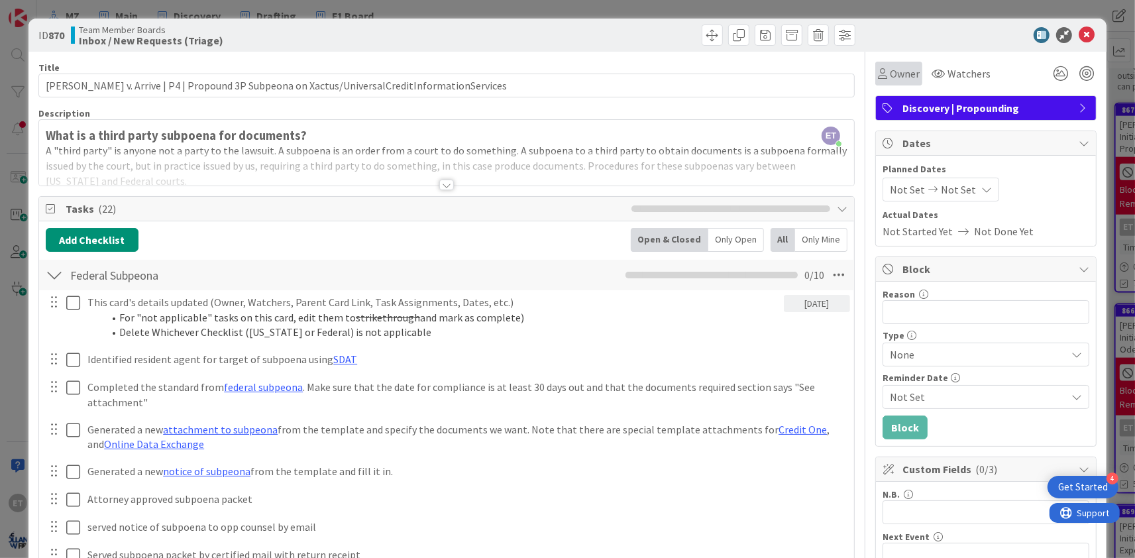
click at [908, 66] on span "Owner" at bounding box center [905, 74] width 30 height 16
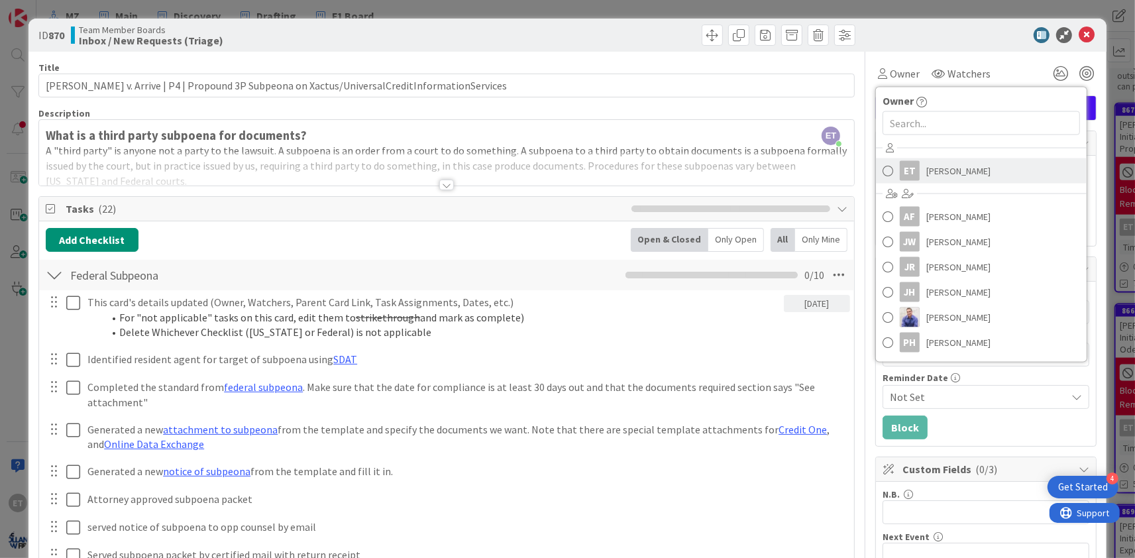
click at [893, 170] on link "ET Emanwel Turnbull" at bounding box center [981, 170] width 211 height 25
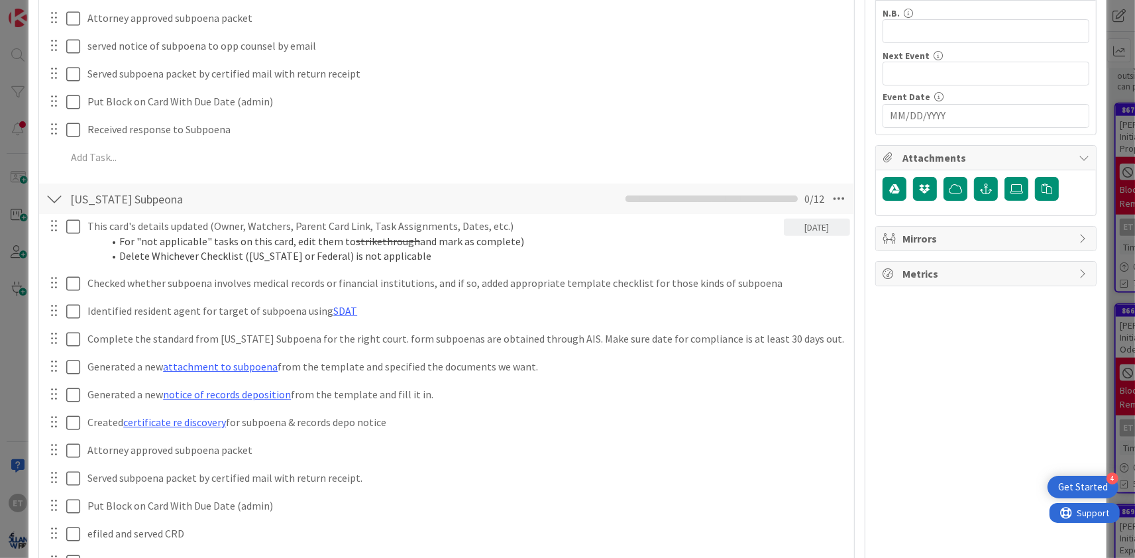
scroll to position [839, 0]
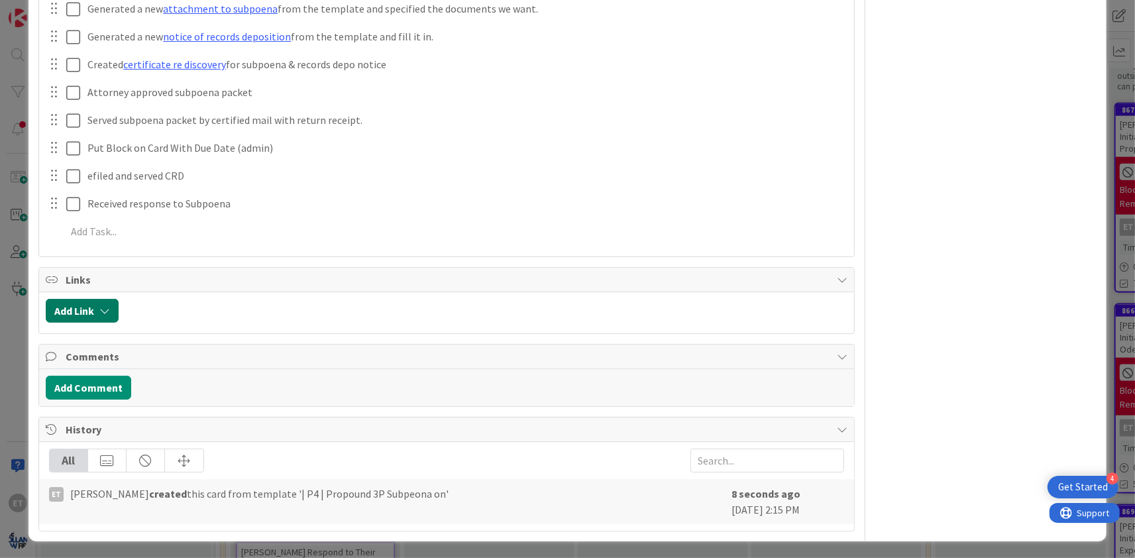
click at [79, 317] on button "Add Link" at bounding box center [82, 311] width 73 height 24
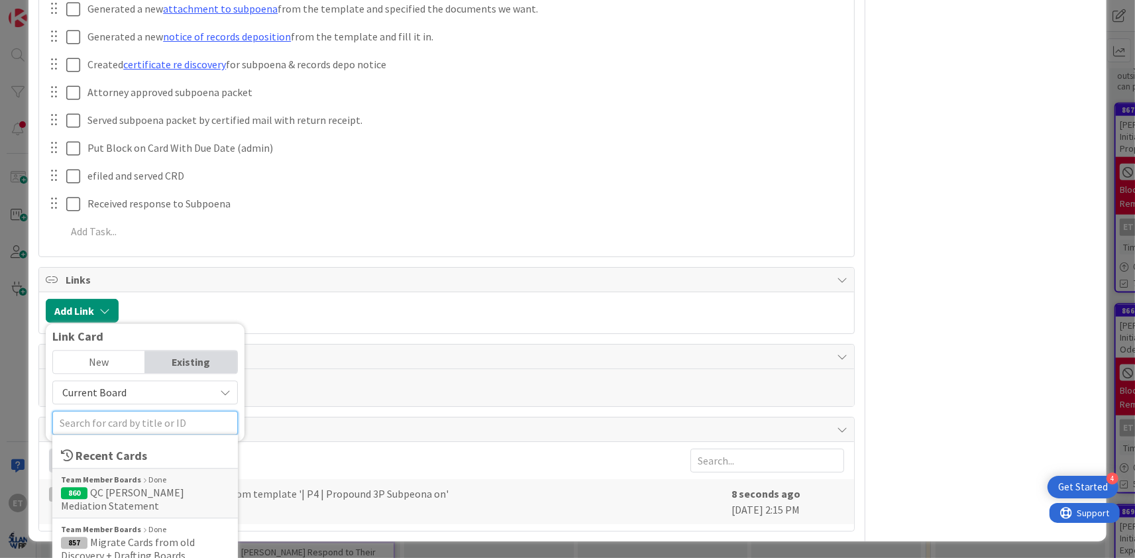
click at [126, 417] on input "text" at bounding box center [144, 423] width 185 height 24
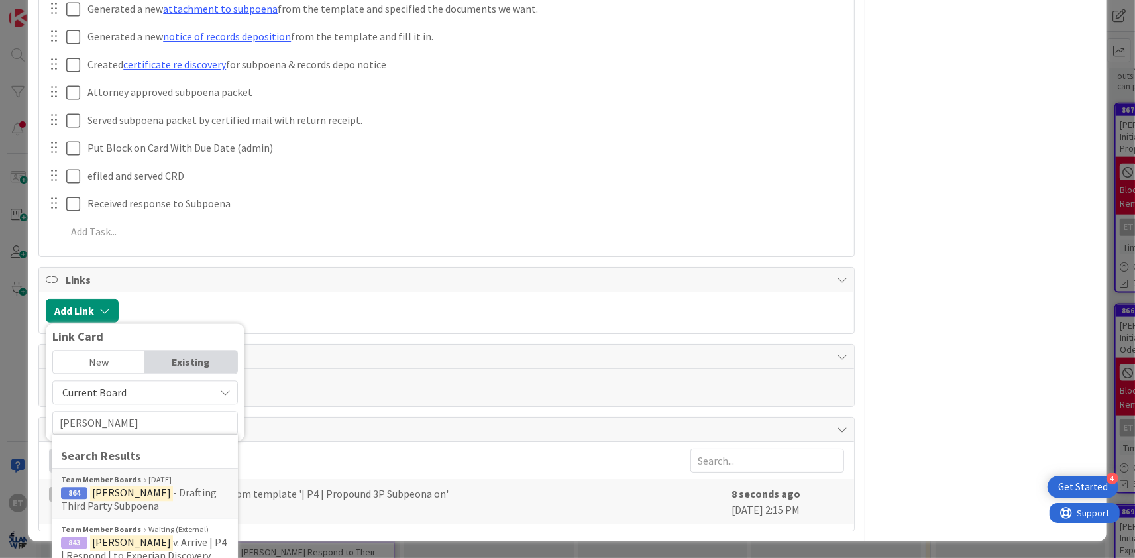
click at [174, 391] on span "Current Board" at bounding box center [134, 393] width 148 height 19
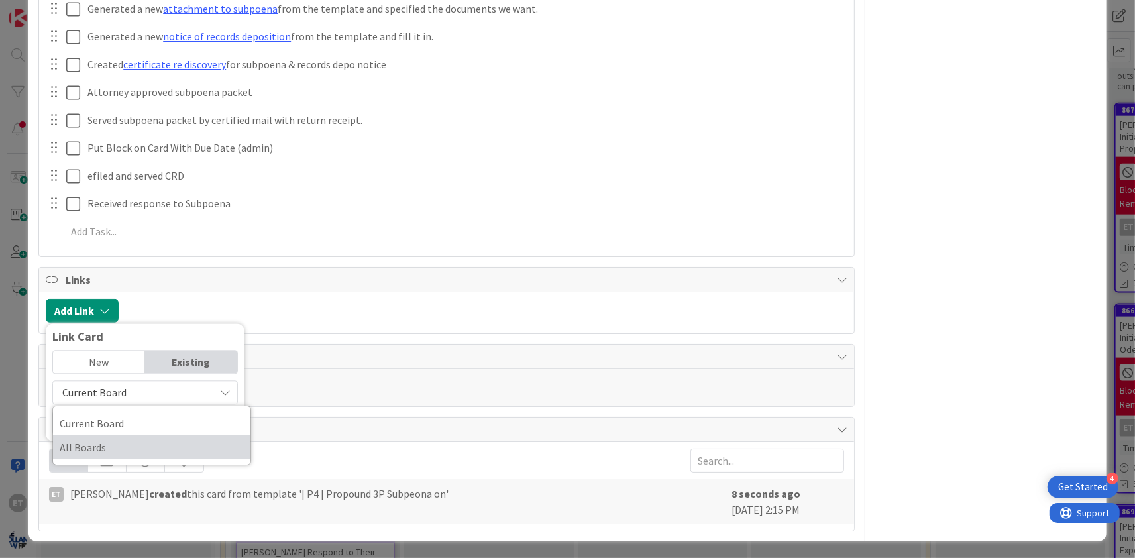
click at [114, 439] on span "All Boards" at bounding box center [152, 447] width 184 height 20
click at [110, 422] on input "Campbell" at bounding box center [144, 423] width 185 height 24
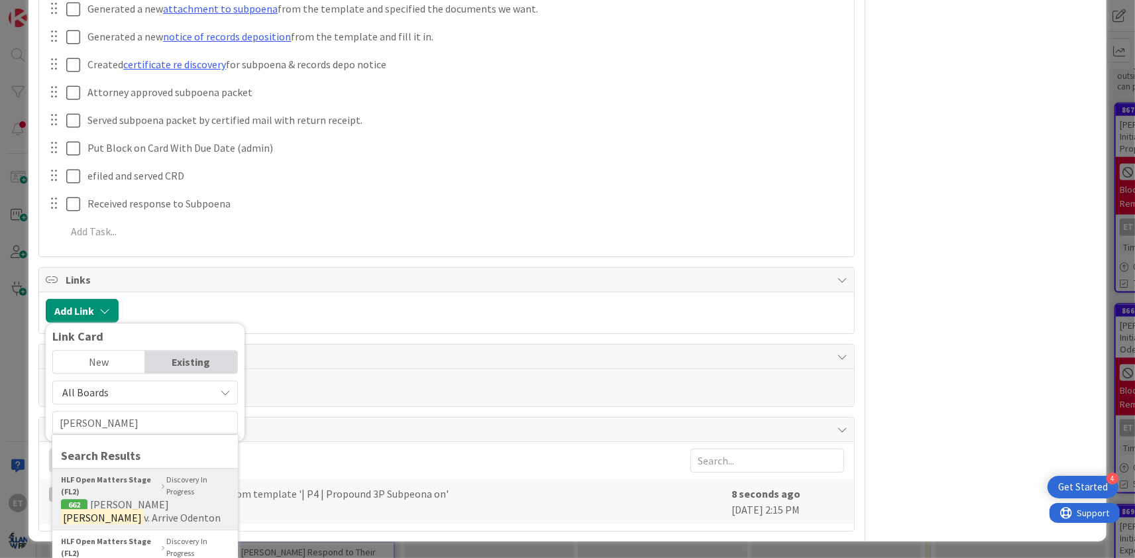
click at [125, 496] on b "HLF Open Matters Stage (FL2)" at bounding box center [110, 486] width 98 height 24
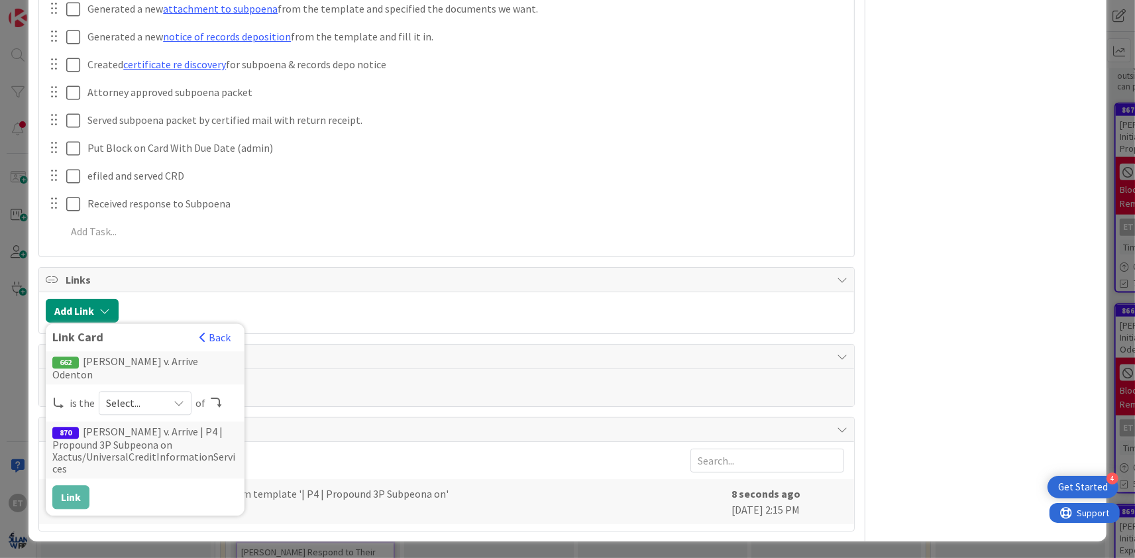
click at [129, 394] on span "Select..." at bounding box center [134, 403] width 56 height 19
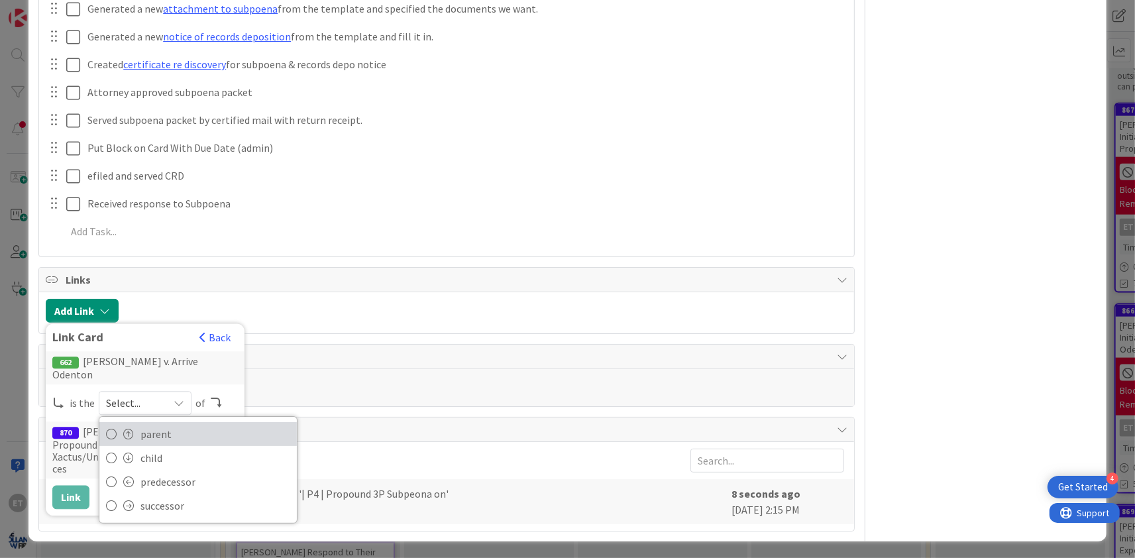
click at [132, 422] on link "parent" at bounding box center [197, 434] width 197 height 24
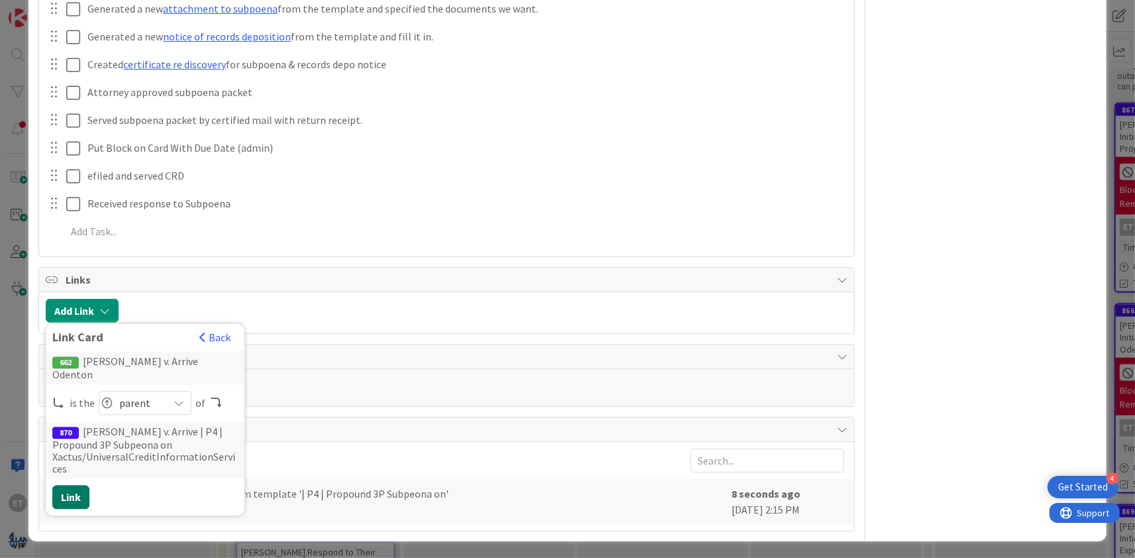
click at [70, 486] on button "Link" at bounding box center [70, 498] width 37 height 24
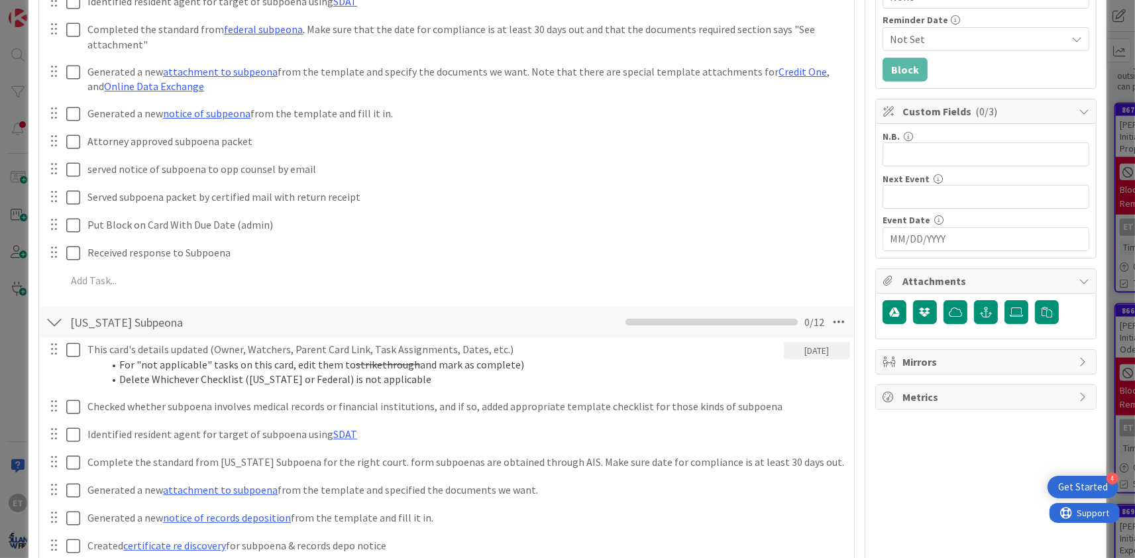
scroll to position [0, 0]
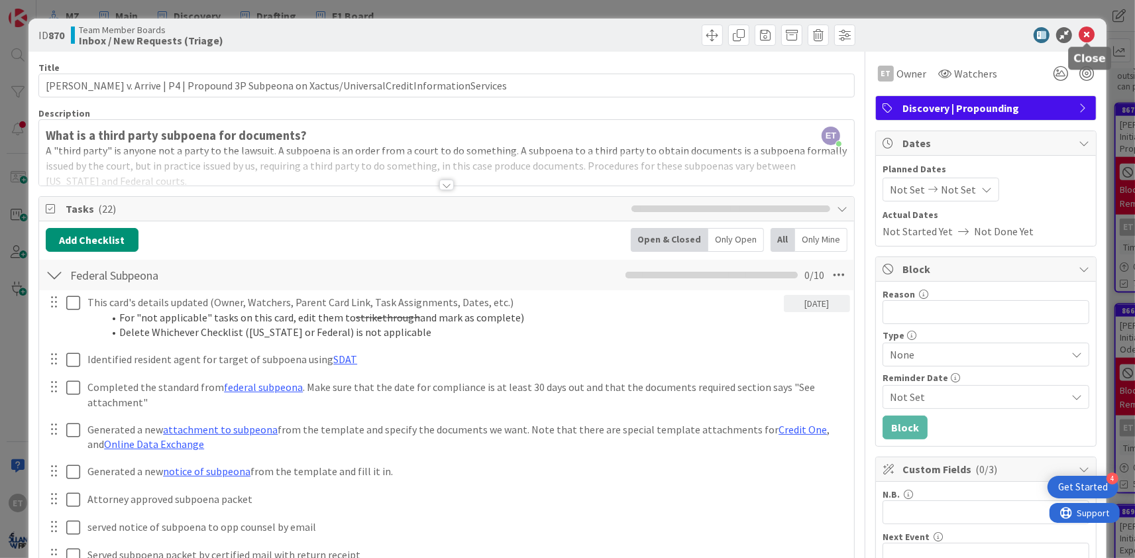
click at [1090, 33] on icon at bounding box center [1087, 35] width 16 height 16
